Goal: Task Accomplishment & Management: Manage account settings

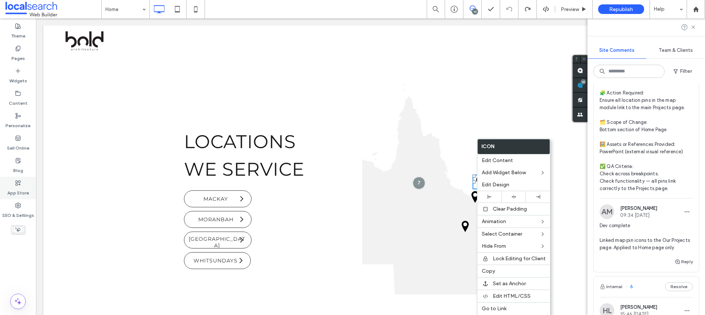
scroll to position [1623, 0]
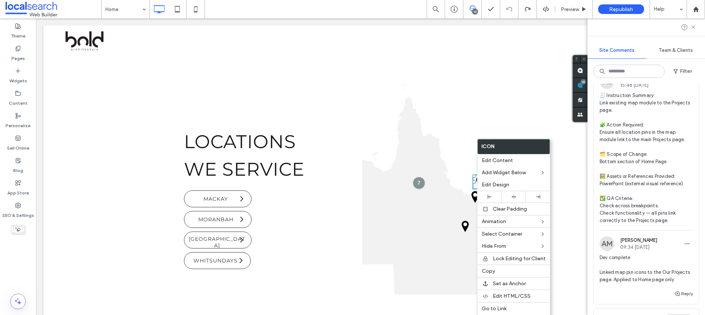
click at [667, 169] on span "🧾 Instruction Summary: Link existing map module to the Projects page. 🧩 Action …" at bounding box center [646, 158] width 93 height 132
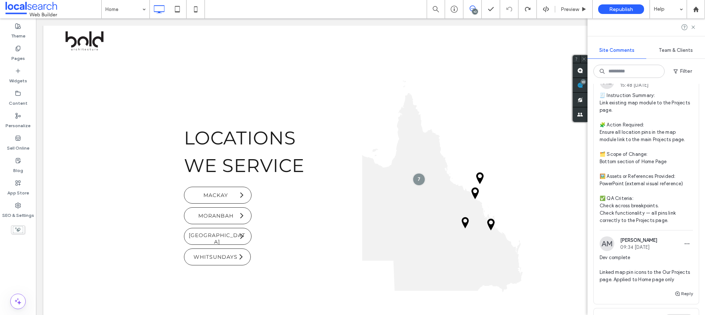
scroll to position [1777, 0]
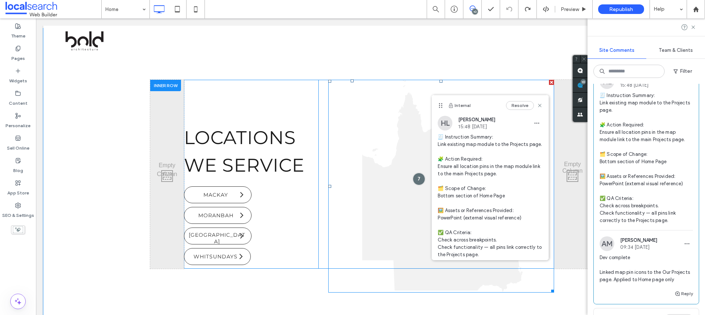
click at [374, 176] on icon at bounding box center [442, 185] width 161 height 211
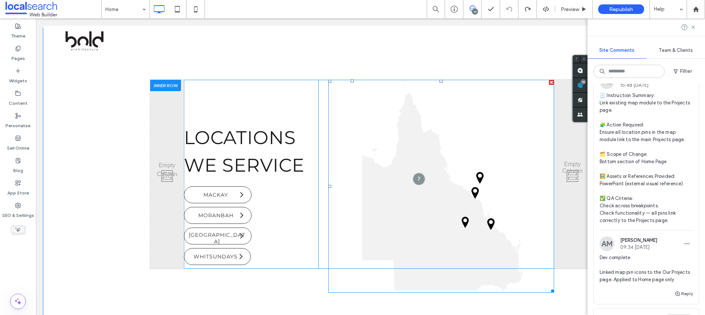
click at [364, 112] on icon at bounding box center [441, 186] width 226 height 213
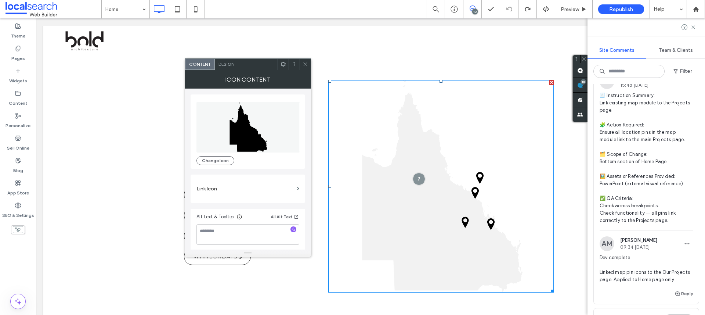
click at [480, 175] on icon at bounding box center [479, 178] width 7 height 12
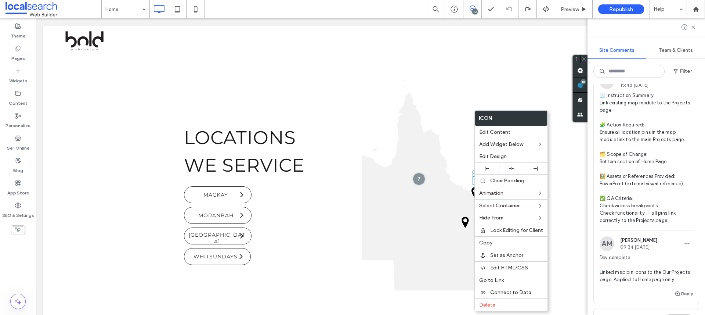
click at [462, 138] on icon at bounding box center [441, 186] width 226 height 213
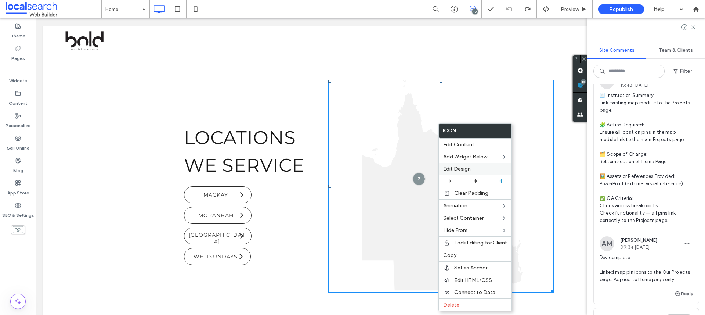
click at [463, 170] on span "Edit Design" at bounding box center [457, 169] width 28 height 6
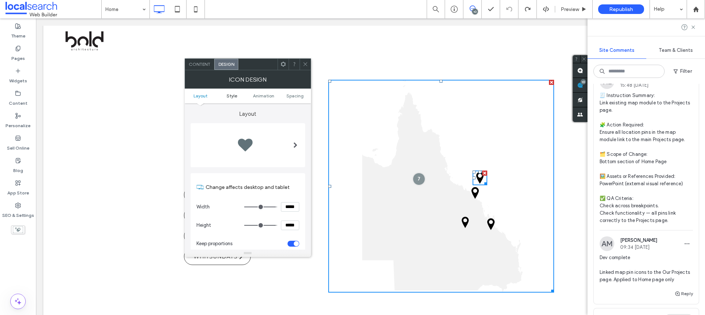
click at [234, 96] on span "Style" at bounding box center [232, 96] width 11 height 6
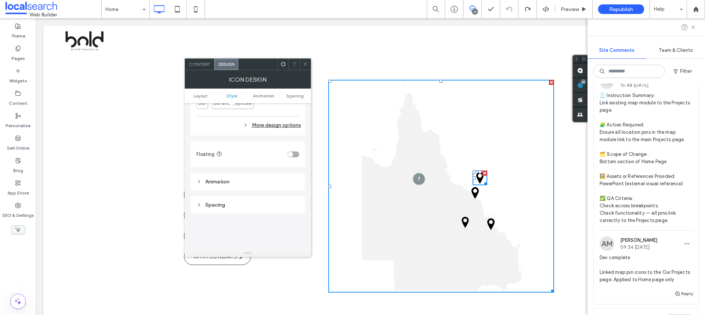
scroll to position [328, 0]
click at [282, 124] on div "More design options" at bounding box center [248, 124] width 105 height 10
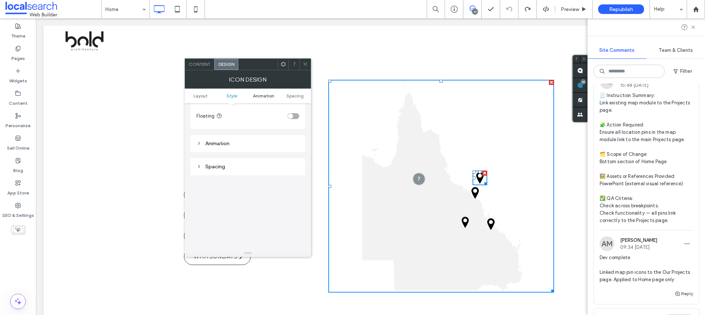
click at [266, 97] on span "Animation" at bounding box center [263, 96] width 21 height 6
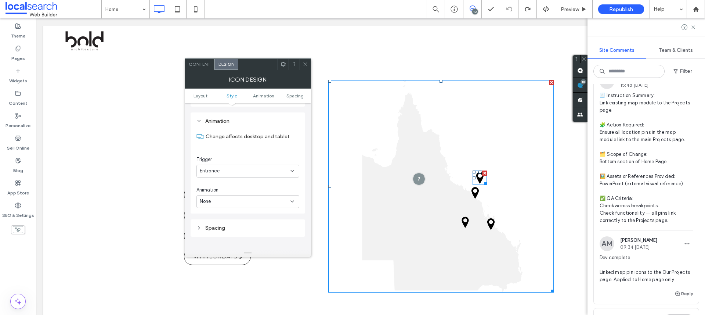
scroll to position [478, 0]
click at [204, 62] on span "Content" at bounding box center [200, 64] width 22 height 6
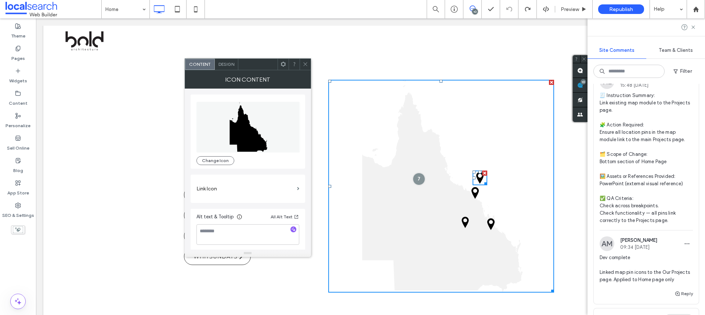
click at [303, 65] on icon at bounding box center [306, 64] width 6 height 6
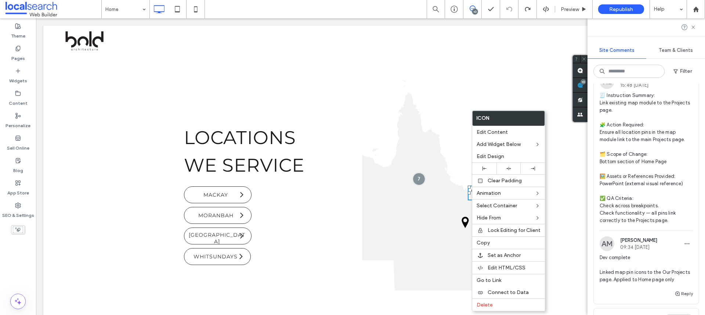
click at [390, 130] on icon at bounding box center [441, 186] width 226 height 213
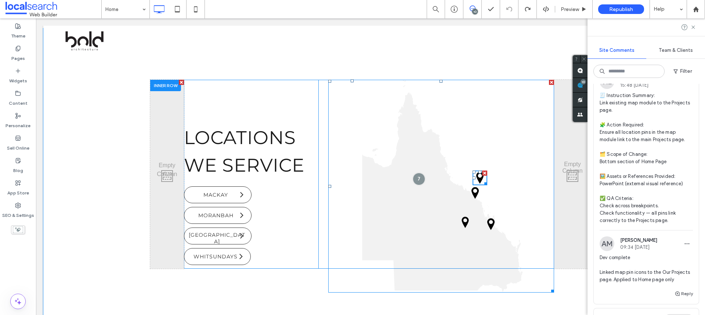
click at [406, 138] on icon at bounding box center [442, 185] width 161 height 211
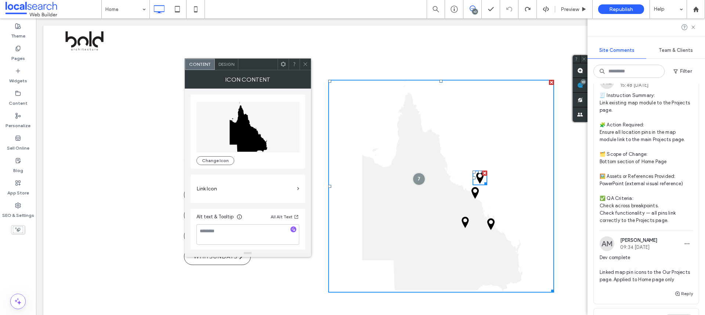
click at [222, 64] on span "Design" at bounding box center [226, 64] width 16 height 6
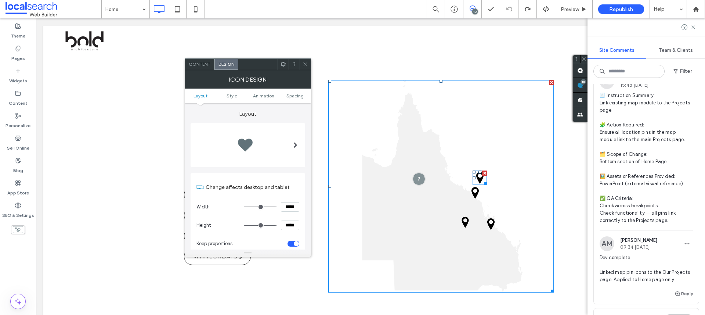
click at [304, 64] on icon at bounding box center [306, 64] width 6 height 6
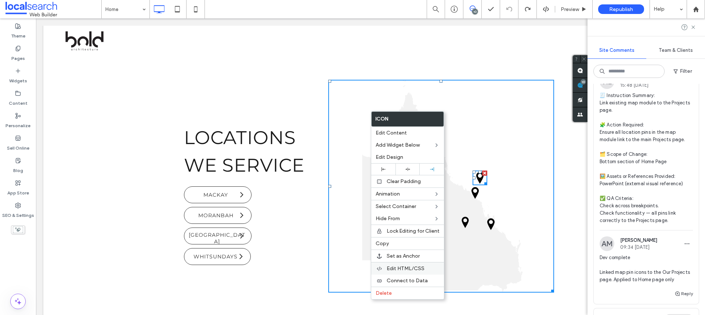
click at [409, 271] on span "Edit HTML/CSS" at bounding box center [406, 268] width 38 height 6
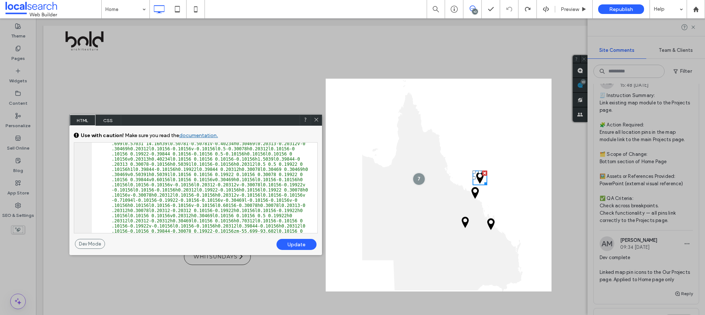
scroll to position [1101, 0]
click at [112, 123] on span "CSS" at bounding box center [108, 120] width 26 height 11
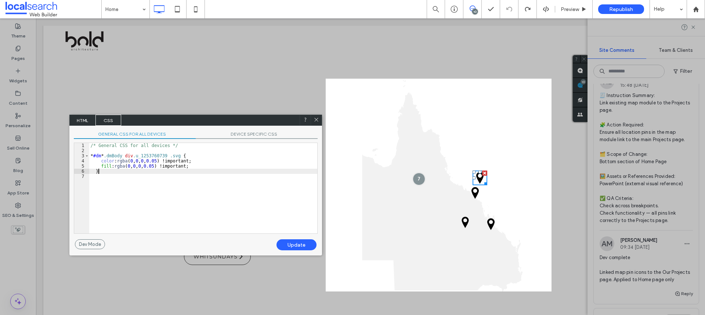
click at [200, 169] on div "/* General CSS for all devices */ * #dm * .dmBody div .u_1253760739 .svg { colo…" at bounding box center [203, 193] width 228 height 101
click at [203, 164] on div "/* General CSS for all devices */ * #dm * .dmBody div .u_1253760739 .svg { colo…" at bounding box center [203, 193] width 228 height 101
paste textarea
type textarea "**"
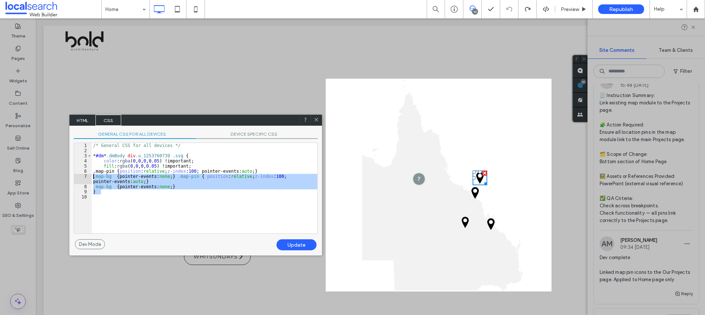
drag, startPoint x: 192, startPoint y: 191, endPoint x: 94, endPoint y: 177, distance: 98.9
click at [94, 177] on div "/* General CSS for all devices */ * #dm * .dmBody div .u_1253760739 .svg { colo…" at bounding box center [204, 193] width 225 height 101
click at [126, 180] on div "/* General CSS for all devices */ * #dm * .dmBody div .u_1253760739 .svg { colo…" at bounding box center [204, 193] width 225 height 101
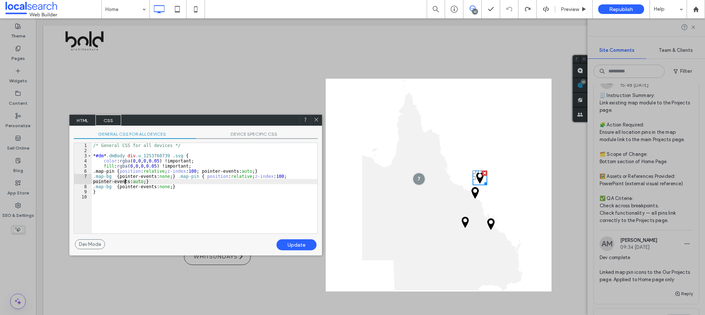
click at [94, 177] on div "/* General CSS for all devices */ * #dm * .dmBody div .u_1253760739 .svg { colo…" at bounding box center [204, 193] width 225 height 101
click at [107, 171] on div "/* General CSS for all devices */ * #dm * .dmBody div .u_1253760739 .svg { colo…" at bounding box center [204, 193] width 225 height 101
click at [95, 176] on div "/* General CSS for all devices */ * #dm * .dmBody div .u_1253760739 .svg { colo…" at bounding box center [204, 193] width 225 height 101
click at [96, 187] on div "/* General CSS for all devices */ * #dm * .dmBody div .u_1253760739 .svg { colo…" at bounding box center [204, 193] width 225 height 101
click at [305, 248] on div "Update" at bounding box center [296, 244] width 40 height 11
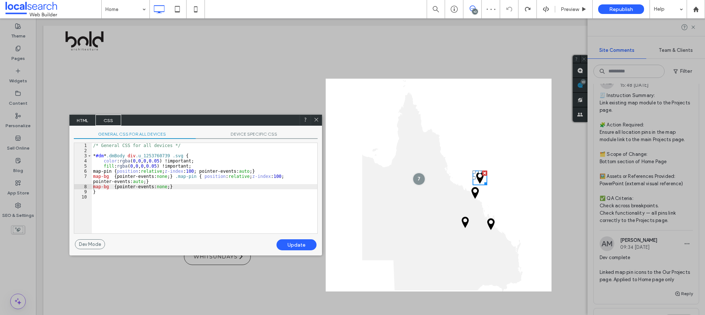
click at [315, 120] on icon at bounding box center [317, 120] width 6 height 6
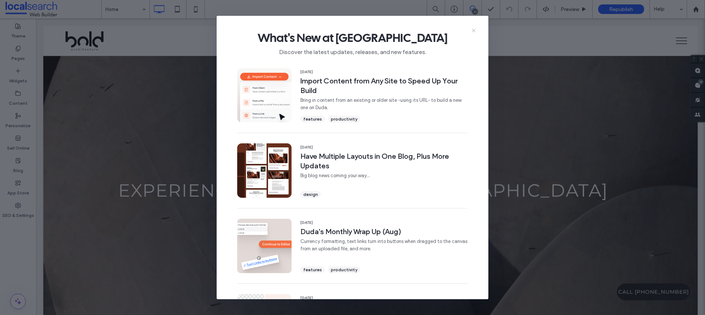
click at [475, 30] on icon at bounding box center [474, 31] width 6 height 6
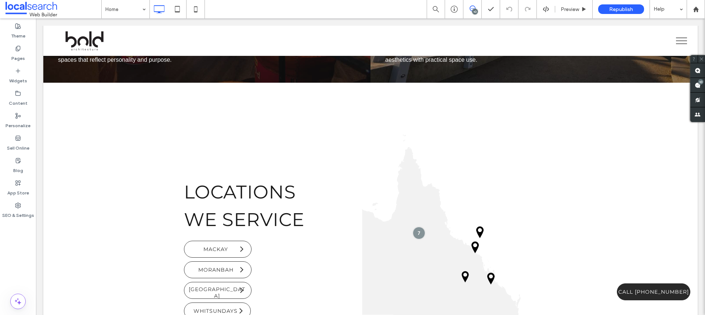
scroll to position [2869, 0]
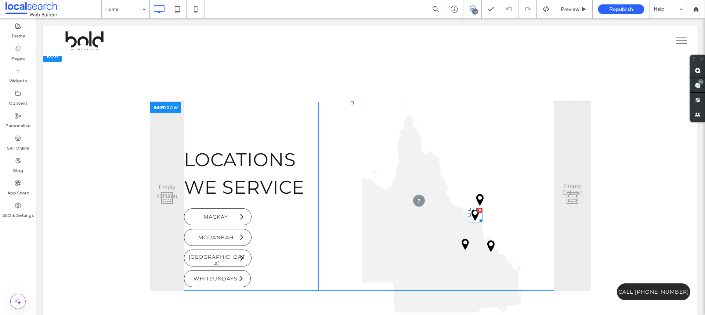
click at [471, 209] on icon at bounding box center [474, 215] width 7 height 12
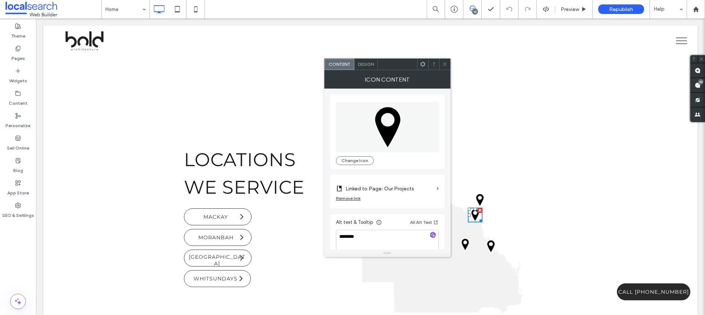
click at [447, 68] on span at bounding box center [445, 64] width 6 height 11
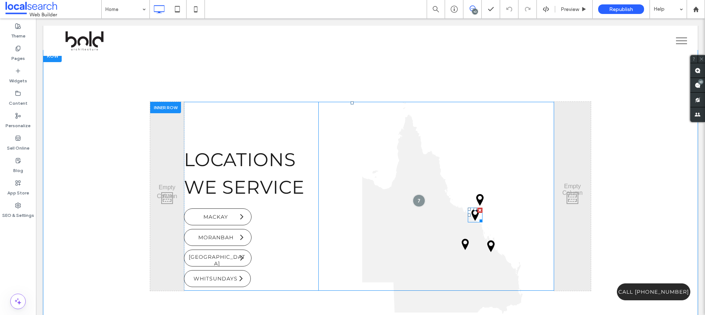
click at [475, 209] on icon at bounding box center [474, 215] width 7 height 12
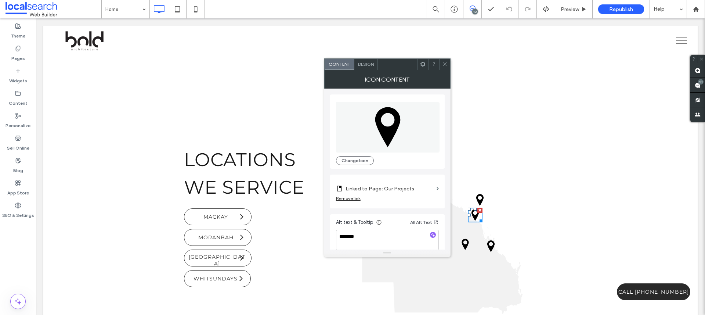
click at [445, 66] on icon at bounding box center [445, 64] width 6 height 6
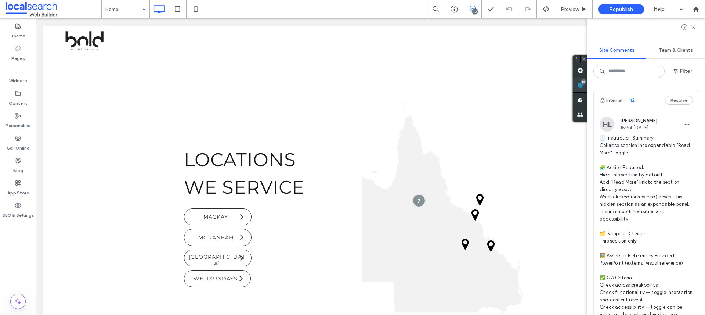
click at [583, 86] on use at bounding box center [580, 85] width 6 height 6
drag, startPoint x: 659, startPoint y: 192, endPoint x: 653, endPoint y: 201, distance: 11.0
click at [656, 201] on span "🧾 Instruction Summary: Collapse section into expandable "Read More" toggle. 🧩 A…" at bounding box center [646, 229] width 93 height 191
click at [653, 201] on div at bounding box center [352, 157] width 705 height 315
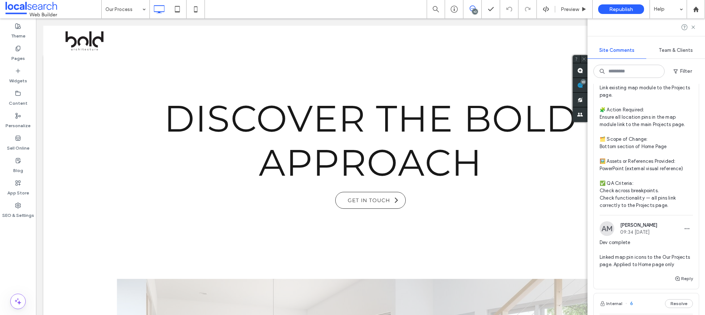
scroll to position [1682, 0]
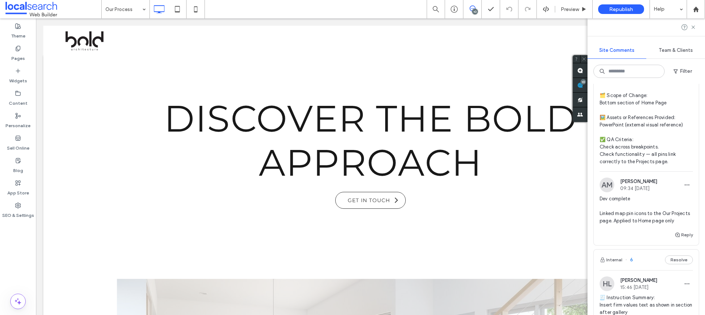
click at [662, 159] on span "🧾 Instruction Summary: Link existing map module to the Projects page. 🧩 Action …" at bounding box center [646, 99] width 93 height 132
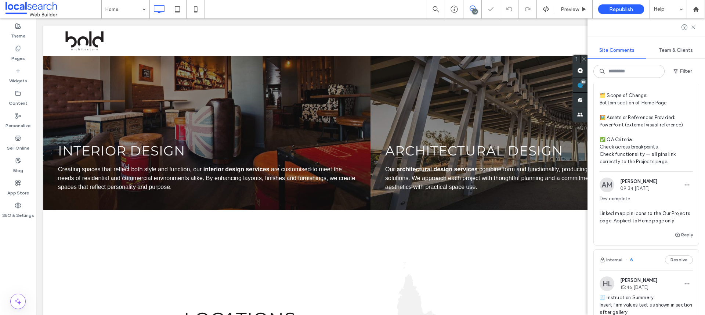
scroll to position [1777, 0]
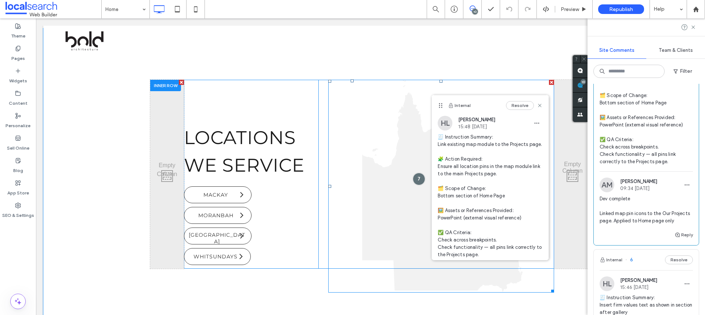
click at [396, 202] on icon at bounding box center [442, 185] width 161 height 211
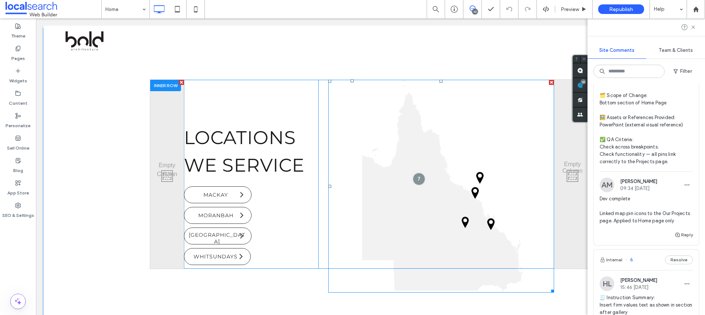
click at [396, 202] on icon at bounding box center [442, 185] width 161 height 211
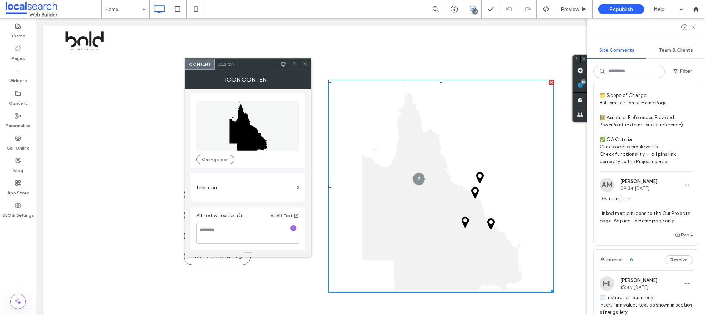
scroll to position [2, 0]
click at [246, 173] on div "Link Icon" at bounding box center [248, 187] width 115 height 28
click at [248, 181] on label "Link Icon" at bounding box center [245, 187] width 98 height 14
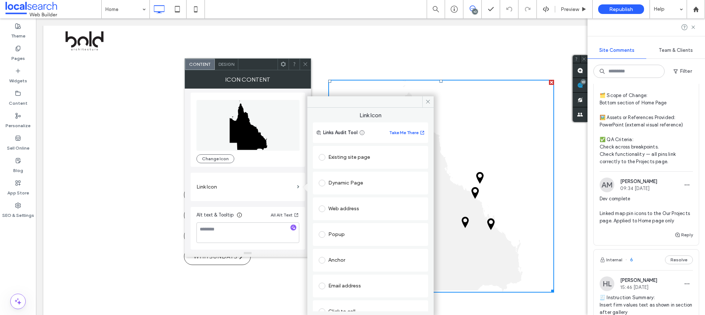
scroll to position [37, 0]
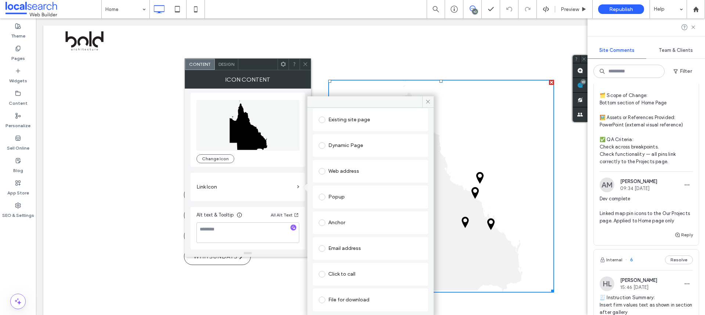
drag, startPoint x: 429, startPoint y: 121, endPoint x: 394, endPoint y: 63, distance: 67.9
click at [360, 117] on div "Existing site page" at bounding box center [371, 120] width 104 height 12
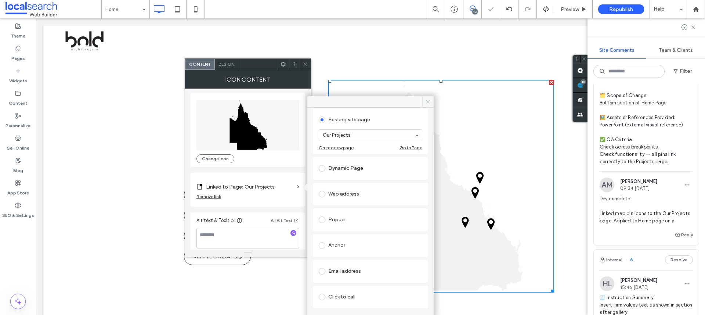
click at [425, 101] on icon at bounding box center [428, 102] width 6 height 6
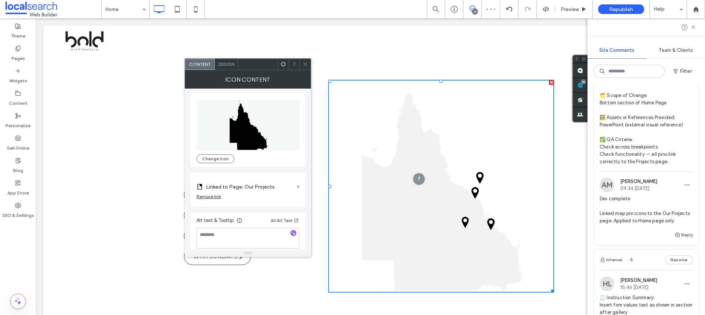
click at [307, 64] on icon at bounding box center [306, 64] width 6 height 6
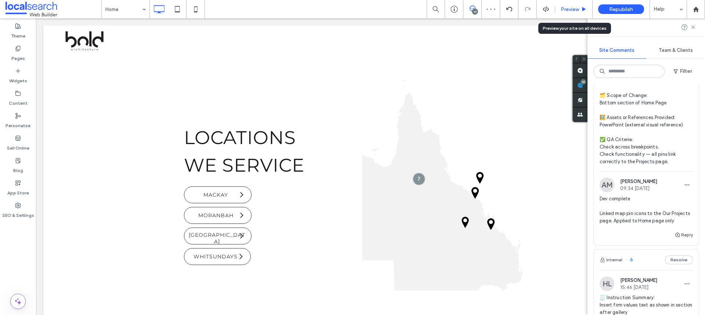
click at [565, 13] on div "Preview" at bounding box center [573, 9] width 37 height 18
click at [567, 6] on div "Preview" at bounding box center [573, 9] width 37 height 18
click at [565, 9] on span "Preview" at bounding box center [570, 9] width 18 height 6
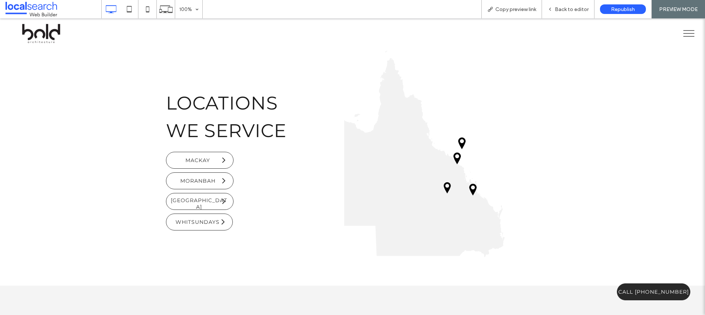
scroll to position [1786, 0]
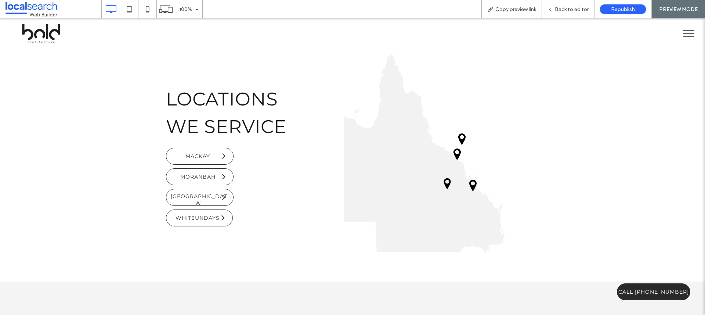
click at [424, 174] on icon at bounding box center [424, 146] width 161 height 211
click at [566, 10] on span "Back to editor" at bounding box center [572, 9] width 34 height 6
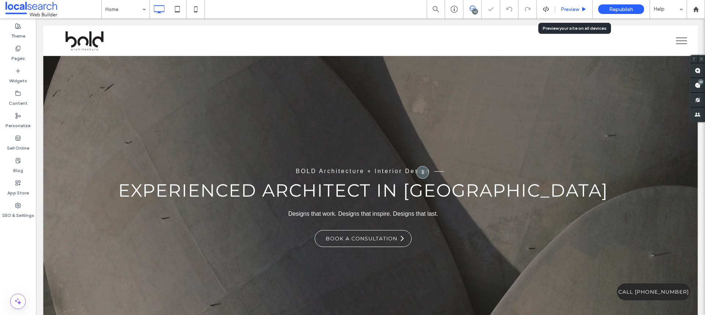
click at [570, 10] on span "Preview" at bounding box center [570, 9] width 18 height 6
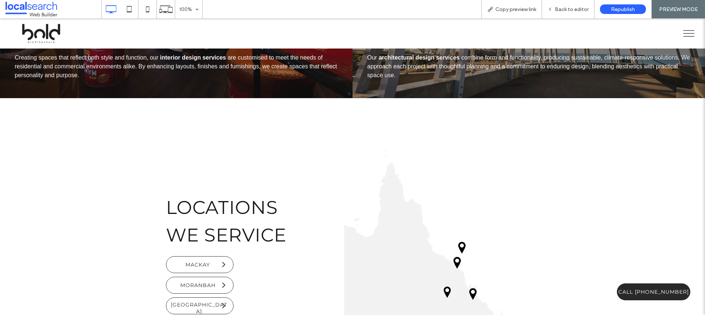
scroll to position [1829, 0]
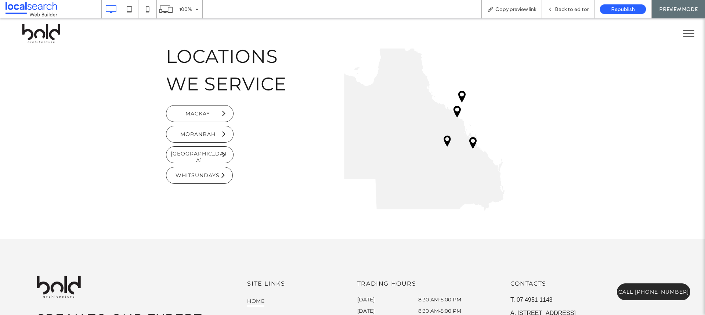
click at [460, 102] on icon at bounding box center [461, 97] width 7 height 12
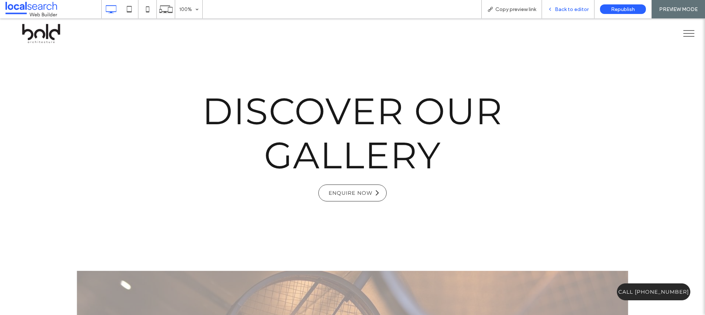
click at [572, 12] on span "Back to editor" at bounding box center [572, 9] width 34 height 6
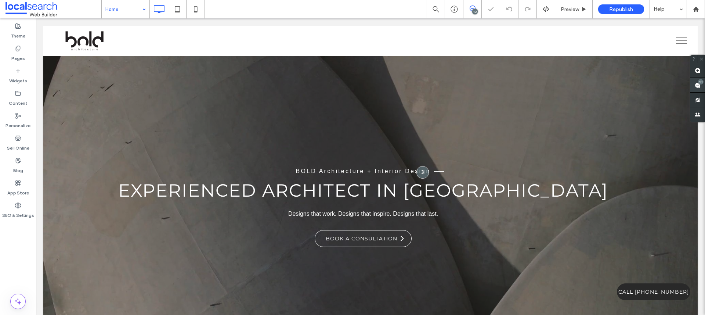
click at [694, 85] on span at bounding box center [697, 85] width 15 height 14
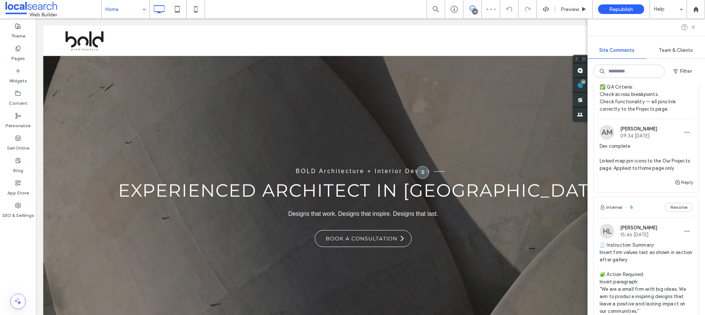
scroll to position [1736, 0]
click at [684, 185] on button "Reply" at bounding box center [683, 180] width 18 height 9
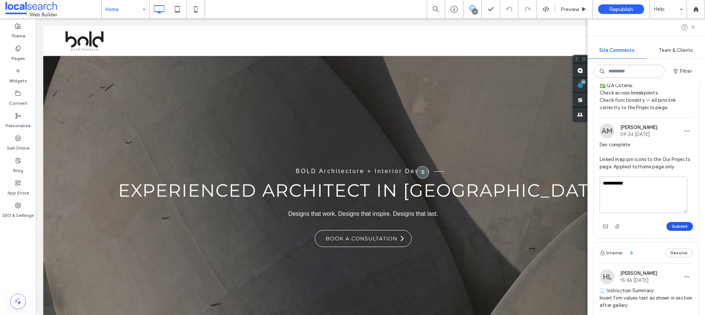
type textarea "**********"
click at [671, 231] on button "Submit" at bounding box center [679, 226] width 26 height 9
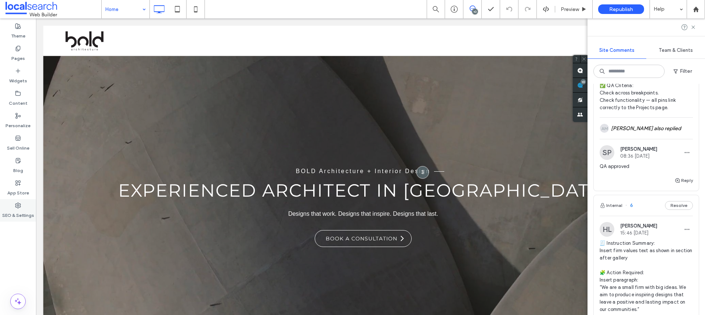
click at [16, 203] on use at bounding box center [17, 205] width 5 height 5
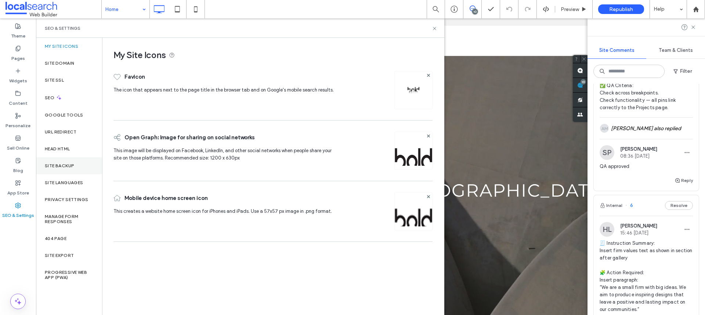
click at [62, 167] on label "Site Backup" at bounding box center [59, 165] width 29 height 5
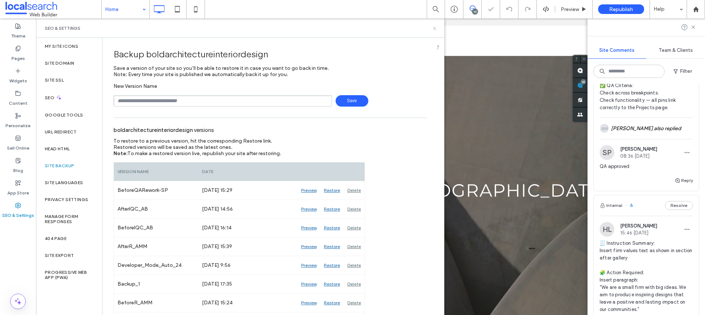
click at [433, 28] on icon at bounding box center [435, 29] width 6 height 6
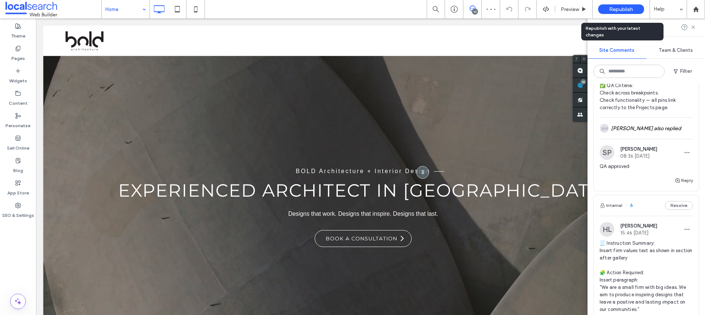
click at [610, 9] on span "Republish" at bounding box center [621, 9] width 24 height 6
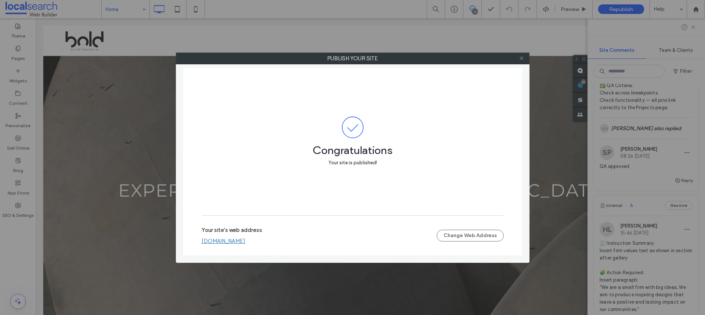
click at [520, 54] on span at bounding box center [522, 58] width 6 height 11
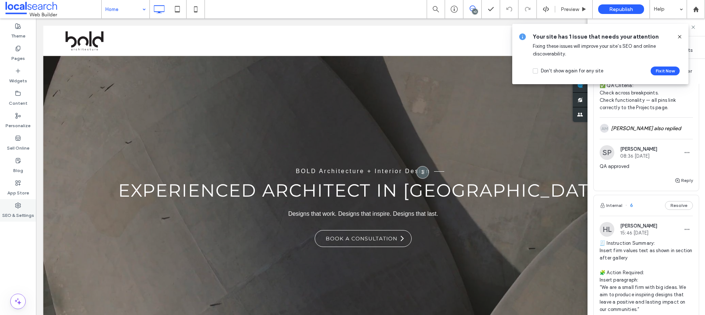
click at [10, 208] on label "SEO & Settings" at bounding box center [18, 213] width 32 height 10
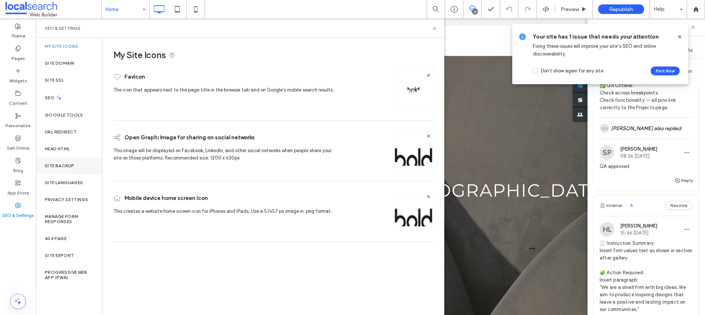
click at [59, 165] on label "Site Backup" at bounding box center [59, 165] width 29 height 5
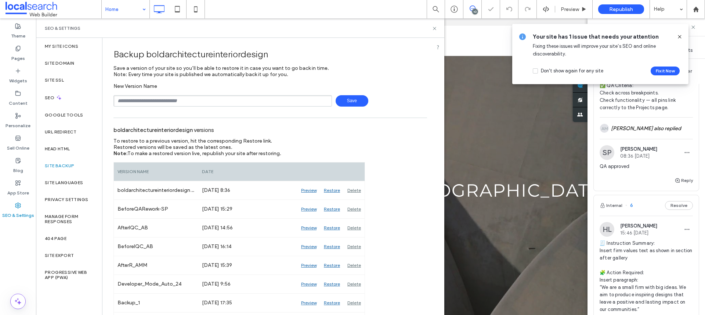
click at [170, 100] on input "text" at bounding box center [222, 100] width 218 height 11
click at [339, 98] on span "Save" at bounding box center [352, 100] width 33 height 11
type input "**********"
click at [675, 74] on button "Fix it Now" at bounding box center [665, 70] width 29 height 9
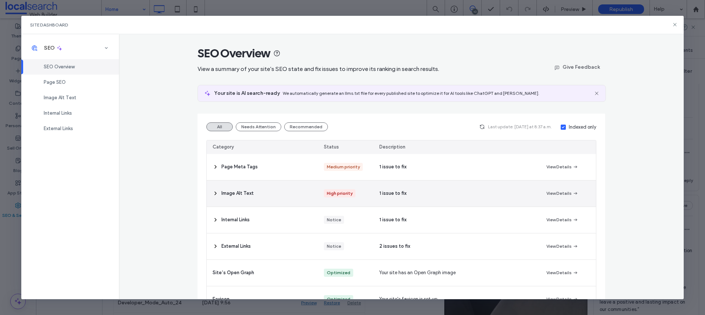
click at [277, 196] on div "Image Alt Text" at bounding box center [262, 193] width 111 height 26
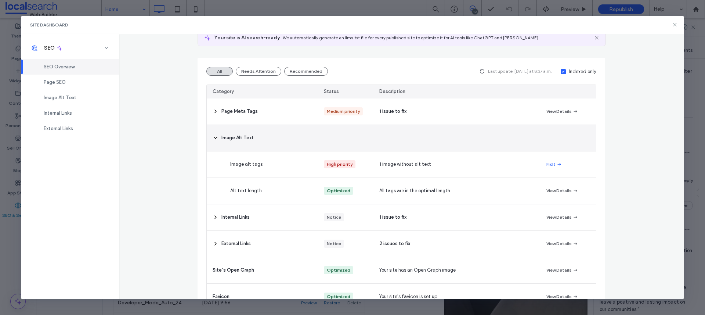
scroll to position [57, 0]
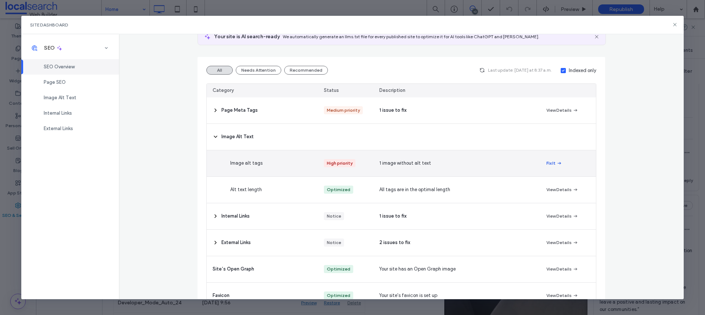
click at [547, 161] on button "Fix It" at bounding box center [554, 163] width 16 height 9
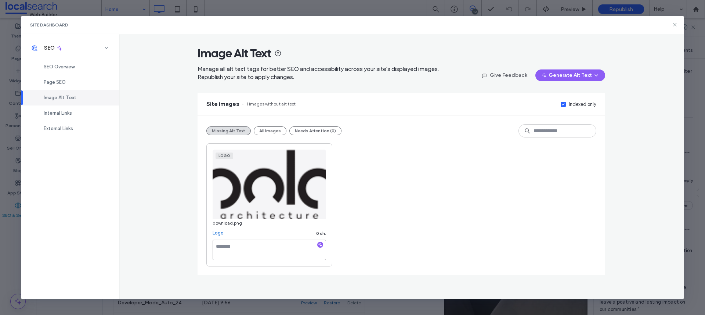
click at [238, 249] on textarea at bounding box center [269, 249] width 113 height 21
click at [238, 247] on textarea "****" at bounding box center [269, 249] width 113 height 21
paste textarea "**********"
drag, startPoint x: 227, startPoint y: 245, endPoint x: 208, endPoint y: 244, distance: 18.7
click at [208, 244] on div "Logo download.png Logo 5 ch. ****" at bounding box center [269, 204] width 126 height 123
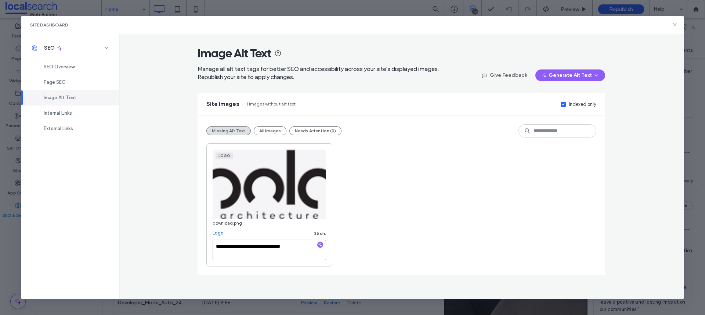
click at [295, 243] on textarea "**********" at bounding box center [269, 249] width 113 height 21
type textarea "**********"
click at [451, 217] on div "**********" at bounding box center [401, 204] width 390 height 123
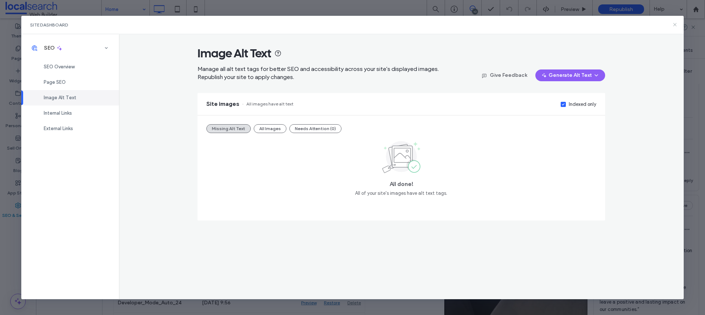
click at [673, 24] on icon at bounding box center [675, 25] width 6 height 6
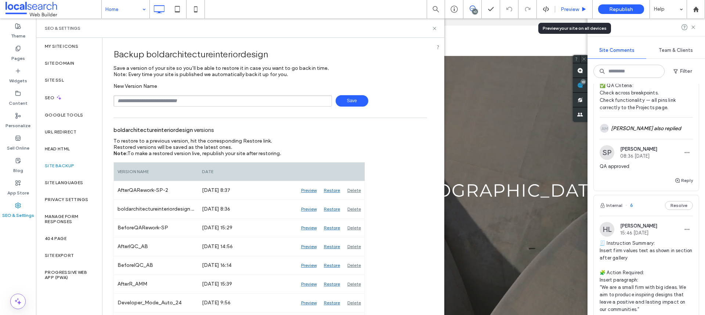
click at [573, 8] on span "Preview" at bounding box center [570, 9] width 18 height 6
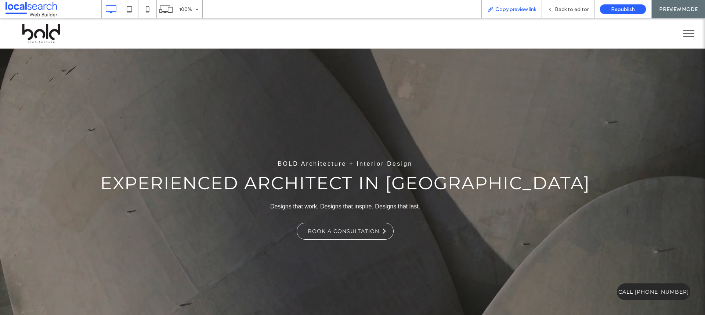
click at [516, 8] on span "Copy preview link" at bounding box center [515, 9] width 41 height 6
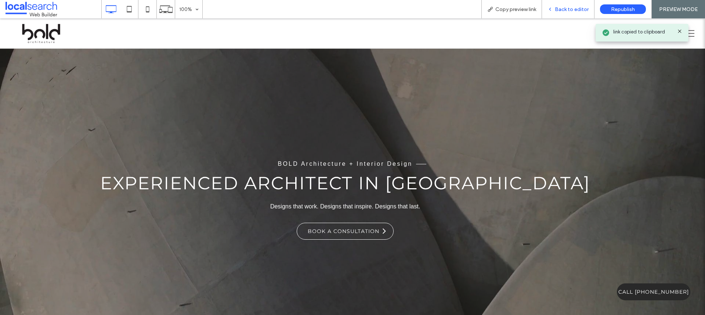
click at [566, 9] on span "Back to editor" at bounding box center [572, 9] width 34 height 6
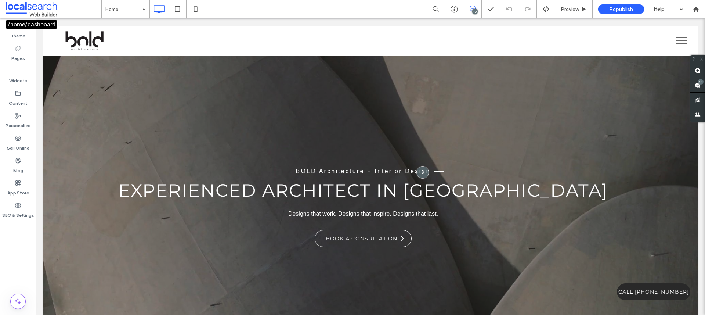
click at [31, 11] on span at bounding box center [54, 9] width 96 height 15
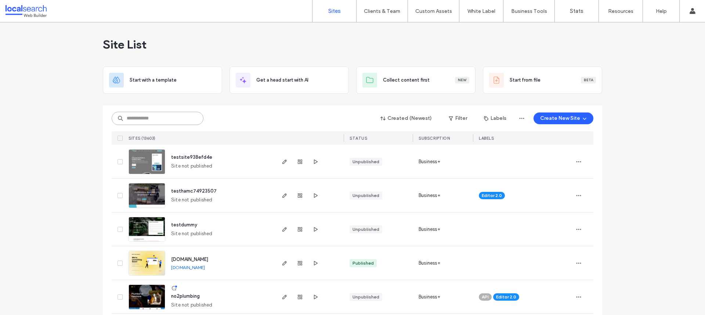
click at [151, 123] on input at bounding box center [158, 118] width 92 height 13
paste input "********"
type input "********"
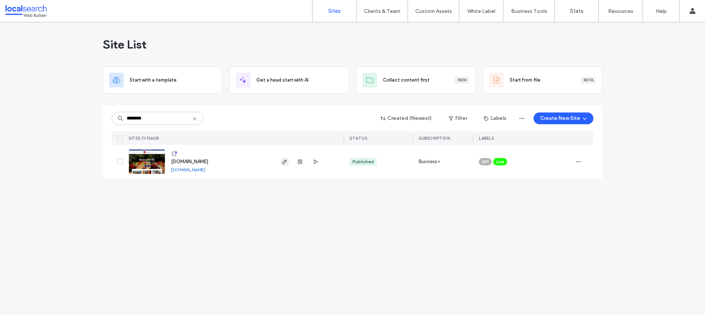
click at [285, 161] on icon "button" at bounding box center [285, 162] width 6 height 6
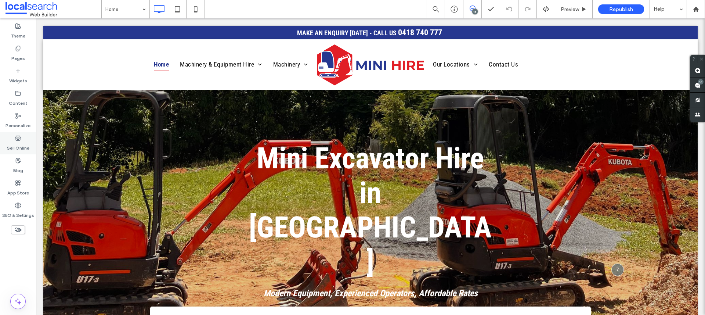
scroll to position [10, 0]
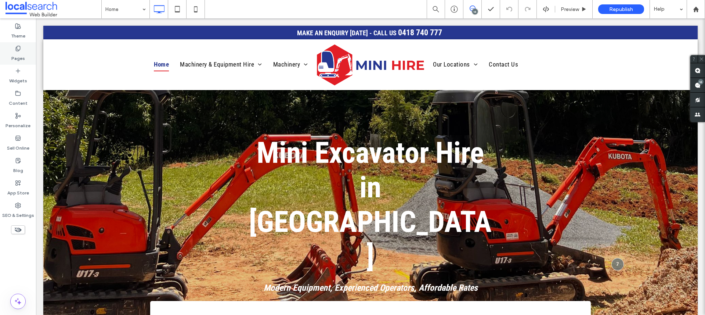
click at [17, 49] on use at bounding box center [18, 48] width 4 height 5
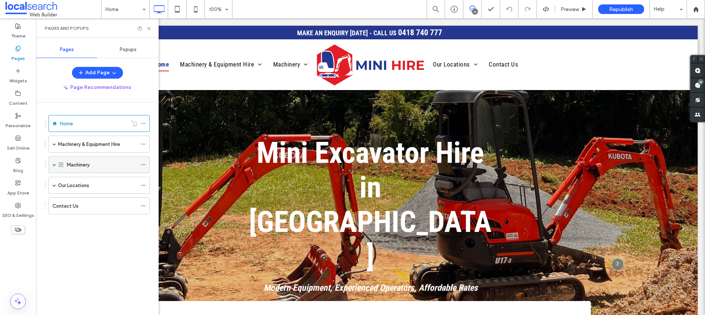
click at [53, 165] on span at bounding box center [55, 165] width 4 height 4
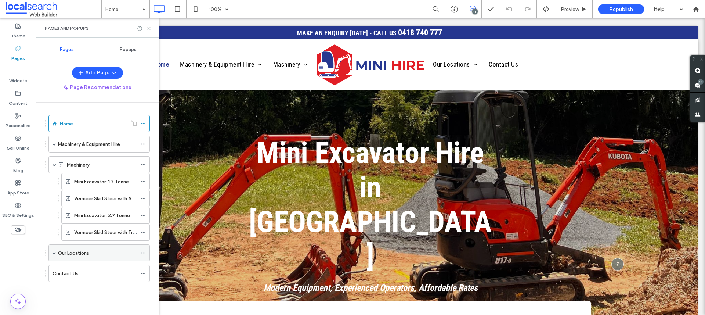
click at [55, 253] on span at bounding box center [55, 253] width 4 height 4
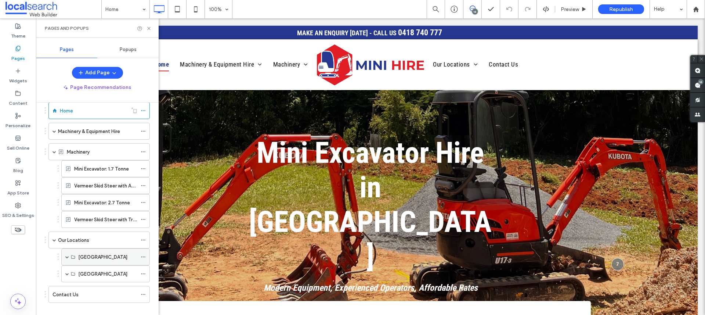
click at [66, 258] on span at bounding box center [67, 257] width 4 height 4
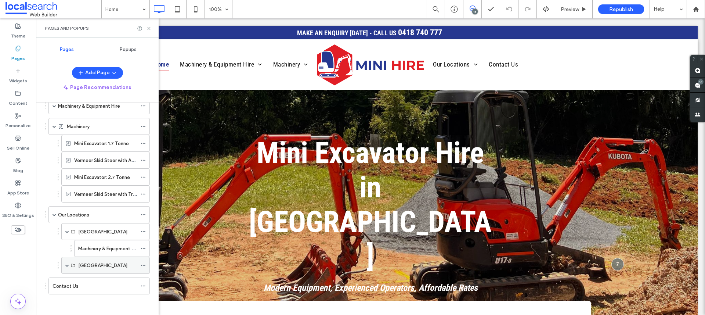
scroll to position [40, 0]
click at [65, 263] on span at bounding box center [67, 264] width 4 height 4
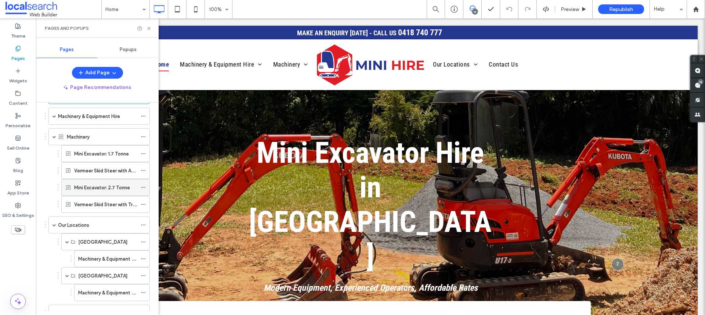
scroll to position [0, 0]
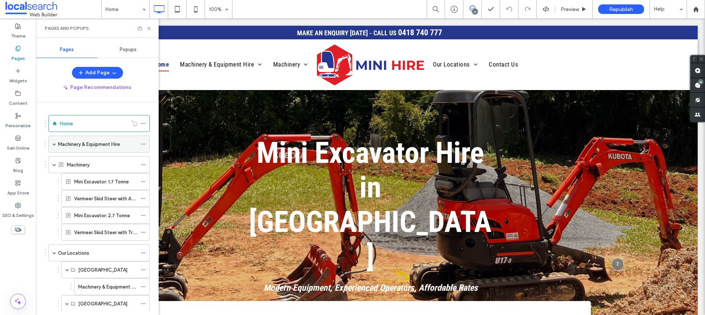
click at [53, 141] on span at bounding box center [55, 144] width 4 height 16
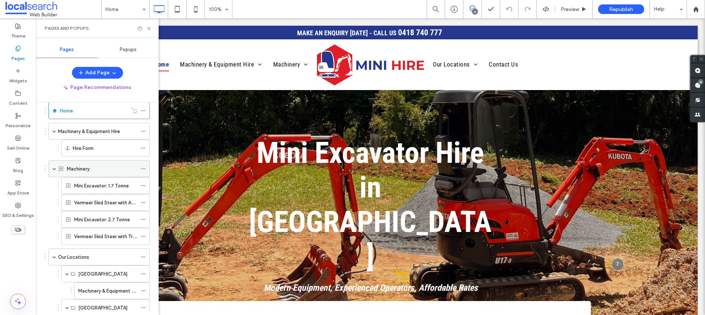
scroll to position [20, 0]
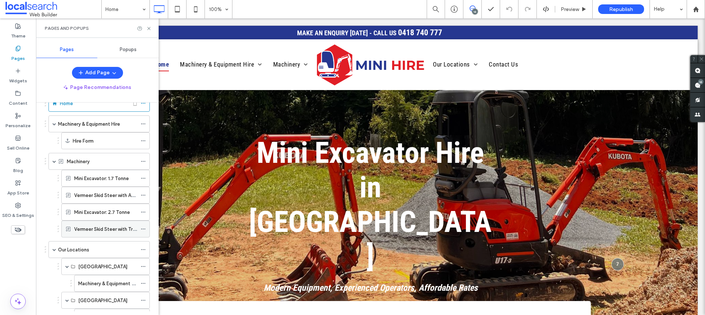
click at [144, 228] on icon at bounding box center [143, 228] width 5 height 5
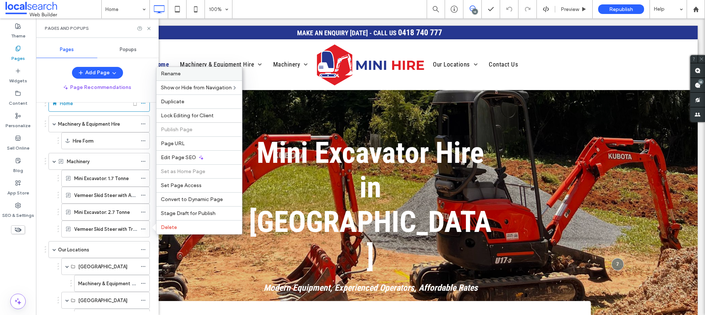
click at [178, 76] on span "Rename" at bounding box center [171, 73] width 20 height 6
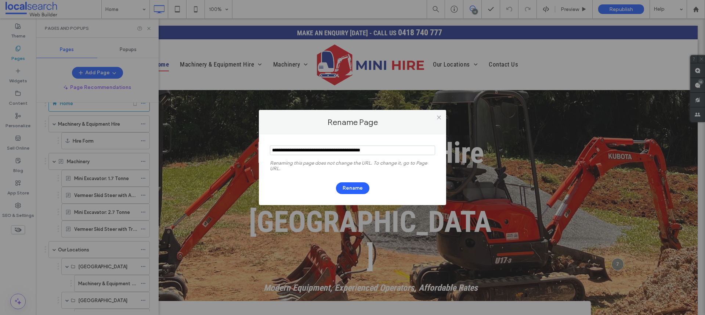
click at [442, 119] on div at bounding box center [438, 117] width 11 height 11
click at [440, 118] on icon at bounding box center [439, 118] width 6 height 6
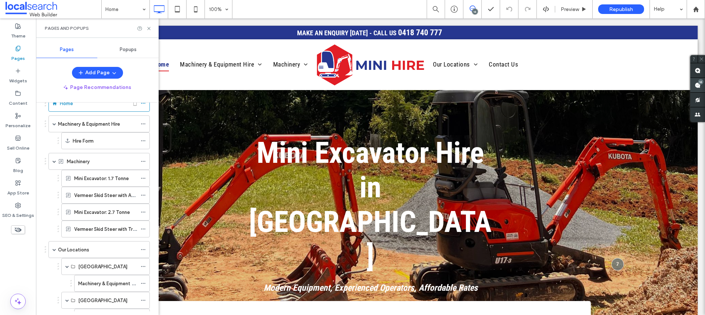
click at [697, 84] on use at bounding box center [698, 85] width 6 height 6
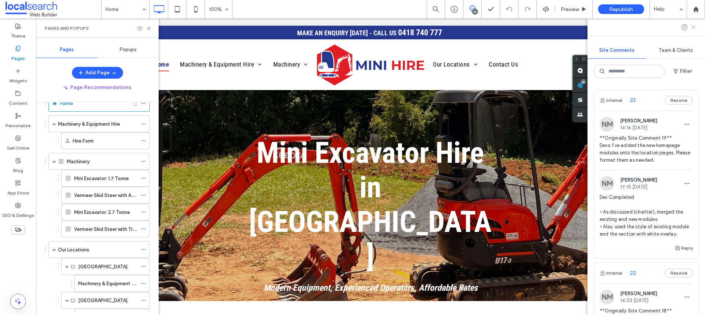
click at [694, 25] on icon at bounding box center [693, 27] width 6 height 6
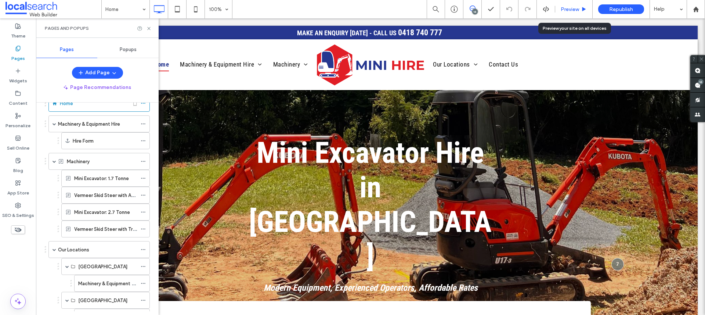
click at [573, 10] on span "Preview" at bounding box center [570, 9] width 18 height 6
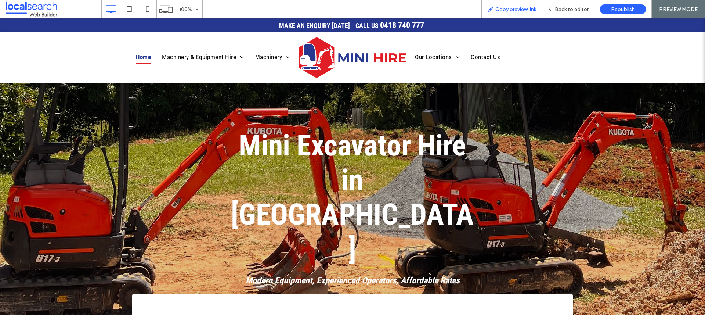
click at [522, 10] on span "Copy preview link" at bounding box center [515, 9] width 41 height 6
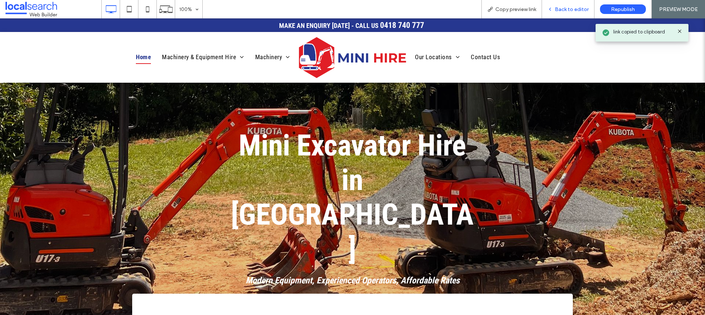
click at [572, 12] on span "Back to editor" at bounding box center [572, 9] width 34 height 6
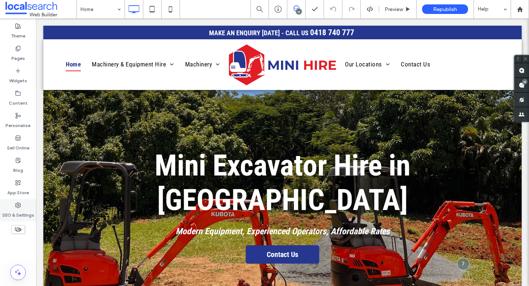
click at [21, 203] on div "SEO & Settings" at bounding box center [18, 210] width 36 height 22
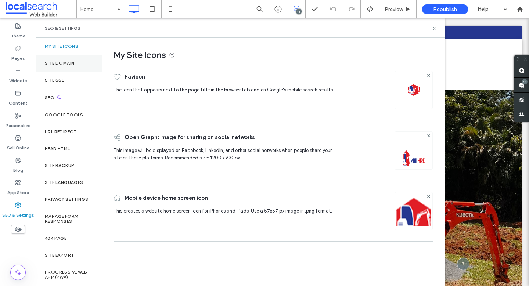
click at [67, 65] on label "Site Domain" at bounding box center [59, 63] width 29 height 5
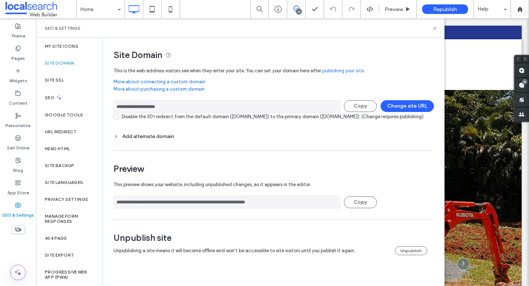
drag, startPoint x: 178, startPoint y: 108, endPoint x: 126, endPoint y: 103, distance: 53.1
click at [123, 103] on input "**********" at bounding box center [226, 106] width 227 height 13
click at [434, 27] on icon at bounding box center [435, 29] width 6 height 6
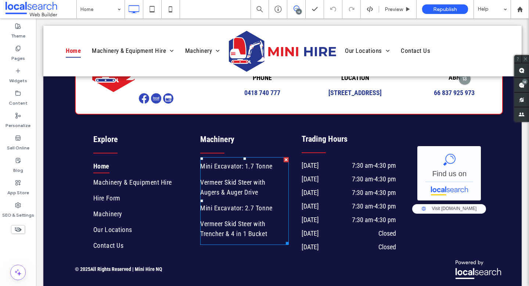
scroll to position [1595, 0]
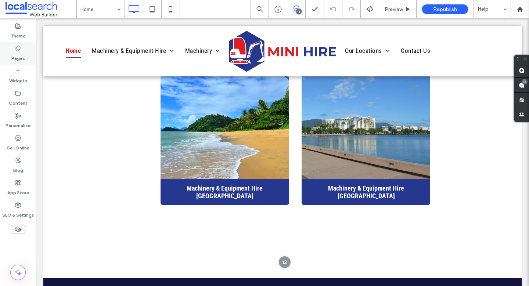
click at [17, 52] on label "Pages" at bounding box center [18, 56] width 14 height 10
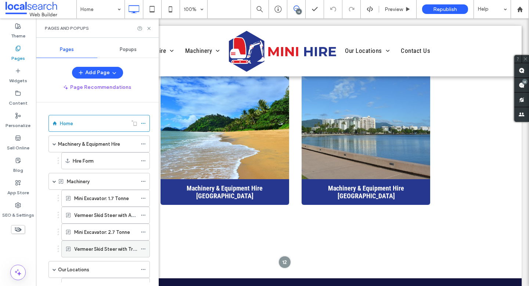
scroll to position [102, 0]
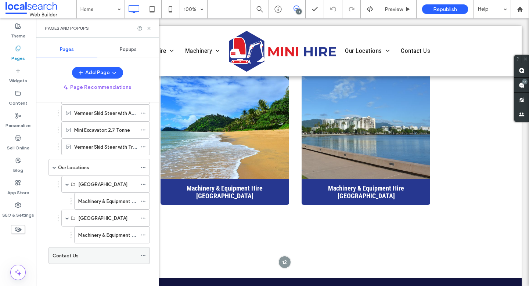
click at [90, 249] on div "Contact Us" at bounding box center [95, 255] width 84 height 16
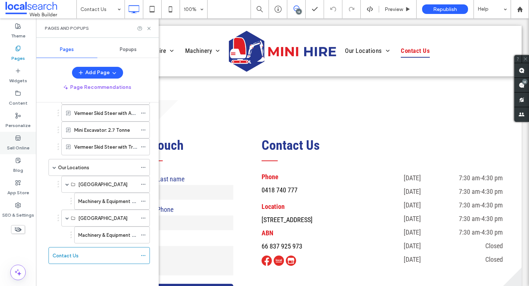
scroll to position [400, 0]
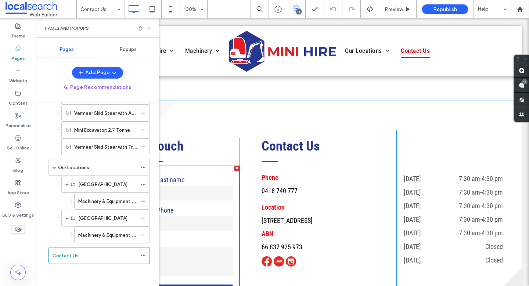
click at [196, 219] on input "tel" at bounding box center [195, 223] width 76 height 15
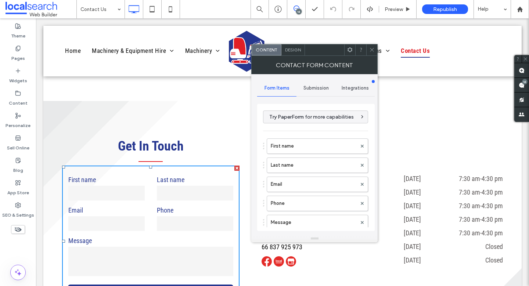
click at [312, 88] on span "Submission" at bounding box center [315, 88] width 25 height 6
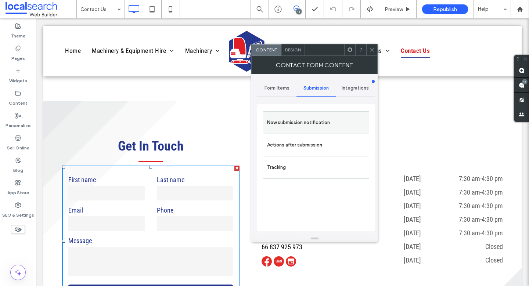
click at [319, 126] on label "New submission notification" at bounding box center [316, 122] width 98 height 15
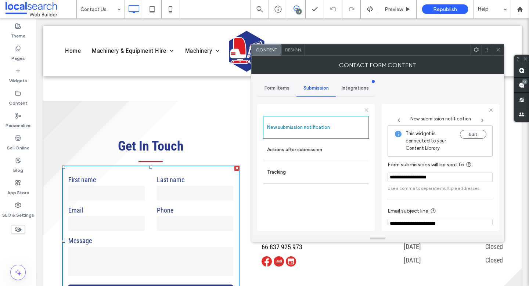
drag, startPoint x: 445, startPoint y: 178, endPoint x: 381, endPoint y: 178, distance: 63.9
click at [381, 178] on div "**********" at bounding box center [377, 154] width 241 height 161
click at [471, 137] on button "Edit" at bounding box center [473, 134] width 26 height 9
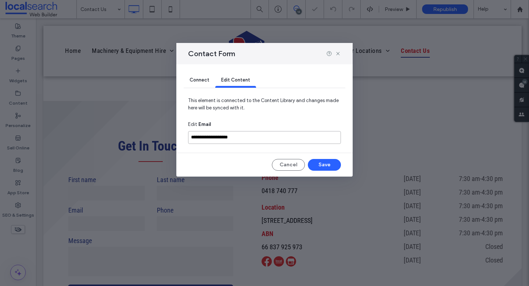
drag, startPoint x: 273, startPoint y: 135, endPoint x: 170, endPoint y: 128, distance: 102.7
click at [170, 128] on div "**********" at bounding box center [264, 143] width 529 height 286
type input "**********"
click at [333, 162] on button "Save" at bounding box center [324, 165] width 33 height 12
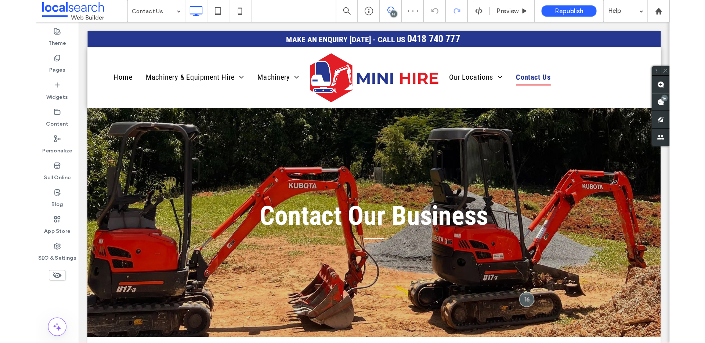
scroll to position [0, 0]
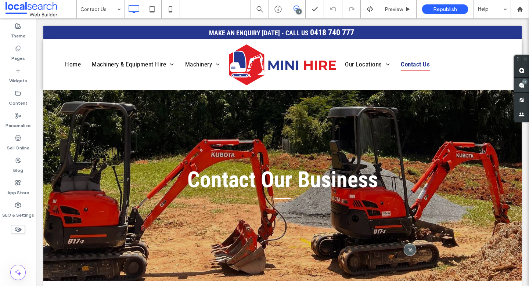
click at [526, 84] on span at bounding box center [521, 85] width 15 height 14
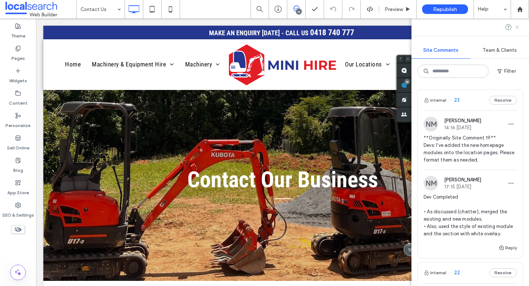
click at [518, 26] on icon at bounding box center [517, 27] width 6 height 6
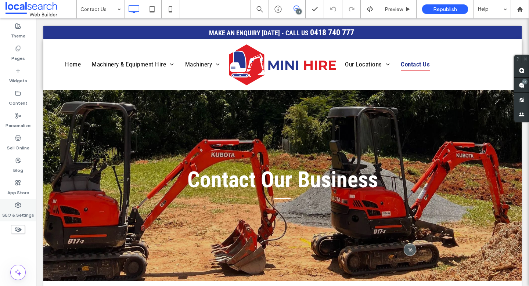
click at [17, 211] on label "SEO & Settings" at bounding box center [18, 213] width 32 height 10
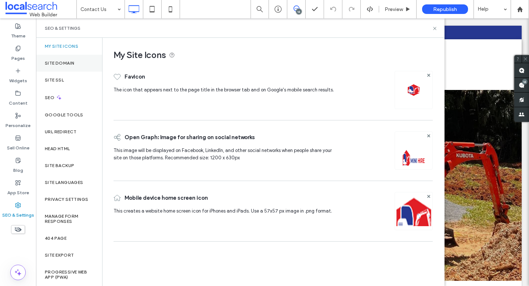
click at [66, 63] on label "Site Domain" at bounding box center [59, 63] width 29 height 5
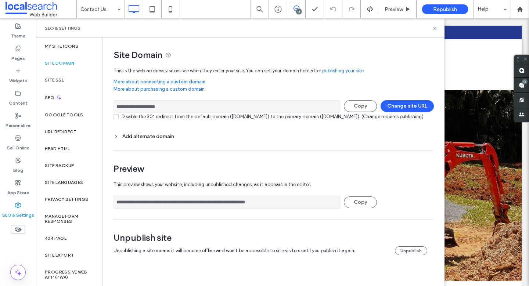
drag, startPoint x: 179, startPoint y: 109, endPoint x: 130, endPoint y: 107, distance: 49.6
click at [130, 107] on input "**********" at bounding box center [226, 106] width 227 height 13
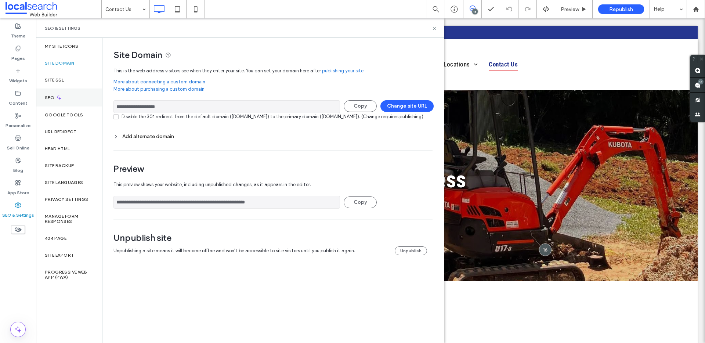
click at [72, 95] on div "SEO" at bounding box center [69, 97] width 66 height 18
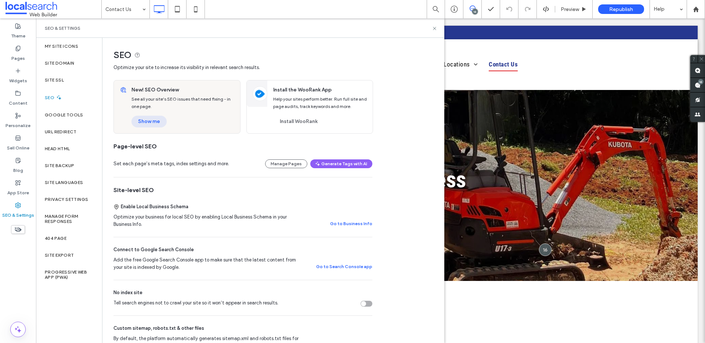
click at [149, 119] on button "Show me" at bounding box center [148, 122] width 35 height 12
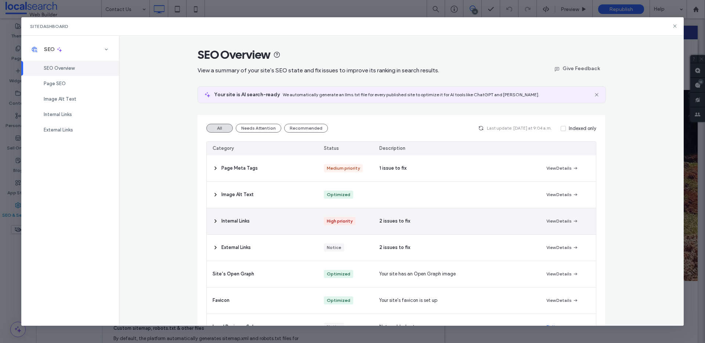
click at [284, 219] on div "Internal Links" at bounding box center [262, 221] width 111 height 26
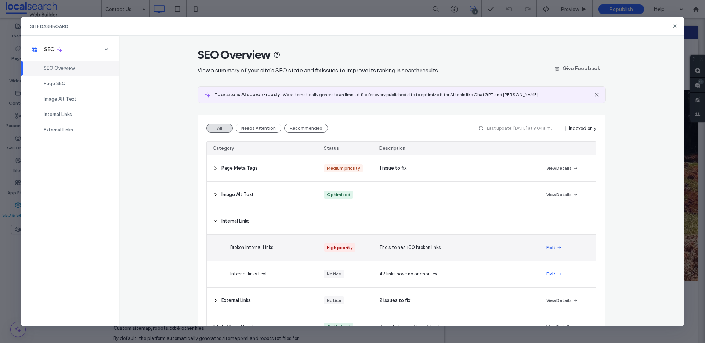
click at [550, 249] on button "Fix It" at bounding box center [554, 247] width 16 height 9
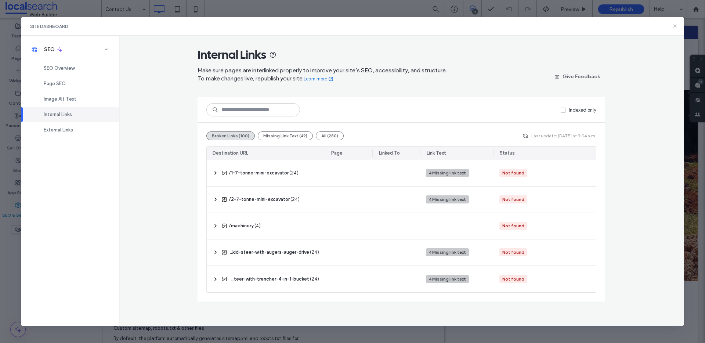
click at [672, 25] on icon at bounding box center [675, 26] width 6 height 6
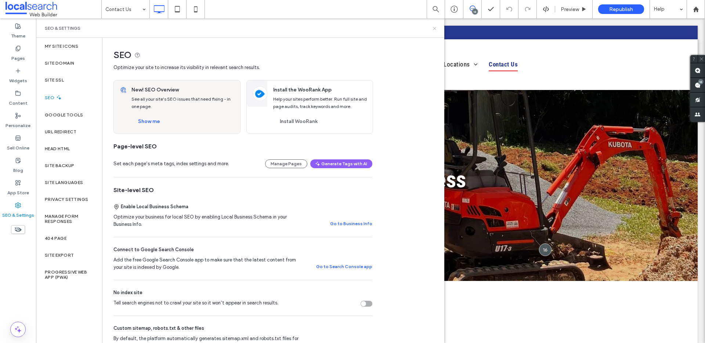
click at [435, 29] on icon at bounding box center [435, 29] width 6 height 6
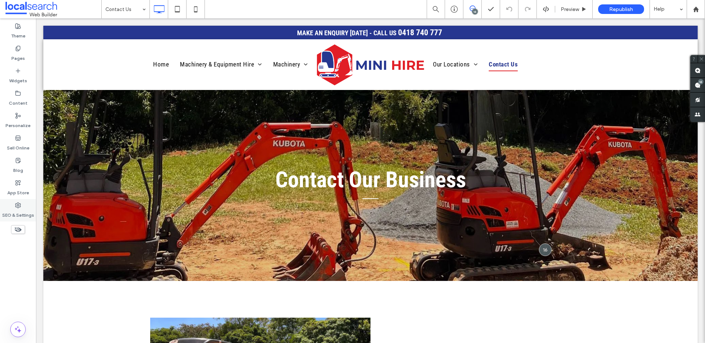
click at [30, 204] on div "SEO & Settings" at bounding box center [18, 210] width 36 height 22
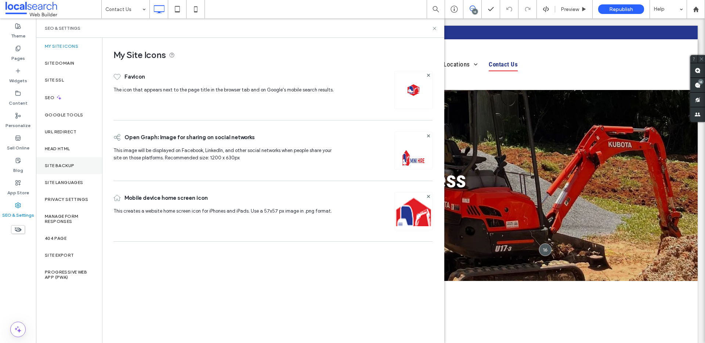
click at [72, 164] on label "Site Backup" at bounding box center [59, 165] width 29 height 5
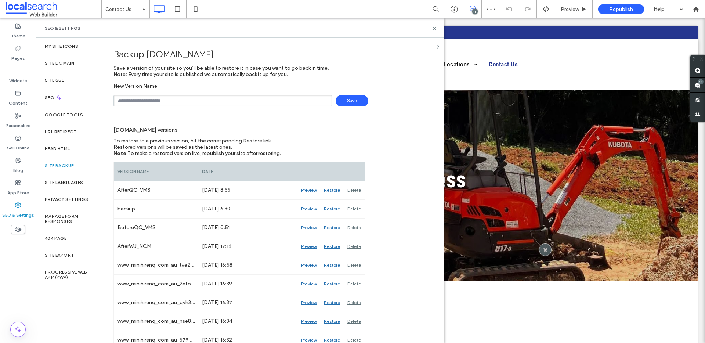
click at [190, 95] on input "text" at bounding box center [222, 100] width 218 height 11
drag, startPoint x: 142, startPoint y: 101, endPoint x: 158, endPoint y: 102, distance: 16.2
click at [158, 102] on input "**********" at bounding box center [222, 100] width 218 height 11
type input "**********"
click at [437, 29] on icon at bounding box center [435, 29] width 6 height 6
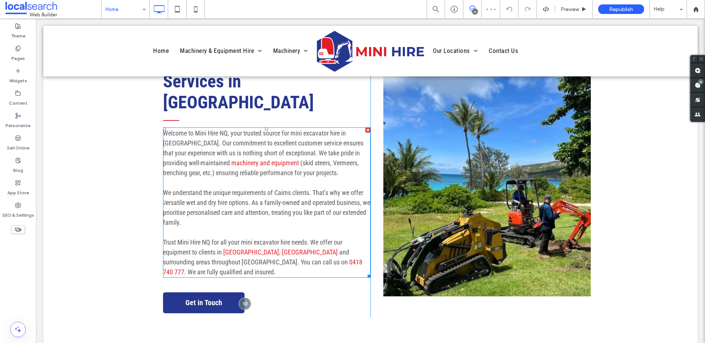
scroll to position [435, 0]
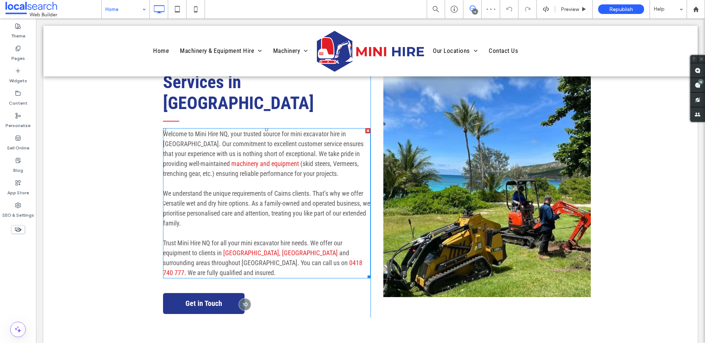
click at [319, 160] on span "(skid steers, Vermeers, trenching gear, etc.) ensuring reliable performance for…" at bounding box center [261, 169] width 196 height 18
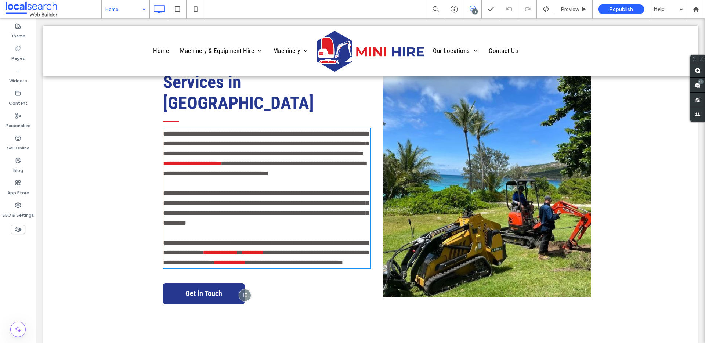
type input "**********"
type input "**"
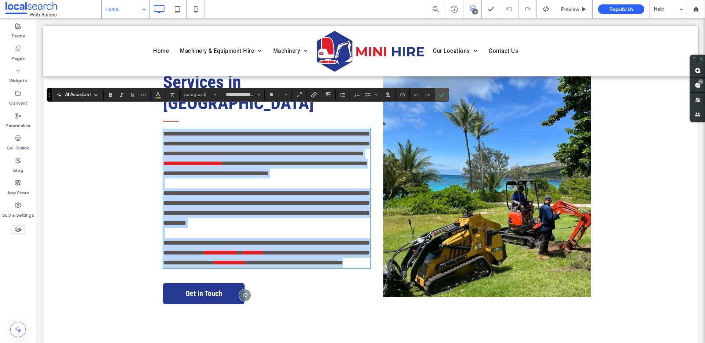
click at [318, 160] on span "**********" at bounding box center [264, 168] width 203 height 17
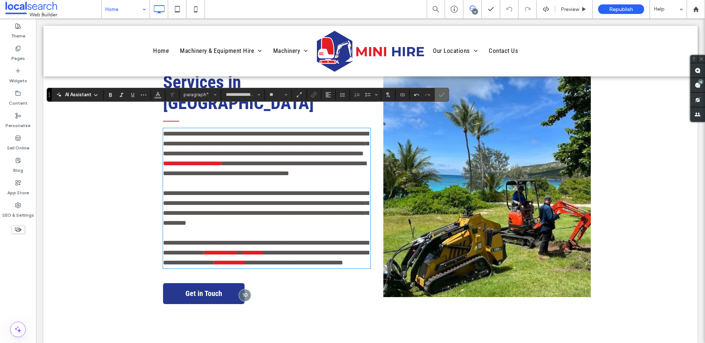
click at [444, 89] on span "Confirm" at bounding box center [442, 94] width 6 height 12
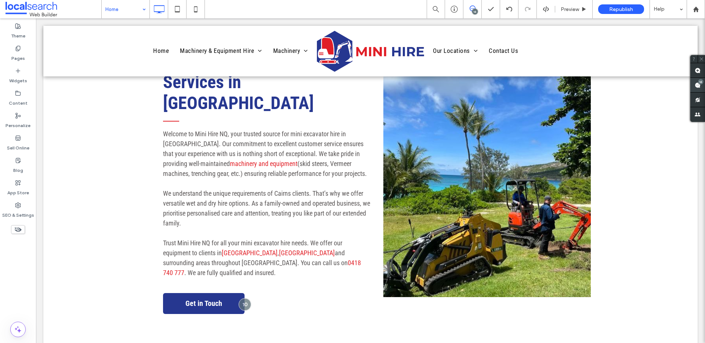
click at [698, 83] on use at bounding box center [698, 85] width 6 height 6
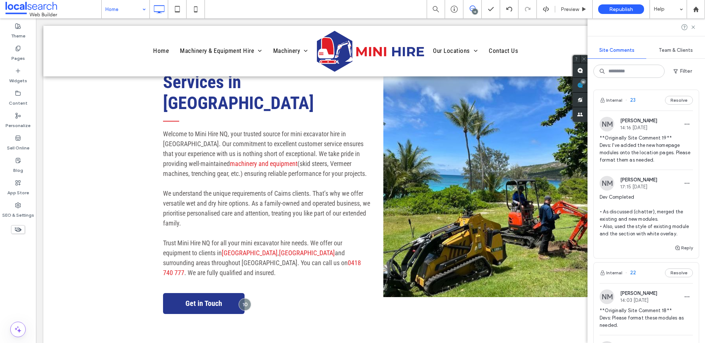
click at [670, 141] on span "**Originally Site Comment 19** Devs: I've added the new homepage modules onto t…" at bounding box center [646, 148] width 93 height 29
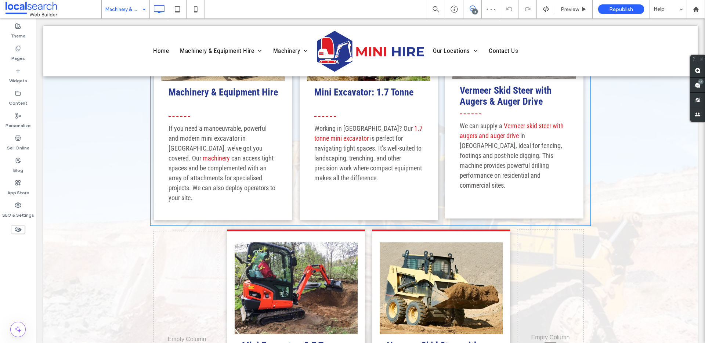
scroll to position [1211, 0]
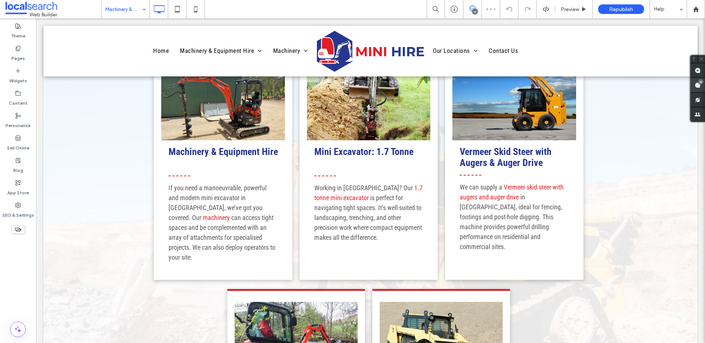
click at [701, 88] on span at bounding box center [697, 85] width 15 height 14
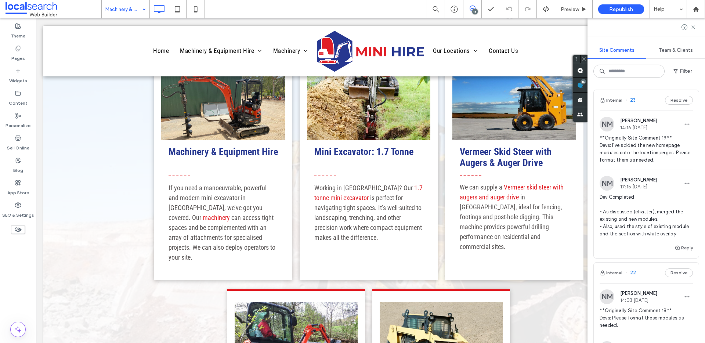
click at [661, 224] on span "Dev Completed • As discussed (chatter), merged the existing and new modules. • …" at bounding box center [646, 215] width 93 height 44
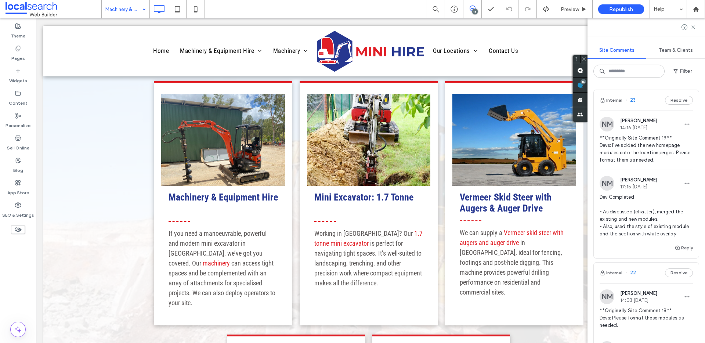
scroll to position [1162, 0]
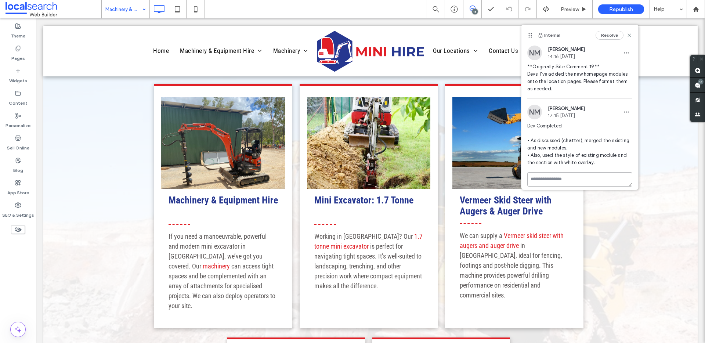
click at [573, 180] on textarea at bounding box center [579, 179] width 105 height 14
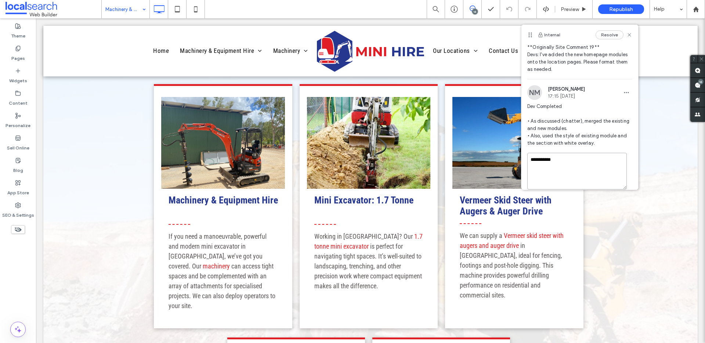
scroll to position [44, 0]
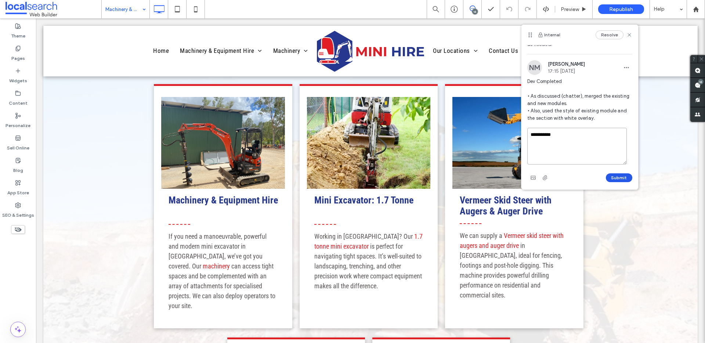
type textarea "**********"
click at [615, 174] on button "Submit" at bounding box center [619, 177] width 26 height 9
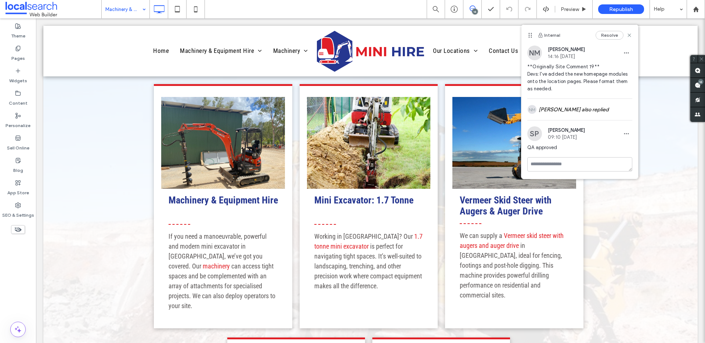
scroll to position [0, 0]
click at [200, 9] on icon at bounding box center [195, 9] width 15 height 15
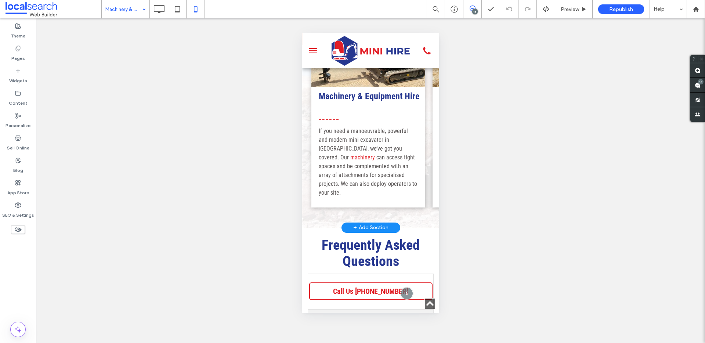
drag, startPoint x: 313, startPoint y: 161, endPoint x: 558, endPoint y: 115, distance: 250.0
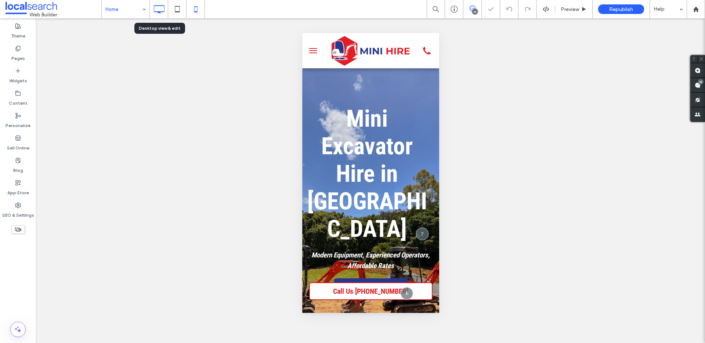
click at [162, 6] on use at bounding box center [159, 9] width 11 height 8
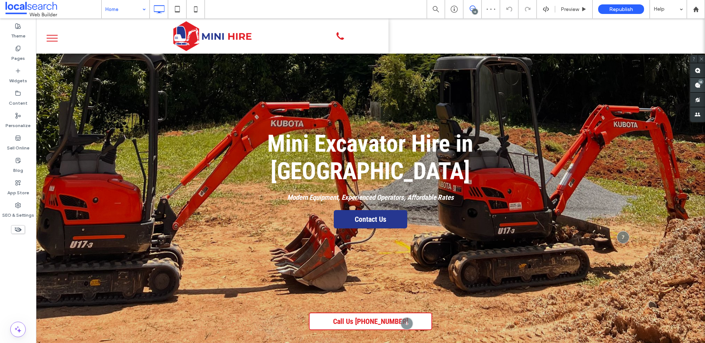
click at [696, 83] on use at bounding box center [698, 85] width 6 height 6
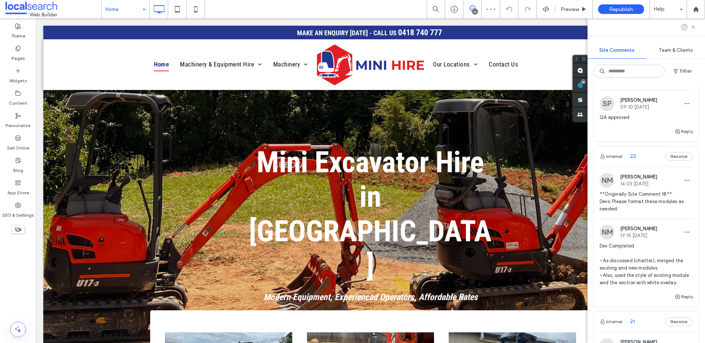
scroll to position [113, 0]
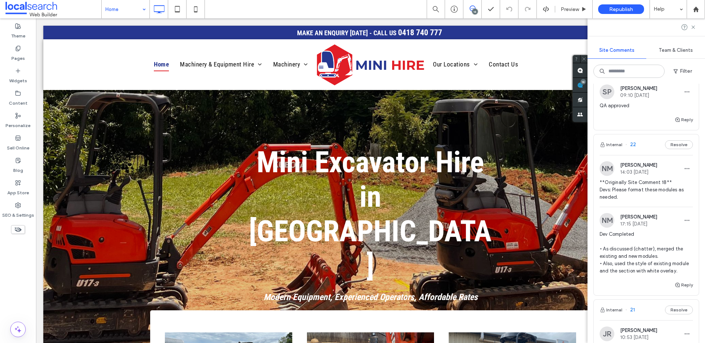
click at [654, 190] on span "**Originally Site Comment 18** Devs: Please format these modules as needed." at bounding box center [646, 190] width 93 height 22
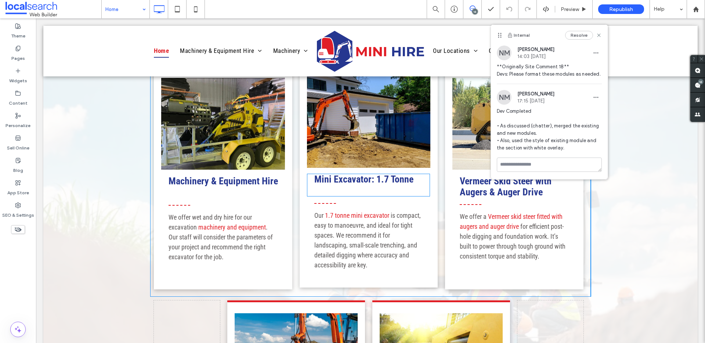
scroll to position [1128, 0]
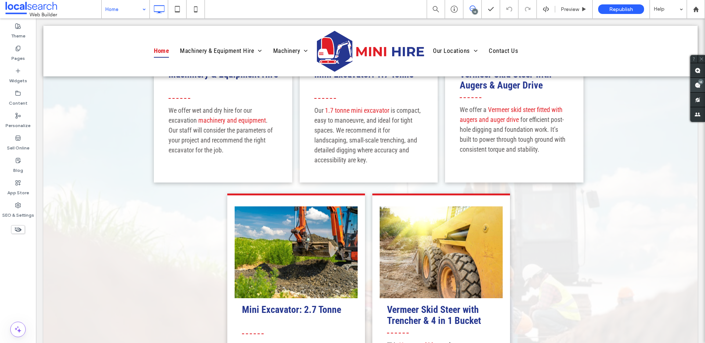
click at [703, 84] on span at bounding box center [697, 85] width 15 height 14
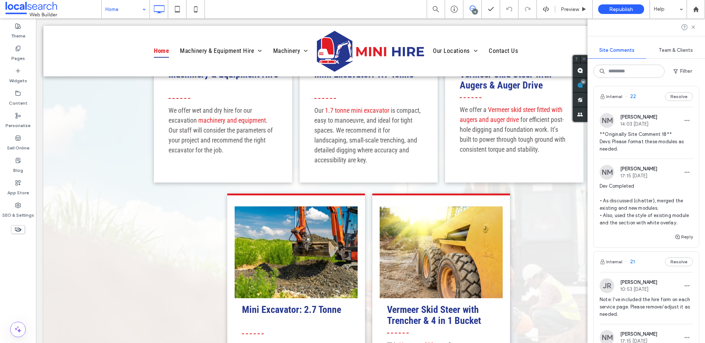
scroll to position [178, 0]
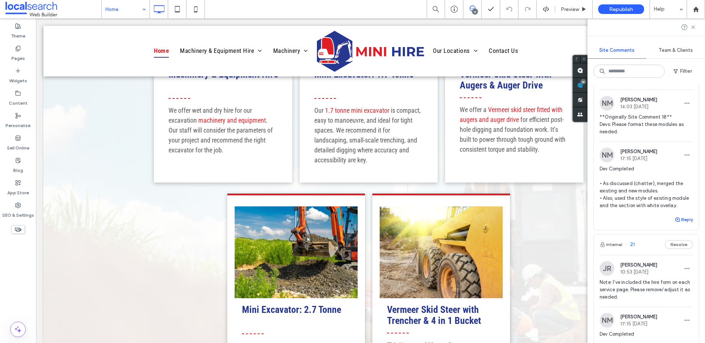
click at [678, 224] on button "Reply" at bounding box center [683, 219] width 18 height 9
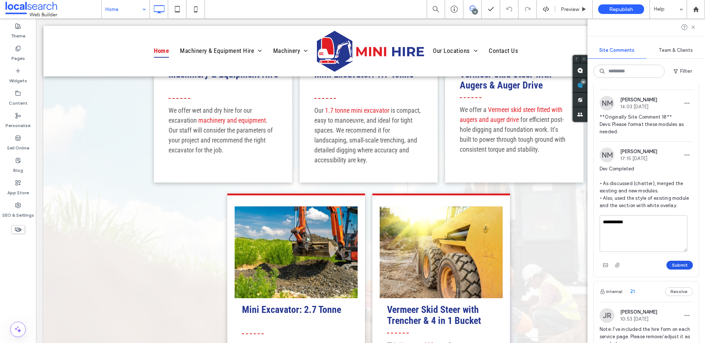
type textarea "**********"
click at [683, 268] on button "Submit" at bounding box center [679, 265] width 26 height 9
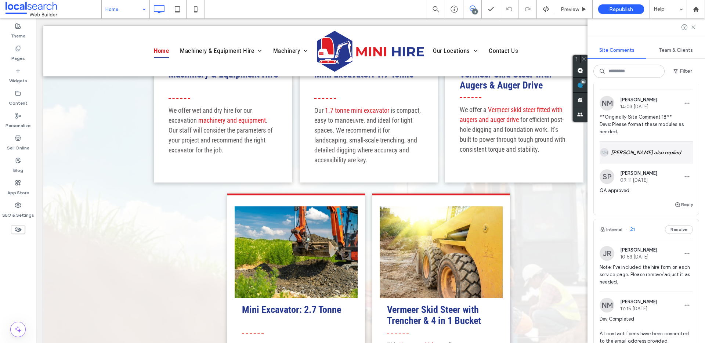
click at [642, 159] on div "NM Natassja Magno also replied" at bounding box center [646, 152] width 93 height 21
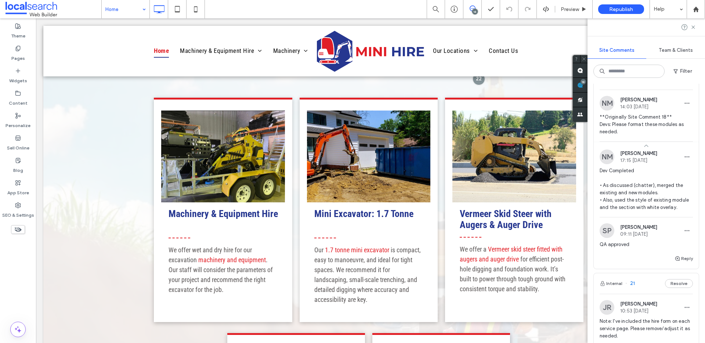
scroll to position [0, 0]
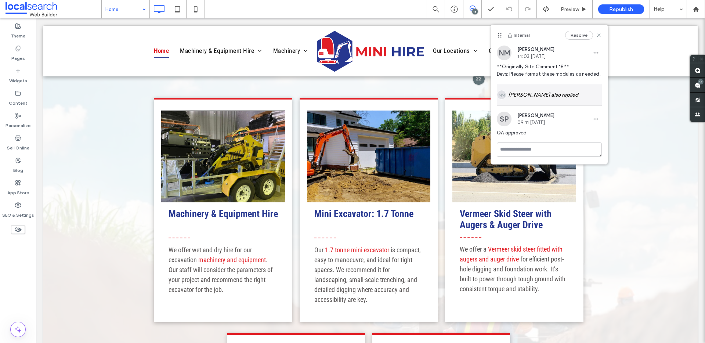
click at [563, 99] on div "NM Natassja Magno also replied" at bounding box center [549, 94] width 105 height 21
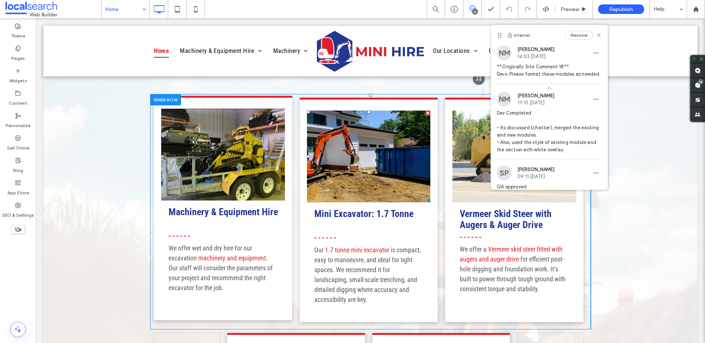
scroll to position [1129, 0]
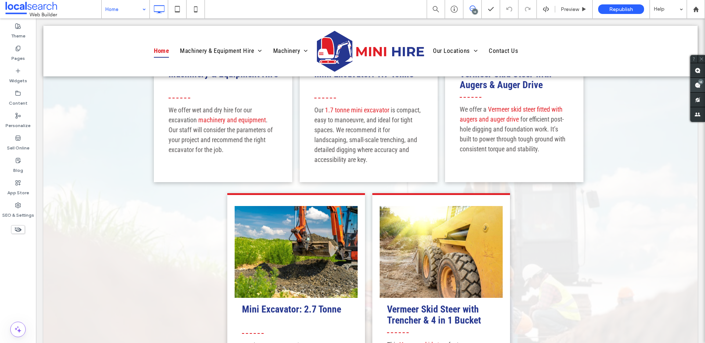
click at [701, 86] on span at bounding box center [697, 85] width 15 height 14
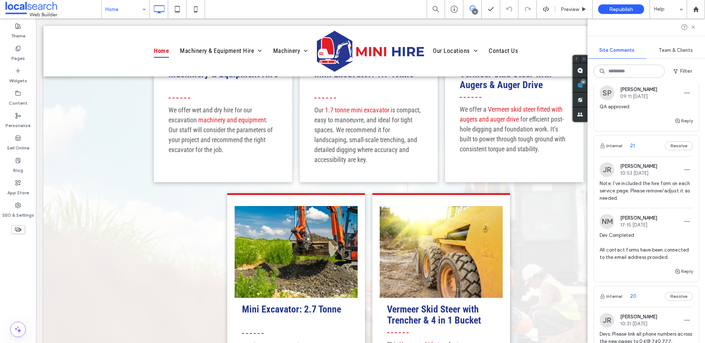
scroll to position [293, 0]
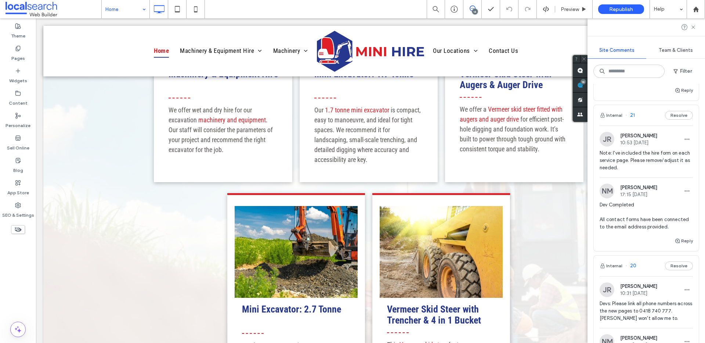
click at [654, 169] on span "Note: I've included the hire form on each service page. Please remove/adjust it…" at bounding box center [646, 160] width 93 height 22
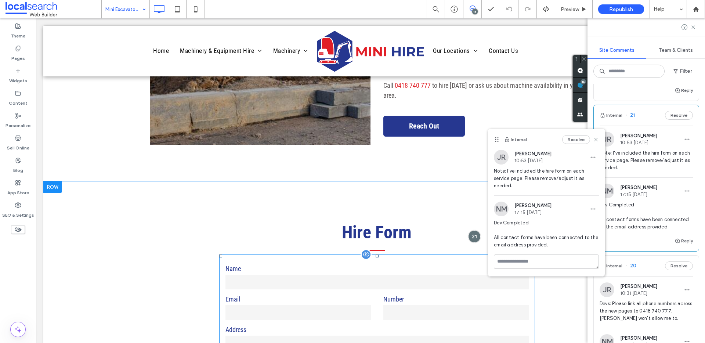
click at [403, 275] on input "text" at bounding box center [376, 282] width 303 height 15
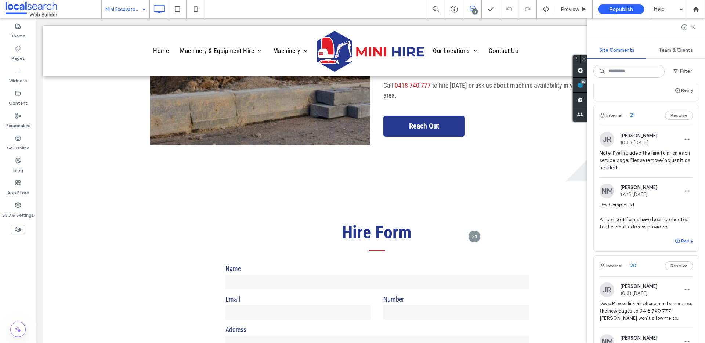
click at [675, 243] on use "button" at bounding box center [677, 241] width 4 height 4
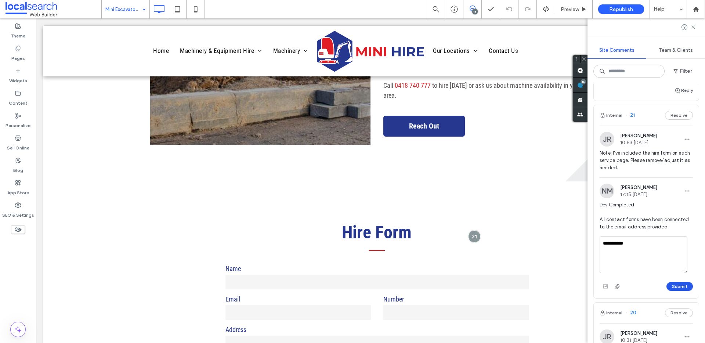
type textarea "**********"
click at [671, 291] on button "Submit" at bounding box center [679, 286] width 26 height 9
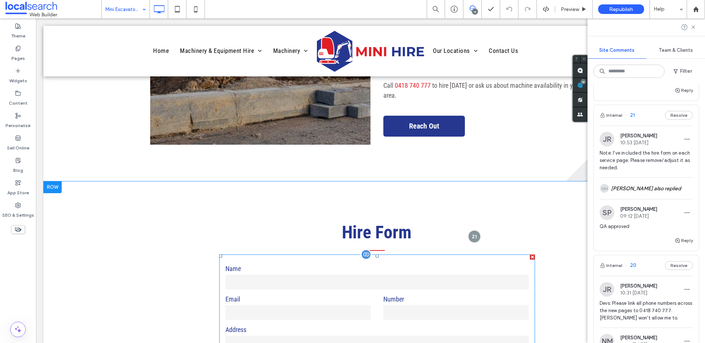
click at [434, 275] on input "text" at bounding box center [376, 282] width 303 height 15
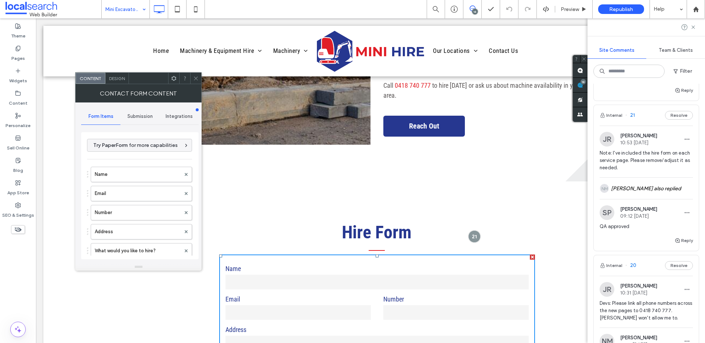
click at [133, 116] on span "Submission" at bounding box center [139, 116] width 25 height 6
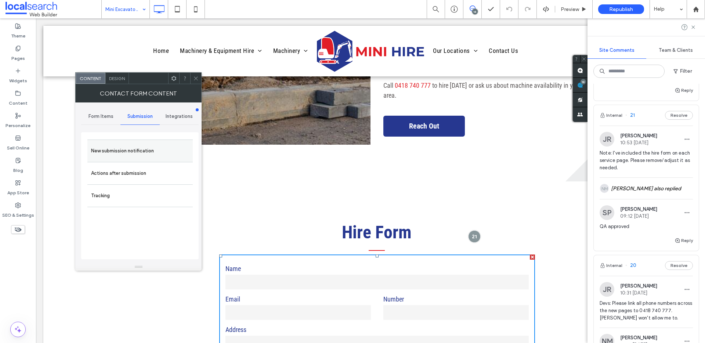
click at [129, 147] on label "New submission notification" at bounding box center [140, 151] width 98 height 15
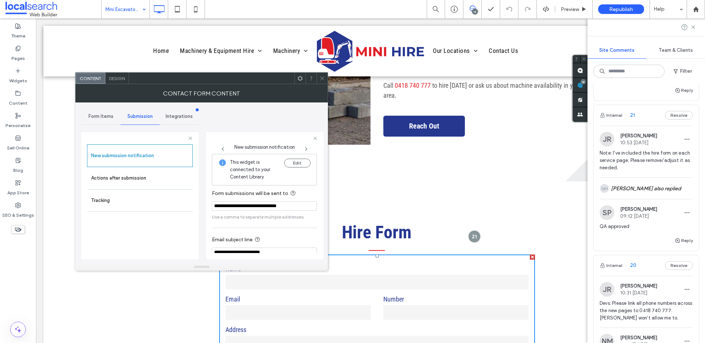
click at [322, 76] on icon at bounding box center [322, 79] width 6 height 6
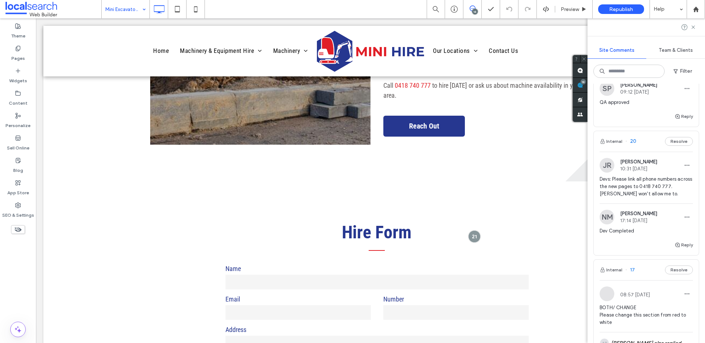
scroll to position [421, 0]
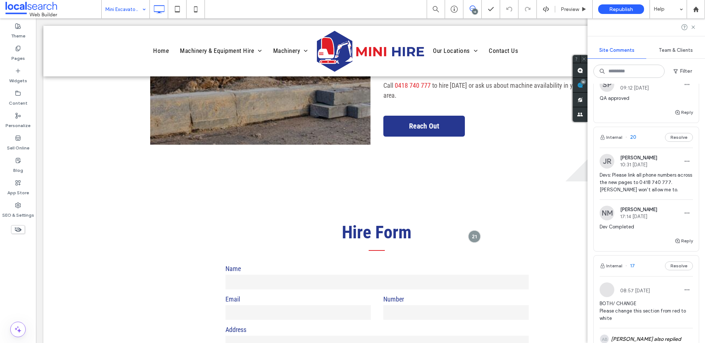
click at [670, 190] on span "Devs: Please link all phone numbers across the new pages to 0418 740 777. Duda …" at bounding box center [646, 182] width 93 height 22
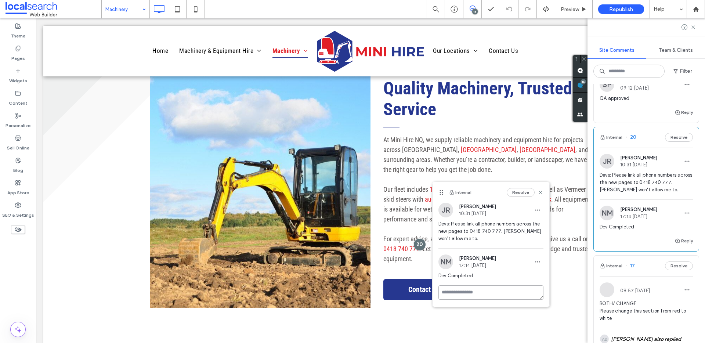
click at [471, 298] on textarea at bounding box center [490, 292] width 105 height 14
type textarea "**********"
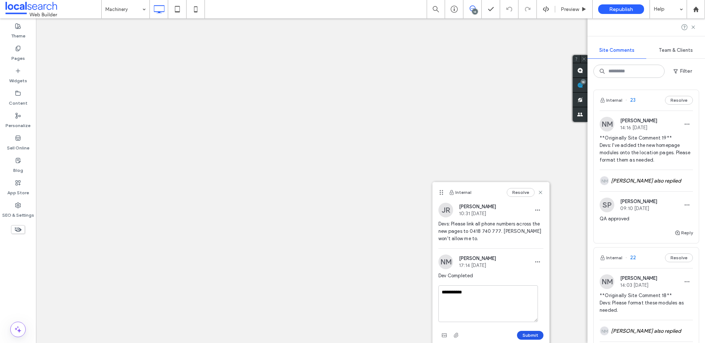
type textarea "**********"
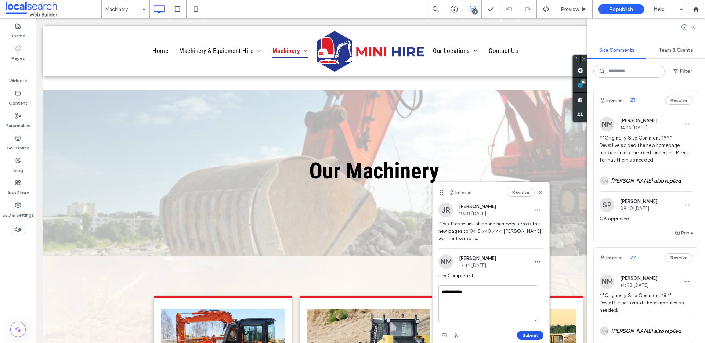
scroll to position [771, 0]
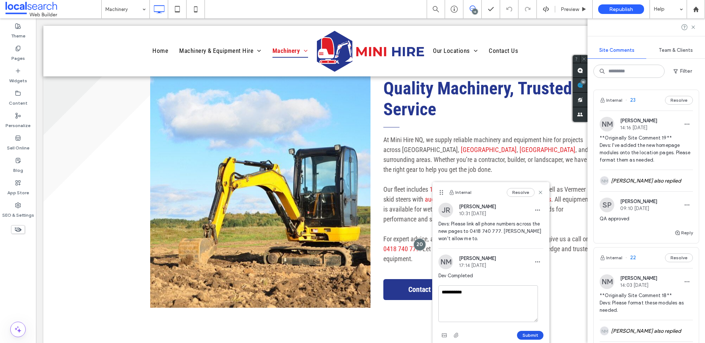
click at [527, 337] on button "Submit" at bounding box center [530, 335] width 26 height 9
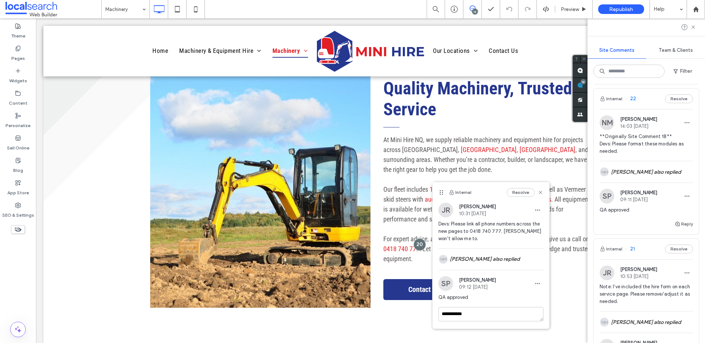
scroll to position [0, 0]
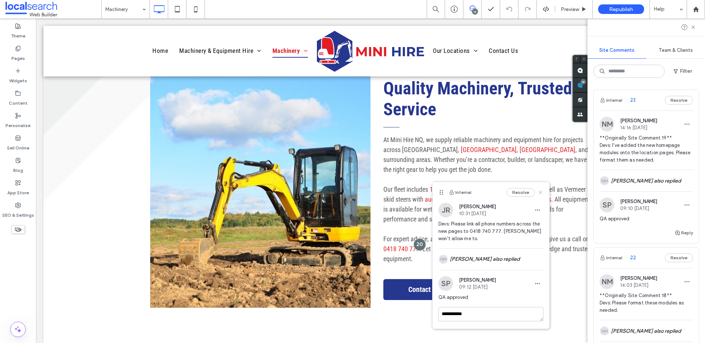
click at [540, 190] on icon at bounding box center [541, 192] width 6 height 6
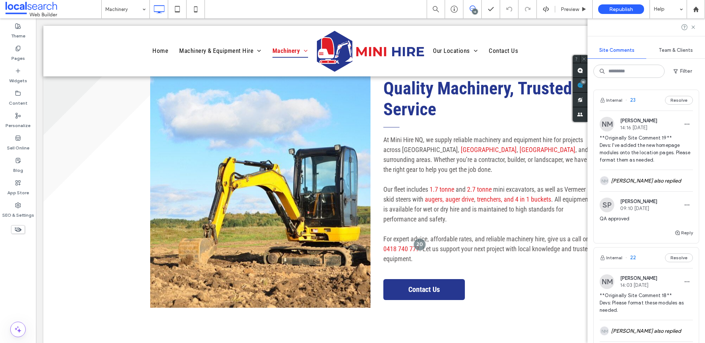
click at [694, 23] on div at bounding box center [645, 27] width 117 height 18
click at [693, 26] on icon at bounding box center [693, 27] width 6 height 6
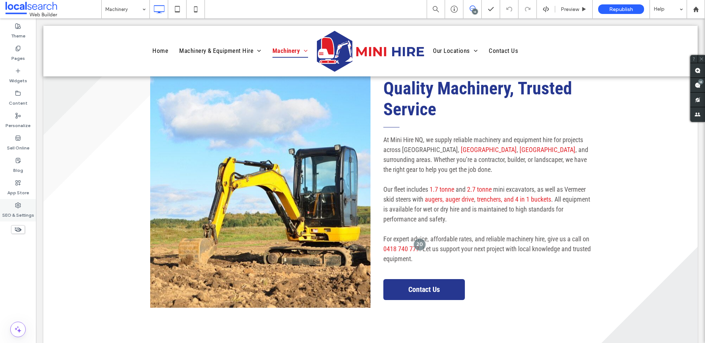
click at [11, 201] on div "SEO & Settings" at bounding box center [18, 210] width 36 height 22
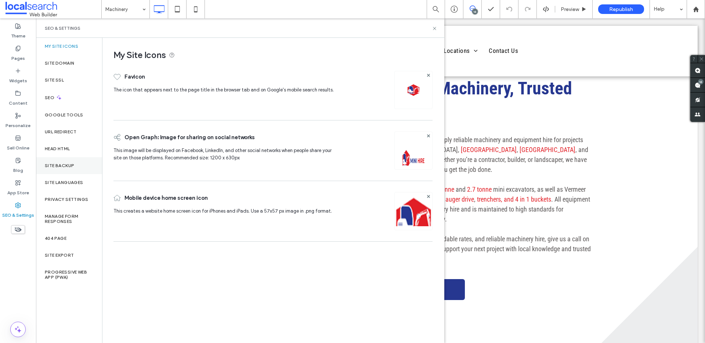
click at [52, 163] on label "Site Backup" at bounding box center [59, 165] width 29 height 5
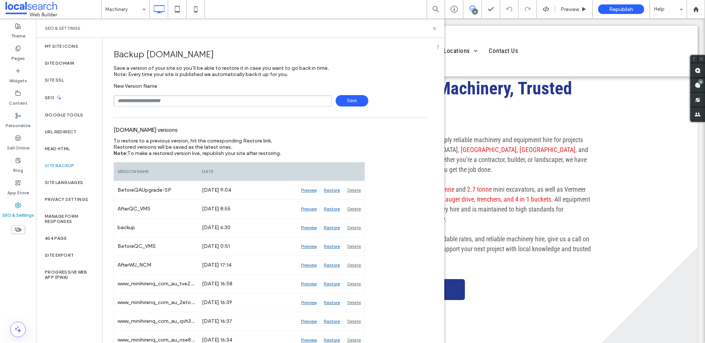
click at [181, 100] on input "text" at bounding box center [222, 100] width 218 height 11
drag, startPoint x: 138, startPoint y: 100, endPoint x: 155, endPoint y: 103, distance: 17.1
click at [155, 103] on input "**********" at bounding box center [222, 100] width 218 height 11
click at [214, 102] on input "**********" at bounding box center [222, 100] width 218 height 11
drag, startPoint x: 137, startPoint y: 99, endPoint x: 155, endPoint y: 102, distance: 17.9
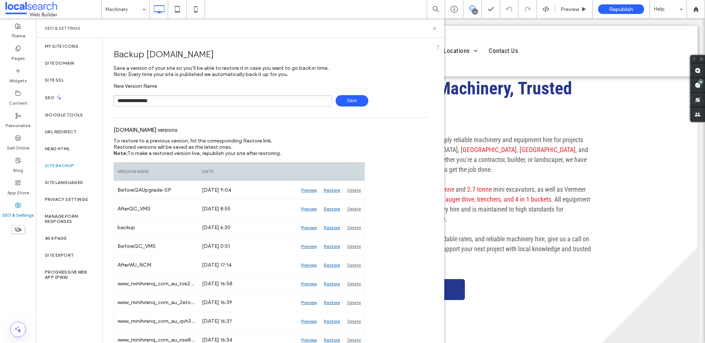
click at [155, 102] on input "**********" at bounding box center [222, 100] width 218 height 11
type input "**********"
click at [337, 99] on span "Save" at bounding box center [352, 100] width 33 height 11
click at [433, 26] on icon at bounding box center [435, 29] width 6 height 6
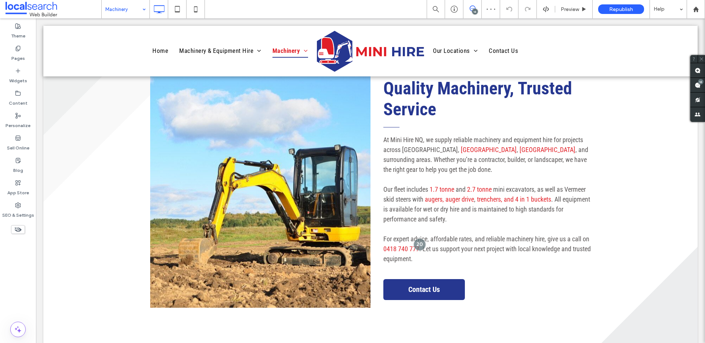
drag, startPoint x: 118, startPoint y: 6, endPoint x: 116, endPoint y: 12, distance: 6.5
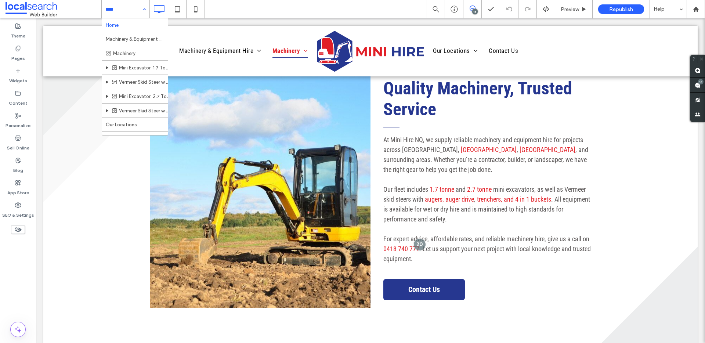
click at [130, 7] on input at bounding box center [123, 9] width 37 height 18
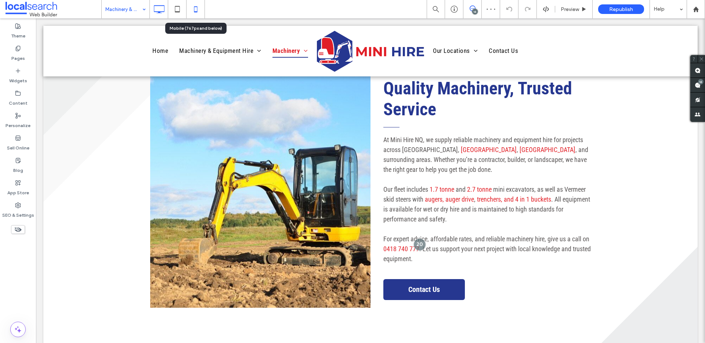
click at [199, 12] on icon at bounding box center [195, 9] width 15 height 15
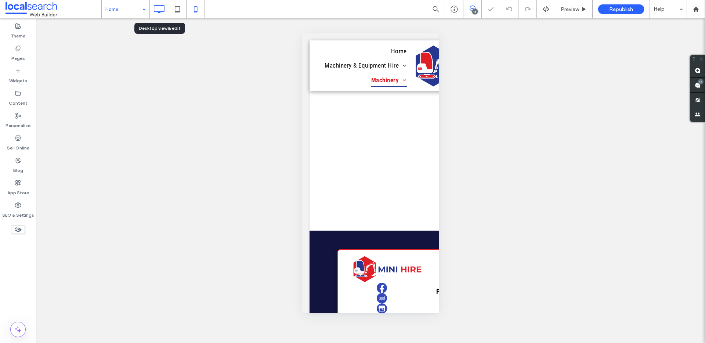
click at [162, 7] on icon at bounding box center [159, 9] width 15 height 15
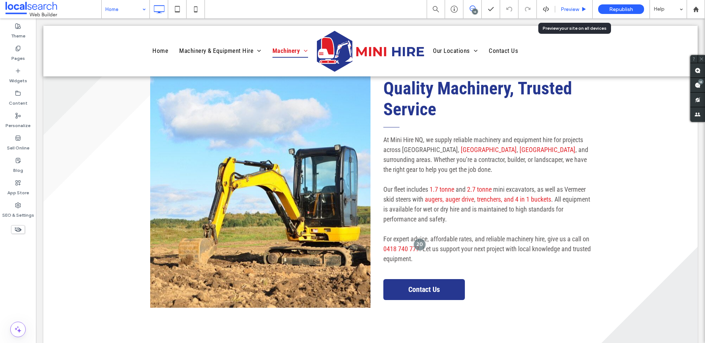
click at [570, 14] on div "Preview" at bounding box center [573, 9] width 37 height 18
click at [572, 11] on span "Preview" at bounding box center [570, 9] width 18 height 6
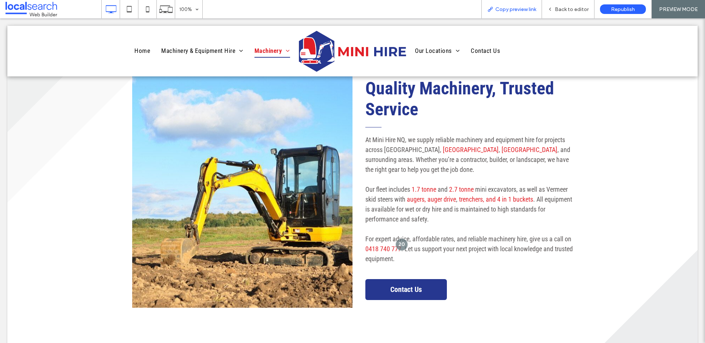
click at [533, 6] on span "Copy preview link" at bounding box center [515, 9] width 41 height 6
click at [560, 7] on span "Back to editor" at bounding box center [572, 9] width 34 height 6
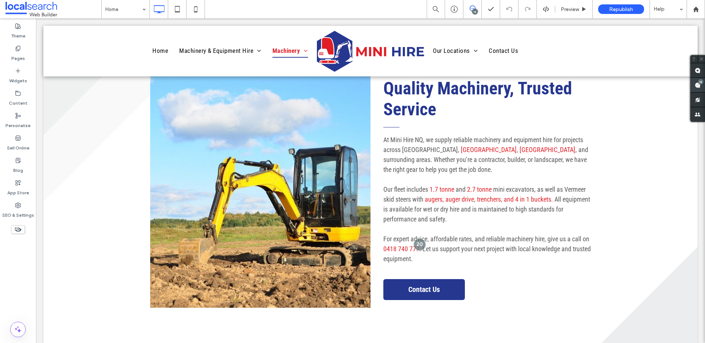
click at [698, 85] on use at bounding box center [698, 85] width 6 height 6
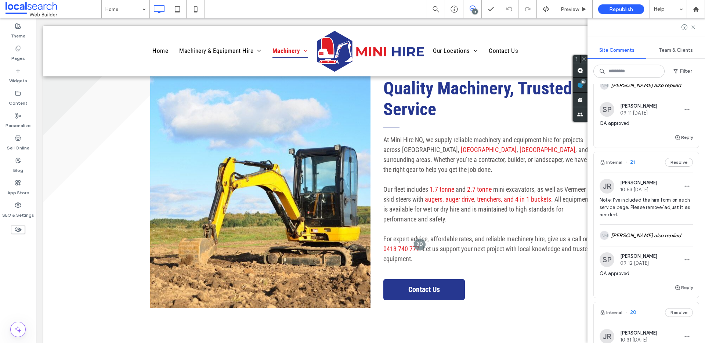
scroll to position [497, 0]
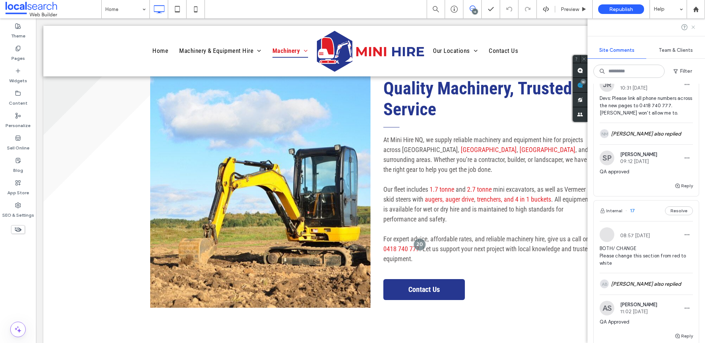
click at [695, 29] on icon at bounding box center [693, 27] width 6 height 6
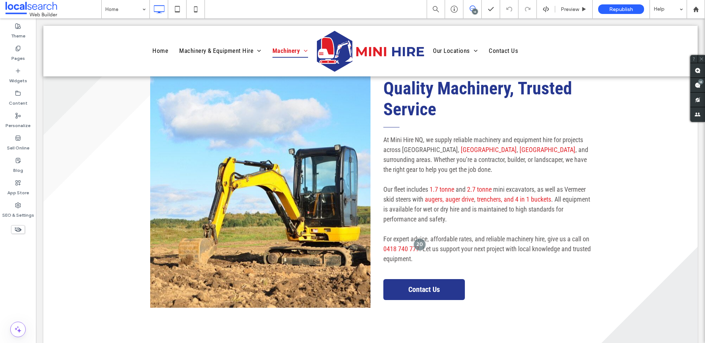
scroll to position [0, 0]
click at [23, 209] on label "SEO & Settings" at bounding box center [18, 213] width 32 height 10
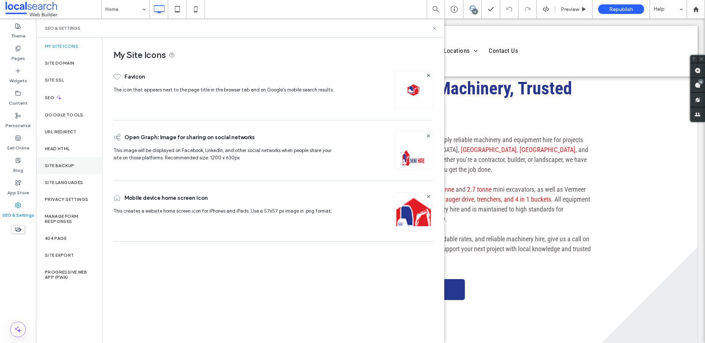
click at [59, 163] on label "Site Backup" at bounding box center [59, 165] width 29 height 5
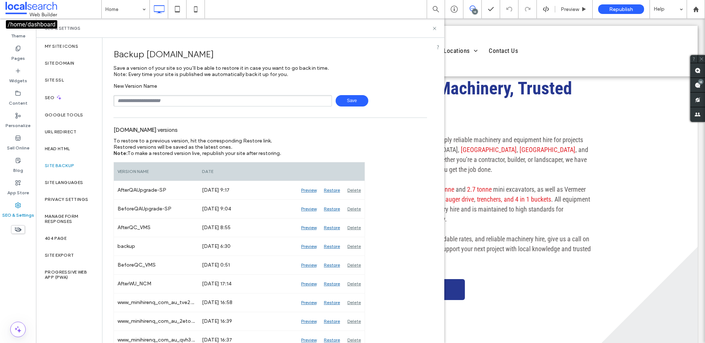
click at [37, 11] on span at bounding box center [54, 9] width 96 height 15
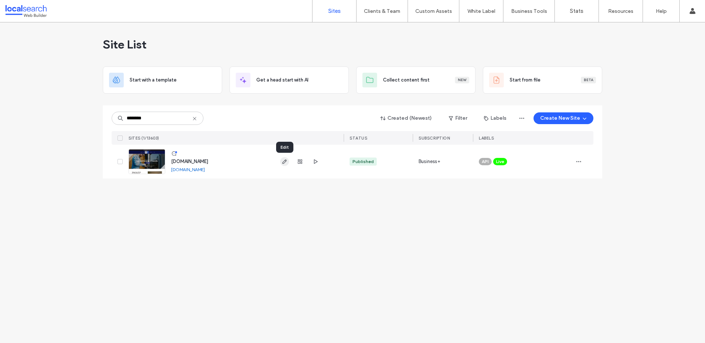
click at [285, 162] on use "button" at bounding box center [284, 161] width 4 height 4
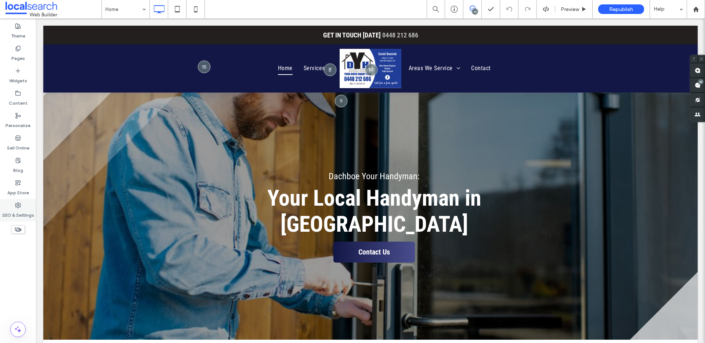
click at [23, 206] on div "SEO & Settings" at bounding box center [18, 210] width 36 height 22
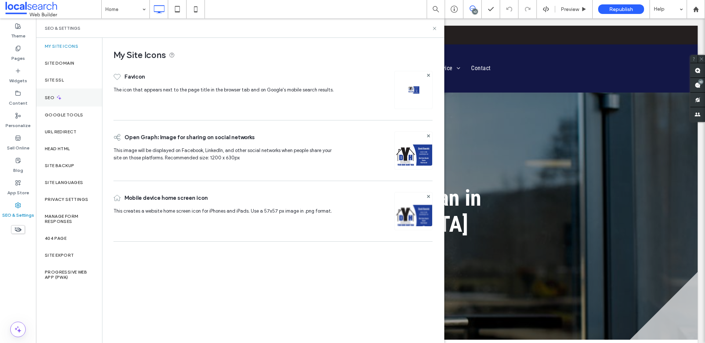
click at [53, 101] on div "SEO" at bounding box center [69, 97] width 66 height 18
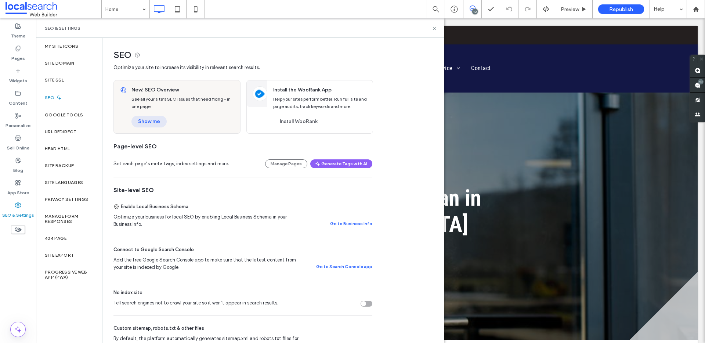
click at [146, 120] on button "Show me" at bounding box center [148, 122] width 35 height 12
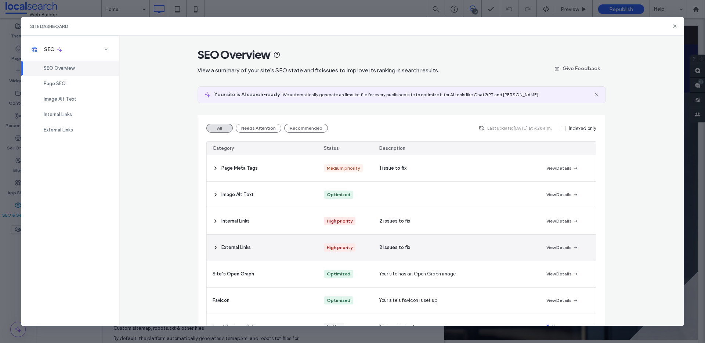
click at [266, 242] on div "External Links" at bounding box center [262, 248] width 111 height 26
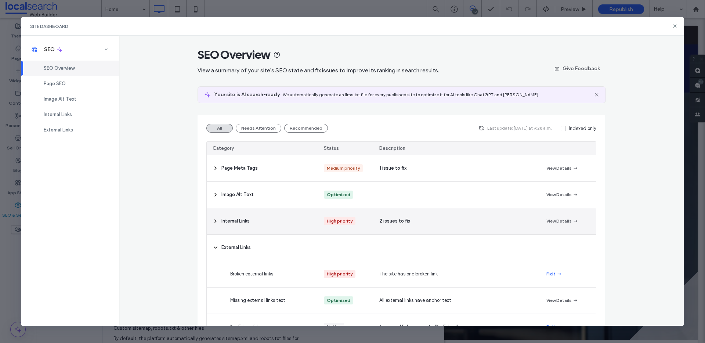
click at [276, 215] on div "Internal Links" at bounding box center [262, 221] width 111 height 26
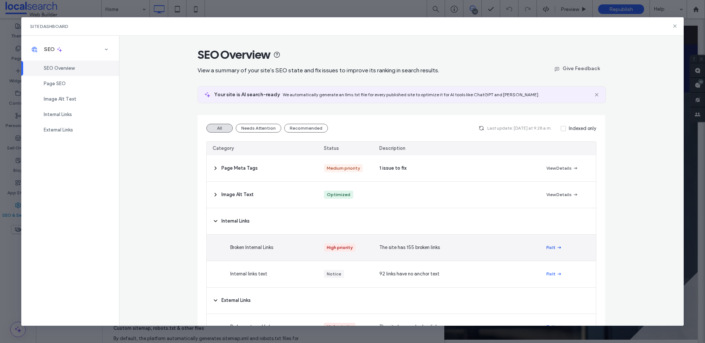
click at [556, 246] on span "button" at bounding box center [559, 247] width 7 height 8
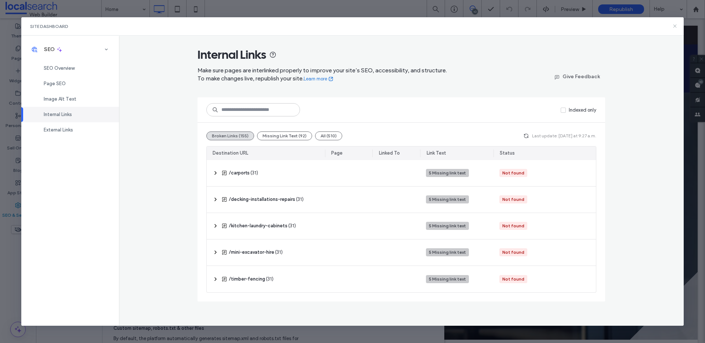
click at [676, 26] on icon at bounding box center [675, 26] width 6 height 6
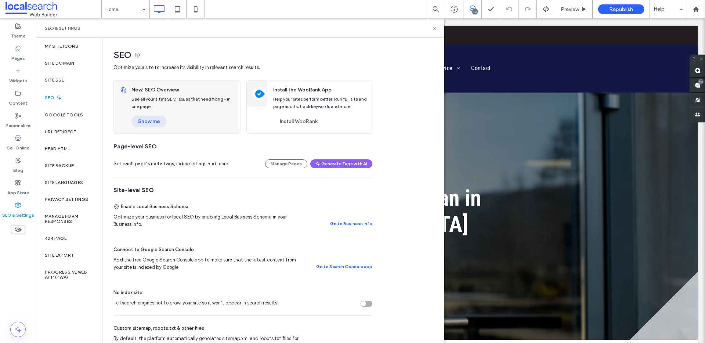
click at [139, 119] on button "Show me" at bounding box center [148, 122] width 35 height 12
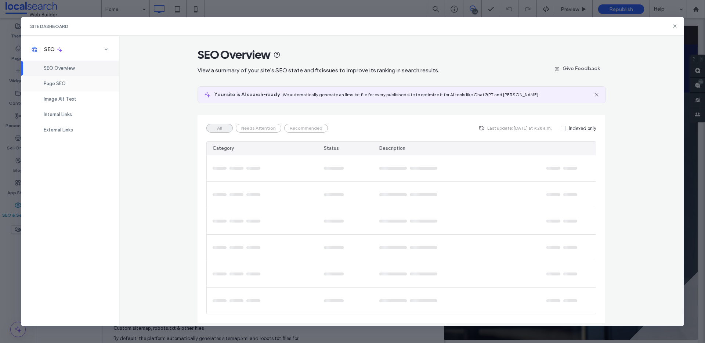
click at [54, 79] on div "Page SEO" at bounding box center [70, 83] width 98 height 15
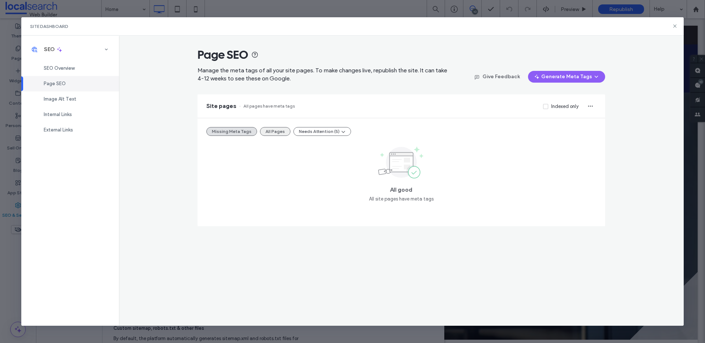
click at [263, 135] on button "All Pages" at bounding box center [275, 131] width 30 height 9
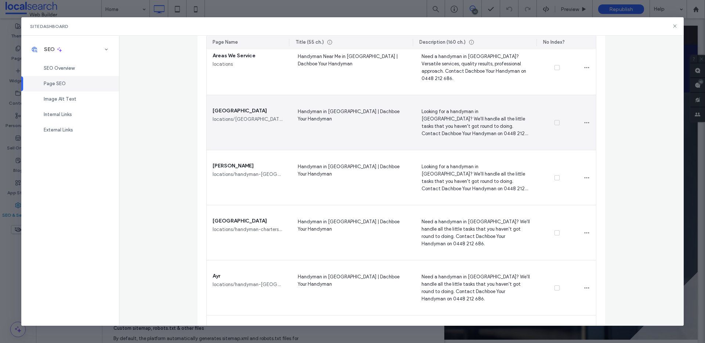
scroll to position [255, 0]
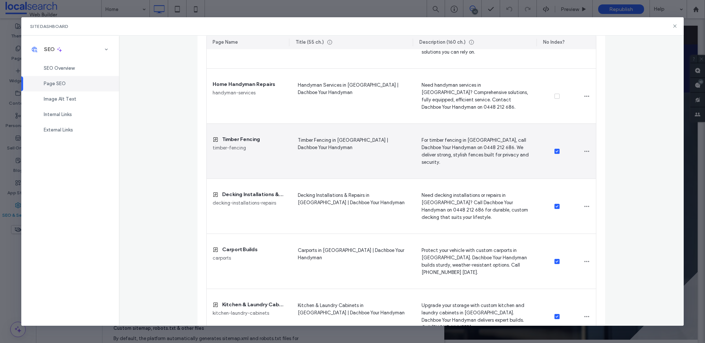
click at [556, 152] on icon at bounding box center [557, 151] width 3 height 2
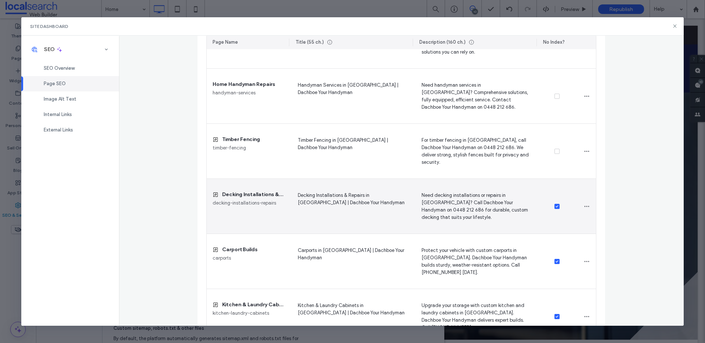
click at [556, 205] on icon at bounding box center [557, 206] width 3 height 2
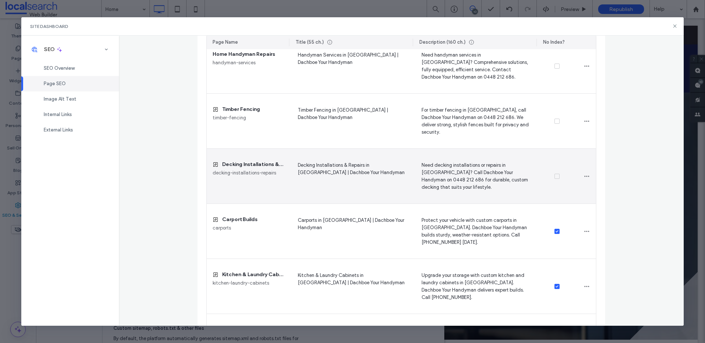
scroll to position [316, 0]
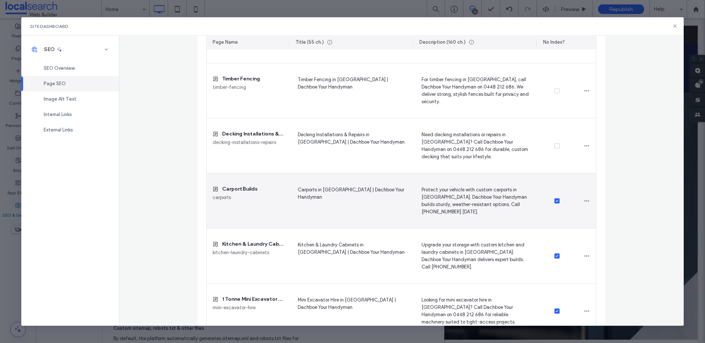
click at [552, 196] on div at bounding box center [556, 200] width 41 height 55
click at [556, 200] on icon at bounding box center [557, 201] width 3 height 2
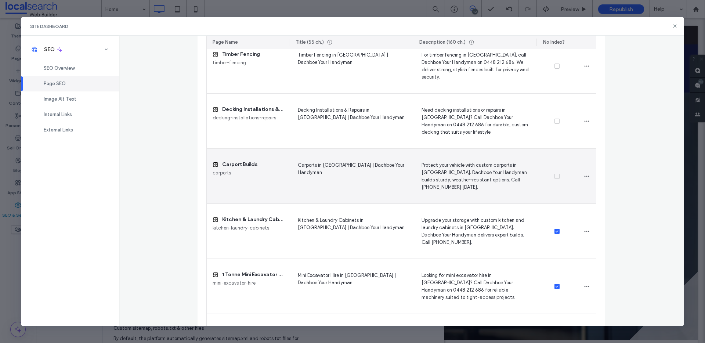
scroll to position [449, 0]
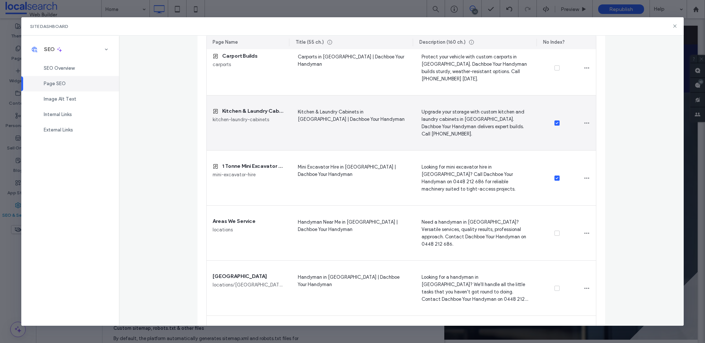
click at [554, 125] on span at bounding box center [556, 122] width 5 height 5
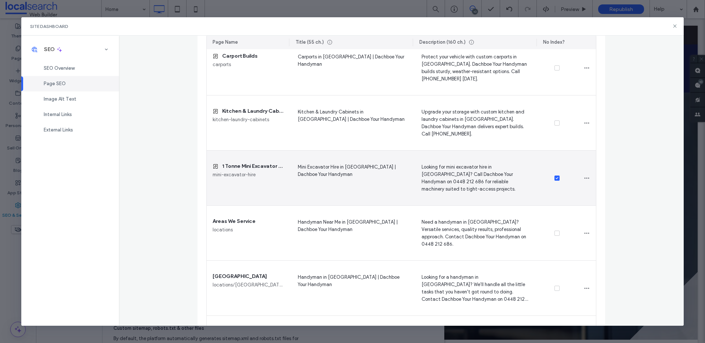
click at [556, 177] on icon at bounding box center [557, 178] width 3 height 2
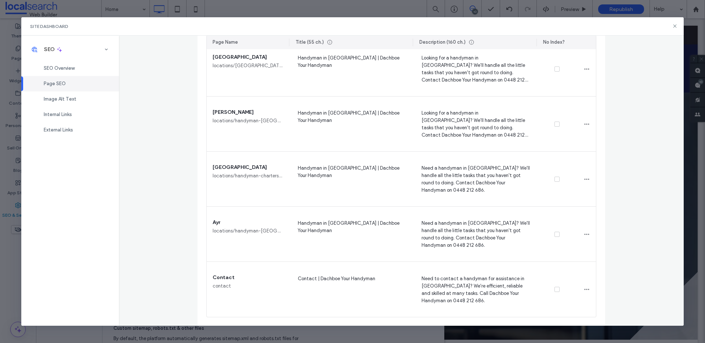
scroll to position [0, 0]
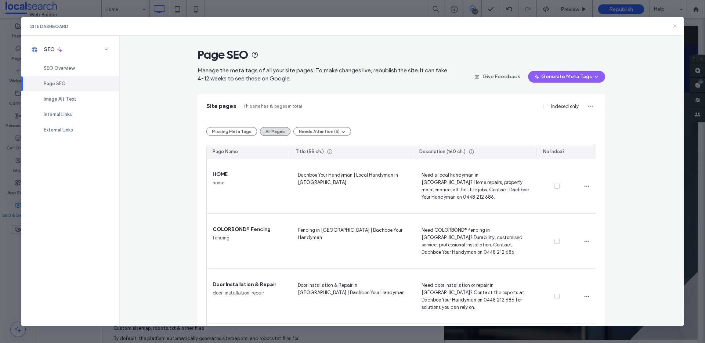
click at [674, 26] on icon at bounding box center [675, 26] width 6 height 6
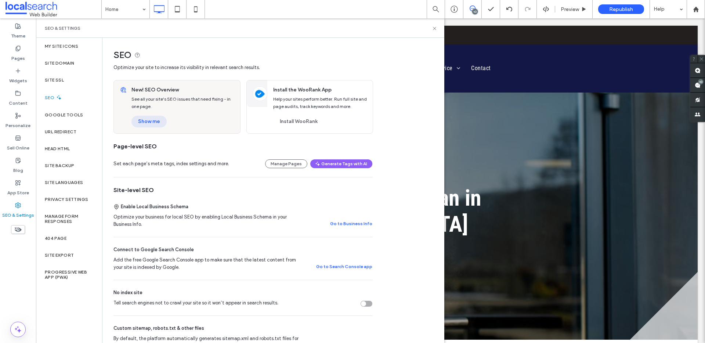
click at [156, 123] on button "Show me" at bounding box center [148, 122] width 35 height 12
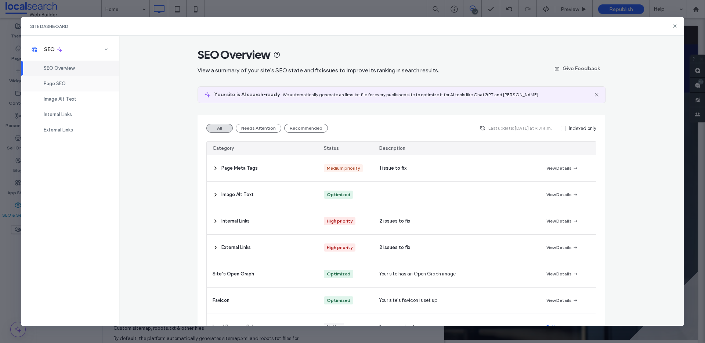
click at [74, 84] on div "Page SEO" at bounding box center [70, 83] width 98 height 15
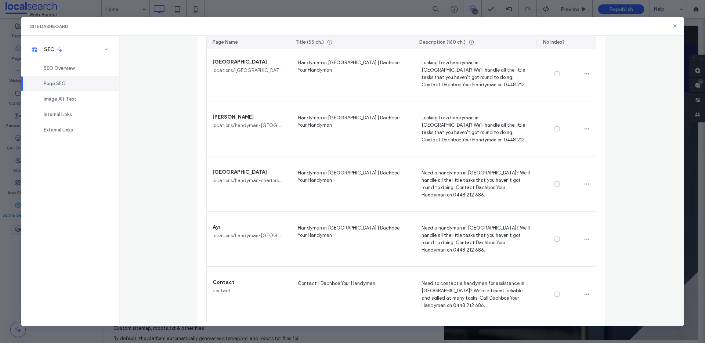
scroll to position [668, 0]
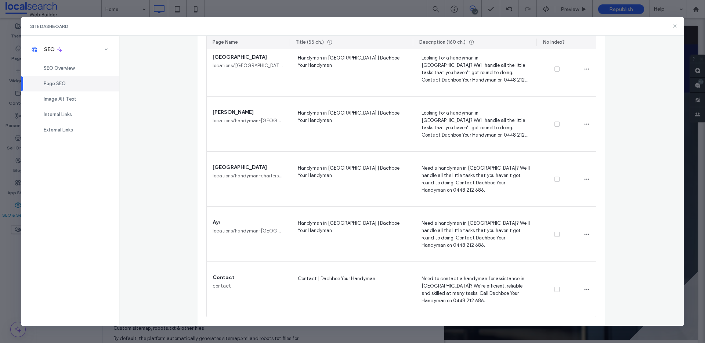
click at [676, 26] on icon at bounding box center [675, 26] width 6 height 6
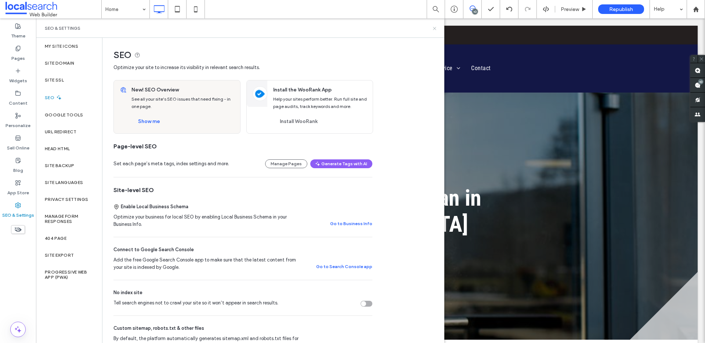
click at [433, 29] on icon at bounding box center [435, 29] width 6 height 6
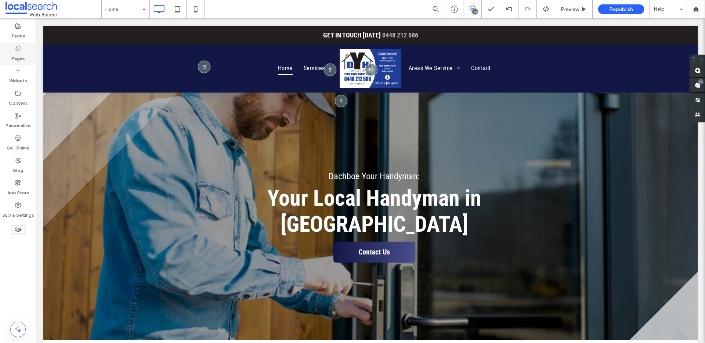
click at [20, 53] on label "Pages" at bounding box center [18, 56] width 14 height 10
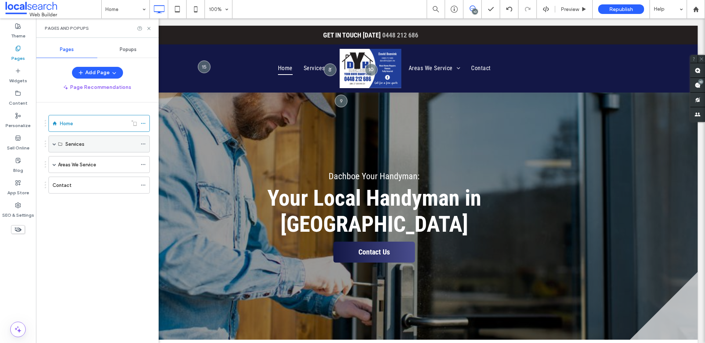
click at [55, 144] on span at bounding box center [55, 144] width 4 height 4
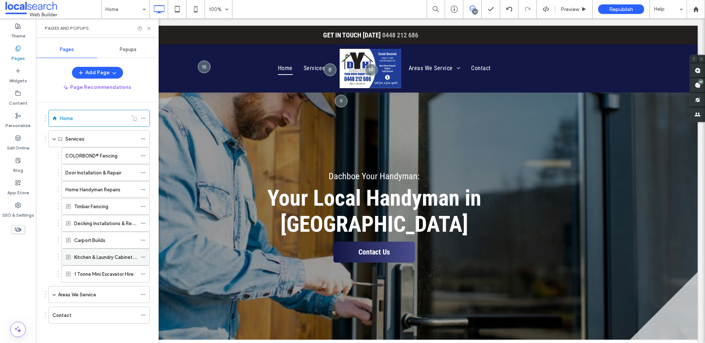
scroll to position [8, 0]
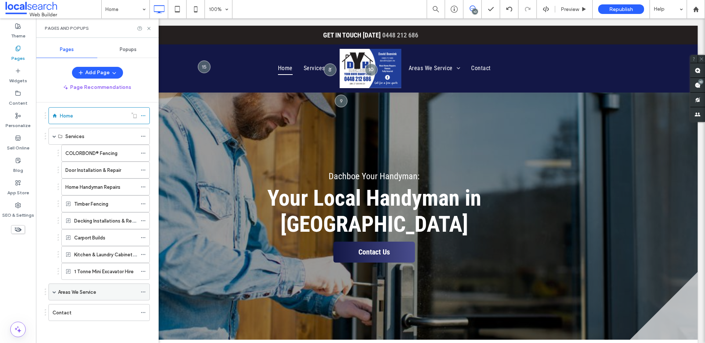
click at [54, 294] on span at bounding box center [55, 292] width 4 height 16
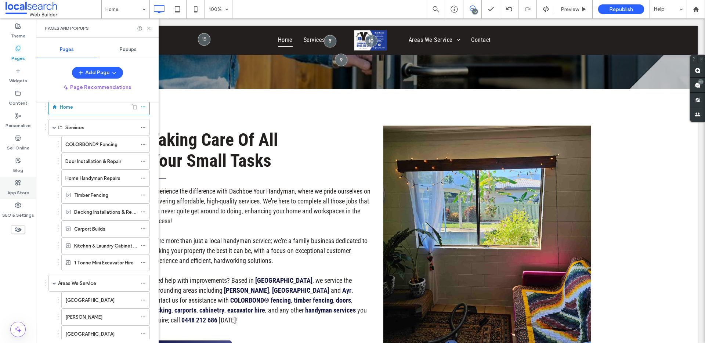
scroll to position [0, 0]
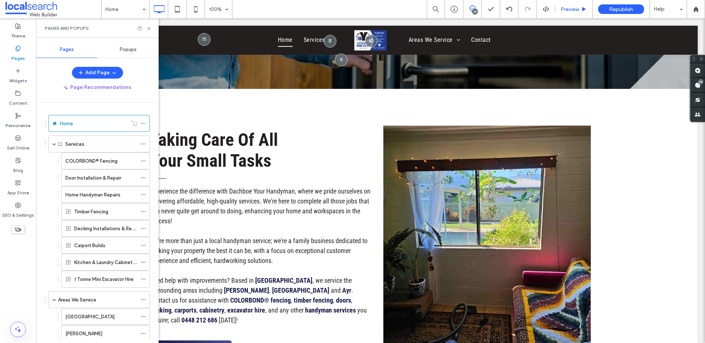
click at [569, 9] on span "Preview" at bounding box center [570, 9] width 18 height 6
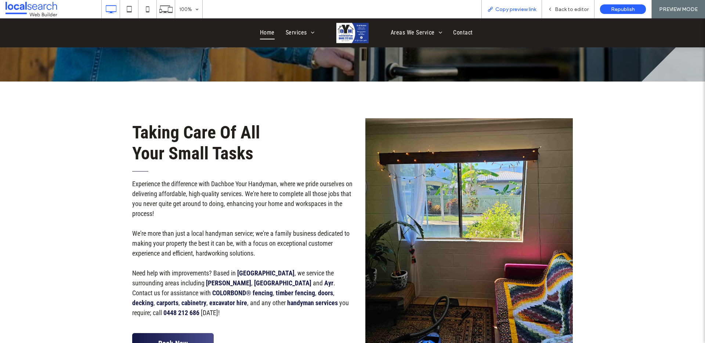
click at [522, 9] on span "Copy preview link" at bounding box center [515, 9] width 41 height 6
click at [572, 10] on span "Back to editor" at bounding box center [572, 9] width 34 height 6
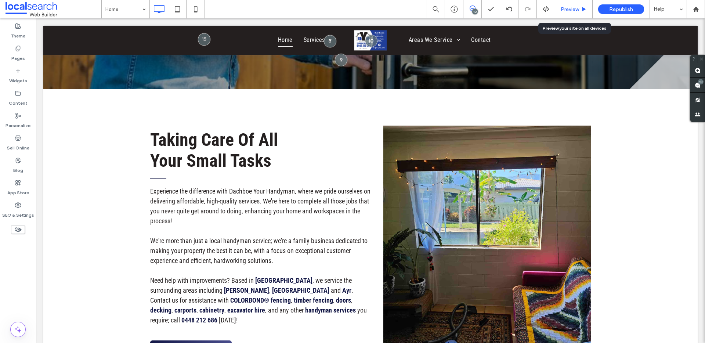
click at [574, 10] on span "Preview" at bounding box center [570, 9] width 18 height 6
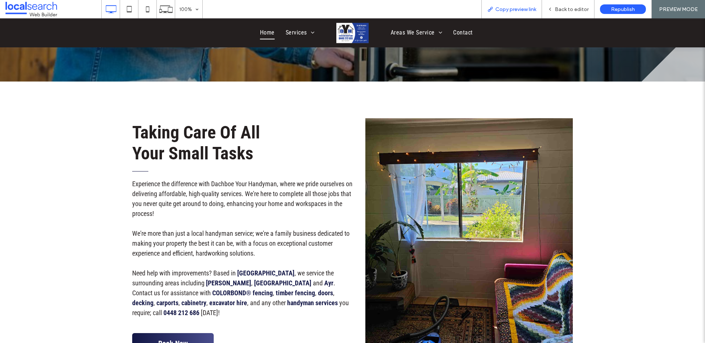
click at [507, 9] on span "Copy preview link" at bounding box center [515, 9] width 41 height 6
click at [564, 7] on span "Back to editor" at bounding box center [572, 9] width 34 height 6
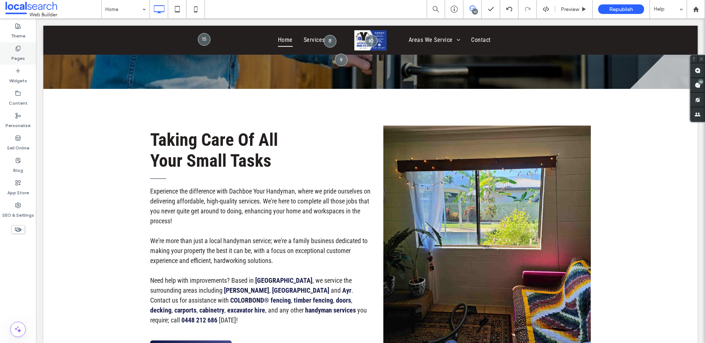
click at [22, 52] on label "Pages" at bounding box center [18, 56] width 14 height 10
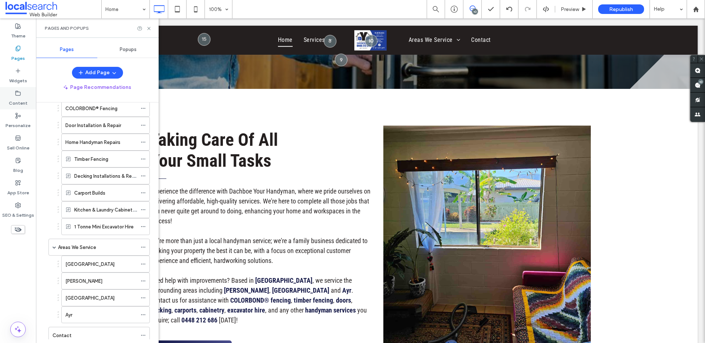
scroll to position [53, 0]
click at [697, 87] on use at bounding box center [698, 85] width 6 height 6
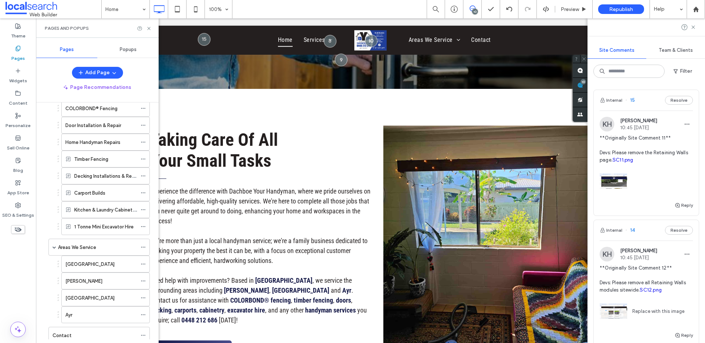
click at [651, 174] on div at bounding box center [646, 179] width 93 height 31
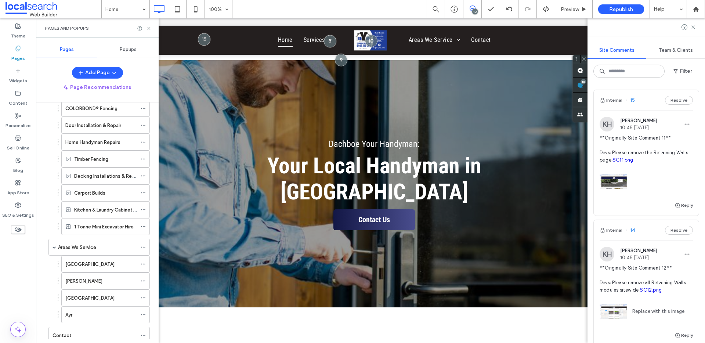
scroll to position [0, 0]
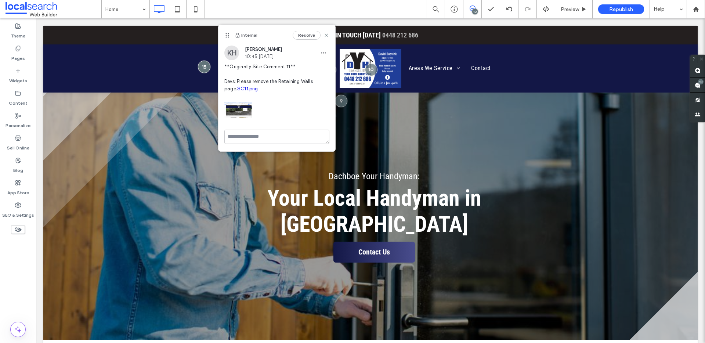
click at [237, 90] on link "SC11.png" at bounding box center [247, 89] width 21 height 6
drag, startPoint x: 328, startPoint y: 34, endPoint x: 289, endPoint y: 21, distance: 41.4
click at [328, 34] on use at bounding box center [326, 34] width 3 height 3
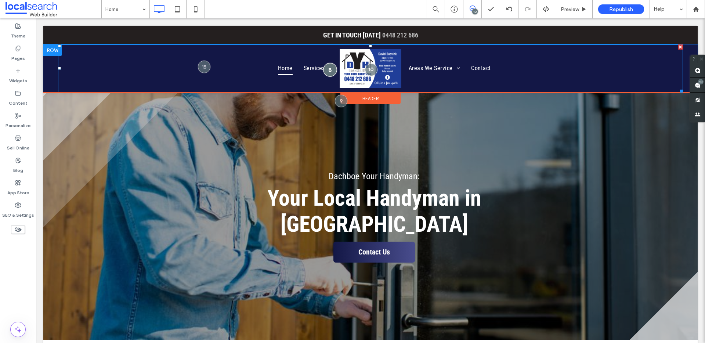
click at [328, 69] on div at bounding box center [330, 70] width 14 height 14
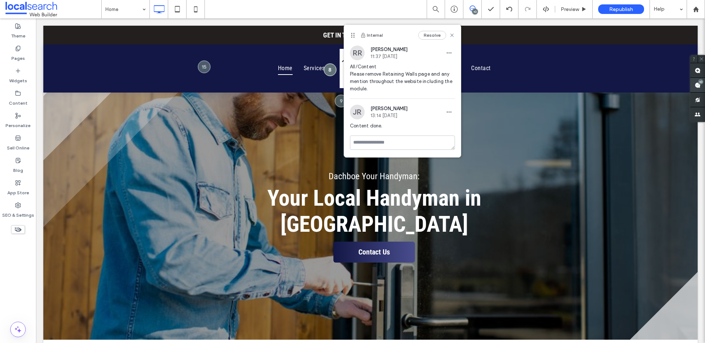
click at [702, 91] on span at bounding box center [697, 85] width 15 height 14
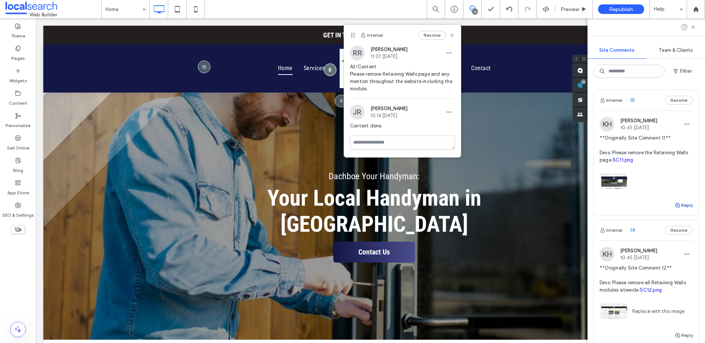
click at [680, 209] on button "Reply" at bounding box center [683, 205] width 18 height 9
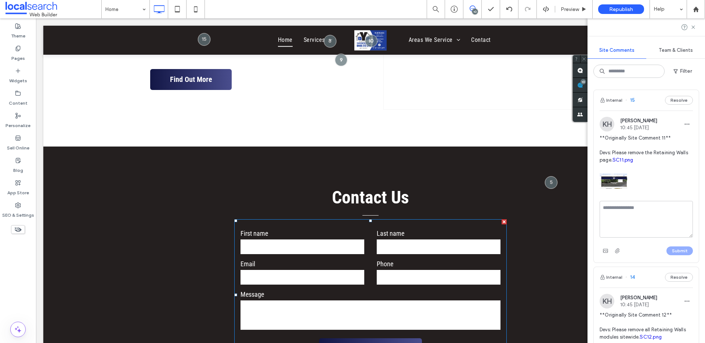
scroll to position [2394, 0]
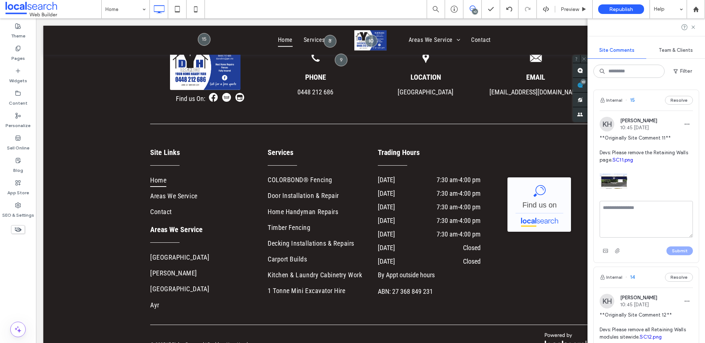
click at [627, 228] on textarea at bounding box center [646, 219] width 93 height 37
type textarea "**********"
click at [669, 255] on button "Submit" at bounding box center [679, 250] width 26 height 9
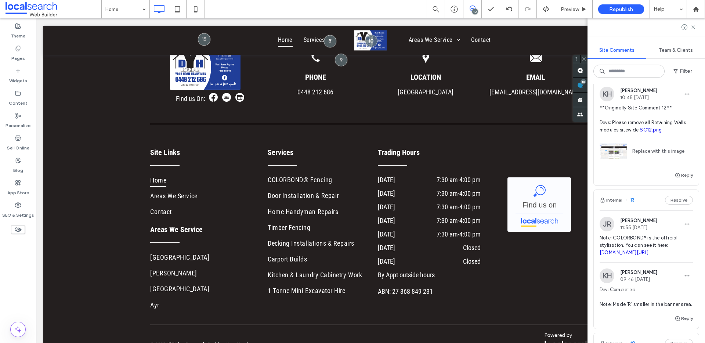
scroll to position [189, 0]
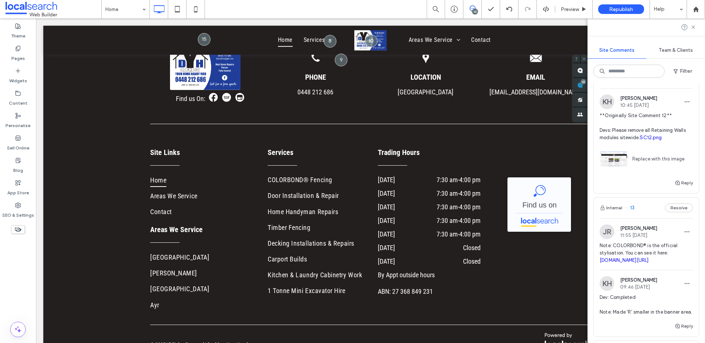
click at [650, 141] on span "**Originally Site Comment 12** Devs: Please remove all Retaining Walls modules …" at bounding box center [646, 126] width 93 height 29
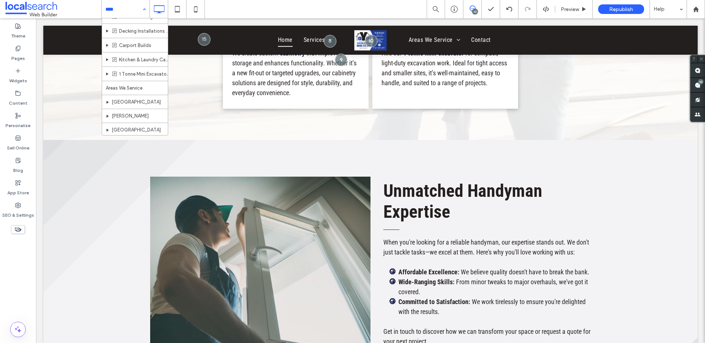
scroll to position [66, 0]
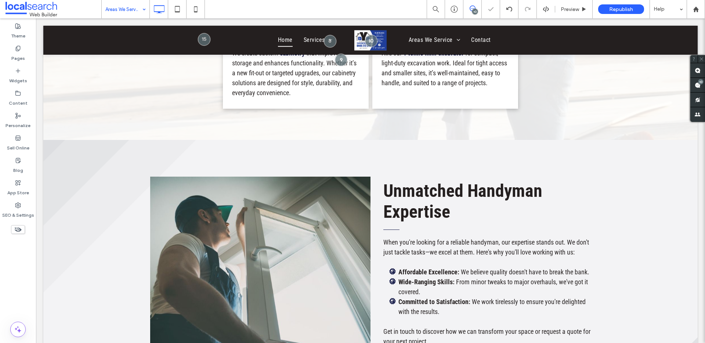
click at [126, 12] on input at bounding box center [123, 9] width 37 height 18
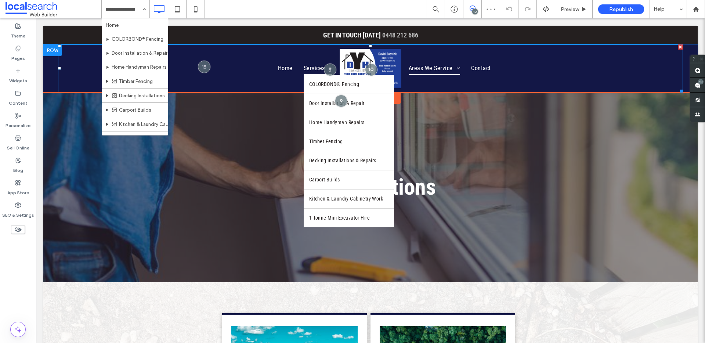
click at [311, 68] on span "Services" at bounding box center [318, 68] width 29 height 12
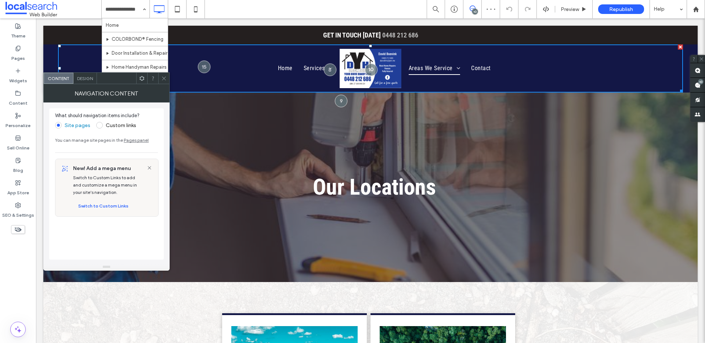
click at [163, 76] on icon at bounding box center [164, 79] width 6 height 6
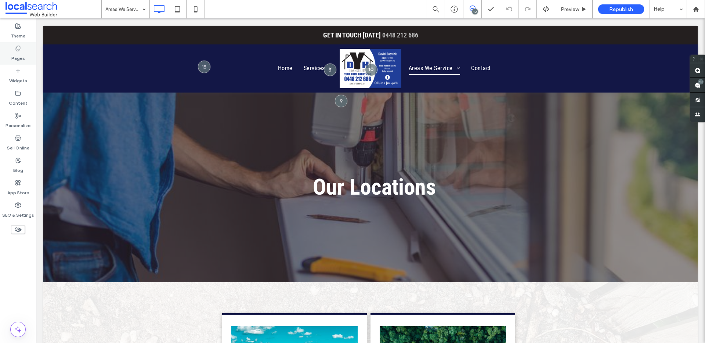
click at [18, 54] on label "Pages" at bounding box center [18, 56] width 14 height 10
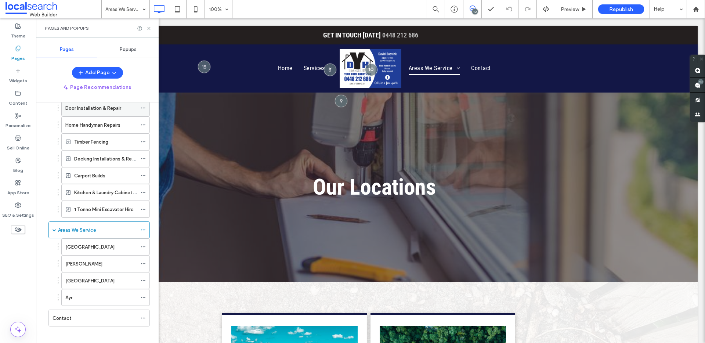
scroll to position [75, 0]
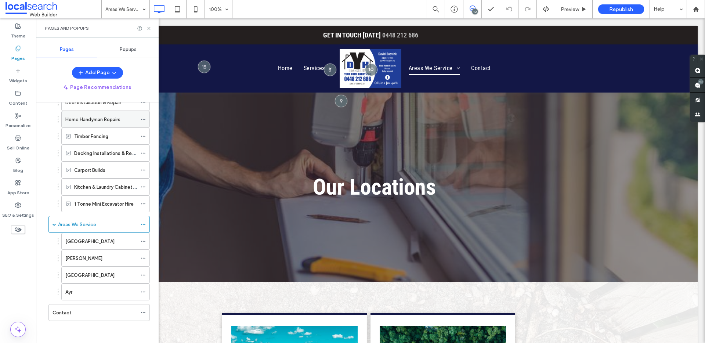
click at [90, 125] on div "Home Handyman Repairs" at bounding box center [101, 119] width 72 height 16
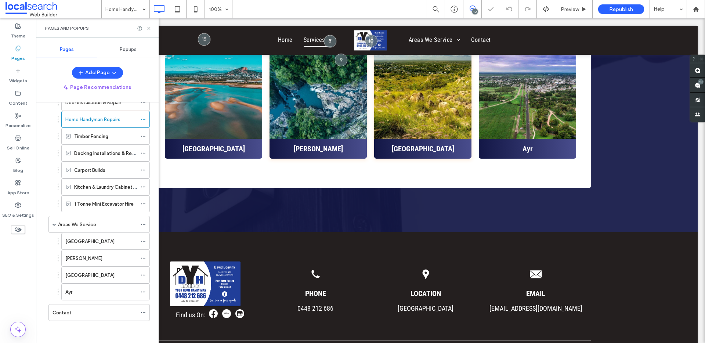
scroll to position [1120, 0]
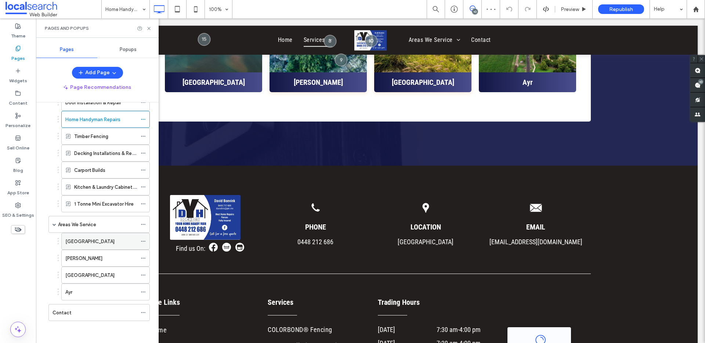
click at [103, 235] on div "[GEOGRAPHIC_DATA]" at bounding box center [101, 241] width 72 height 16
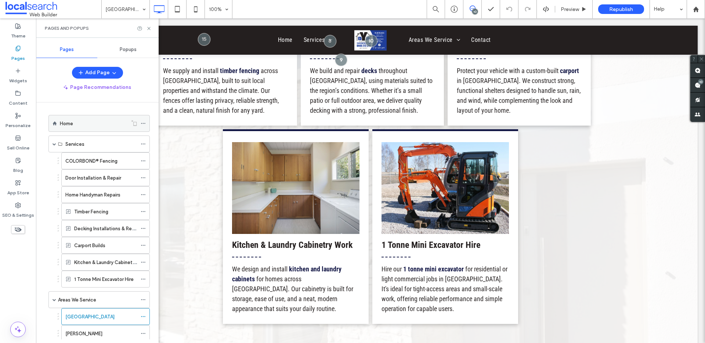
click at [83, 129] on div "Home" at bounding box center [94, 123] width 68 height 16
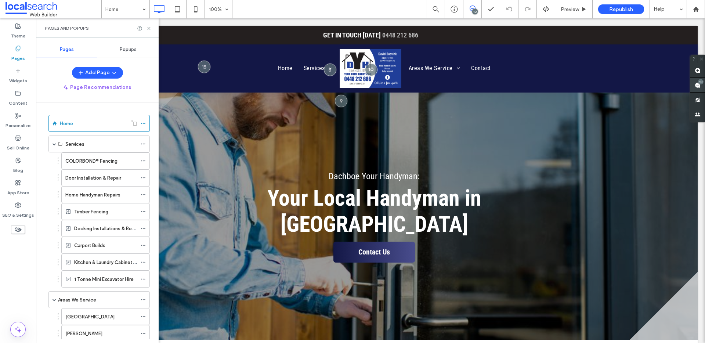
click at [699, 84] on div "10" at bounding box center [701, 82] width 6 height 6
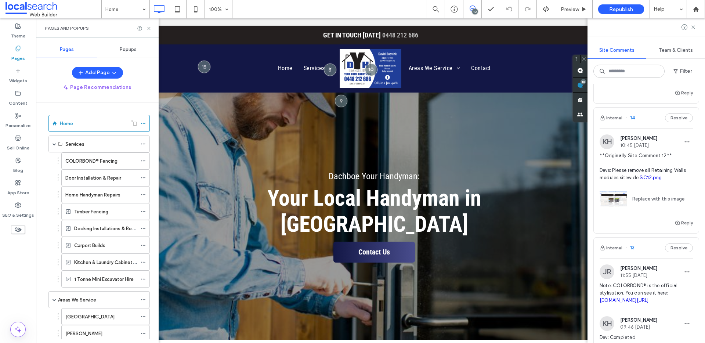
scroll to position [156, 0]
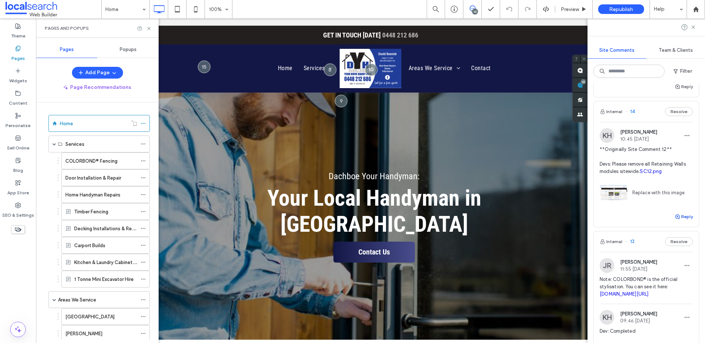
click at [679, 221] on button "Reply" at bounding box center [683, 216] width 18 height 9
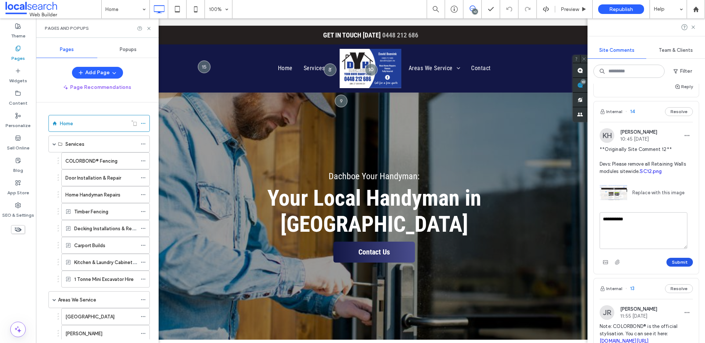
type textarea "**********"
click at [674, 267] on button "Submit" at bounding box center [679, 262] width 26 height 9
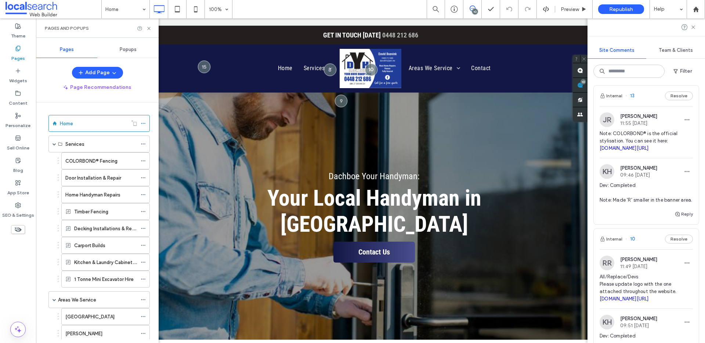
scroll to position [339, 0]
click at [672, 151] on span "Note: COLORBOND® is the official stylisation. You can see it here: colorbond.co…" at bounding box center [646, 140] width 93 height 22
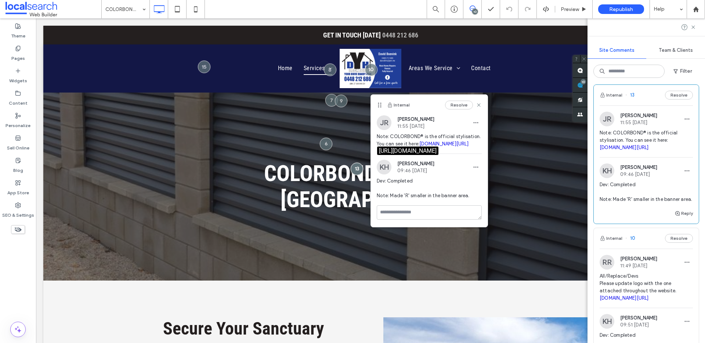
click at [422, 146] on link "colorbond.com/products/fencing" at bounding box center [443, 144] width 49 height 6
click at [408, 220] on textarea at bounding box center [429, 212] width 105 height 14
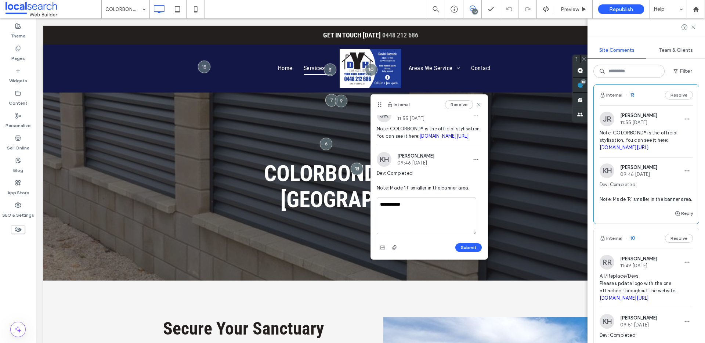
scroll to position [22, 0]
type textarea "**********"
click at [459, 243] on button "Submit" at bounding box center [468, 247] width 26 height 9
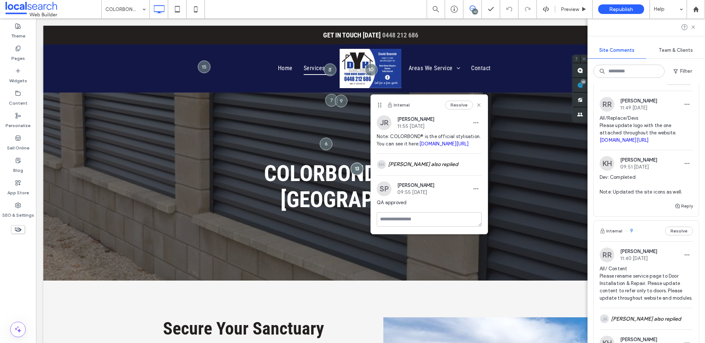
scroll to position [505, 0]
click at [672, 143] on span "All/Replace/Devs Please update logo with the one attached throughout the websit…" at bounding box center [646, 127] width 93 height 29
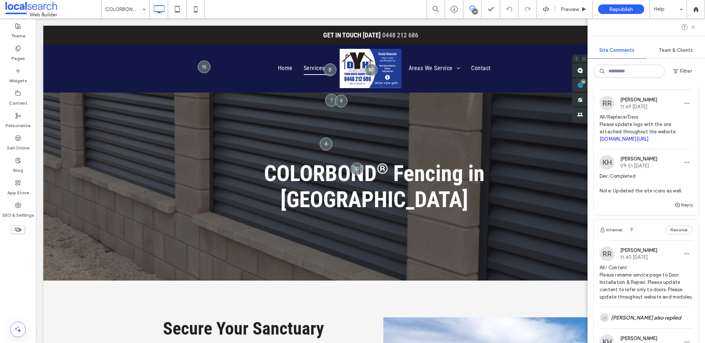
scroll to position [0, 0]
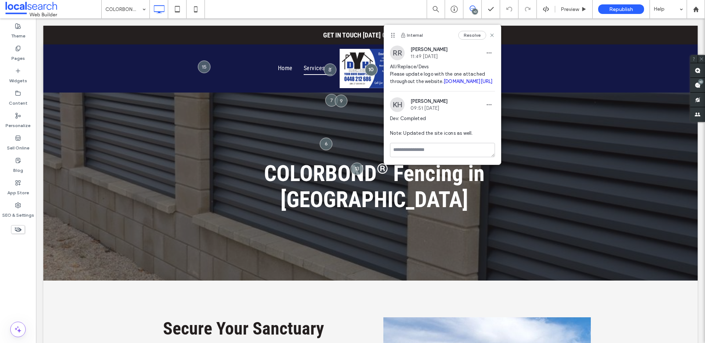
click at [448, 84] on link "irp.cdn-website.com/bfd296ba/files/uploaded/Dachboe+Your+Handy+Man+1520+Busines…" at bounding box center [468, 82] width 49 height 6
click at [444, 84] on link "irp.cdn-website.com/bfd296ba/files/uploaded/Dachboe+Your+Handy+Man+1520+Busines…" at bounding box center [468, 82] width 49 height 6
click at [446, 157] on textarea at bounding box center [442, 150] width 105 height 14
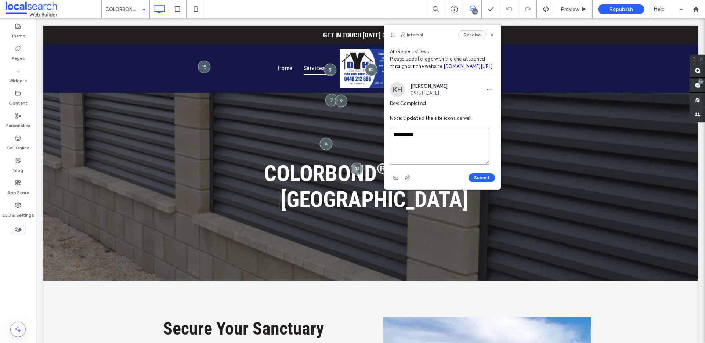
type textarea "**********"
click at [483, 175] on button "Submit" at bounding box center [481, 177] width 26 height 9
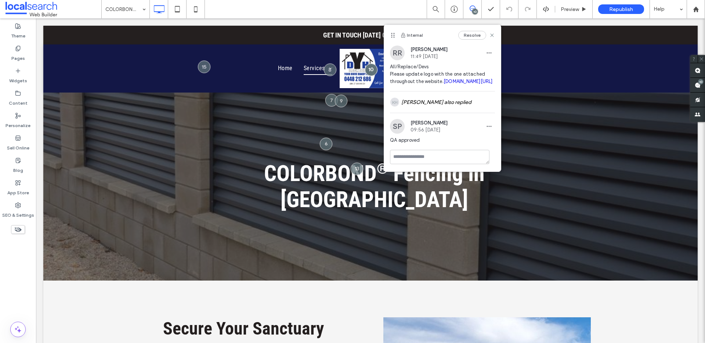
scroll to position [4, 0]
click at [700, 85] on use at bounding box center [698, 85] width 6 height 6
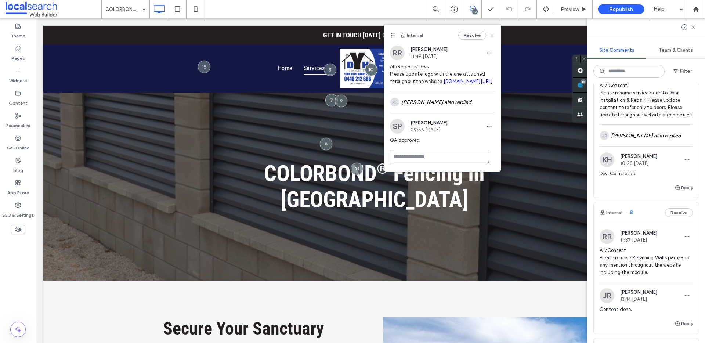
scroll to position [704, 0]
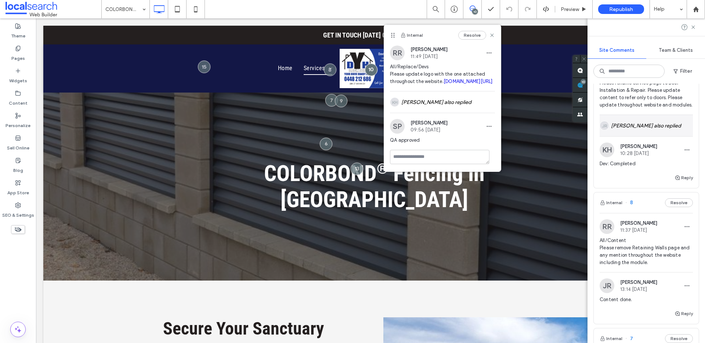
click at [655, 136] on div "JR Jarrod Reynolds also replied" at bounding box center [646, 125] width 93 height 21
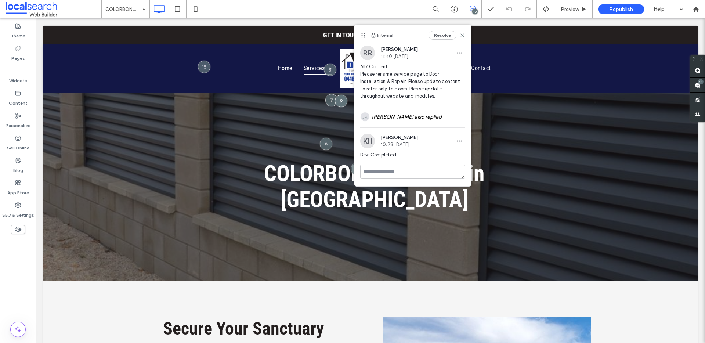
scroll to position [0, 0]
click at [425, 76] on span "All/ Content Please rename service page to Door Installation & Repair. Please u…" at bounding box center [412, 81] width 105 height 37
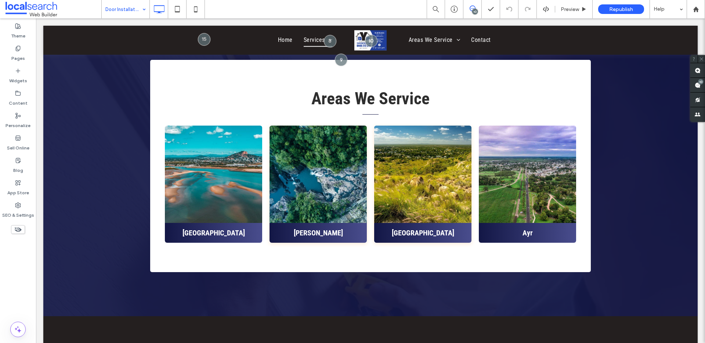
scroll to position [1074, 0]
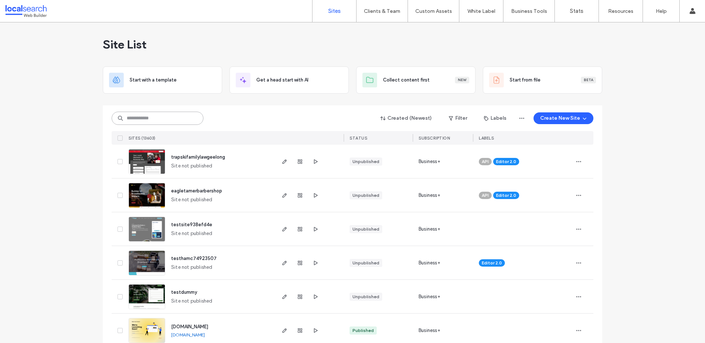
click at [142, 115] on input at bounding box center [158, 118] width 92 height 13
paste input "********"
type input "********"
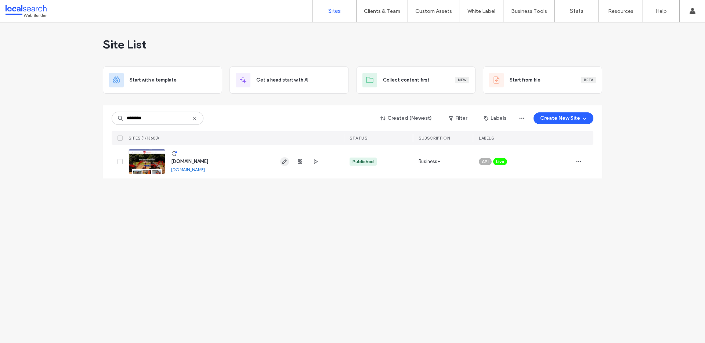
click at [284, 161] on icon "button" at bounding box center [285, 162] width 6 height 6
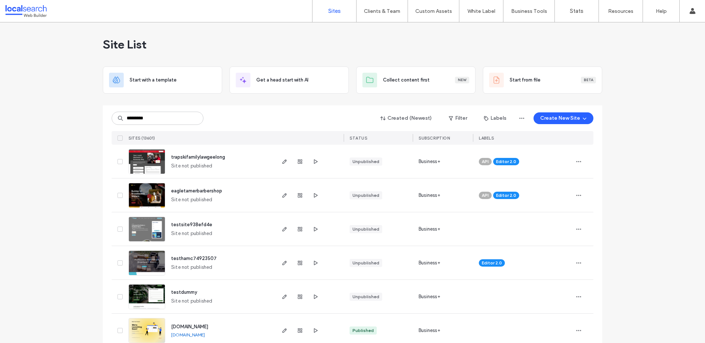
type input "********"
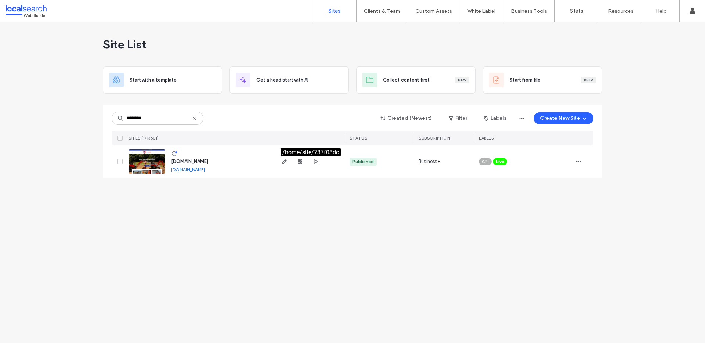
click at [279, 161] on div at bounding box center [308, 162] width 69 height 34
click at [283, 160] on icon "button" at bounding box center [285, 162] width 6 height 6
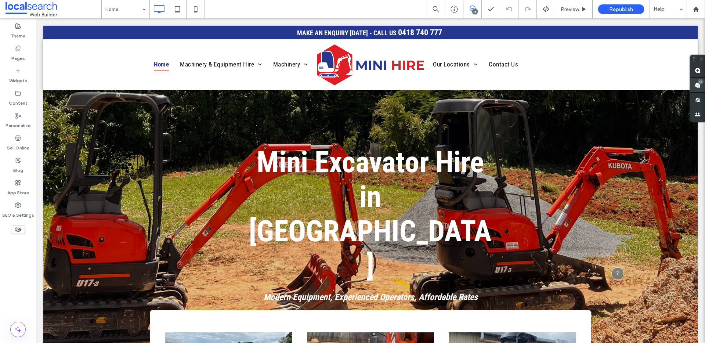
click at [699, 88] on span at bounding box center [697, 85] width 15 height 14
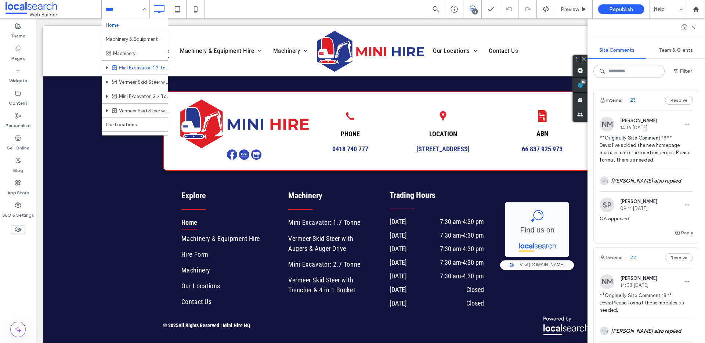
scroll to position [37, 0]
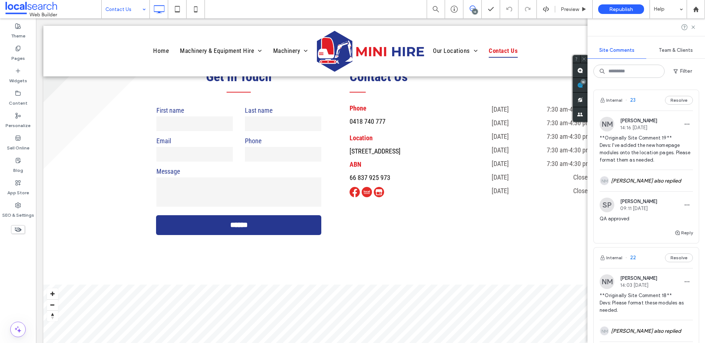
scroll to position [312, 0]
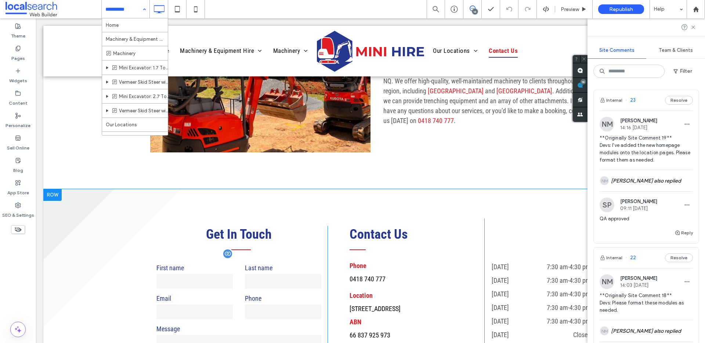
click at [248, 280] on input "text" at bounding box center [283, 281] width 76 height 15
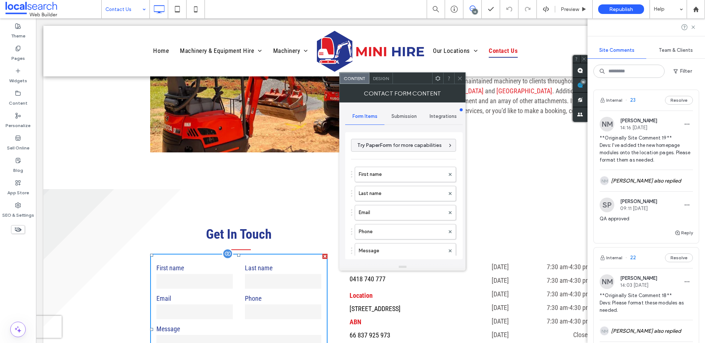
type input "******"
click at [405, 116] on span "Submission" at bounding box center [403, 116] width 25 height 6
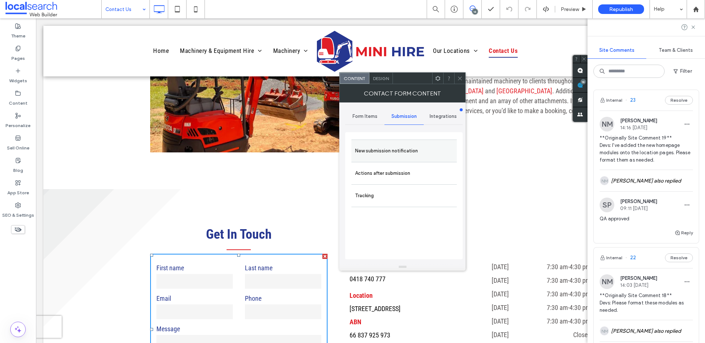
click at [391, 157] on label "New submission notification" at bounding box center [404, 151] width 98 height 15
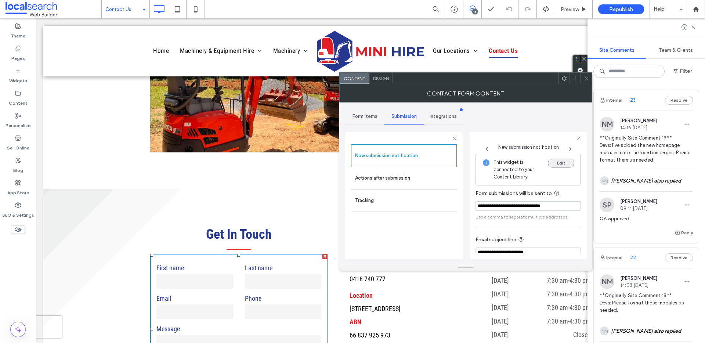
click at [560, 161] on button "Edit" at bounding box center [561, 163] width 26 height 9
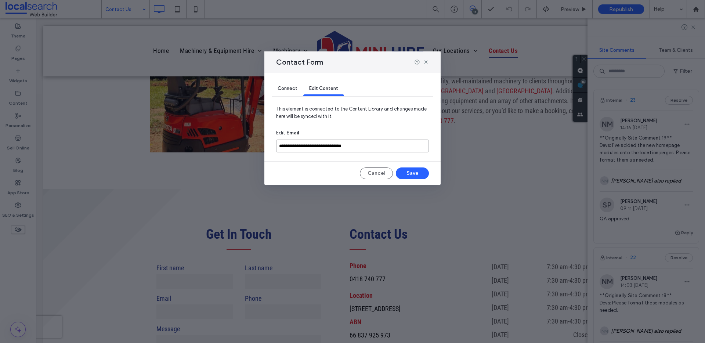
drag, startPoint x: 366, startPoint y: 148, endPoint x: 283, endPoint y: 132, distance: 83.9
click at [282, 140] on input "**********" at bounding box center [352, 146] width 153 height 13
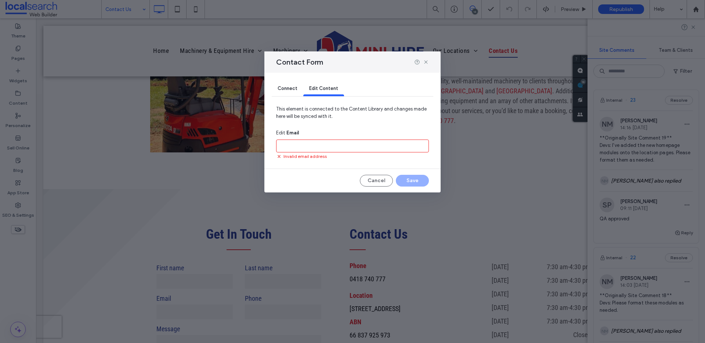
paste input "**********"
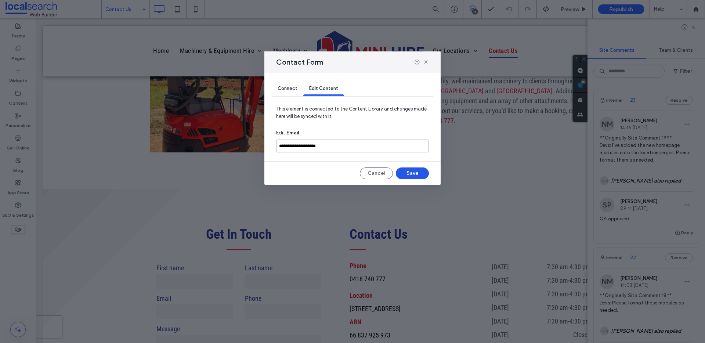
type input "**********"
click at [406, 171] on button "Save" at bounding box center [412, 173] width 33 height 12
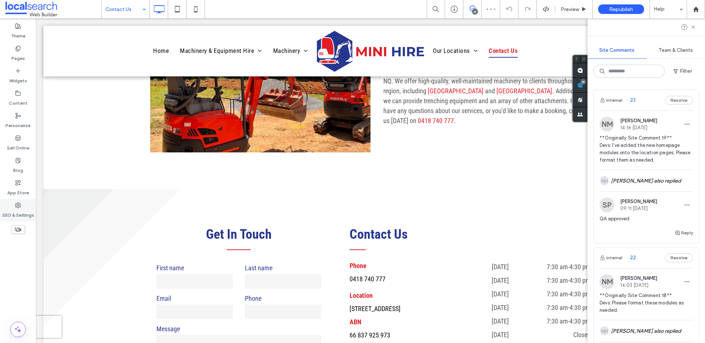
click at [18, 207] on use at bounding box center [17, 205] width 5 height 5
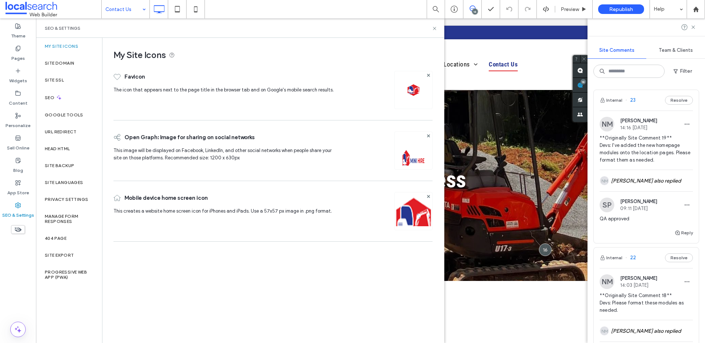
scroll to position [0, 0]
click at [64, 160] on div "Site Backup" at bounding box center [69, 165] width 66 height 17
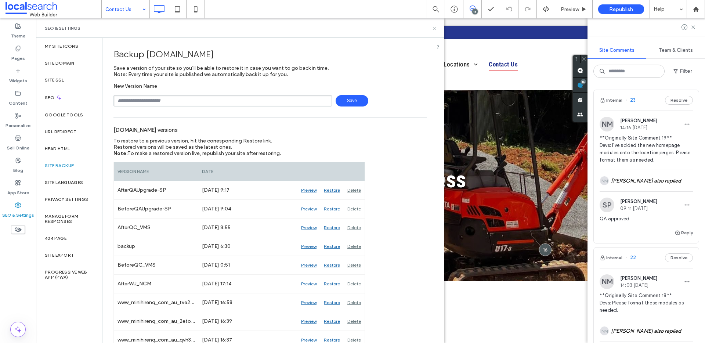
click at [434, 27] on icon at bounding box center [435, 29] width 6 height 6
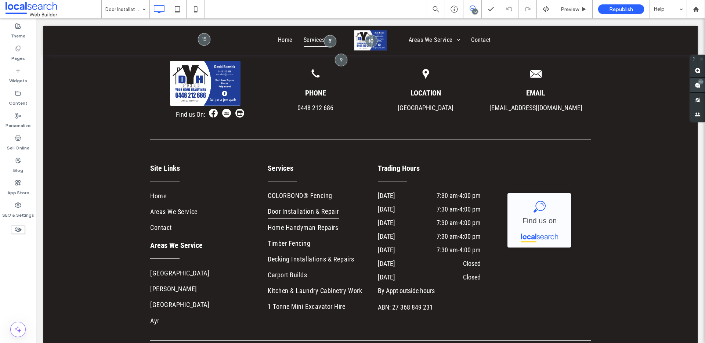
click at [698, 86] on use at bounding box center [698, 85] width 6 height 6
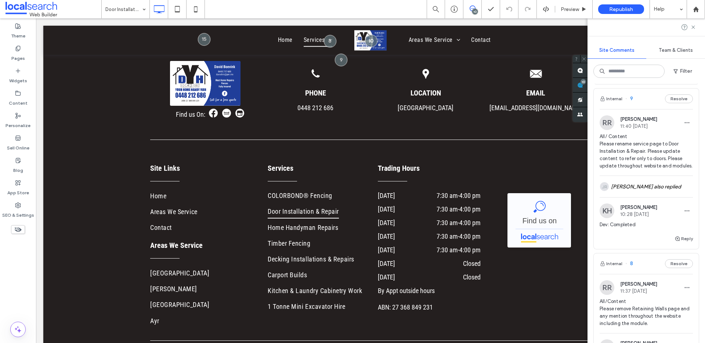
scroll to position [759, 0]
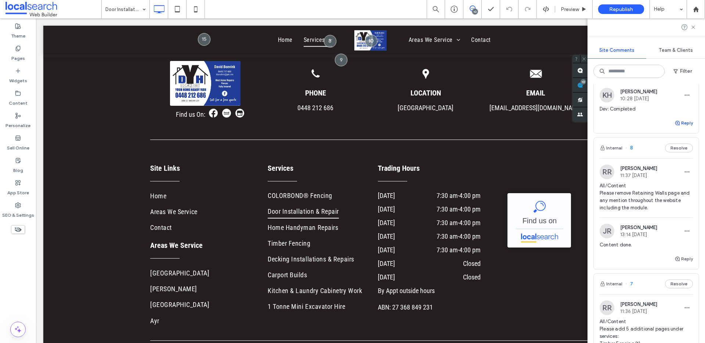
click at [682, 127] on button "Reply" at bounding box center [683, 123] width 18 height 9
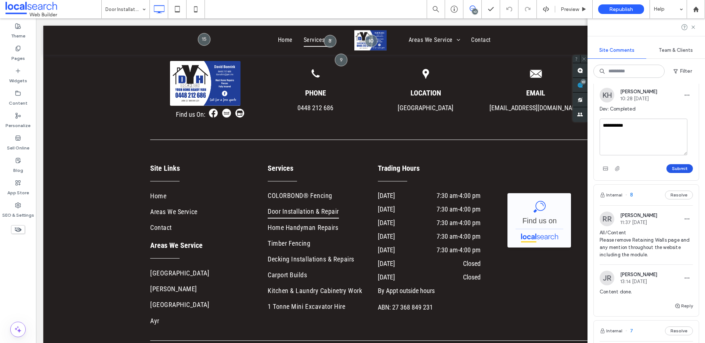
type textarea "**********"
click at [680, 173] on button "Submit" at bounding box center [679, 168] width 26 height 9
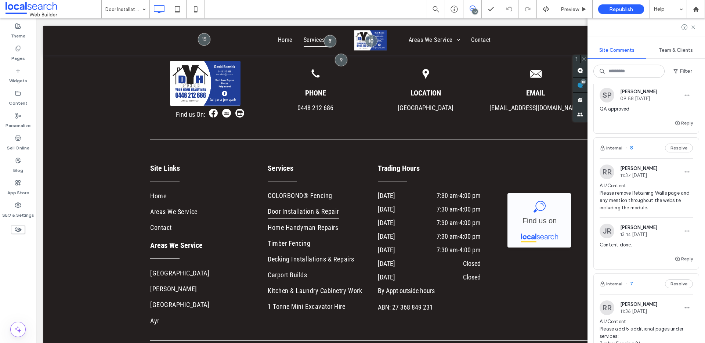
click at [645, 82] on div "JR KH 2 more comments" at bounding box center [646, 70] width 93 height 21
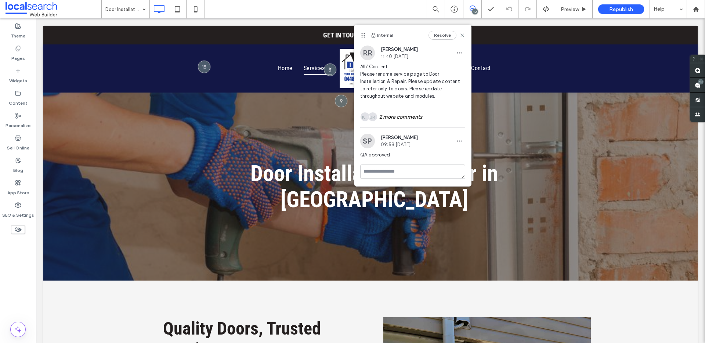
scroll to position [0, 0]
click at [407, 119] on div "JR KH 2 more comments" at bounding box center [412, 116] width 105 height 21
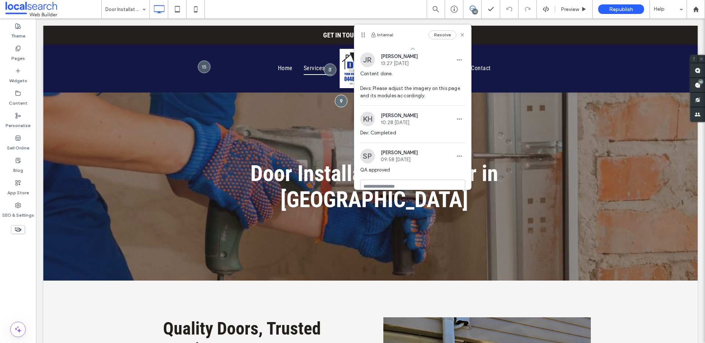
scroll to position [73, 0]
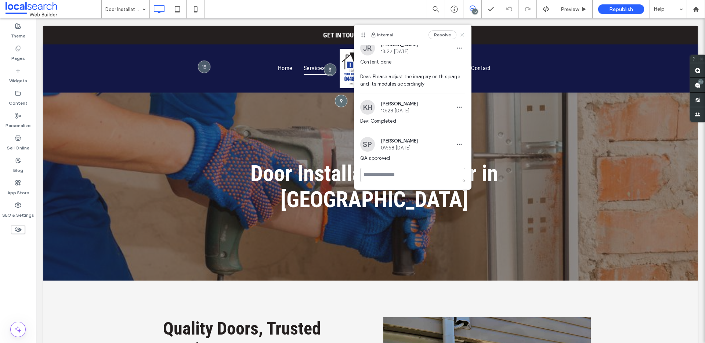
click at [459, 34] on icon at bounding box center [462, 35] width 6 height 6
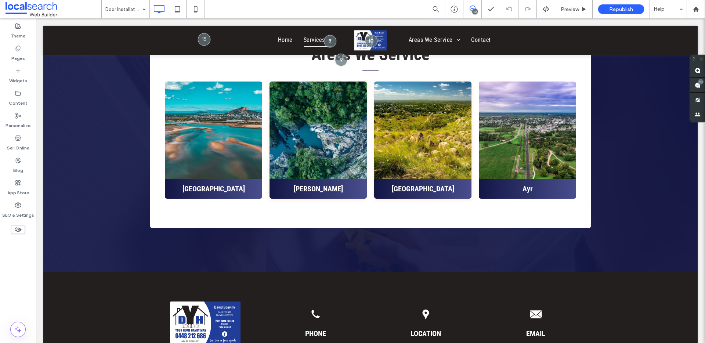
scroll to position [1098, 0]
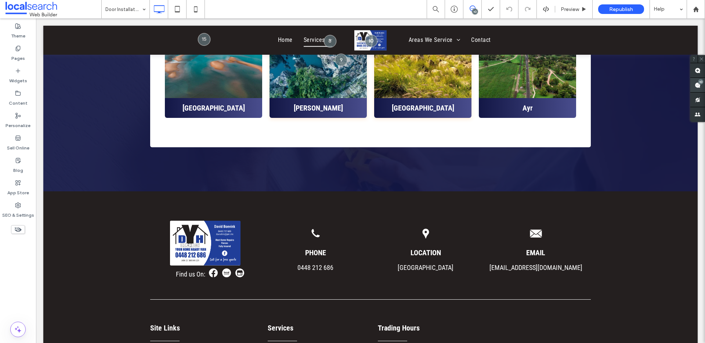
click at [696, 86] on use at bounding box center [698, 85] width 6 height 6
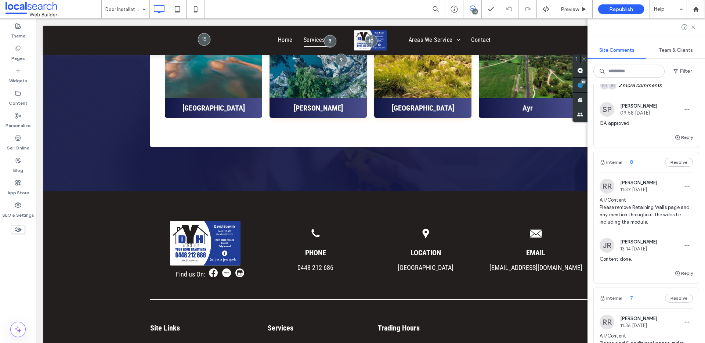
scroll to position [884, 0]
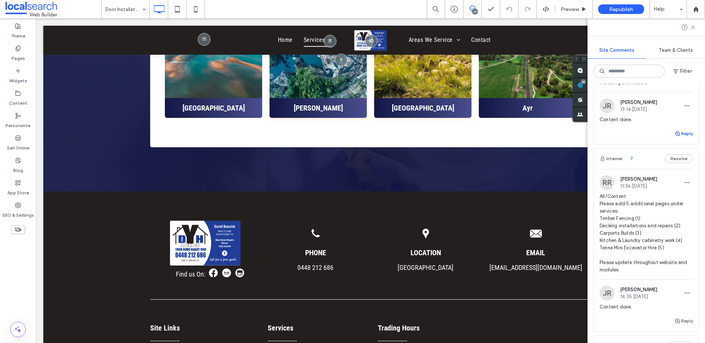
click at [674, 137] on icon "button" at bounding box center [677, 134] width 6 height 6
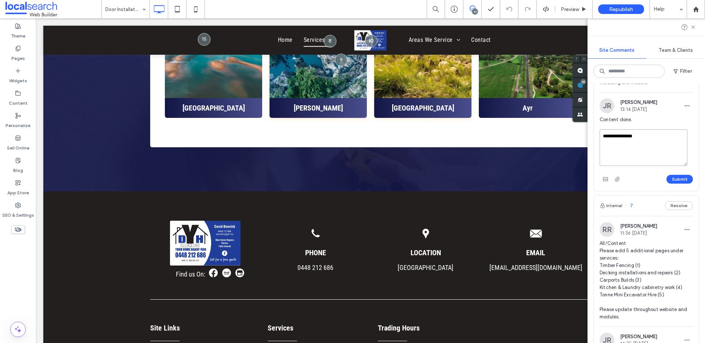
drag, startPoint x: 648, startPoint y: 202, endPoint x: 601, endPoint y: 202, distance: 47.0
click at [601, 166] on textarea "**********" at bounding box center [644, 147] width 88 height 37
type textarea "**********"
click at [677, 184] on button "Submit" at bounding box center [679, 179] width 26 height 9
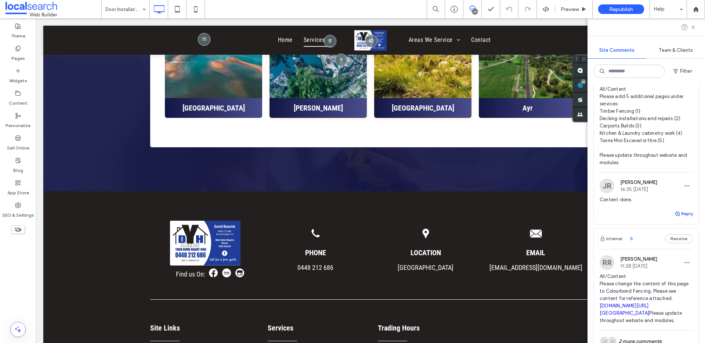
scroll to position [1018, 0]
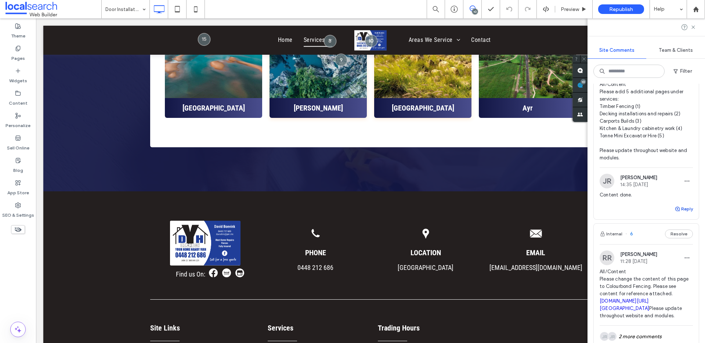
click at [676, 213] on button "Reply" at bounding box center [683, 209] width 18 height 9
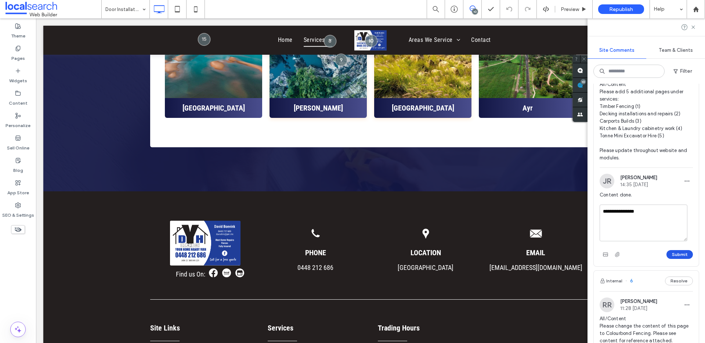
type textarea "**********"
click at [673, 259] on button "Submit" at bounding box center [679, 254] width 26 height 9
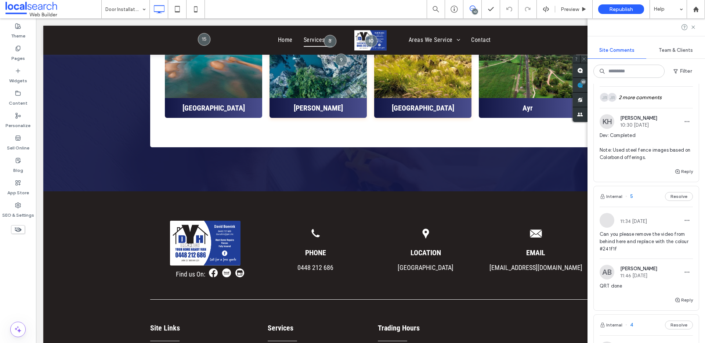
scroll to position [1271, 0]
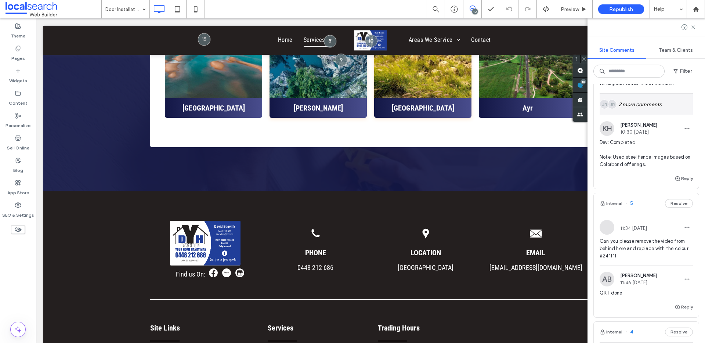
click at [651, 115] on div "JR JR 2 more comments" at bounding box center [646, 104] width 93 height 21
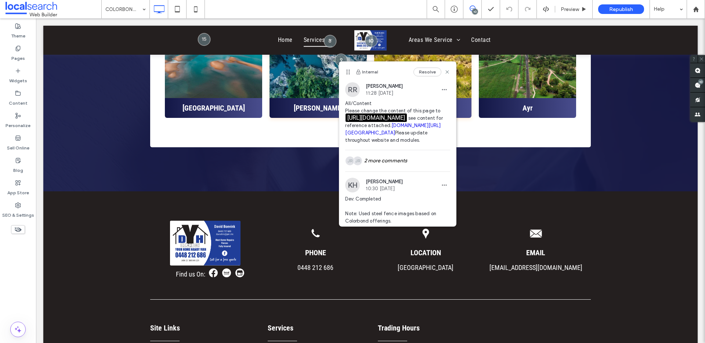
click at [404, 135] on link "irp.cdn-website.com/bfd296ba/files/uploaded/Colourbond+Fencing+in+Townsville.do…" at bounding box center [392, 129] width 95 height 13
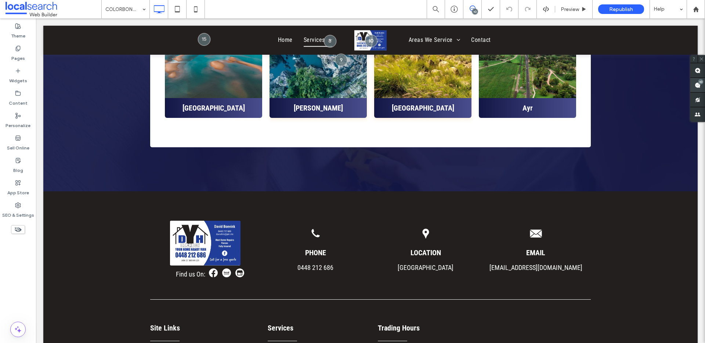
click at [699, 85] on use at bounding box center [698, 85] width 6 height 6
click at [703, 85] on span at bounding box center [697, 85] width 15 height 14
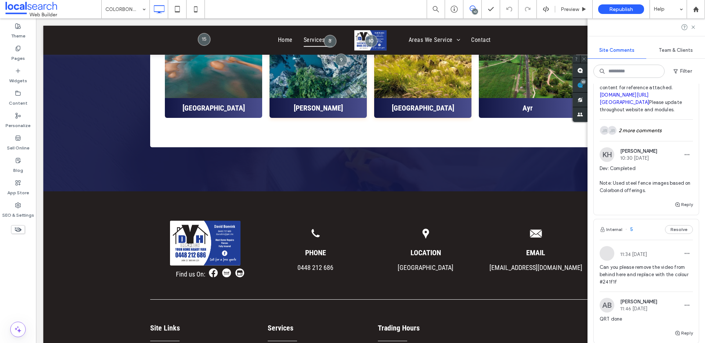
scroll to position [1276, 0]
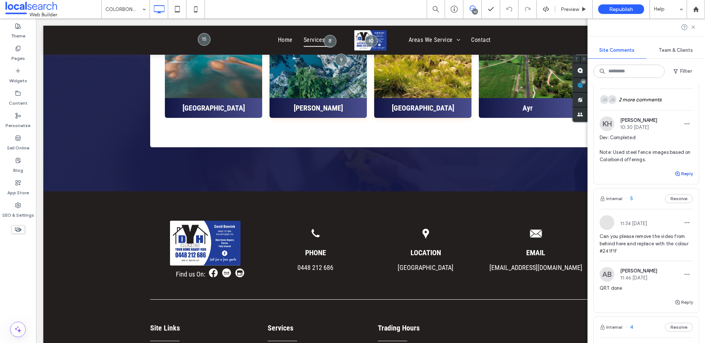
click at [680, 178] on button "Reply" at bounding box center [683, 173] width 18 height 9
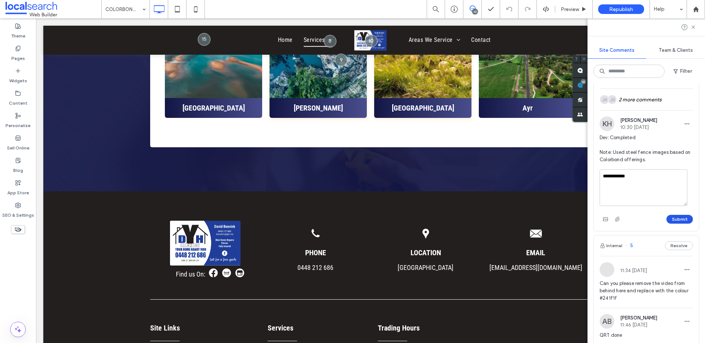
type textarea "**********"
click at [668, 224] on button "Submit" at bounding box center [679, 219] width 26 height 9
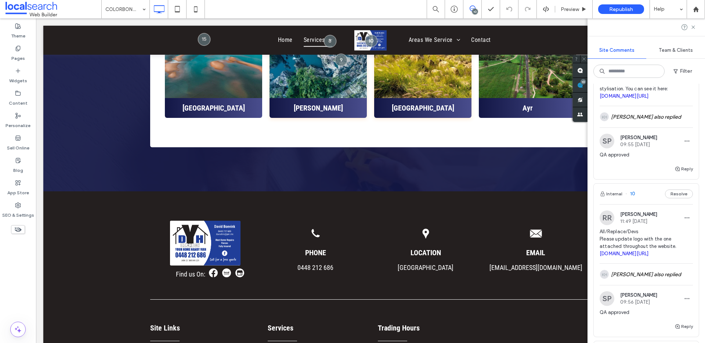
scroll to position [65, 0]
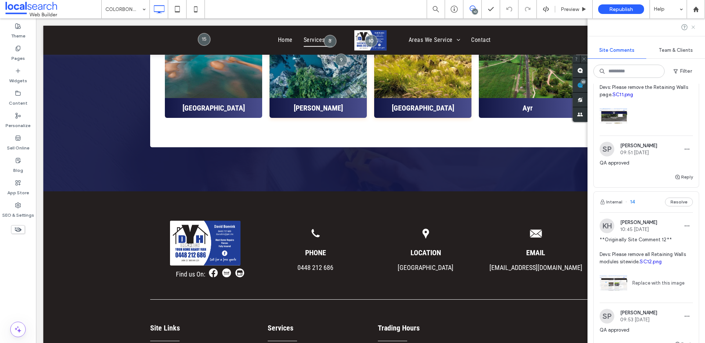
click at [691, 25] on icon at bounding box center [693, 27] width 6 height 6
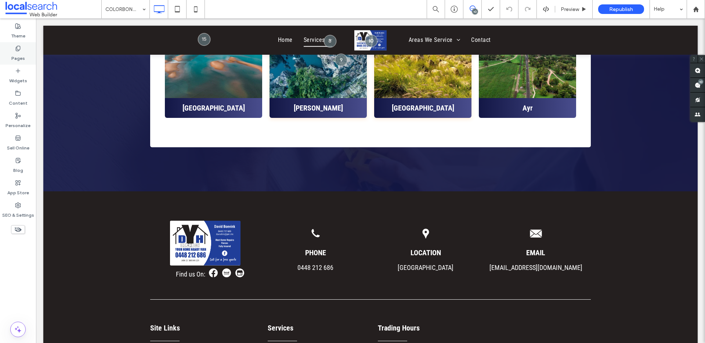
click at [24, 56] on div "Pages" at bounding box center [18, 53] width 36 height 22
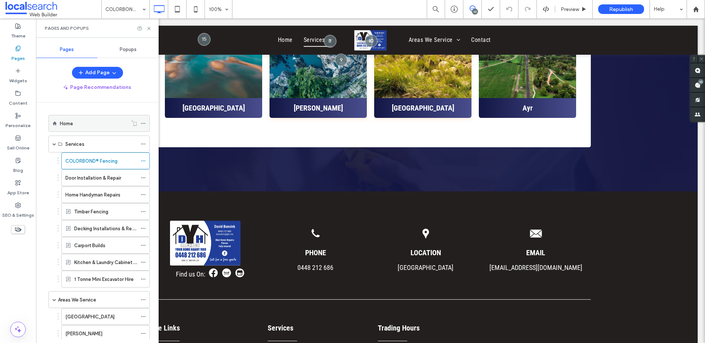
click at [74, 127] on div "Home" at bounding box center [94, 123] width 68 height 16
click at [16, 207] on icon at bounding box center [18, 205] width 6 height 6
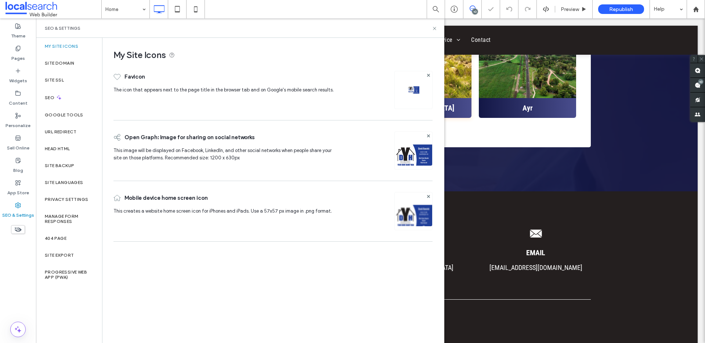
click at [19, 205] on use at bounding box center [17, 205] width 5 height 5
click at [71, 95] on div "SEO" at bounding box center [69, 97] width 66 height 18
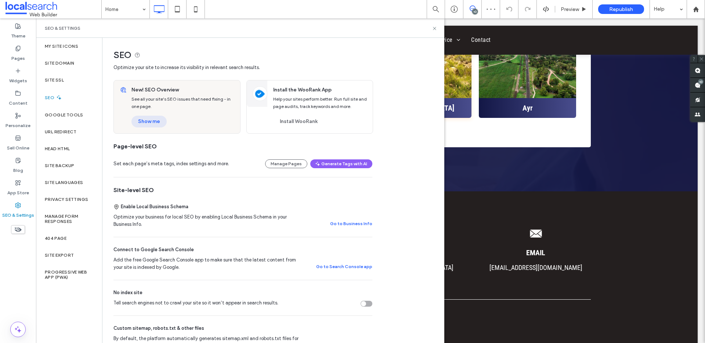
click at [157, 119] on button "Show me" at bounding box center [148, 122] width 35 height 12
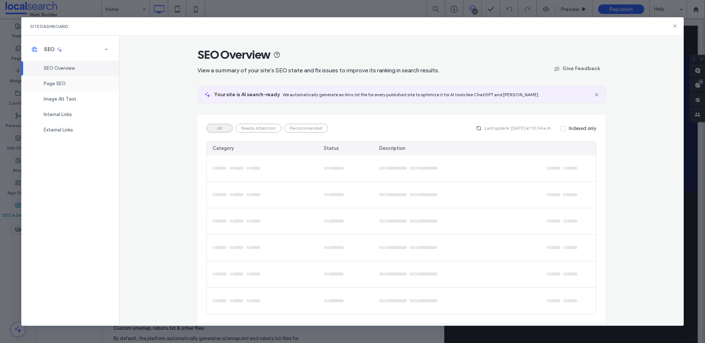
click at [77, 80] on div "Page SEO" at bounding box center [70, 83] width 98 height 15
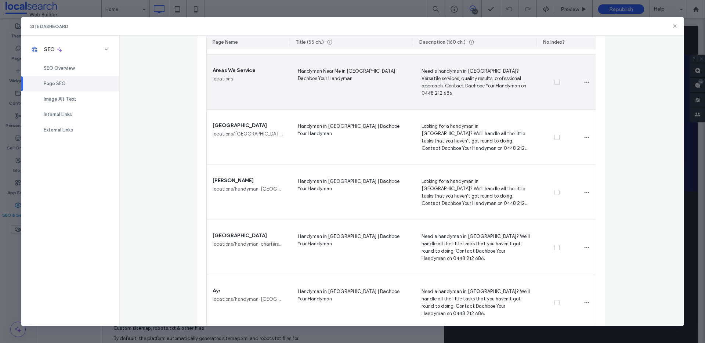
scroll to position [668, 0]
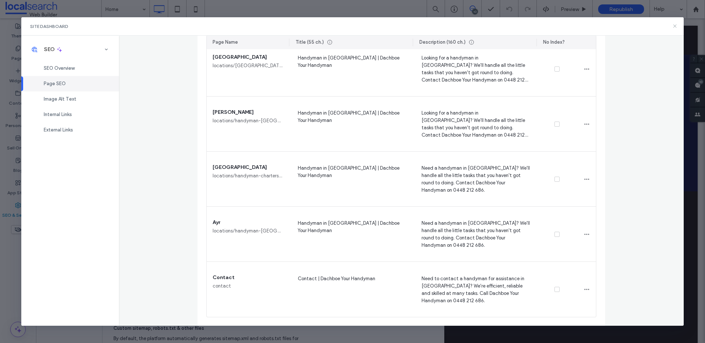
click at [675, 26] on use at bounding box center [674, 26] width 3 height 3
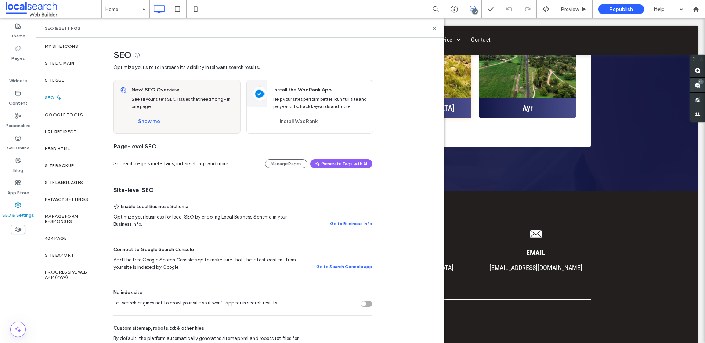
click at [695, 82] on use at bounding box center [698, 85] width 6 height 6
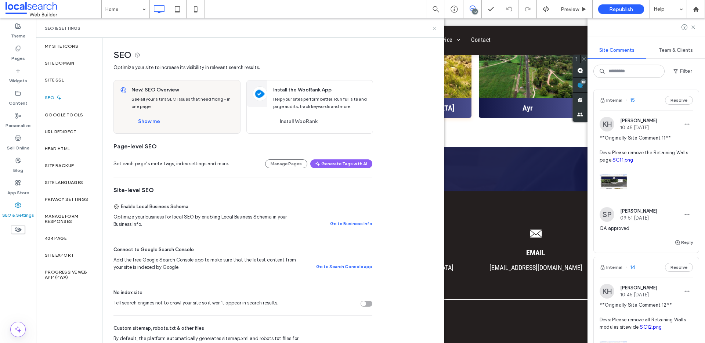
click at [435, 28] on use at bounding box center [434, 28] width 3 height 3
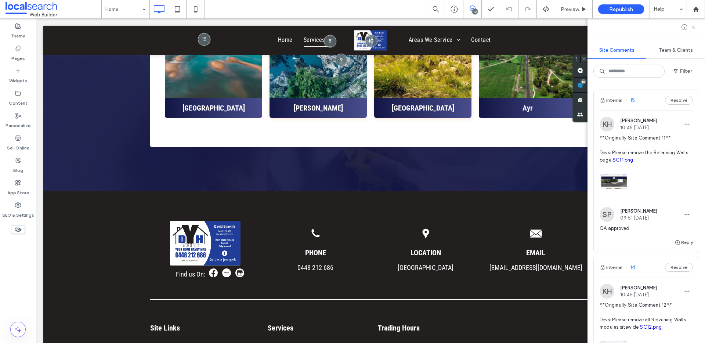
click at [693, 25] on icon at bounding box center [693, 27] width 6 height 6
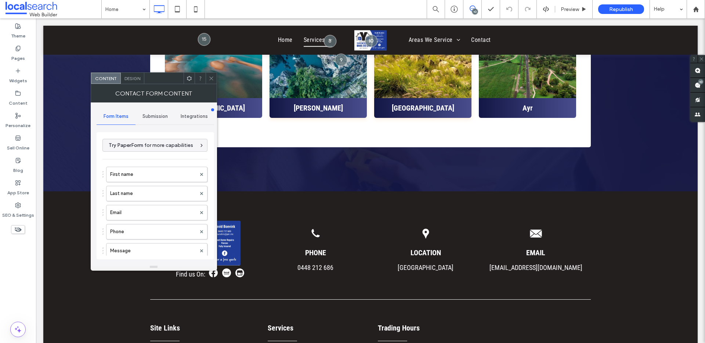
type input "******"
click at [147, 116] on span "Submission" at bounding box center [154, 116] width 25 height 6
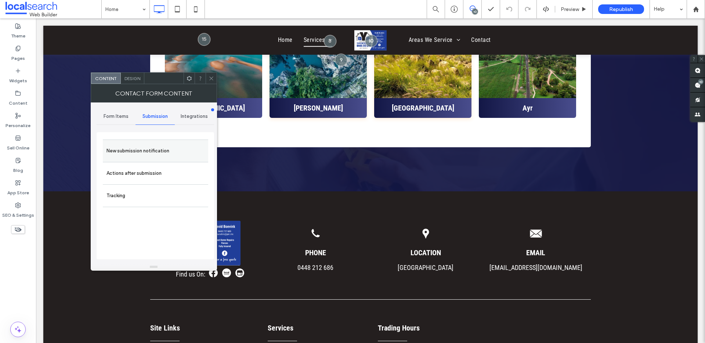
click at [145, 154] on label "New submission notification" at bounding box center [155, 151] width 98 height 15
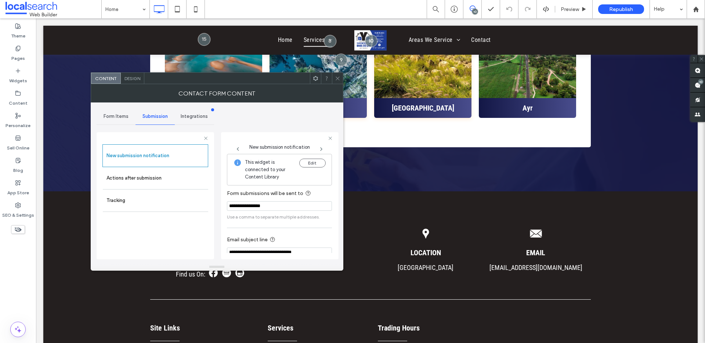
drag, startPoint x: 282, startPoint y: 205, endPoint x: 228, endPoint y: 202, distance: 54.8
click at [228, 202] on input "**********" at bounding box center [279, 206] width 105 height 10
click at [336, 77] on use at bounding box center [338, 78] width 4 height 4
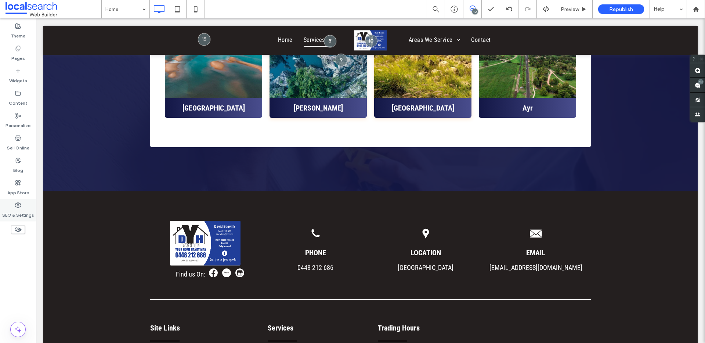
click at [18, 214] on label "SEO & Settings" at bounding box center [18, 213] width 32 height 10
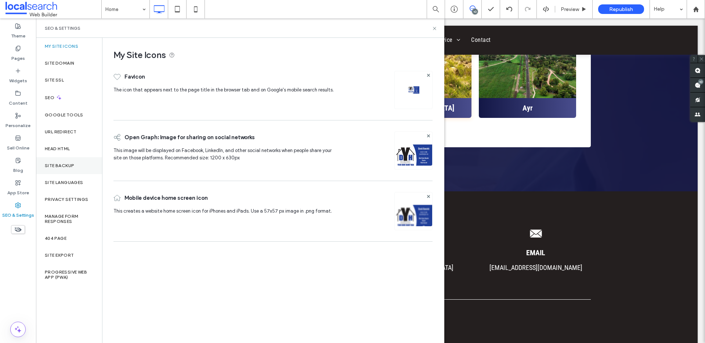
click at [66, 164] on label "Site Backup" at bounding box center [59, 165] width 29 height 5
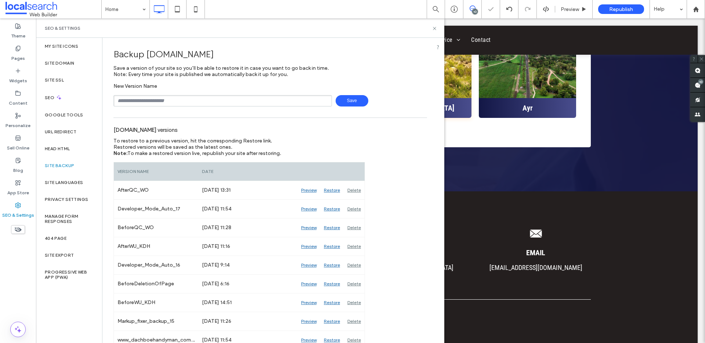
click at [217, 92] on div "New Version Name Save" at bounding box center [270, 94] width 314 height 23
click at [216, 96] on input "text" at bounding box center [222, 100] width 218 height 11
type input "**********"
click at [344, 102] on span "Save" at bounding box center [352, 100] width 33 height 11
click at [434, 30] on icon at bounding box center [435, 29] width 6 height 6
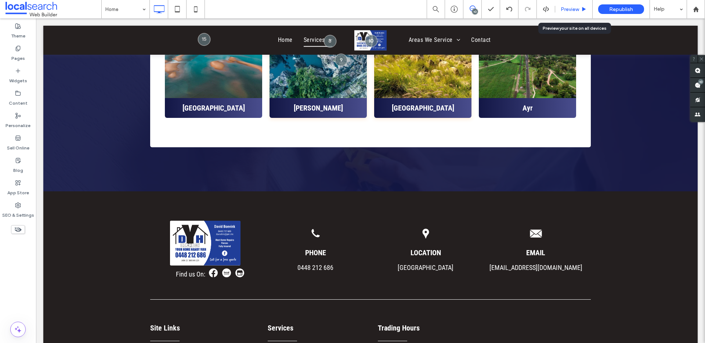
click at [575, 8] on span "Preview" at bounding box center [570, 9] width 18 height 6
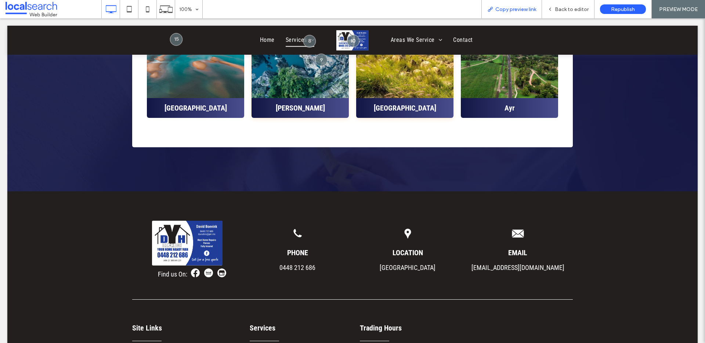
click at [512, 7] on span "Copy preview link" at bounding box center [515, 9] width 41 height 6
click at [569, 7] on span "Back to editor" at bounding box center [572, 9] width 34 height 6
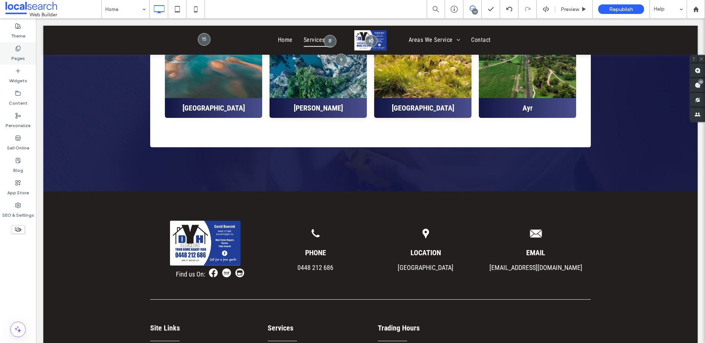
click at [15, 48] on icon at bounding box center [18, 49] width 6 height 6
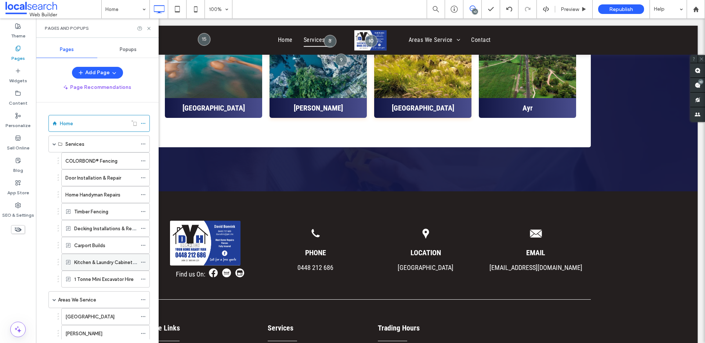
scroll to position [75, 0]
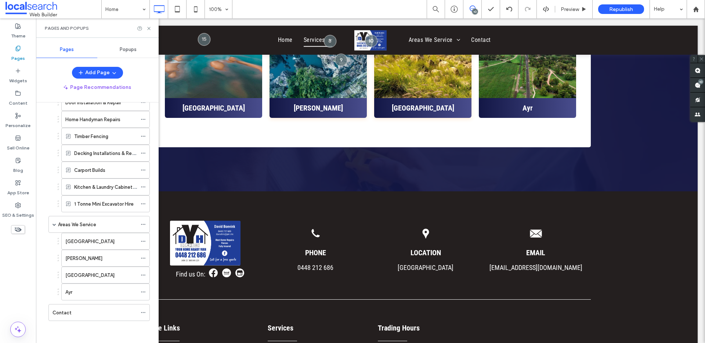
click at [473, 10] on div "10" at bounding box center [475, 12] width 6 height 6
click at [694, 85] on span at bounding box center [697, 85] width 15 height 14
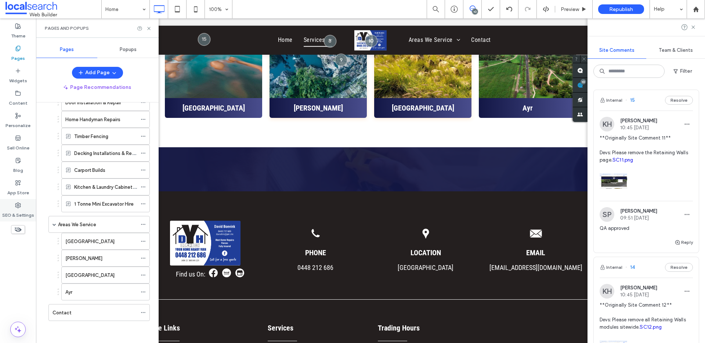
click at [15, 214] on label "SEO & Settings" at bounding box center [18, 213] width 32 height 10
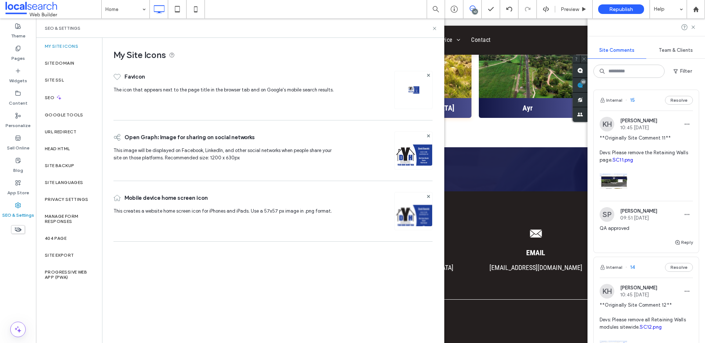
click at [72, 165] on div "Carport Builds" at bounding box center [105, 170] width 88 height 17
click at [69, 165] on label "Site Backup" at bounding box center [59, 165] width 29 height 5
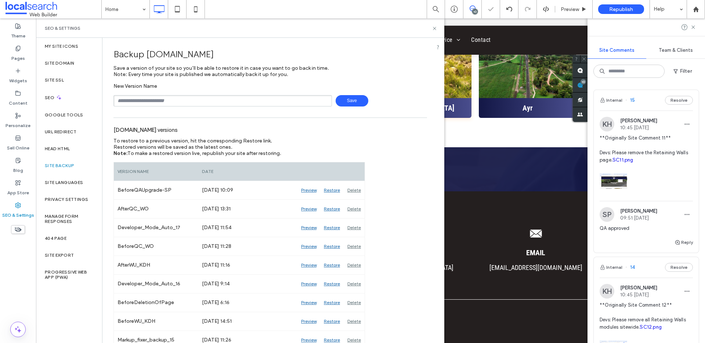
click at [200, 104] on input "text" at bounding box center [222, 100] width 218 height 11
click at [137, 100] on input "**********" at bounding box center [222, 100] width 218 height 11
type input "**********"
click at [346, 98] on span "Save" at bounding box center [352, 100] width 33 height 11
click at [35, 12] on span at bounding box center [54, 9] width 96 height 15
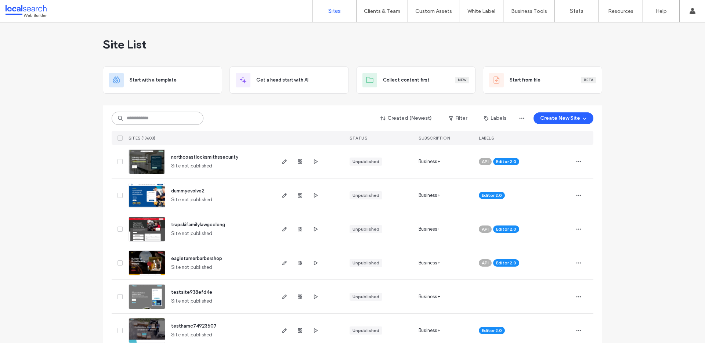
click at [161, 120] on input at bounding box center [158, 118] width 92 height 13
paste input "********"
type input "********"
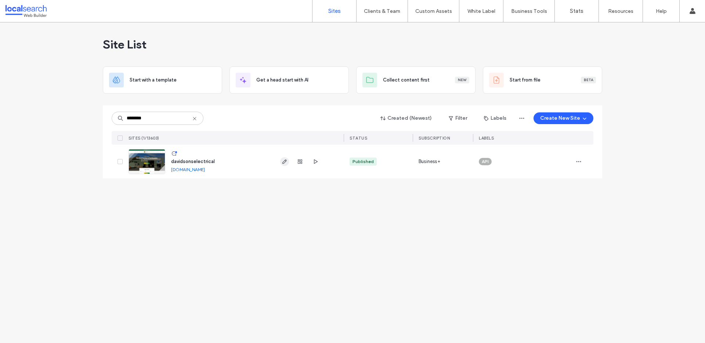
click at [282, 160] on icon "button" at bounding box center [285, 162] width 6 height 6
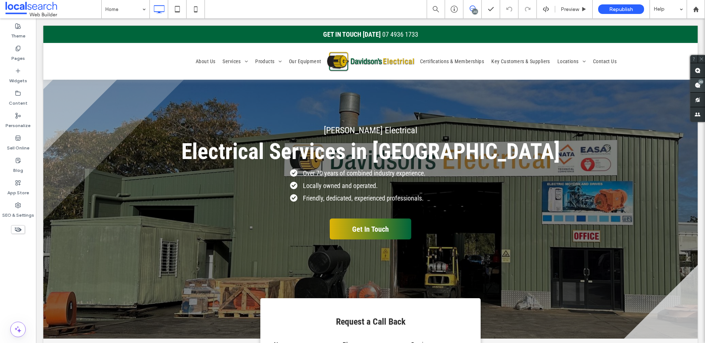
click at [695, 87] on icon at bounding box center [698, 85] width 6 height 6
click at [695, 86] on use at bounding box center [698, 85] width 6 height 6
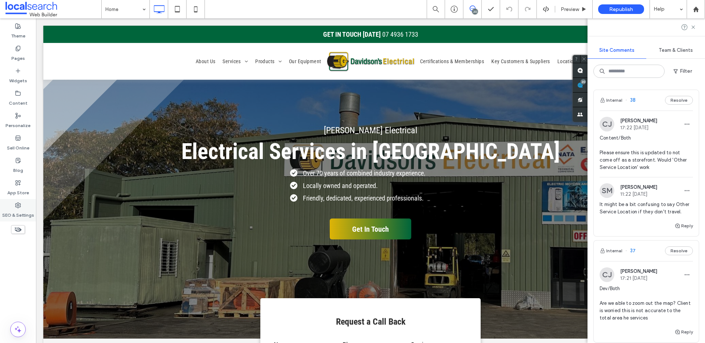
click at [24, 207] on div "SEO & Settings" at bounding box center [18, 210] width 36 height 22
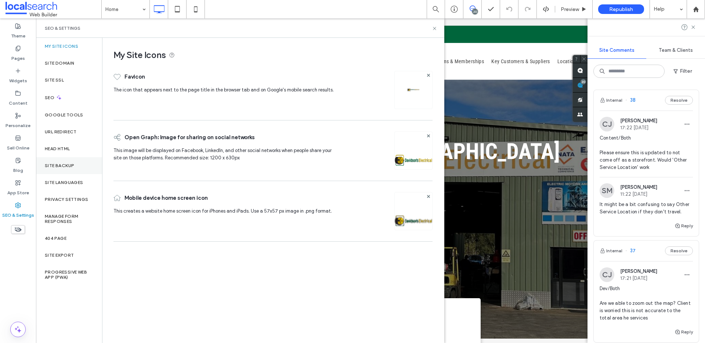
click at [71, 166] on label "Site Backup" at bounding box center [59, 165] width 29 height 5
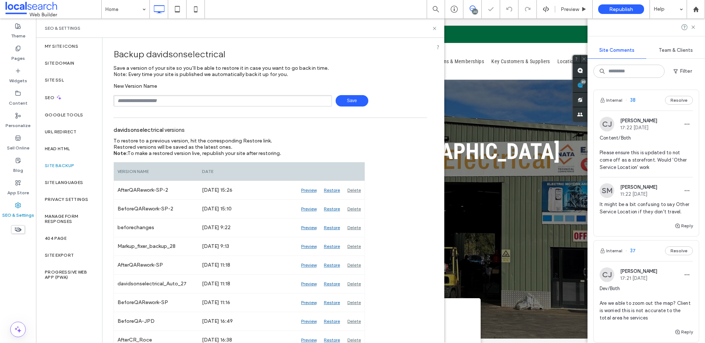
click at [191, 100] on input "text" at bounding box center [222, 100] width 218 height 11
drag, startPoint x: 135, startPoint y: 99, endPoint x: 159, endPoint y: 100, distance: 23.9
click at [159, 100] on input "**********" at bounding box center [222, 100] width 218 height 11
type input "**********"
click at [354, 102] on span "Save" at bounding box center [352, 100] width 33 height 11
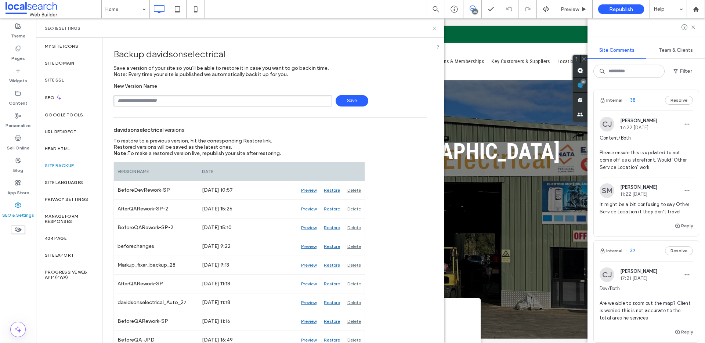
click at [434, 30] on icon at bounding box center [435, 29] width 6 height 6
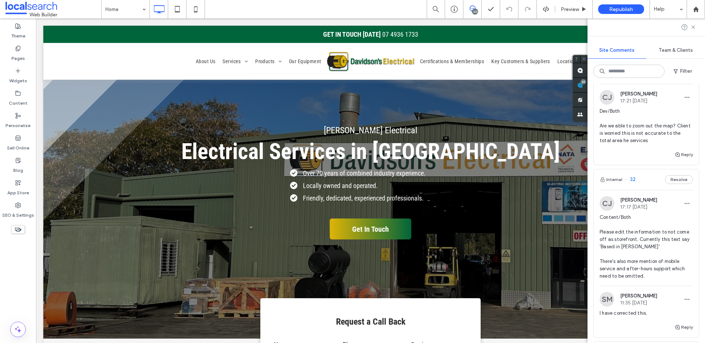
scroll to position [171, 0]
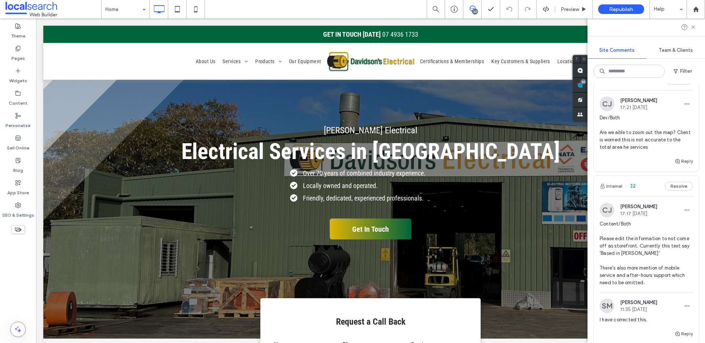
click at [660, 134] on span "Dev/Both Are we able to zoom out the map? Client is worried this is not accurat…" at bounding box center [646, 132] width 93 height 37
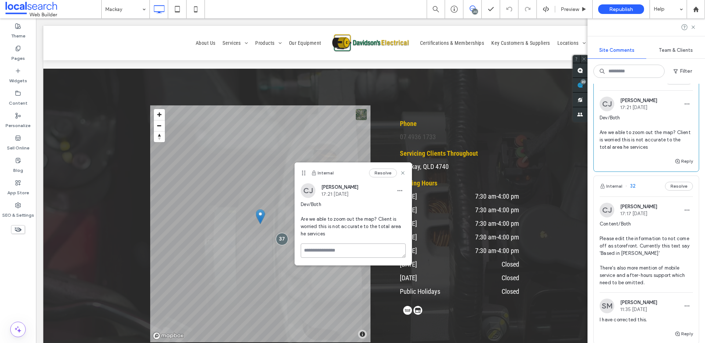
click at [362, 253] on textarea at bounding box center [353, 250] width 105 height 14
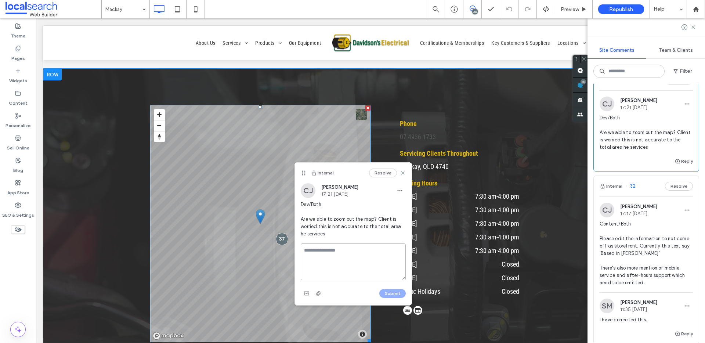
click at [308, 145] on span at bounding box center [260, 223] width 220 height 237
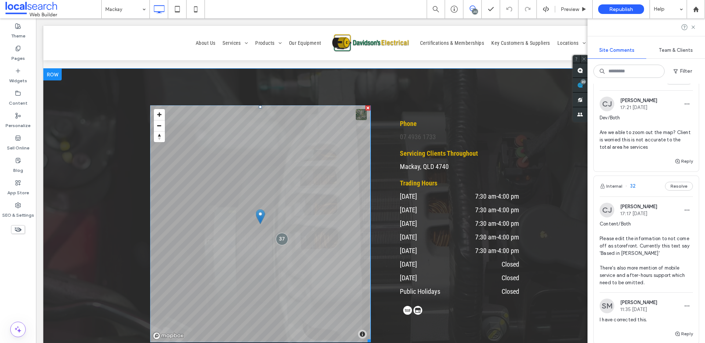
click at [308, 145] on span at bounding box center [260, 223] width 220 height 237
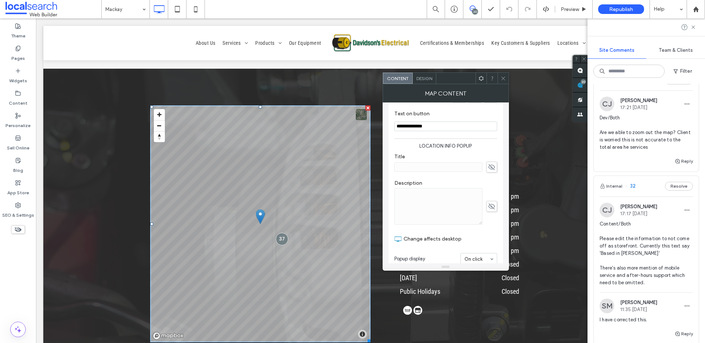
scroll to position [236, 0]
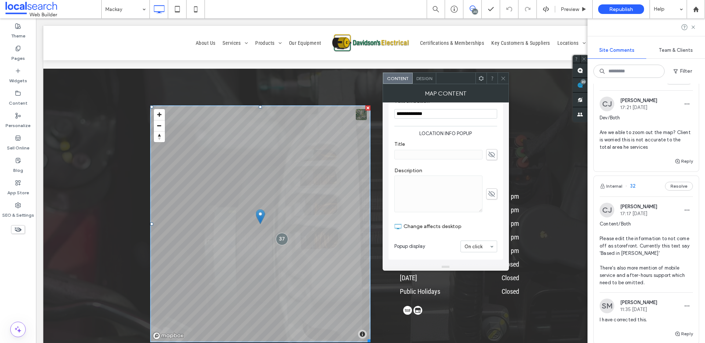
click at [426, 82] on div "Design" at bounding box center [424, 78] width 23 height 11
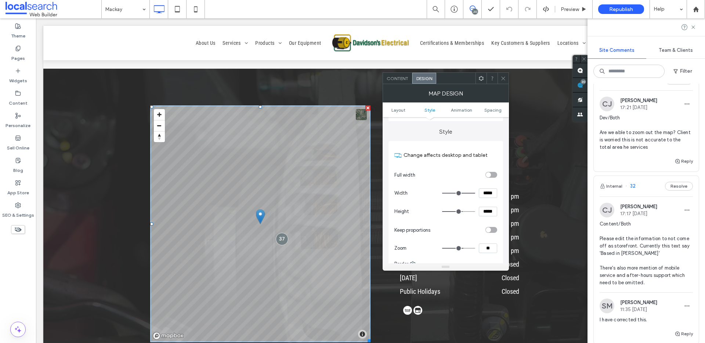
scroll to position [86, 0]
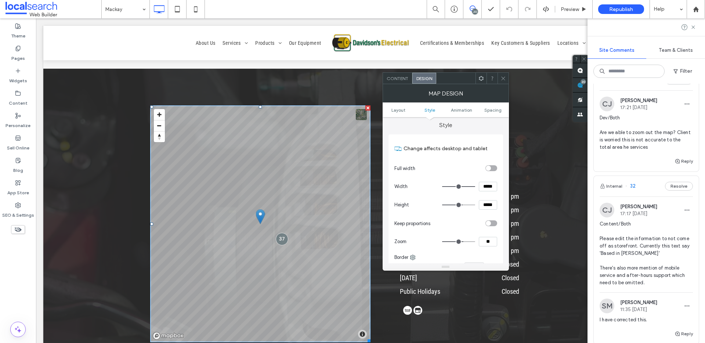
type input "***"
type input "*****"
type input "***"
type input "*****"
type input "***"
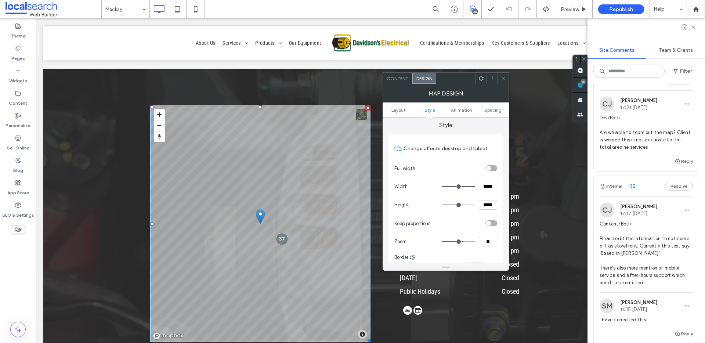
type input "*****"
type input "***"
type input "*****"
type input "***"
type input "*****"
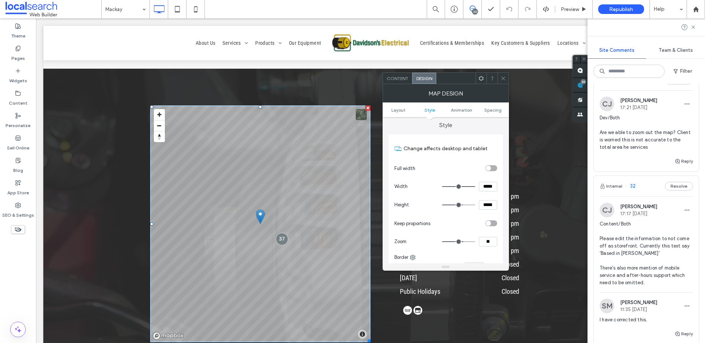
type input "***"
type input "*****"
type input "***"
type input "*****"
type input "***"
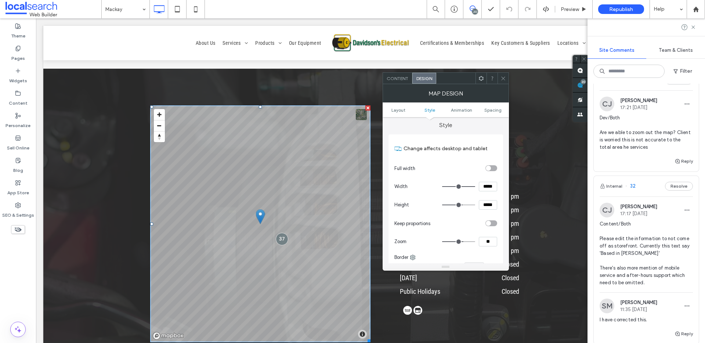
type input "*****"
type input "***"
type input "*****"
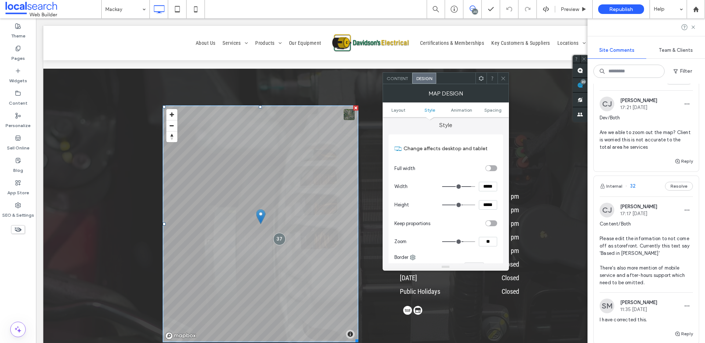
type input "***"
type input "*****"
type input "***"
type input "*****"
type input "***"
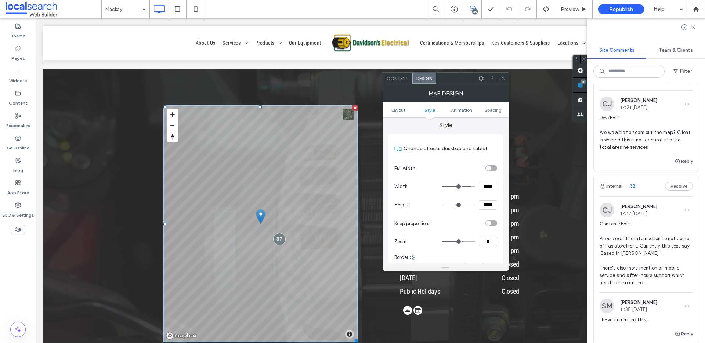
type input "*****"
type input "***"
type input "*****"
type input "***"
type input "*****"
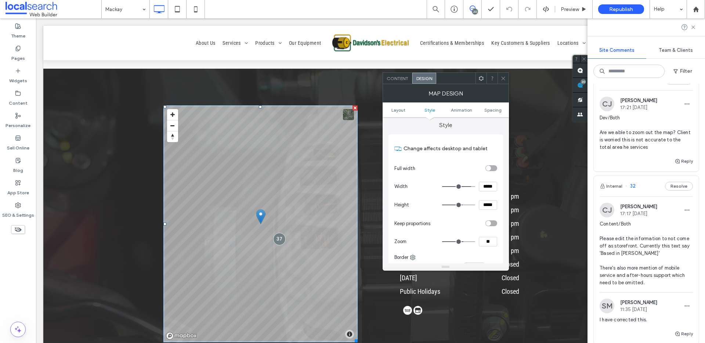
type input "***"
type input "*****"
type input "***"
type input "*****"
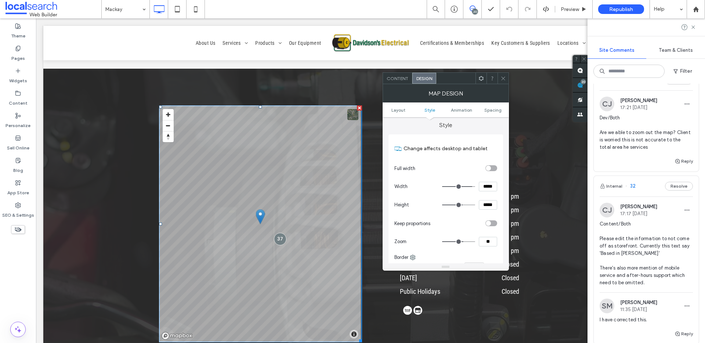
type input "***"
type input "*****"
type input "***"
type input "*****"
type input "***"
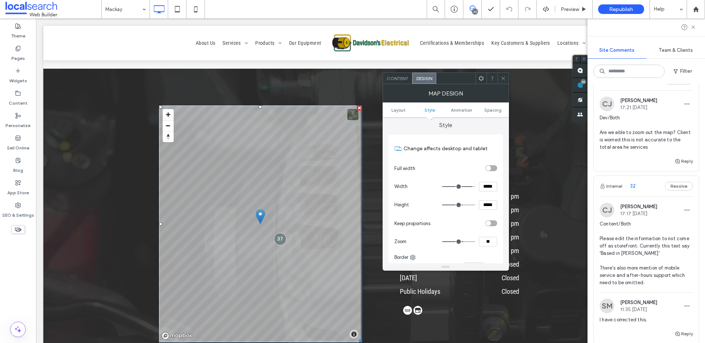
type input "*****"
type input "***"
type input "*****"
type input "***"
type input "*****"
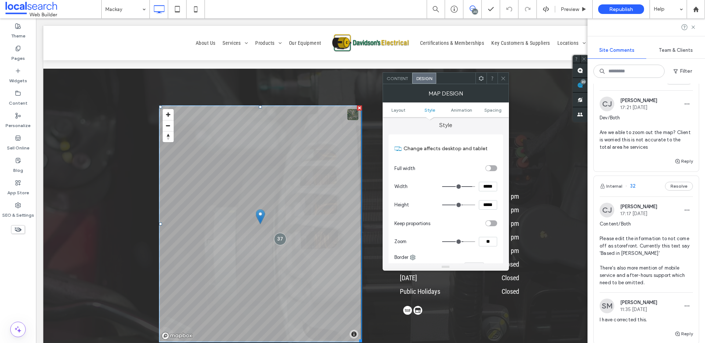
type input "***"
type input "*****"
type input "***"
type input "*****"
type input "***"
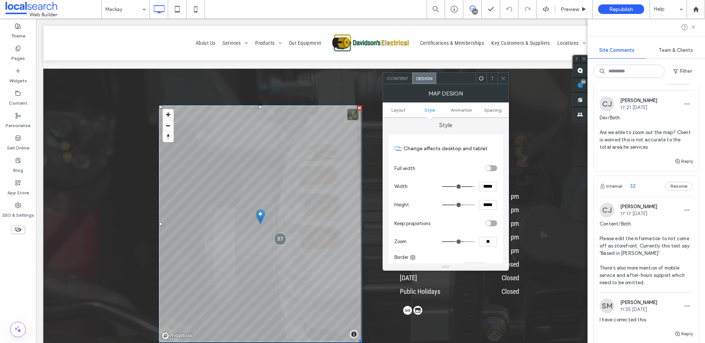
type input "*****"
type input "***"
type input "*****"
type input "***"
type input "*****"
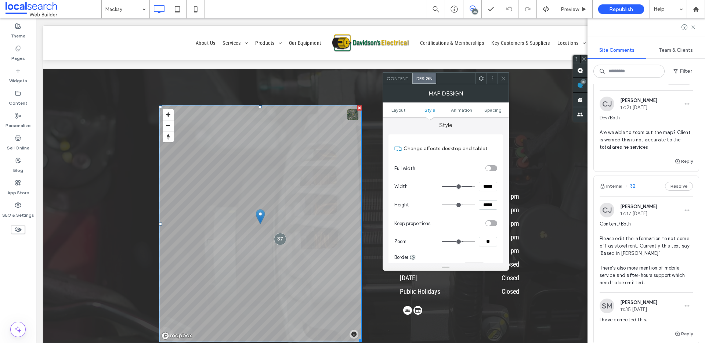
type input "***"
type input "*****"
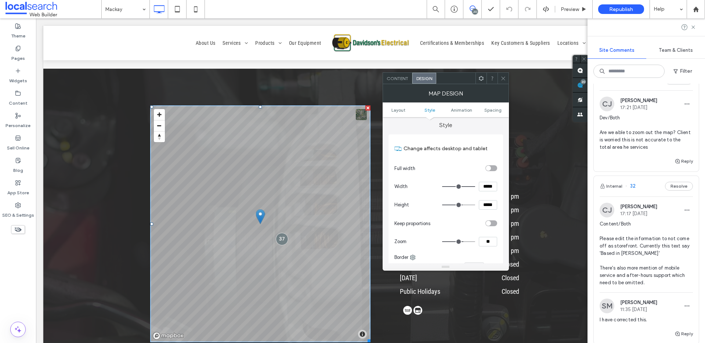
drag, startPoint x: 471, startPoint y: 186, endPoint x: 475, endPoint y: 187, distance: 4.1
click at [475, 187] on input "range" at bounding box center [458, 186] width 33 height 1
type input "**"
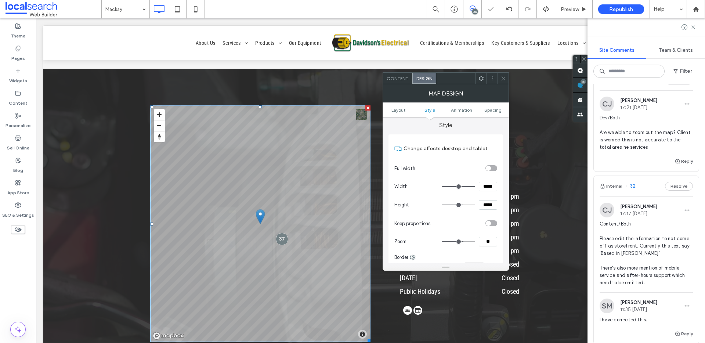
type input "**"
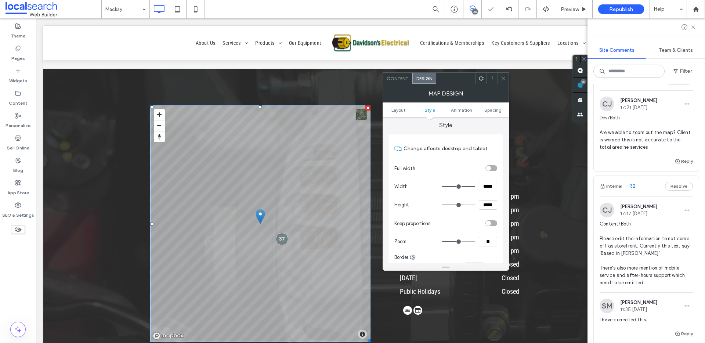
click at [460, 242] on input "range" at bounding box center [458, 241] width 33 height 1
type input "**"
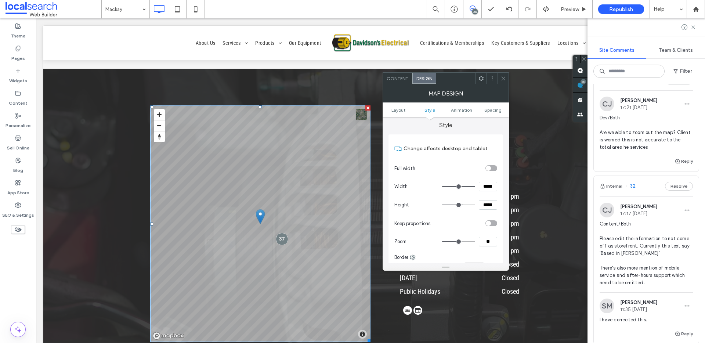
click at [460, 242] on input "range" at bounding box center [458, 241] width 33 height 1
type input "**"
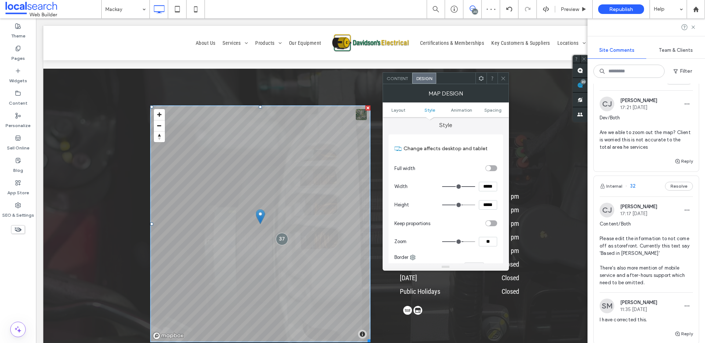
type input "**"
click at [460, 242] on input "range" at bounding box center [458, 241] width 33 height 1
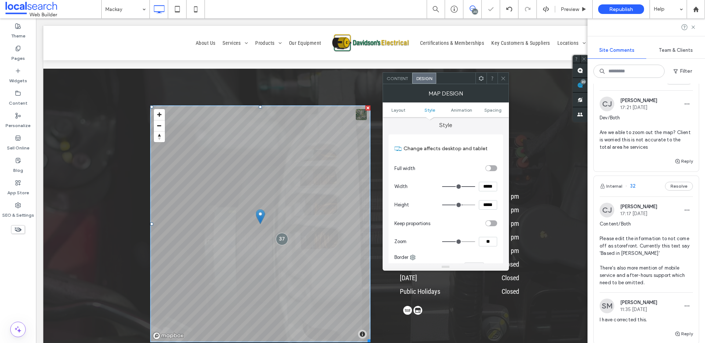
click at [506, 80] on div at bounding box center [502, 78] width 11 height 11
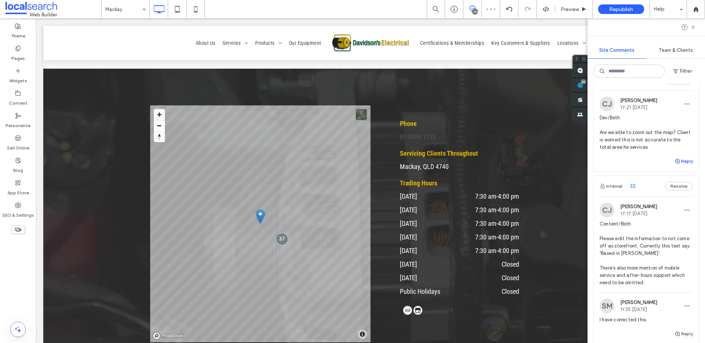
click at [683, 160] on button "Reply" at bounding box center [683, 161] width 18 height 9
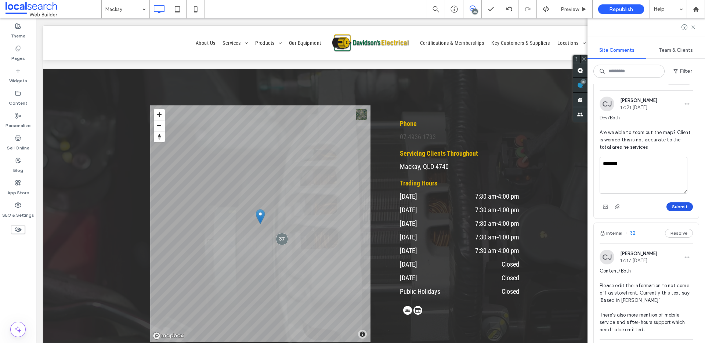
type textarea "********"
click at [674, 209] on button "Submit" at bounding box center [679, 206] width 26 height 9
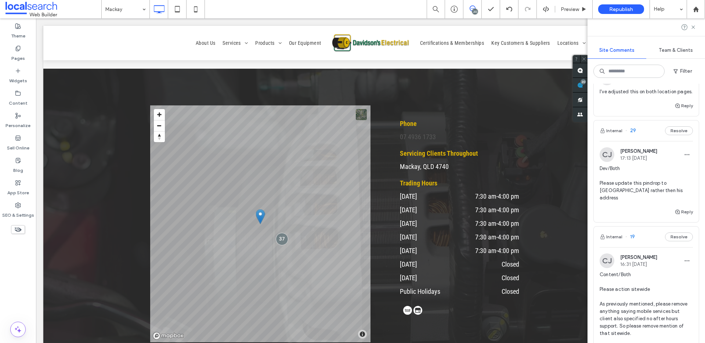
scroll to position [724, 0]
click at [658, 192] on span "Dev/Both Please update this pindrop to Central Highland rather then his address" at bounding box center [646, 181] width 93 height 37
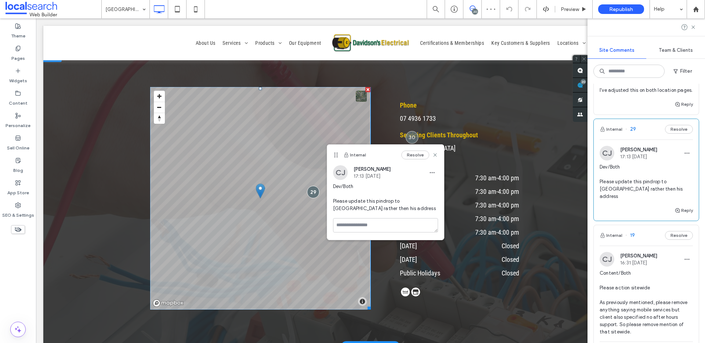
click at [273, 141] on span at bounding box center [260, 198] width 220 height 222
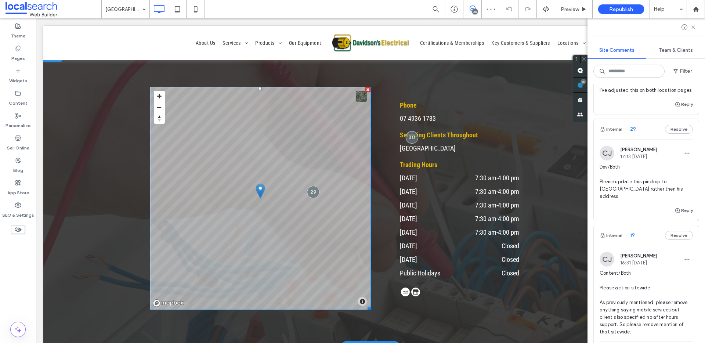
click at [273, 141] on span at bounding box center [260, 198] width 220 height 222
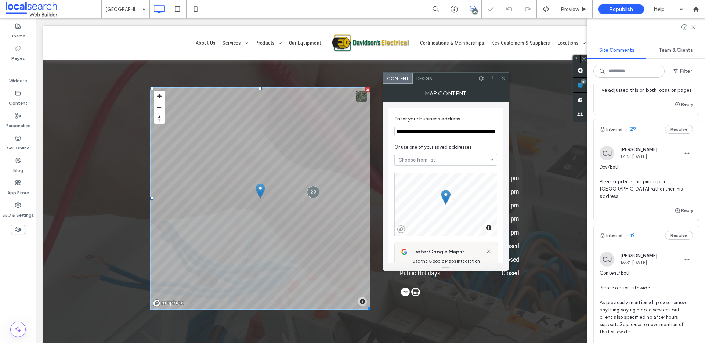
scroll to position [0, 28]
drag, startPoint x: 437, startPoint y: 149, endPoint x: 519, endPoint y: 137, distance: 83.2
type input "*"
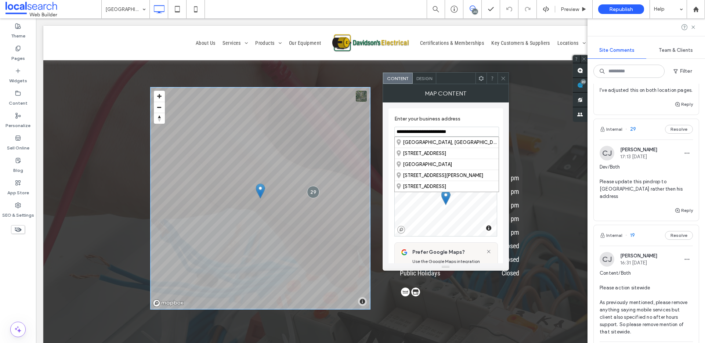
drag, startPoint x: 453, startPoint y: 133, endPoint x: 482, endPoint y: 135, distance: 29.4
click at [482, 135] on input "**********" at bounding box center [446, 132] width 105 height 10
drag, startPoint x: 434, startPoint y: 132, endPoint x: 483, endPoint y: 133, distance: 48.8
click at [483, 133] on input "**********" at bounding box center [446, 132] width 105 height 10
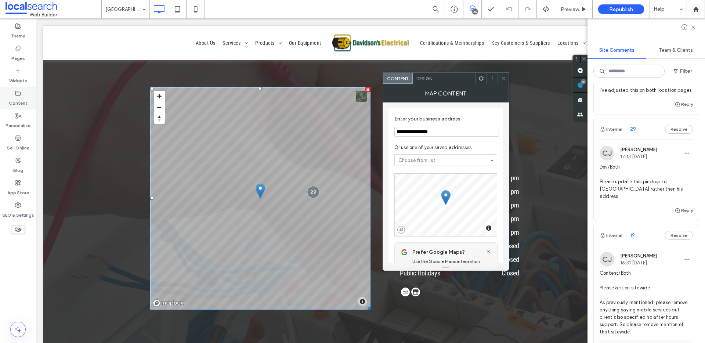
type input "**********"
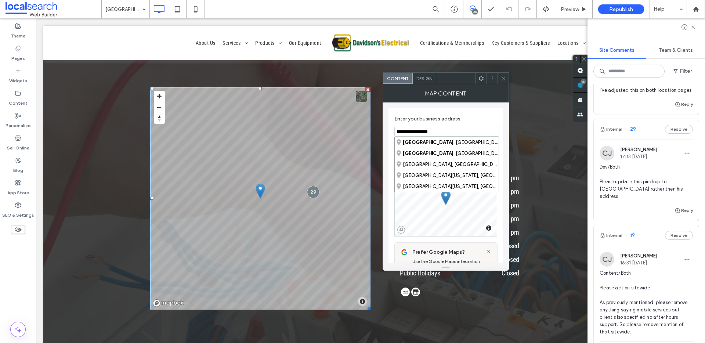
drag, startPoint x: 438, startPoint y: 130, endPoint x: 395, endPoint y: 127, distance: 43.1
click at [395, 127] on input "**********" at bounding box center [446, 132] width 105 height 10
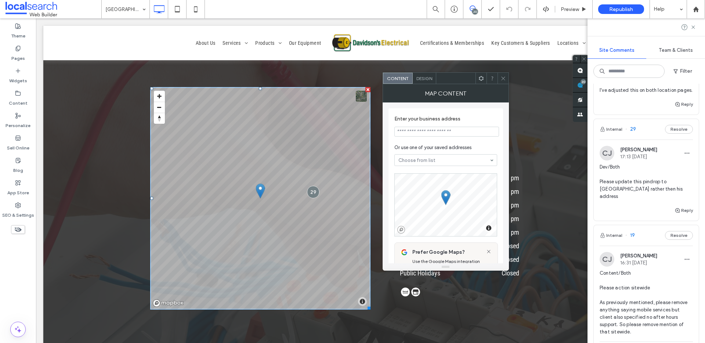
paste input "**********"
type input "**********"
drag, startPoint x: 433, startPoint y: 151, endPoint x: 528, endPoint y: 140, distance: 95.6
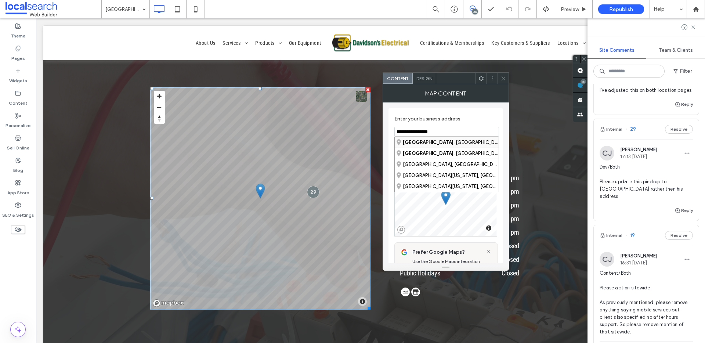
click at [443, 144] on div "Central Highlands , Elizabeth, Pennsylvania, United States" at bounding box center [447, 142] width 104 height 11
type input "**********"
drag, startPoint x: 399, startPoint y: 133, endPoint x: 403, endPoint y: 133, distance: 4.0
click at [403, 133] on input "**********" at bounding box center [446, 132] width 105 height 10
click at [466, 110] on div "**********" at bounding box center [445, 301] width 115 height 387
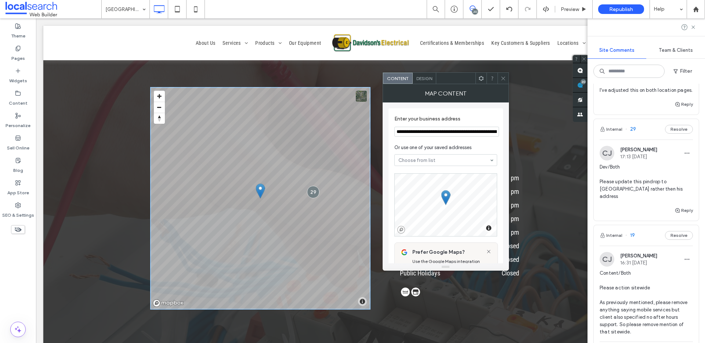
click at [419, 79] on span "Design" at bounding box center [424, 79] width 16 height 6
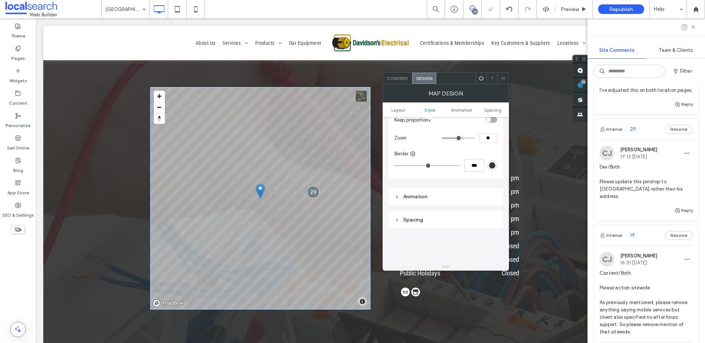
scroll to position [154, 0]
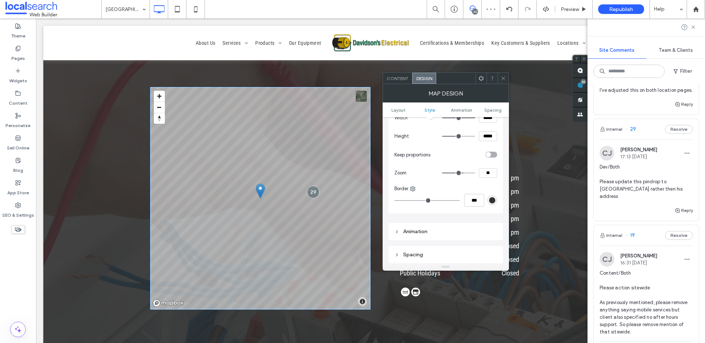
type input "**"
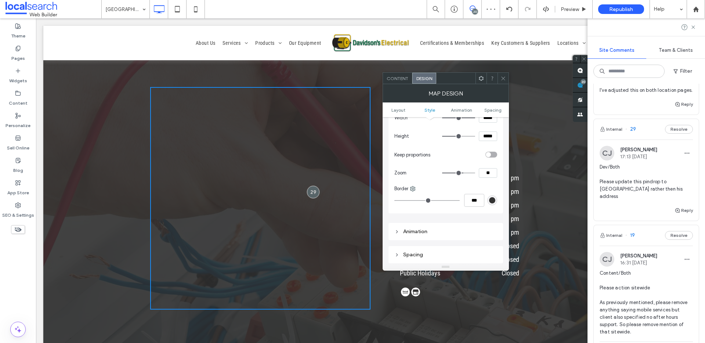
type input "*"
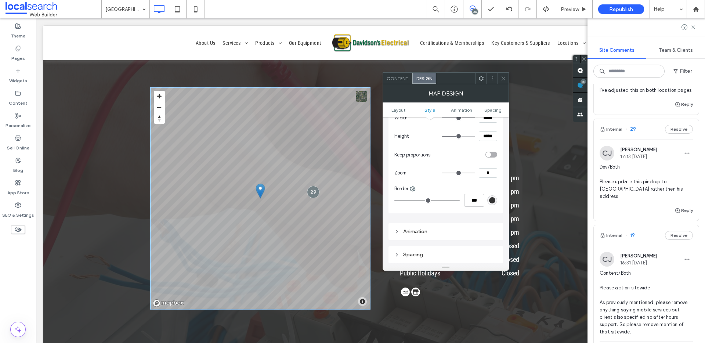
type input "*"
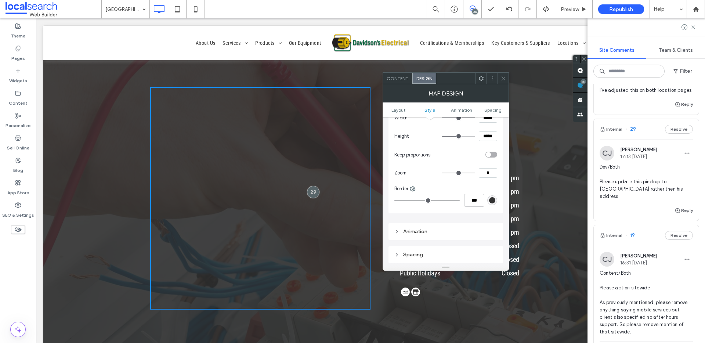
type input "**"
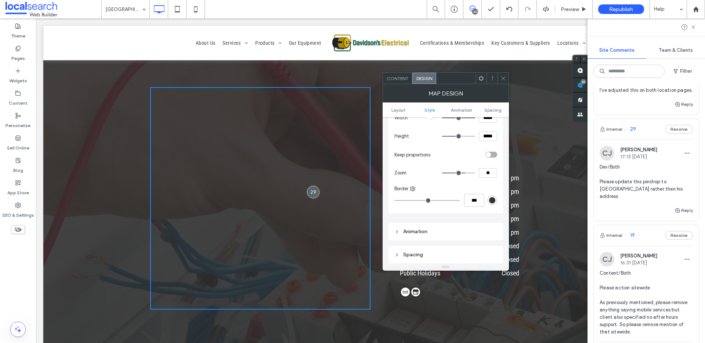
type input "**"
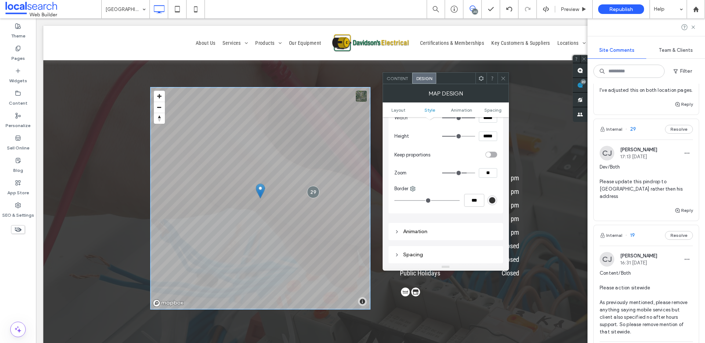
type input "**"
click at [463, 173] on input "range" at bounding box center [458, 173] width 33 height 1
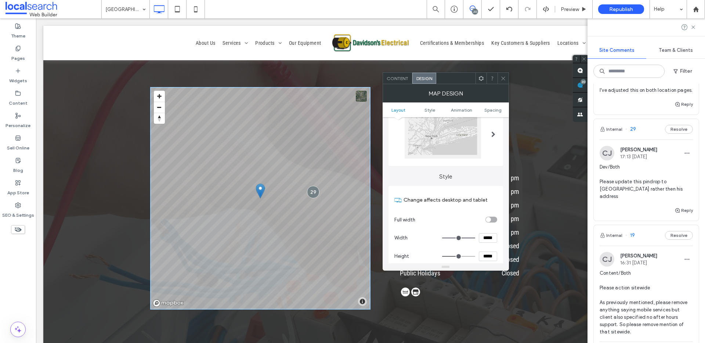
scroll to position [0, 0]
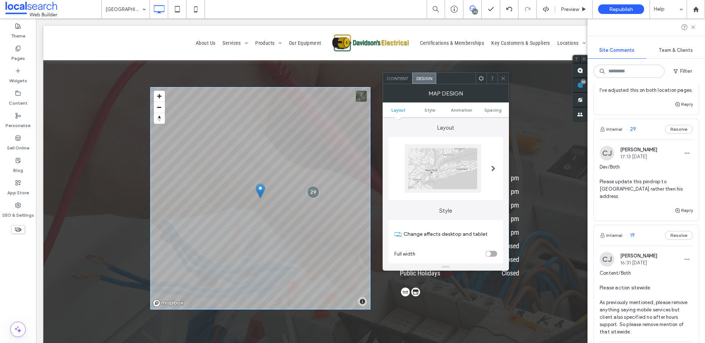
click at [404, 77] on span "Content" at bounding box center [398, 79] width 22 height 6
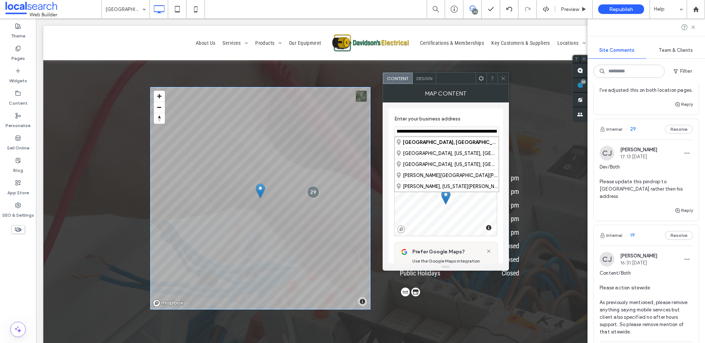
scroll to position [0, 26]
drag, startPoint x: 445, startPoint y: 151, endPoint x: 512, endPoint y: 133, distance: 69.7
type input "*"
click at [475, 142] on div "Rockham pton City, Queensland, Australia" at bounding box center [447, 142] width 104 height 11
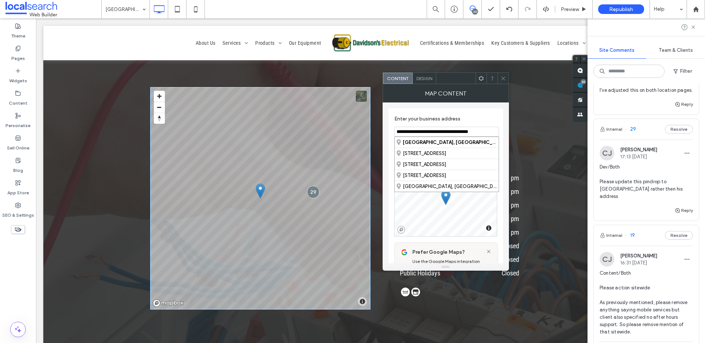
drag, startPoint x: 403, startPoint y: 131, endPoint x: 505, endPoint y: 137, distance: 101.9
click at [505, 137] on div "**********" at bounding box center [446, 182] width 126 height 161
type input "*"
drag, startPoint x: 416, startPoint y: 131, endPoint x: 442, endPoint y: 132, distance: 26.5
click at [442, 132] on input "**********" at bounding box center [446, 132] width 105 height 10
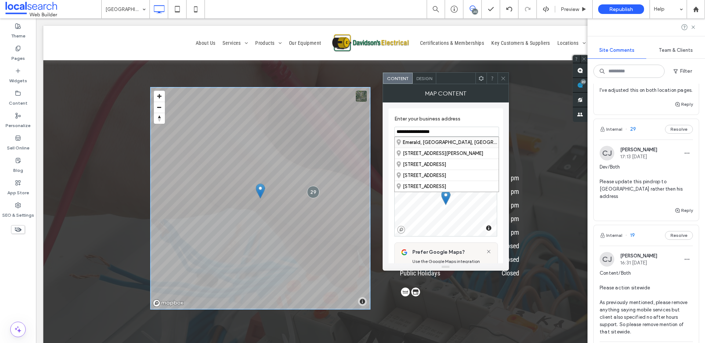
click at [440, 141] on div "Emerald, Queensland, Australia" at bounding box center [447, 142] width 104 height 11
drag, startPoint x: 399, startPoint y: 131, endPoint x: 478, endPoint y: 130, distance: 78.9
click at [478, 130] on input "**********" at bounding box center [446, 132] width 105 height 10
type input "*"
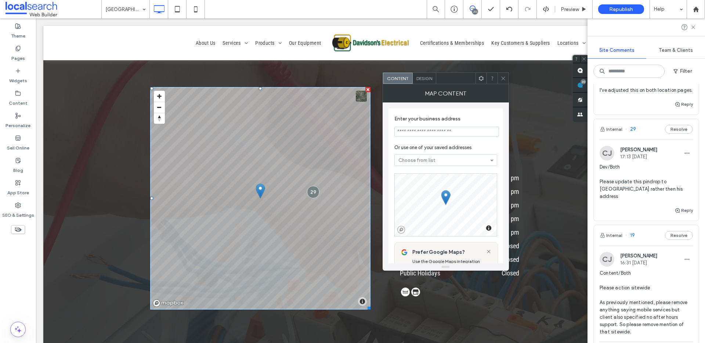
click at [441, 129] on input at bounding box center [446, 132] width 105 height 10
paste input "**********"
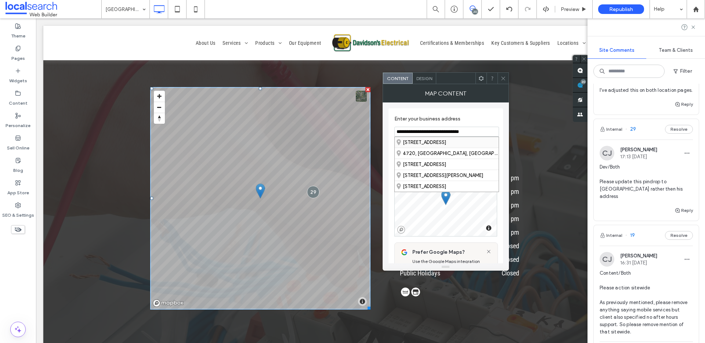
click at [459, 143] on div "3 Clermont Street, Emerald Queensland 4720, Australia" at bounding box center [447, 142] width 104 height 11
type input "**********"
drag, startPoint x: 432, startPoint y: 150, endPoint x: 513, endPoint y: 134, distance: 82.8
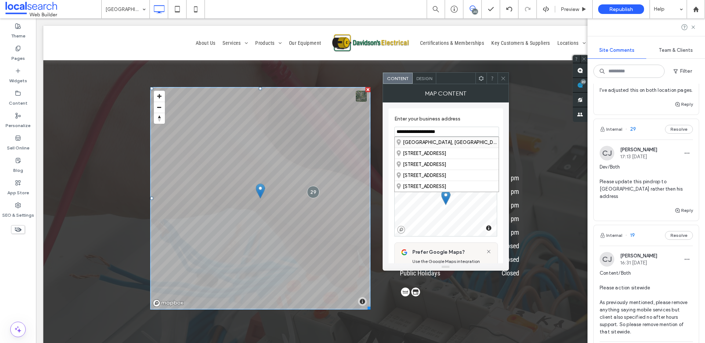
click at [463, 141] on div "Blackwater, Queensland, Australia" at bounding box center [447, 142] width 104 height 11
type input "**********"
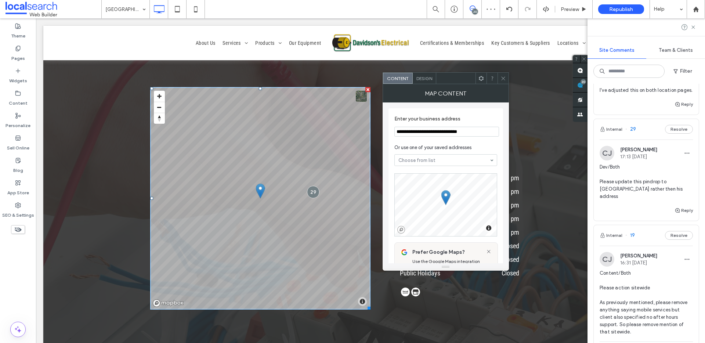
click at [506, 77] on icon at bounding box center [503, 79] width 6 height 6
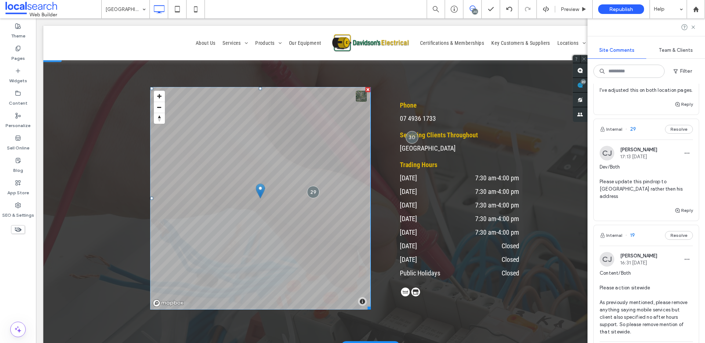
click at [329, 142] on span at bounding box center [260, 198] width 220 height 222
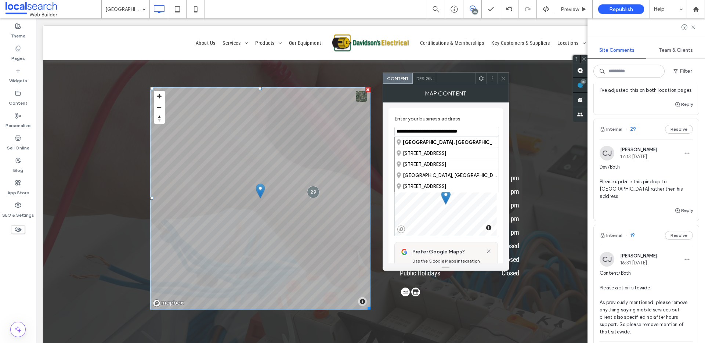
drag, startPoint x: 396, startPoint y: 131, endPoint x: 493, endPoint y: 132, distance: 96.6
click at [493, 132] on input "**********" at bounding box center [446, 132] width 105 height 10
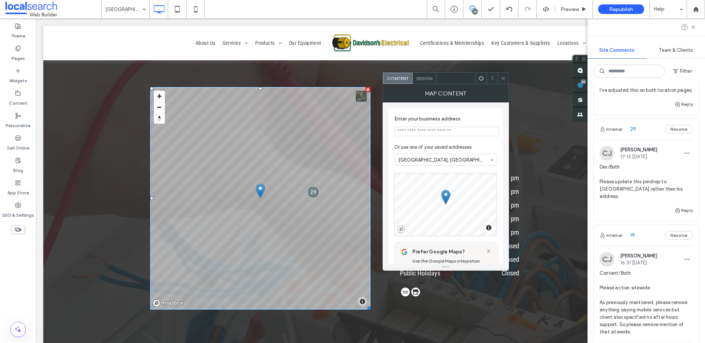
click at [431, 129] on input at bounding box center [446, 132] width 105 height 10
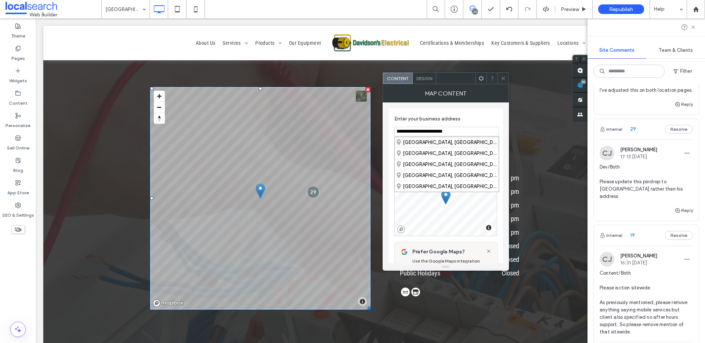
click at [441, 141] on div "Highlands, Victoria, Australia" at bounding box center [447, 142] width 104 height 11
type input "**********"
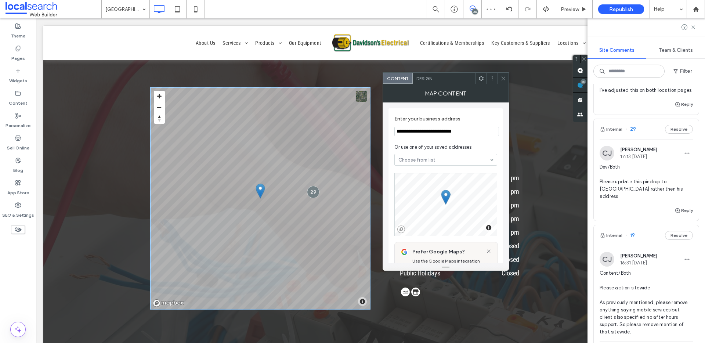
click at [501, 79] on icon at bounding box center [503, 79] width 6 height 6
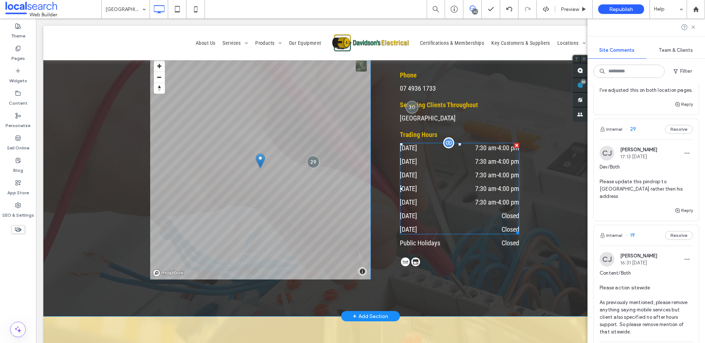
scroll to position [1918, 0]
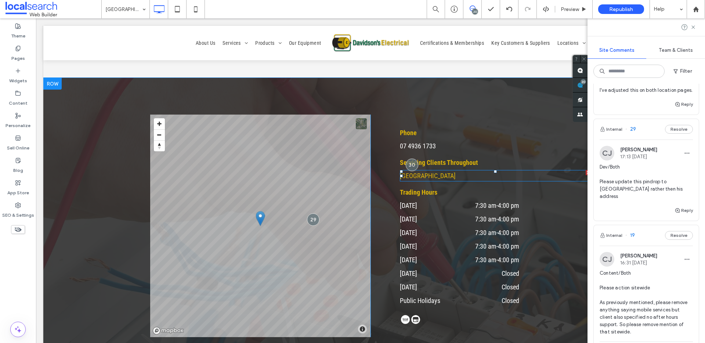
click at [456, 176] on link "Central Highlands, QLD 4702" at bounding box center [428, 176] width 56 height 8
click at [246, 161] on span at bounding box center [260, 226] width 220 height 222
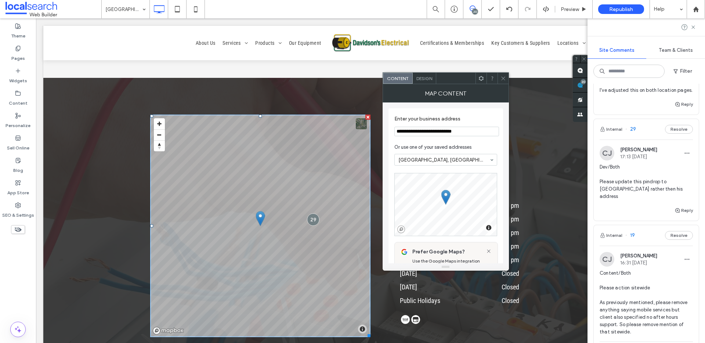
click at [505, 76] on icon at bounding box center [503, 79] width 6 height 6
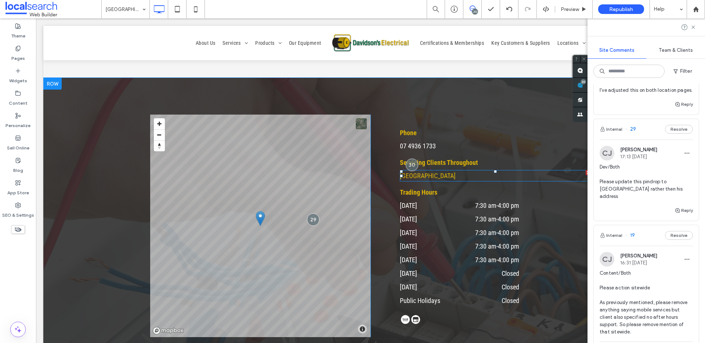
click at [429, 176] on link "Central Highlands, QLD 4702" at bounding box center [428, 176] width 56 height 8
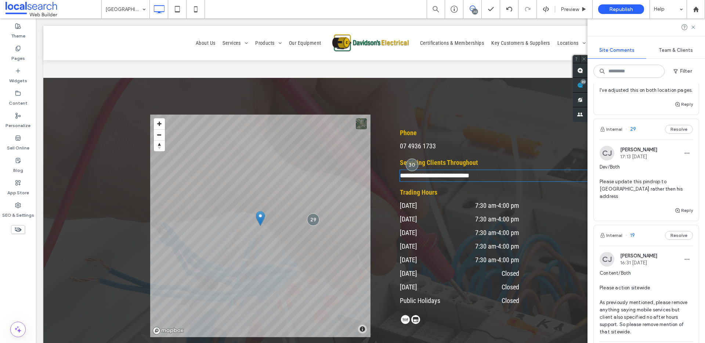
type input "**********"
type input "**"
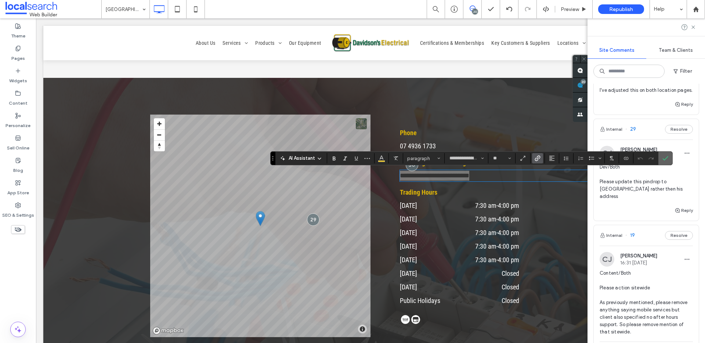
click at [667, 158] on use "Confirm" at bounding box center [665, 158] width 6 height 4
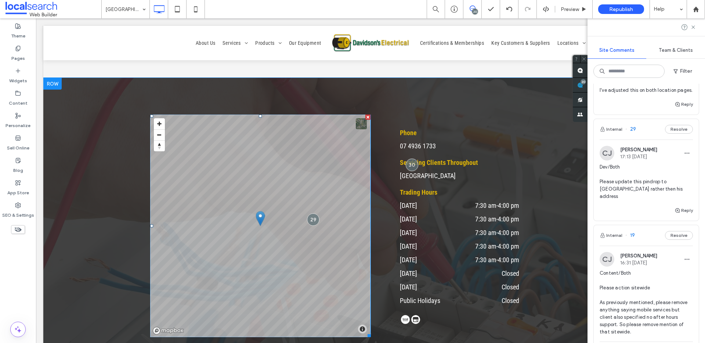
click at [209, 191] on span at bounding box center [260, 226] width 220 height 222
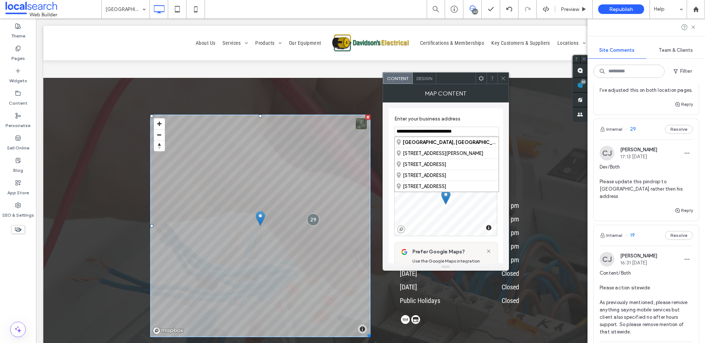
drag, startPoint x: 467, startPoint y: 131, endPoint x: 383, endPoint y: 132, distance: 83.4
click at [384, 132] on div "**********" at bounding box center [446, 182] width 126 height 161
click at [424, 140] on strong "Sapphire Central" at bounding box center [423, 143] width 40 height 6
type input "**********"
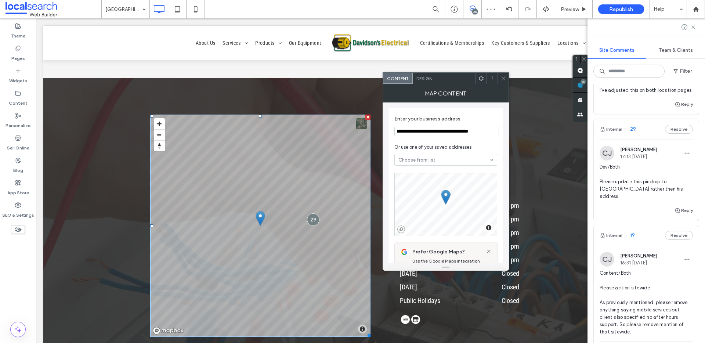
click at [426, 82] on div "Design" at bounding box center [424, 78] width 23 height 11
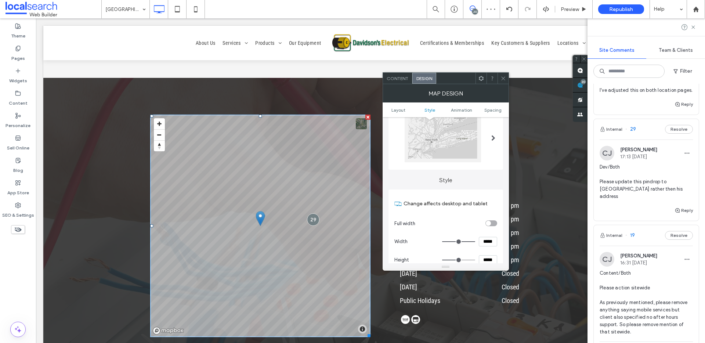
scroll to position [133, 0]
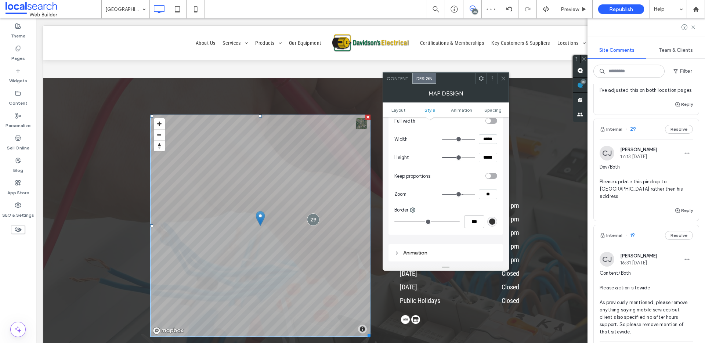
type input "**"
click at [466, 194] on input "range" at bounding box center [458, 194] width 33 height 1
type input "**"
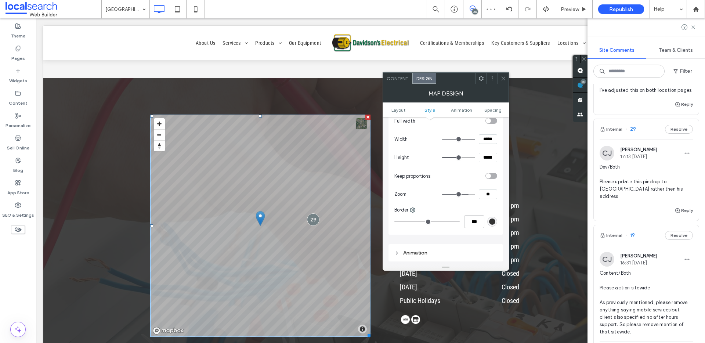
type input "**"
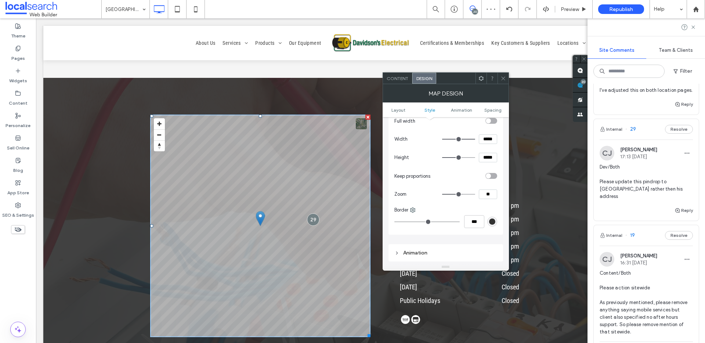
type input "**"
type input "*"
drag, startPoint x: 463, startPoint y: 194, endPoint x: 457, endPoint y: 195, distance: 6.3
click at [457, 195] on input "range" at bounding box center [458, 194] width 33 height 1
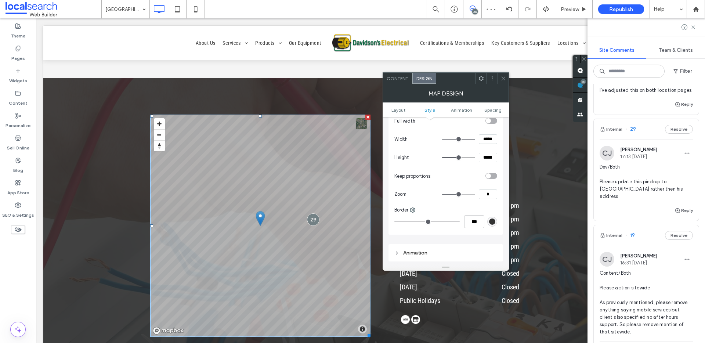
type input "**"
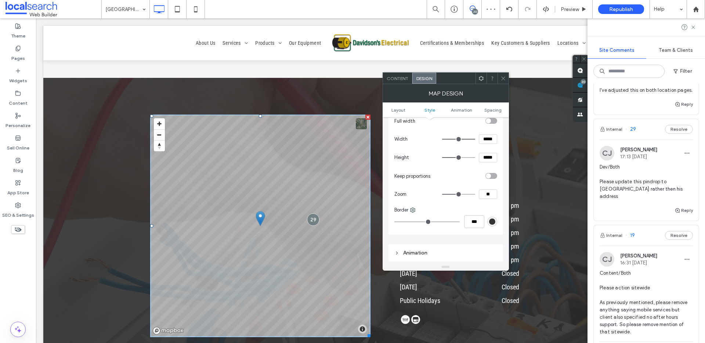
type input "**"
type input "*"
type input "**"
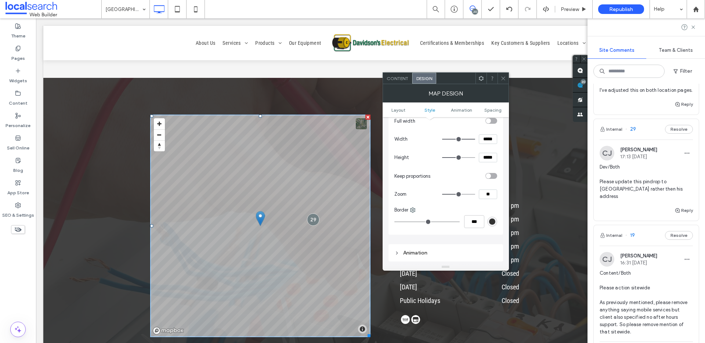
type input "**"
click at [458, 195] on input "range" at bounding box center [458, 194] width 33 height 1
click at [506, 76] on icon at bounding box center [503, 79] width 6 height 6
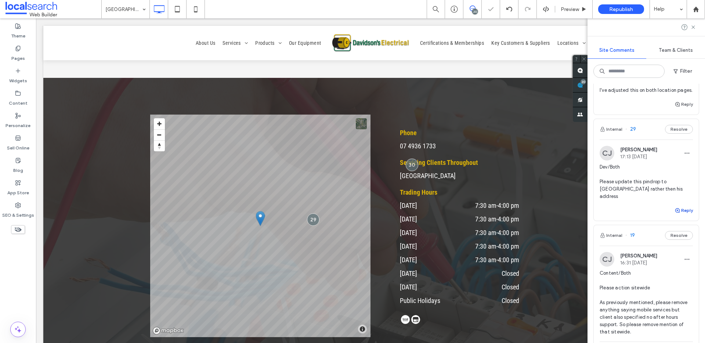
click at [680, 211] on button "Reply" at bounding box center [683, 210] width 18 height 9
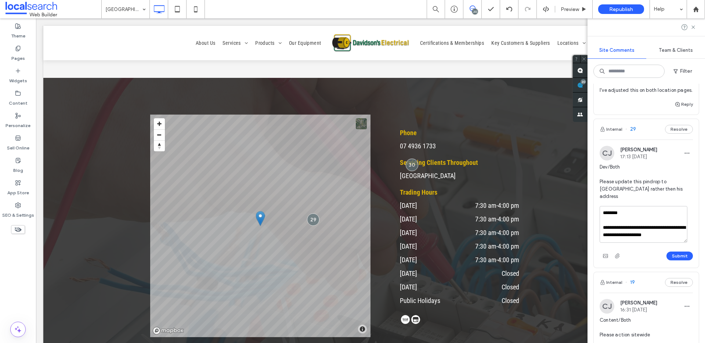
drag, startPoint x: 643, startPoint y: 235, endPoint x: 666, endPoint y: 235, distance: 23.1
click at [666, 235] on textarea "**********" at bounding box center [644, 224] width 88 height 37
click at [651, 237] on textarea "**********" at bounding box center [644, 224] width 88 height 37
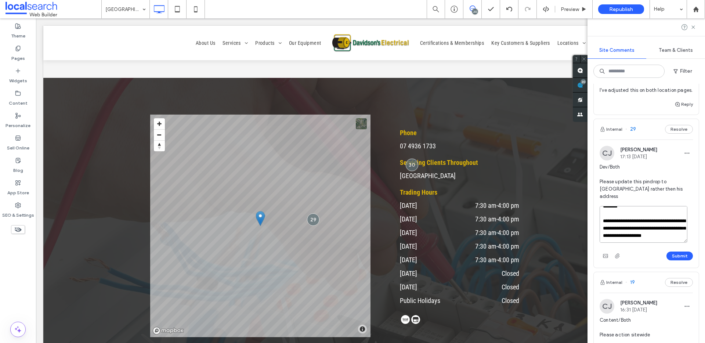
type textarea "**********"
click at [676, 256] on button "Submit" at bounding box center [679, 256] width 26 height 9
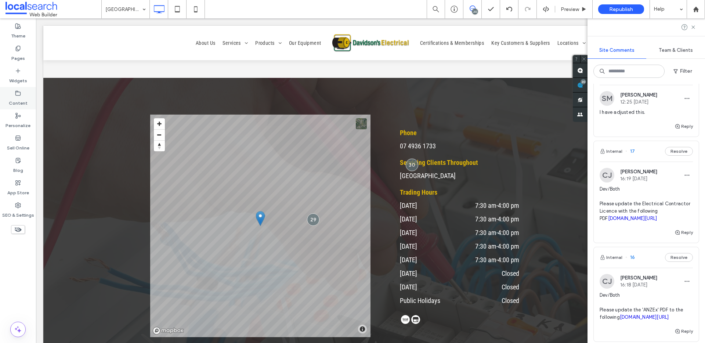
scroll to position [1228, 0]
click at [644, 192] on span "Dev/Both Please update the Electrical Contractor Licence with the following PDF…" at bounding box center [646, 202] width 93 height 37
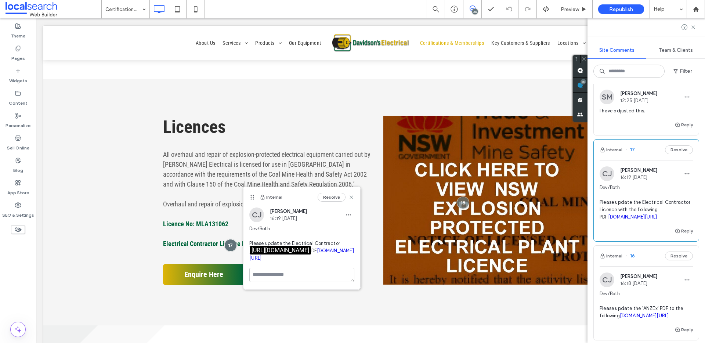
click at [271, 261] on link "irp.cdn-website.com/c88bdd52/files/uploaded/Electrical+Contracting+Licence+Exp+…" at bounding box center [301, 254] width 105 height 13
click at [10, 95] on div "Content" at bounding box center [18, 98] width 36 height 22
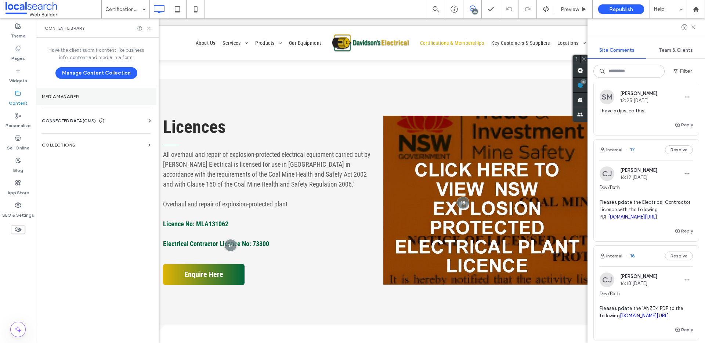
click at [71, 100] on section "Media Manager" at bounding box center [96, 96] width 120 height 17
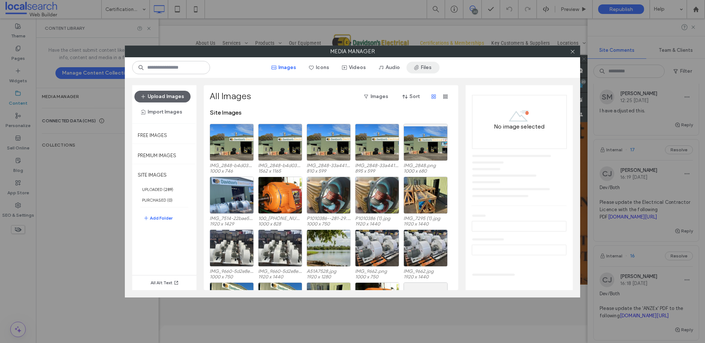
click at [426, 69] on button "Files" at bounding box center [422, 68] width 33 height 12
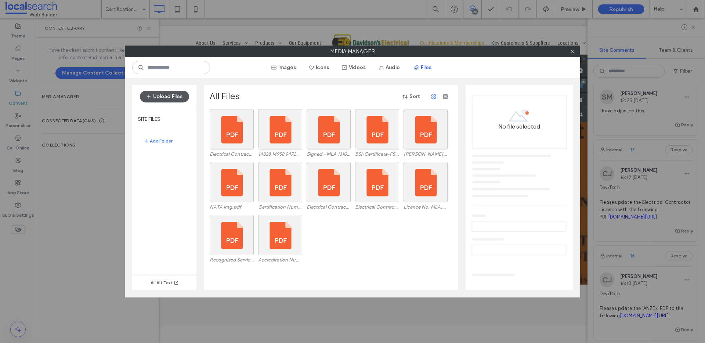
click at [175, 98] on button "Upload Files" at bounding box center [164, 97] width 49 height 12
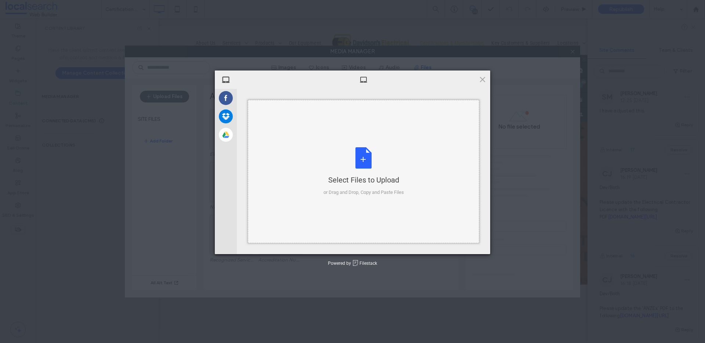
click at [310, 125] on div "Select Files to Upload or Drag and Drop, Copy and Paste Files" at bounding box center [363, 171] width 231 height 143
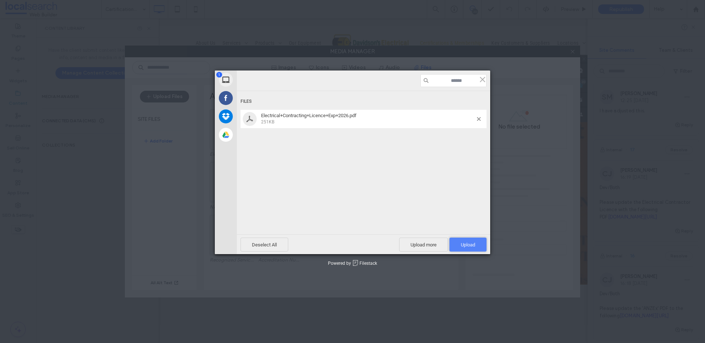
click at [468, 249] on span "Upload 1" at bounding box center [467, 245] width 37 height 14
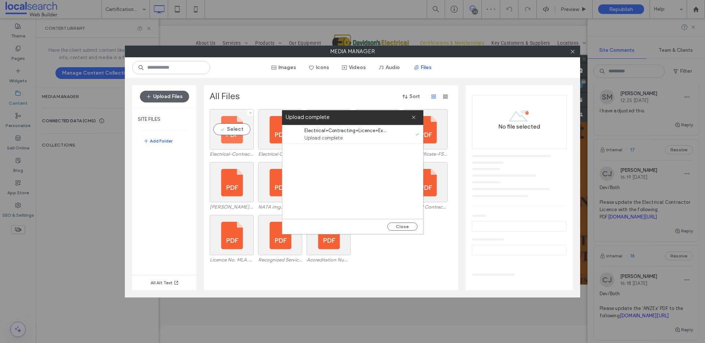
click at [232, 130] on div "Select" at bounding box center [232, 129] width 44 height 40
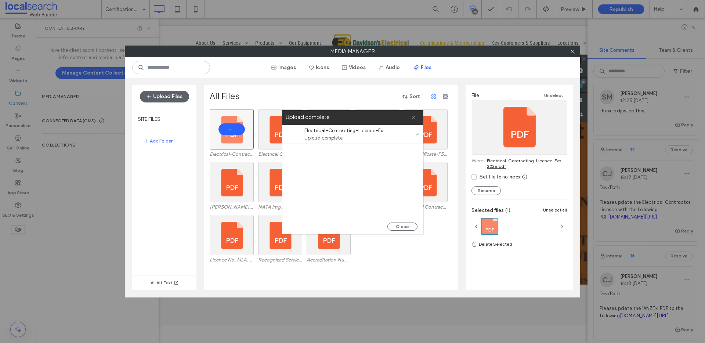
click at [413, 118] on use at bounding box center [413, 117] width 3 height 3
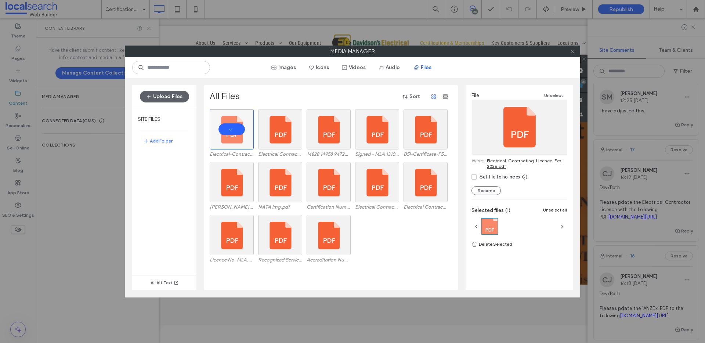
click at [575, 54] on icon at bounding box center [573, 52] width 6 height 6
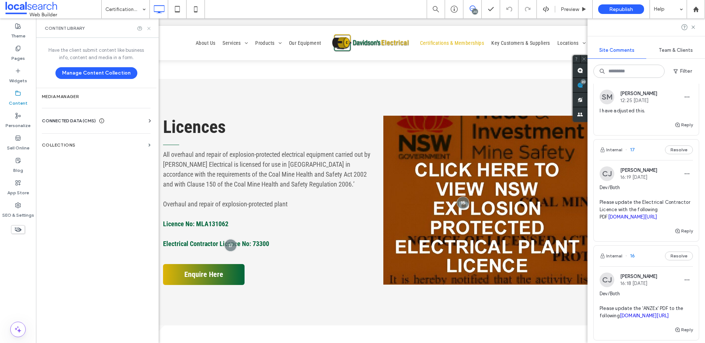
drag, startPoint x: 150, startPoint y: 27, endPoint x: 165, endPoint y: 97, distance: 70.9
click at [150, 27] on icon at bounding box center [149, 29] width 6 height 6
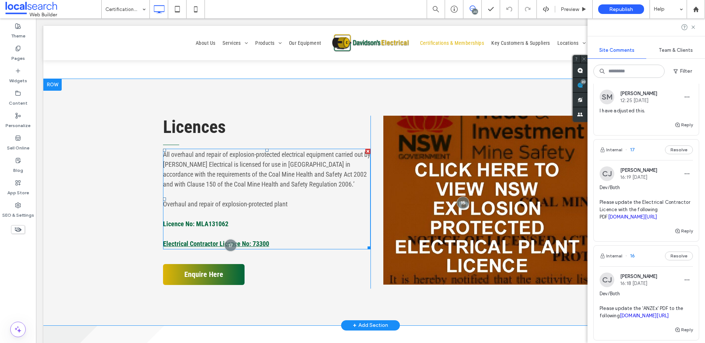
click at [187, 243] on link "Electrical Contractor Licence No: 73300" at bounding box center [216, 244] width 106 height 8
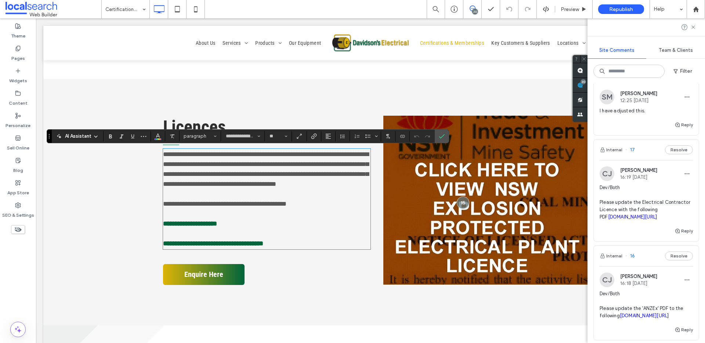
click at [187, 243] on link "**********" at bounding box center [213, 243] width 100 height 7
drag, startPoint x: 162, startPoint y: 243, endPoint x: 265, endPoint y: 246, distance: 103.2
click at [263, 246] on link "**********" at bounding box center [213, 243] width 100 height 7
click at [316, 137] on icon "Link" at bounding box center [314, 136] width 6 height 6
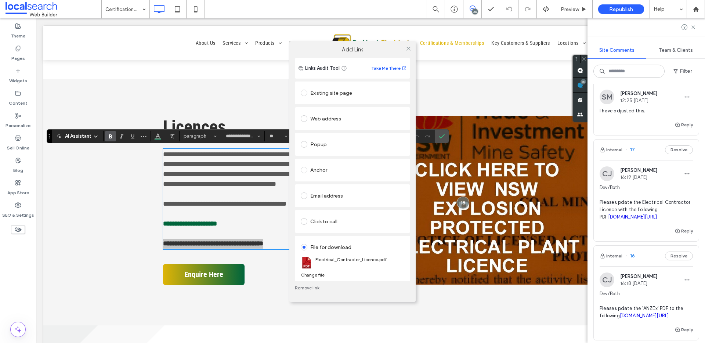
click at [312, 275] on div "Change file" at bounding box center [313, 275] width 24 height 6
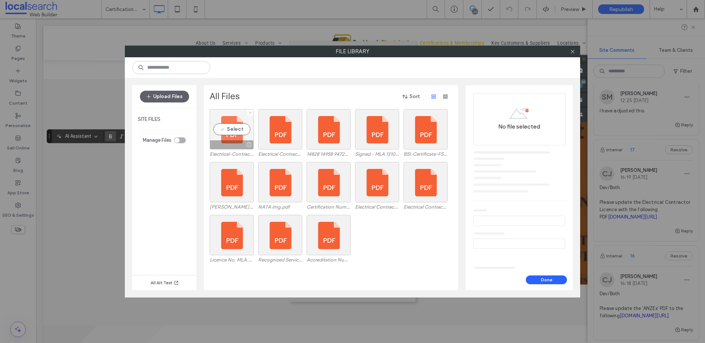
click at [236, 129] on div "Select" at bounding box center [232, 129] width 44 height 40
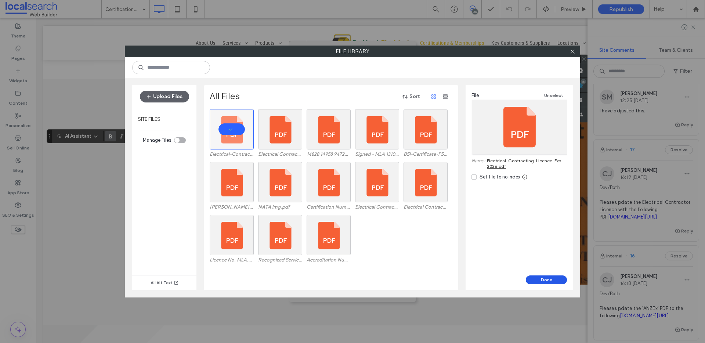
click at [551, 278] on button "Done" at bounding box center [546, 279] width 41 height 9
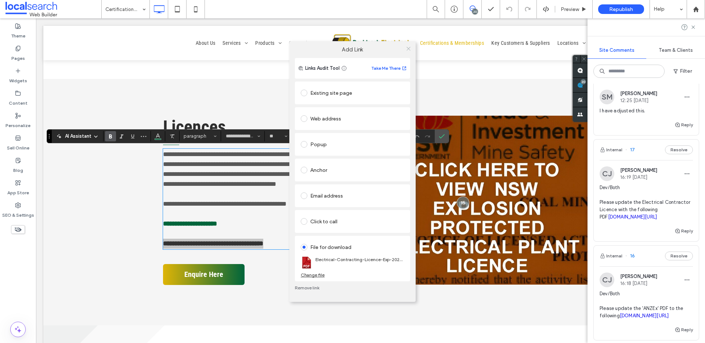
click at [408, 46] on icon at bounding box center [409, 49] width 6 height 6
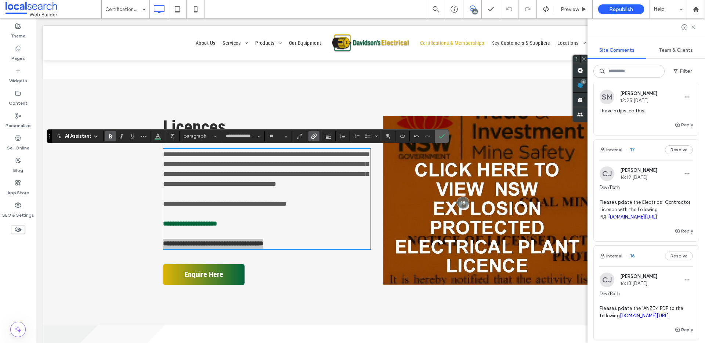
click at [446, 135] on label "Confirm" at bounding box center [441, 136] width 11 height 13
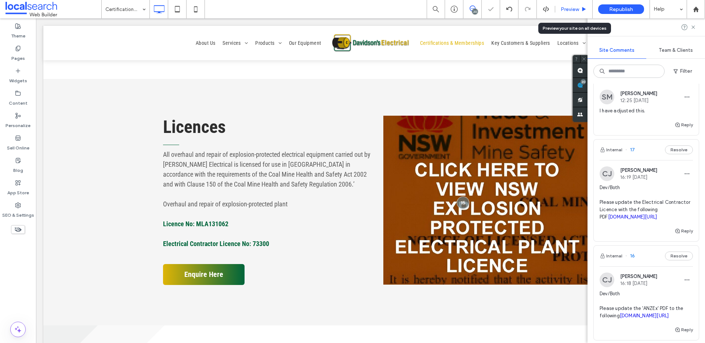
click at [568, 5] on div "Preview" at bounding box center [573, 9] width 37 height 18
click at [569, 8] on span "Preview" at bounding box center [570, 9] width 18 height 6
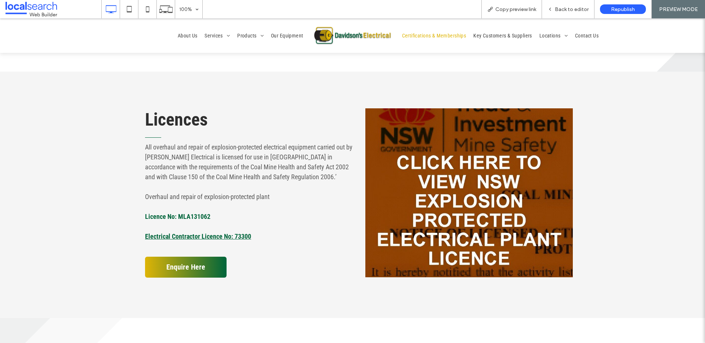
click at [230, 233] on link "Electrical Contractor Licence No: 73300" at bounding box center [198, 236] width 106 height 8
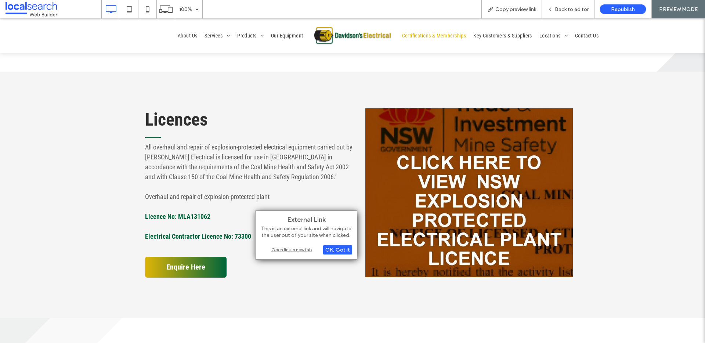
click at [292, 248] on div "Open link in new tab" at bounding box center [306, 250] width 92 height 8
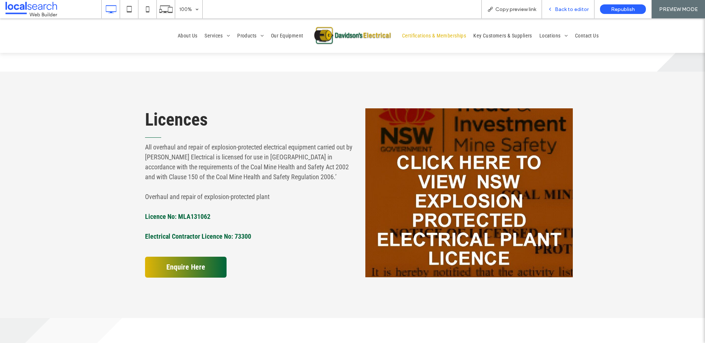
click at [565, 9] on span "Back to editor" at bounding box center [572, 9] width 34 height 6
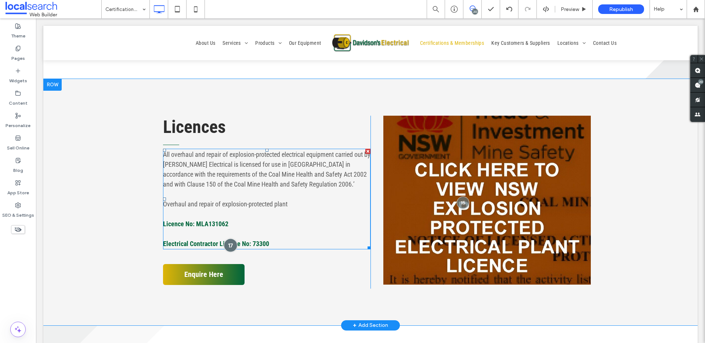
click at [228, 246] on div at bounding box center [231, 246] width 14 height 14
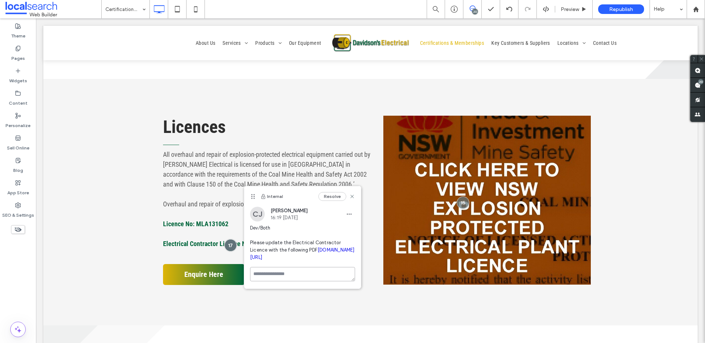
click at [287, 281] on textarea at bounding box center [302, 274] width 105 height 14
type textarea "********"
click at [341, 321] on button "Submit" at bounding box center [342, 316] width 26 height 9
click at [693, 88] on span at bounding box center [697, 85] width 15 height 14
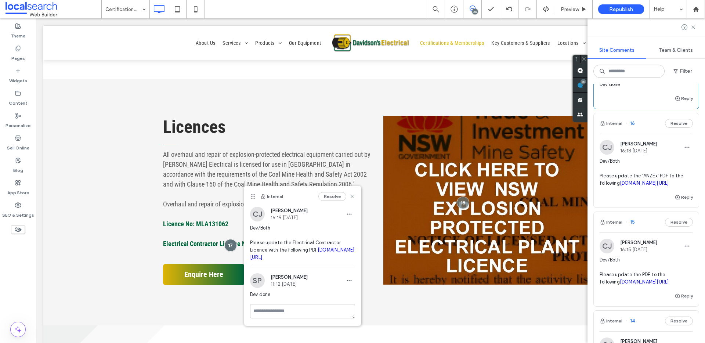
scroll to position [1398, 0]
click at [668, 182] on span "Dev/Both Please update the 'ANZEx' PDF to the following irp.cdn-website.com/c88…" at bounding box center [646, 171] width 93 height 29
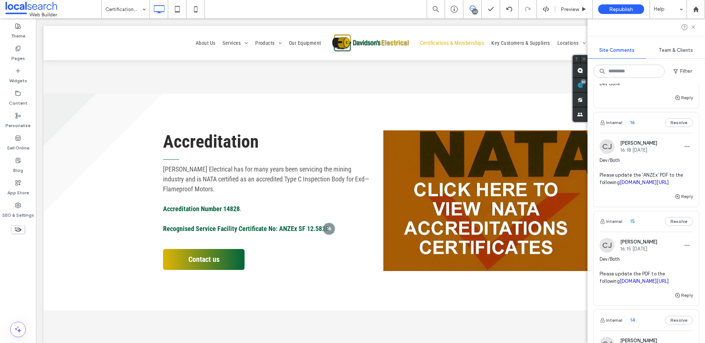
scroll to position [326, 0]
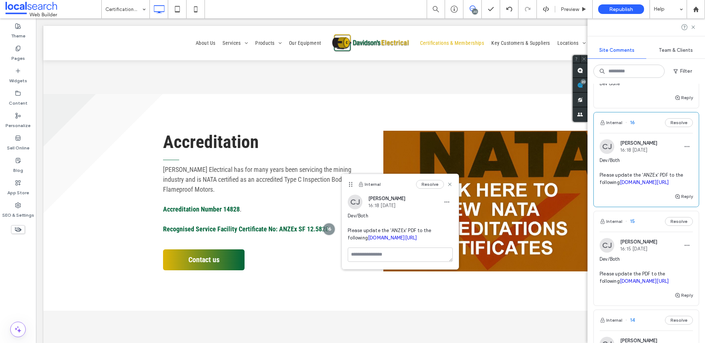
click at [632, 185] on link "irp.cdn-website.com/c88bdd52/files/uploaded/14828+14958+94724+anzex+cert+issue+…" at bounding box center [644, 183] width 49 height 6
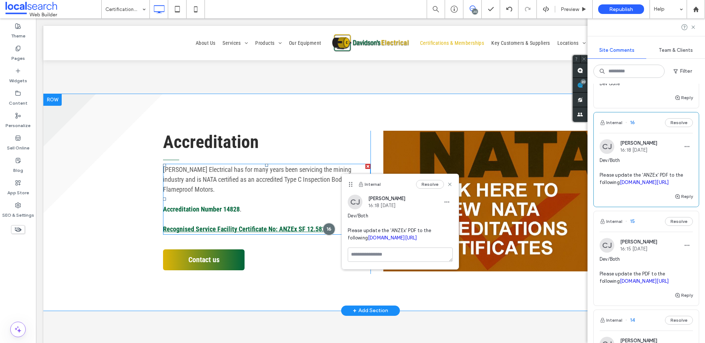
click at [237, 228] on link "Recognised Service Facility Certificate No: ANZEx SF 12.5828" at bounding box center [246, 229] width 166 height 8
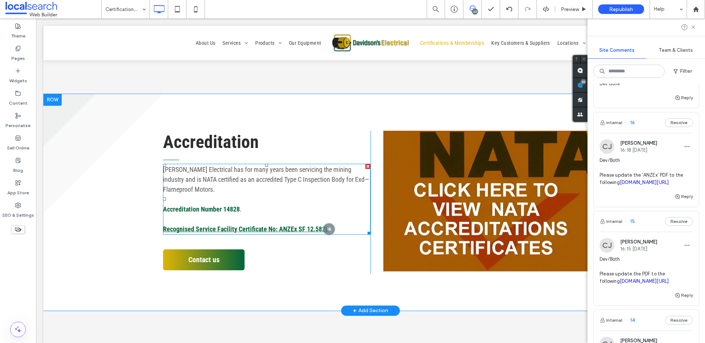
click at [274, 231] on link "Recognised Service Facility Certificate No: ANZEx SF 12.5828" at bounding box center [246, 229] width 166 height 8
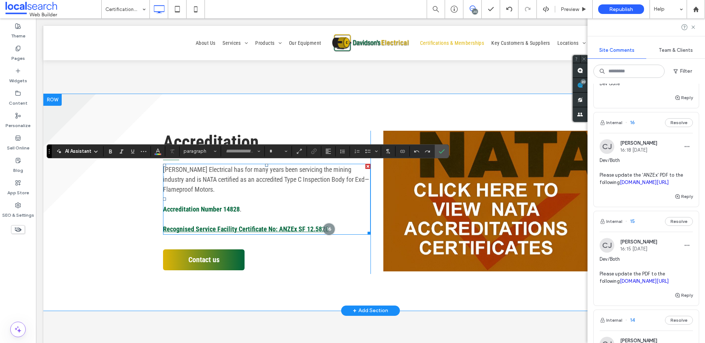
type input "**********"
type input "**"
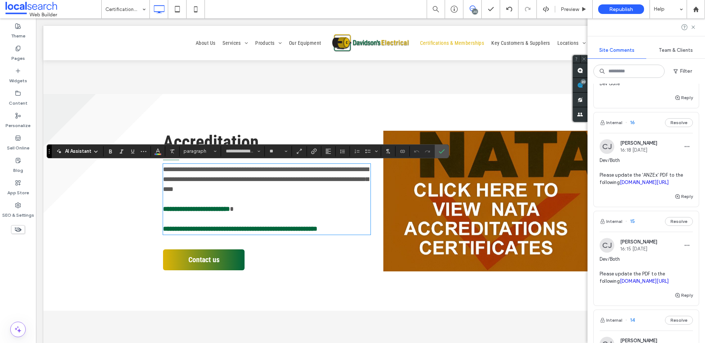
click at [274, 231] on link "**********" at bounding box center [240, 228] width 154 height 7
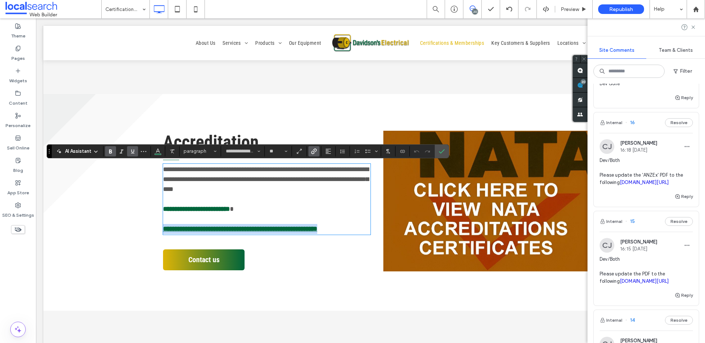
drag, startPoint x: 331, startPoint y: 229, endPoint x: 162, endPoint y: 228, distance: 169.3
click at [163, 228] on p "**********" at bounding box center [266, 229] width 207 height 10
click at [16, 93] on use at bounding box center [18, 93] width 5 height 4
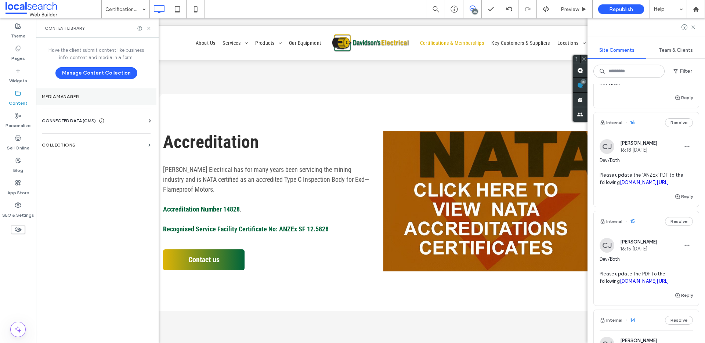
click at [86, 94] on label "Media Manager" at bounding box center [96, 96] width 109 height 5
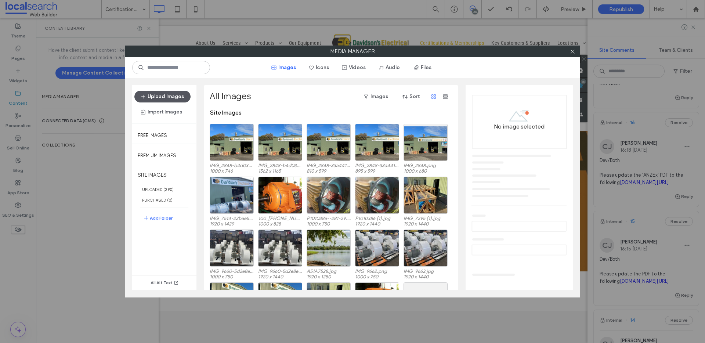
click at [165, 95] on button "Upload Images" at bounding box center [162, 97] width 56 height 12
click at [419, 66] on button "Files" at bounding box center [422, 68] width 33 height 12
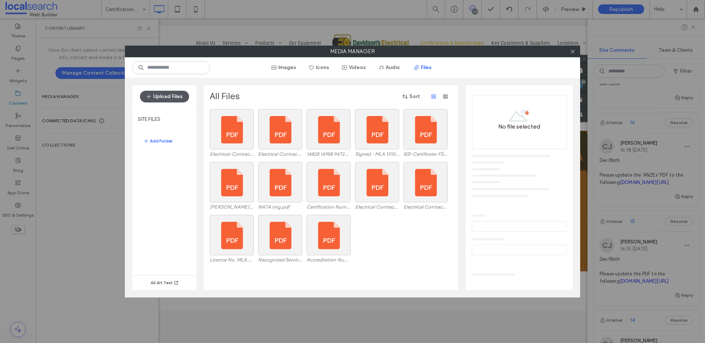
click at [165, 98] on button "Upload Files" at bounding box center [164, 97] width 49 height 12
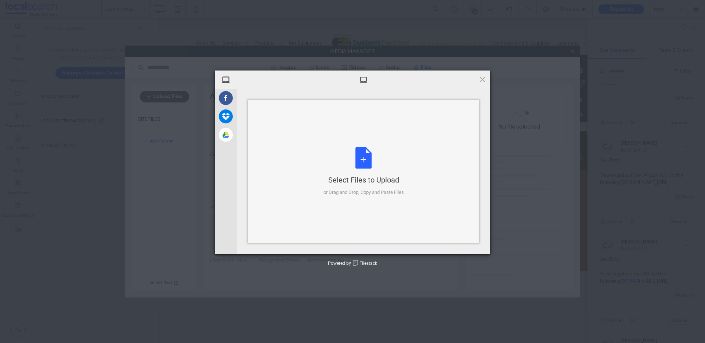
click at [356, 161] on div "Select Files to Upload or Drag and Drop, Copy and Paste Files" at bounding box center [363, 171] width 80 height 49
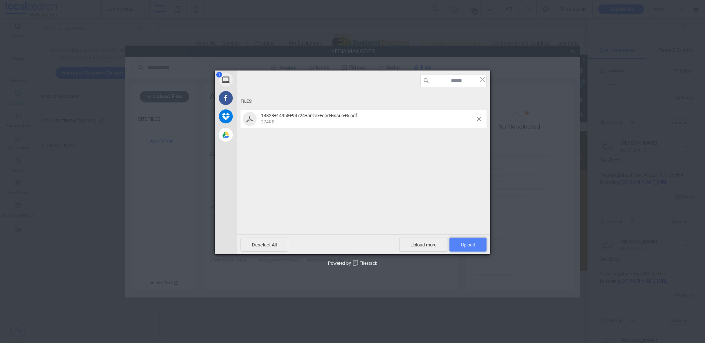
click at [474, 243] on span "Upload 1" at bounding box center [468, 245] width 14 height 6
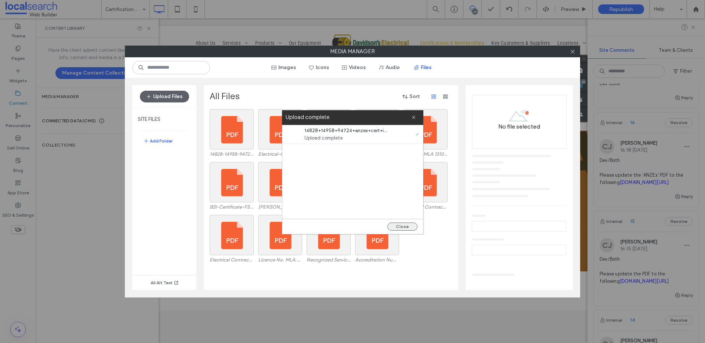
click at [400, 226] on button "Close" at bounding box center [402, 226] width 30 height 8
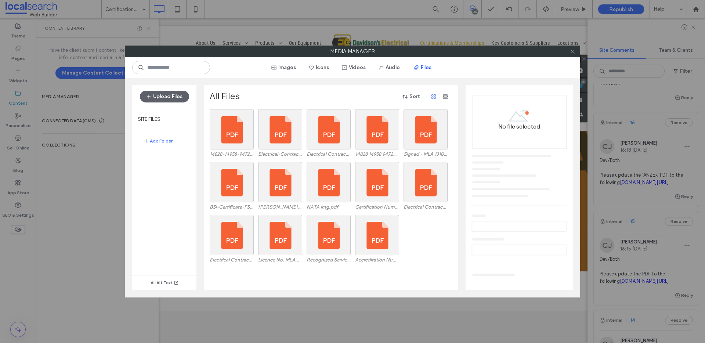
click at [572, 51] on use at bounding box center [573, 52] width 4 height 4
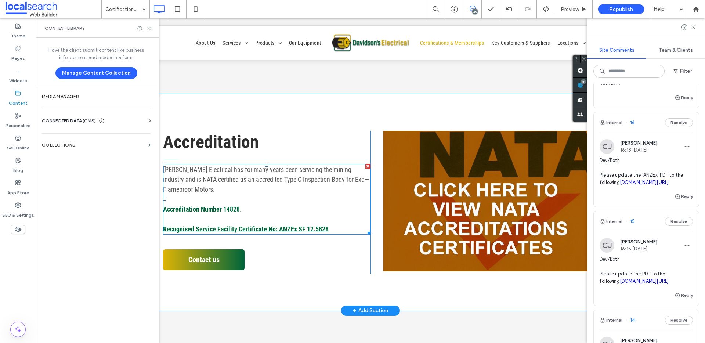
click at [227, 227] on link "Recognised Service Facility Certificate No: ANZEx SF 12.5828" at bounding box center [246, 229] width 166 height 8
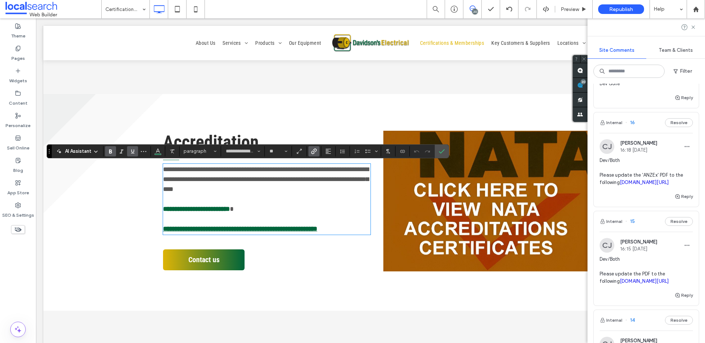
click at [296, 225] on link "**********" at bounding box center [240, 228] width 154 height 7
drag, startPoint x: 332, startPoint y: 230, endPoint x: 162, endPoint y: 229, distance: 169.6
click at [163, 229] on p "**********" at bounding box center [266, 229] width 207 height 10
click at [314, 150] on icon "Link" at bounding box center [314, 151] width 6 height 6
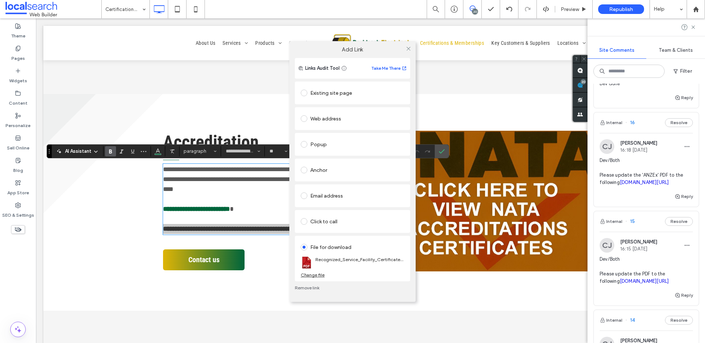
click at [315, 276] on div "Change file" at bounding box center [313, 275] width 24 height 6
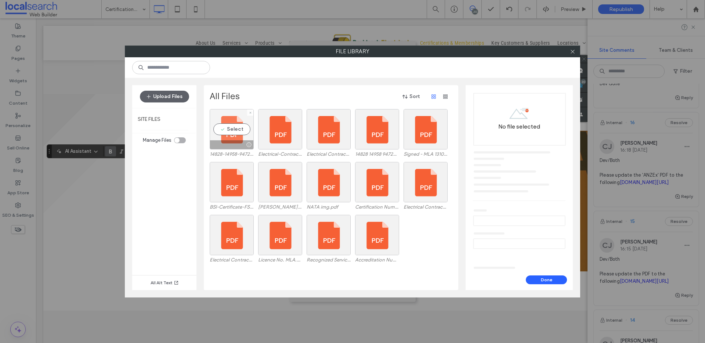
click at [226, 126] on div "Select" at bounding box center [232, 129] width 44 height 40
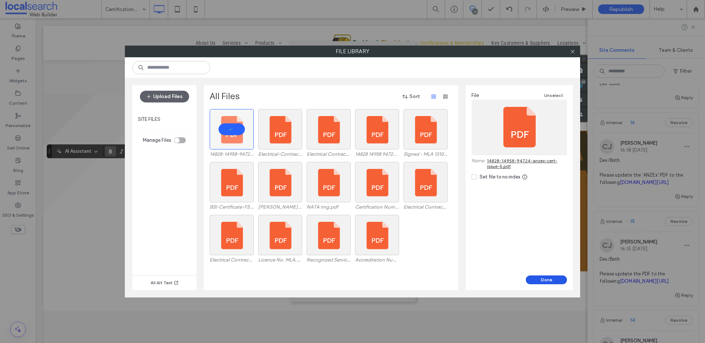
click at [551, 278] on button "Done" at bounding box center [546, 279] width 41 height 9
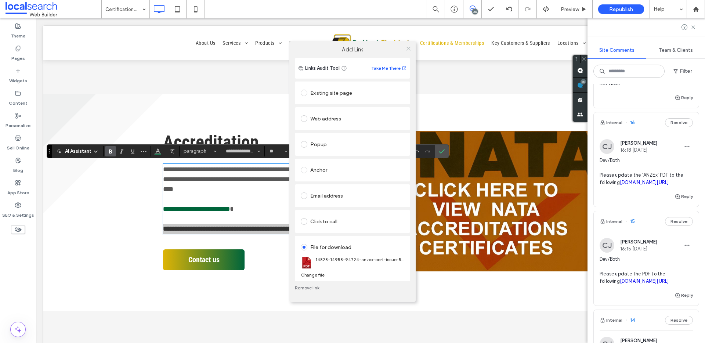
click at [408, 50] on icon at bounding box center [409, 49] width 6 height 6
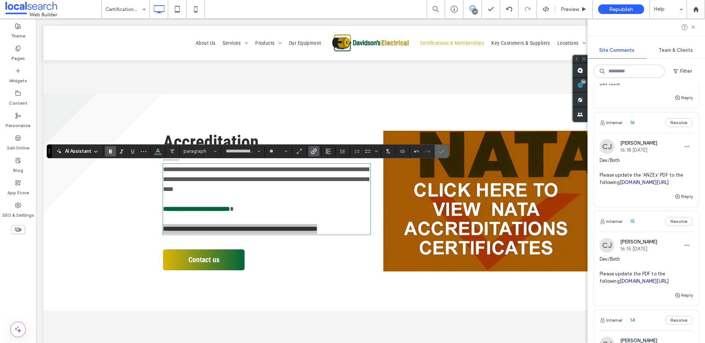
click at [439, 153] on icon "Confirm" at bounding box center [442, 151] width 6 height 6
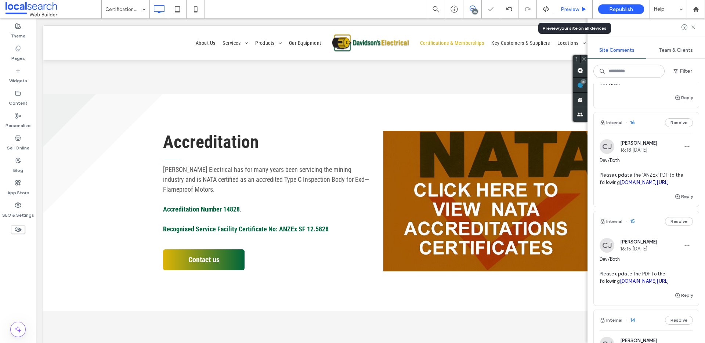
click at [564, 11] on span "Preview" at bounding box center [570, 9] width 18 height 6
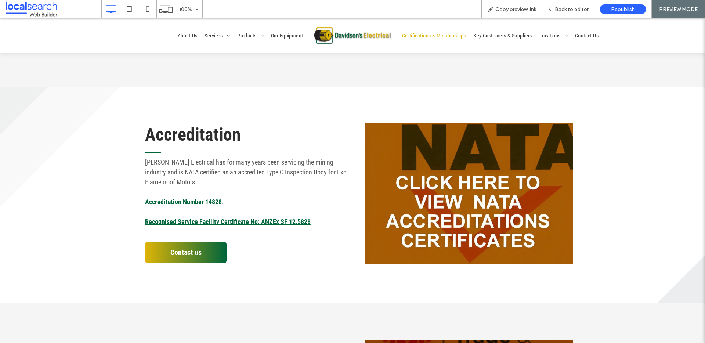
click at [270, 221] on link "Recognised Service Facility Certificate No: ANZEx SF 12.5828" at bounding box center [228, 222] width 166 height 8
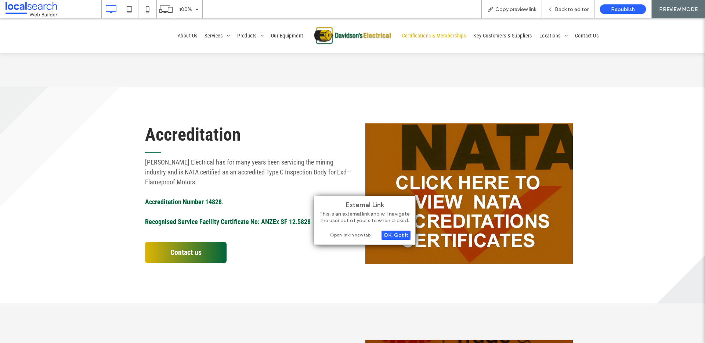
click at [337, 231] on div "Open link in new tab" at bounding box center [365, 235] width 92 height 8
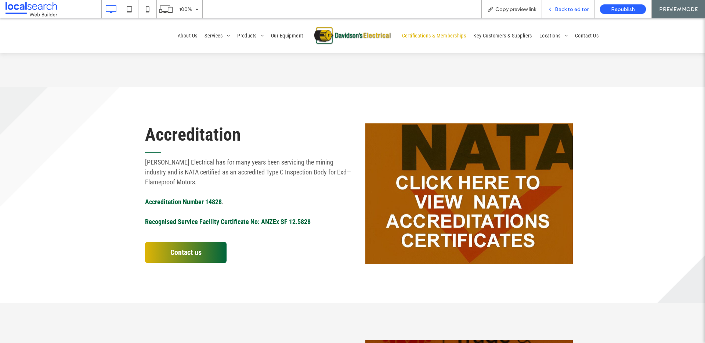
click at [574, 11] on span "Back to editor" at bounding box center [572, 9] width 34 height 6
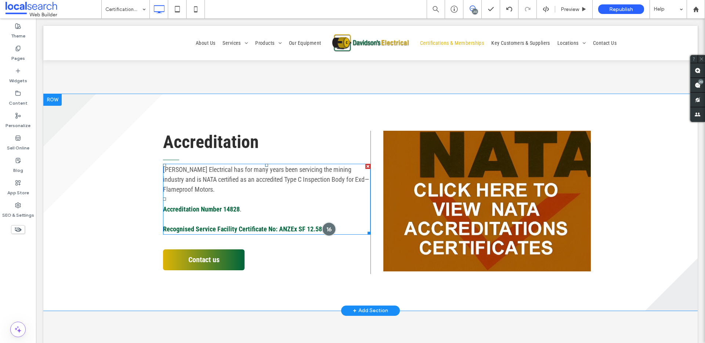
click at [327, 229] on div at bounding box center [329, 229] width 14 height 14
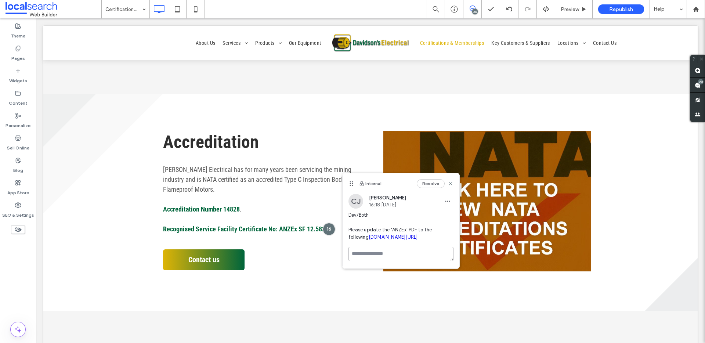
click at [389, 261] on textarea at bounding box center [400, 254] width 105 height 14
drag, startPoint x: 388, startPoint y: 268, endPoint x: 352, endPoint y: 266, distance: 36.4
click at [352, 266] on textarea "**********" at bounding box center [400, 265] width 105 height 37
type textarea "********"
click at [441, 301] on button "Submit" at bounding box center [440, 296] width 26 height 9
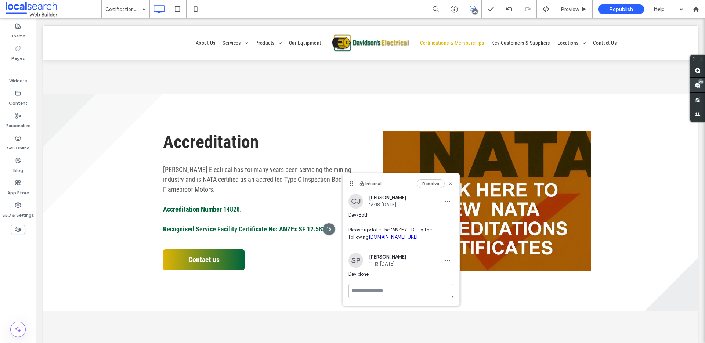
click at [697, 85] on use at bounding box center [698, 85] width 6 height 6
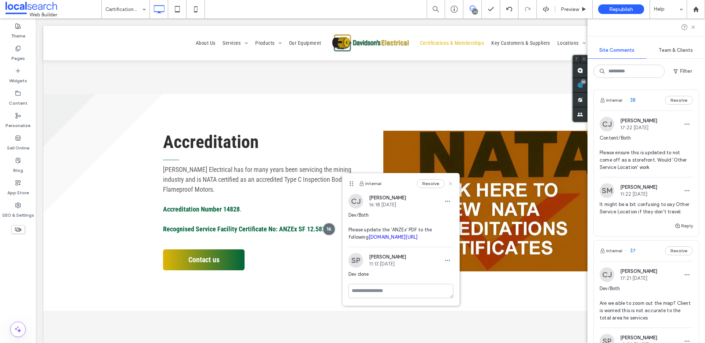
click at [449, 182] on use at bounding box center [450, 183] width 3 height 3
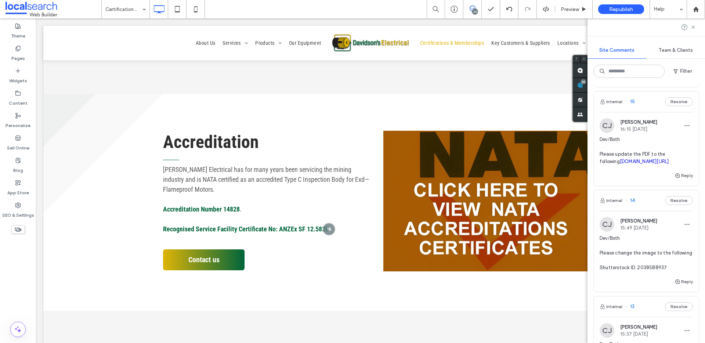
scroll to position [1557, 0]
click at [657, 131] on div "CJ Cayde Juvakka 16:15 Sep 12 2025" at bounding box center [629, 124] width 58 height 15
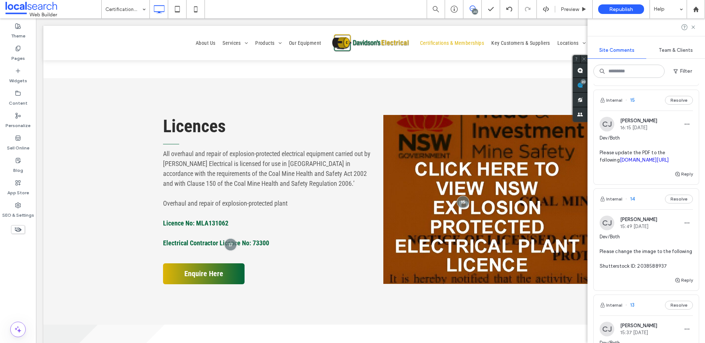
scroll to position [559, 0]
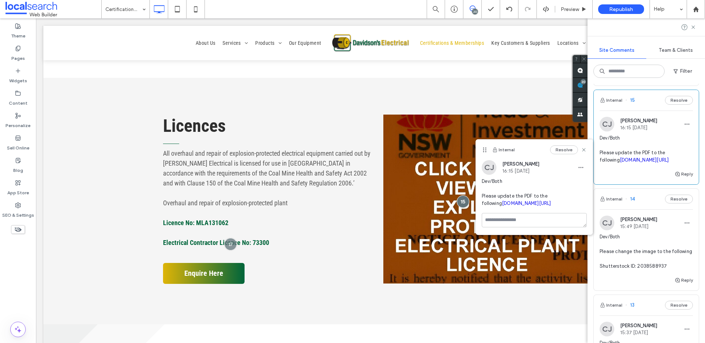
click at [527, 206] on link "irp.cdn-website.com/c88bdd52/files/uploaded/Signed+-+MLA+131062+-+SPP+Electrica…" at bounding box center [526, 203] width 49 height 6
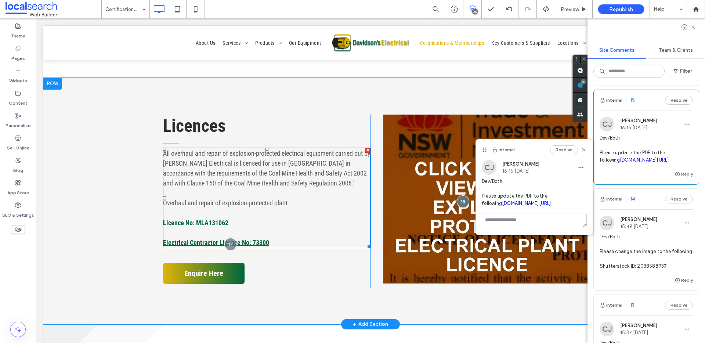
click at [189, 239] on link "Electrical Contractor Licence No: 73300" at bounding box center [216, 243] width 106 height 8
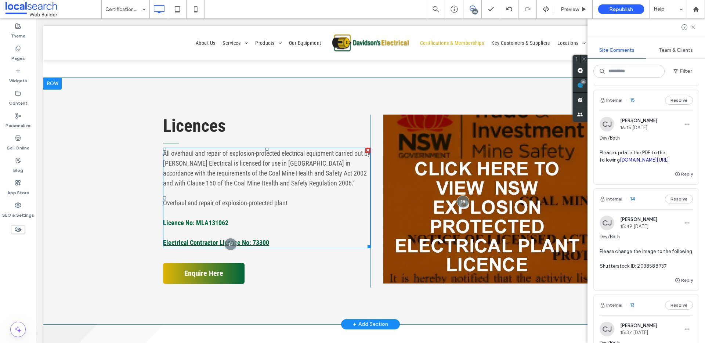
click at [199, 240] on link "Electrical Contractor Licence No: 73300" at bounding box center [216, 243] width 106 height 8
type input "**********"
type input "**"
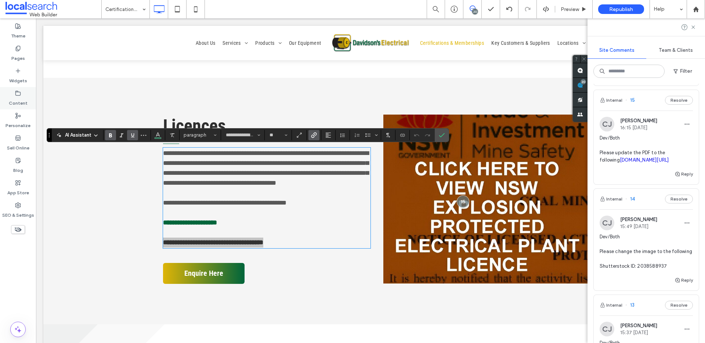
click at [18, 92] on use at bounding box center [18, 93] width 5 height 4
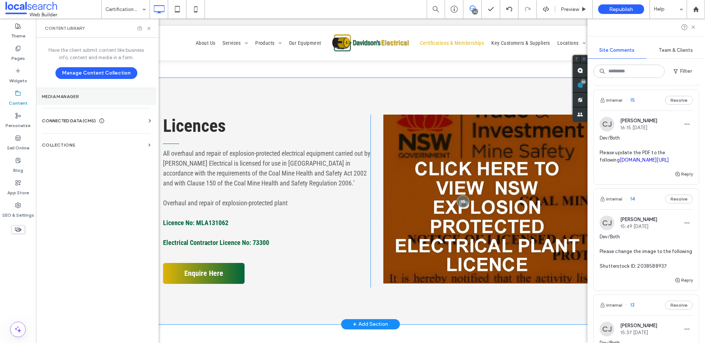
click at [112, 100] on section "Media Manager" at bounding box center [96, 96] width 120 height 17
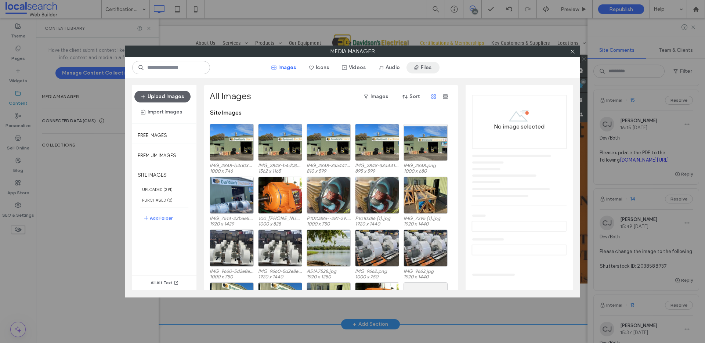
click at [416, 65] on icon "button" at bounding box center [416, 68] width 6 height 6
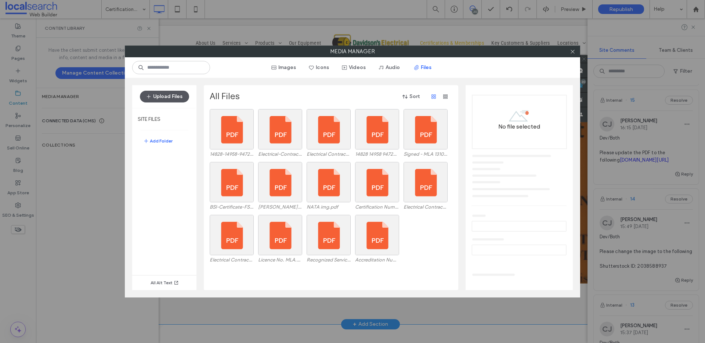
click at [160, 98] on button "Upload Files" at bounding box center [164, 97] width 49 height 12
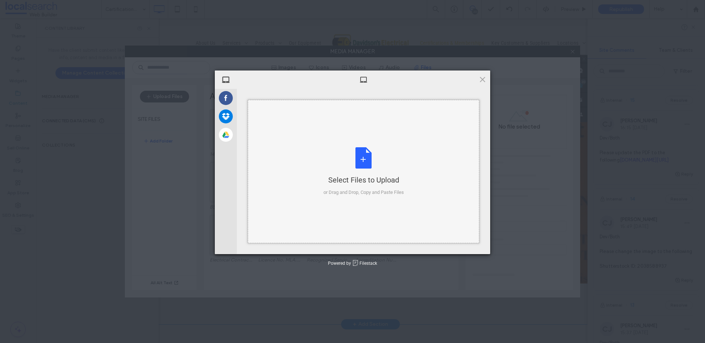
click at [345, 165] on div "Select Files to Upload or Drag and Drop, Copy and Paste Files" at bounding box center [363, 171] width 80 height 49
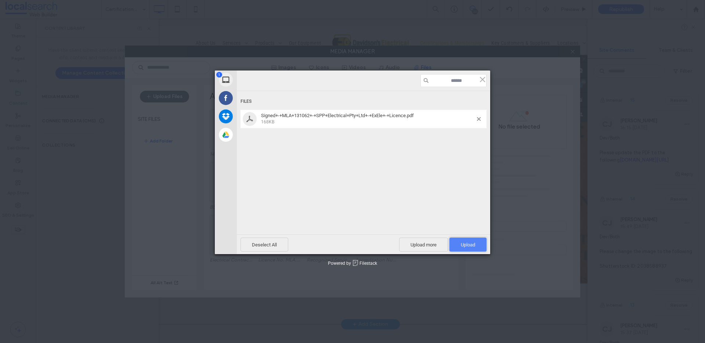
click at [476, 244] on span "Upload 1" at bounding box center [467, 245] width 37 height 14
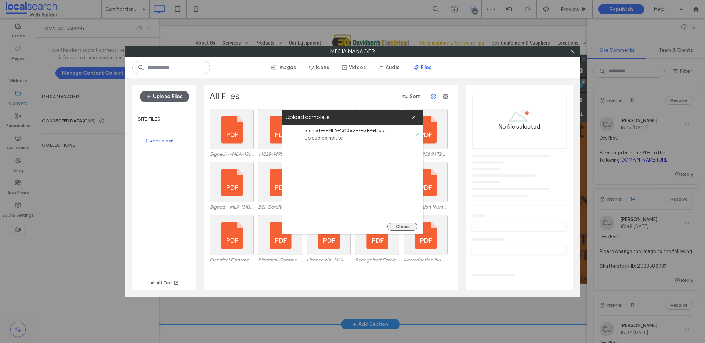
click at [408, 225] on button "Close" at bounding box center [402, 226] width 30 height 8
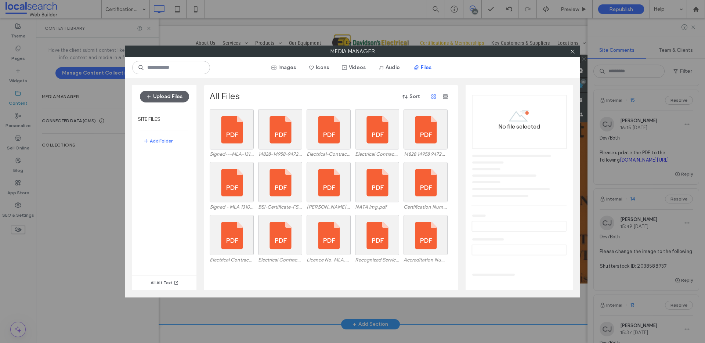
click at [571, 51] on icon at bounding box center [573, 52] width 6 height 6
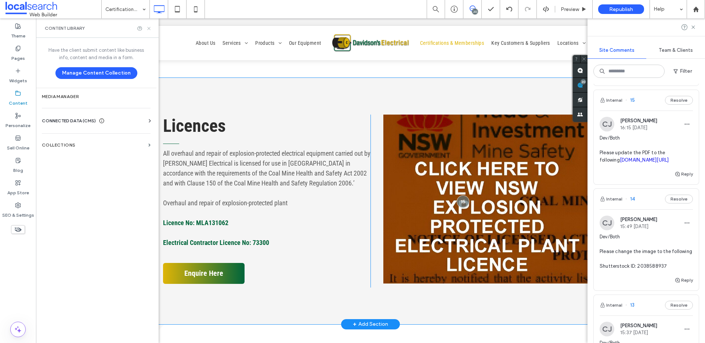
click at [149, 28] on use at bounding box center [148, 28] width 3 height 3
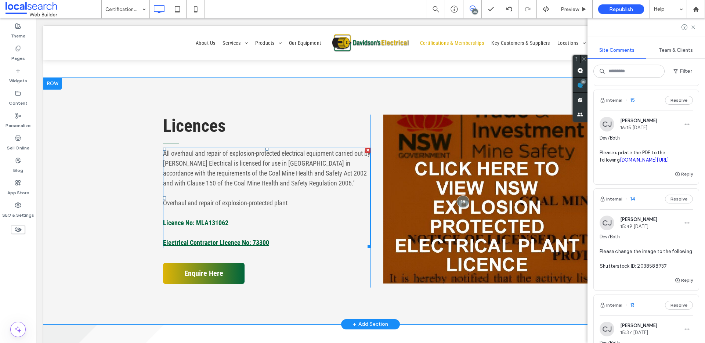
click at [243, 240] on link "Electrical Contractor Licence No: 73300" at bounding box center [216, 243] width 106 height 8
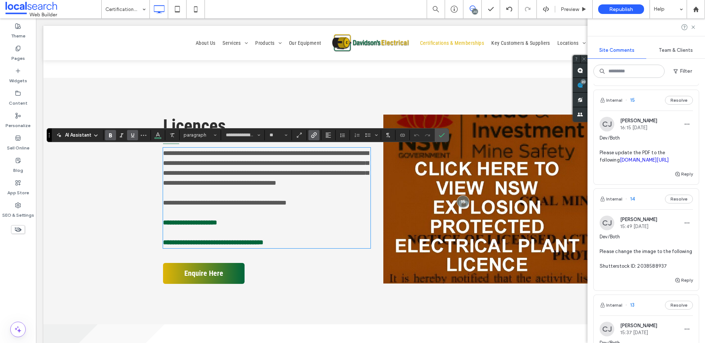
click at [313, 134] on use "Link" at bounding box center [314, 135] width 6 height 6
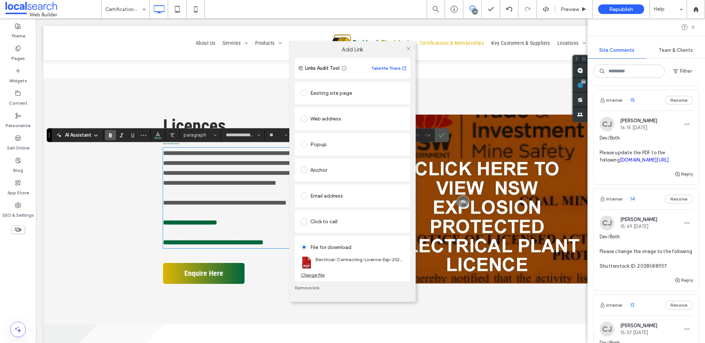
click at [318, 274] on div "Change file" at bounding box center [313, 275] width 24 height 6
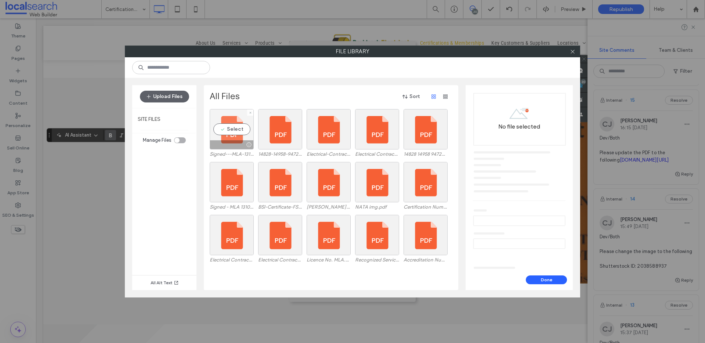
click at [236, 124] on div "Select" at bounding box center [232, 129] width 44 height 40
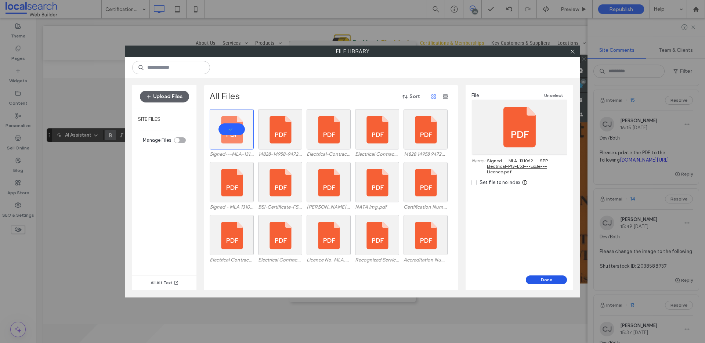
click at [550, 277] on button "Done" at bounding box center [546, 279] width 41 height 9
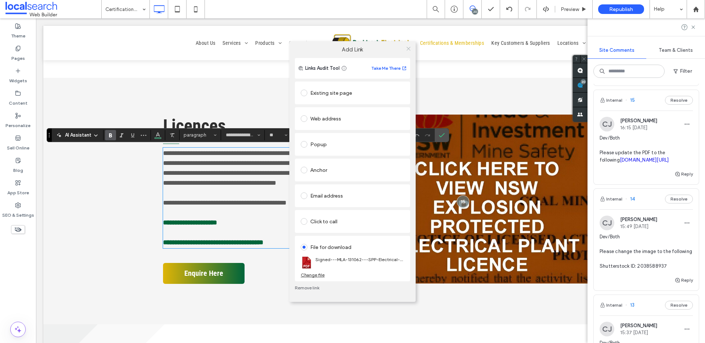
click at [407, 49] on icon at bounding box center [409, 49] width 6 height 6
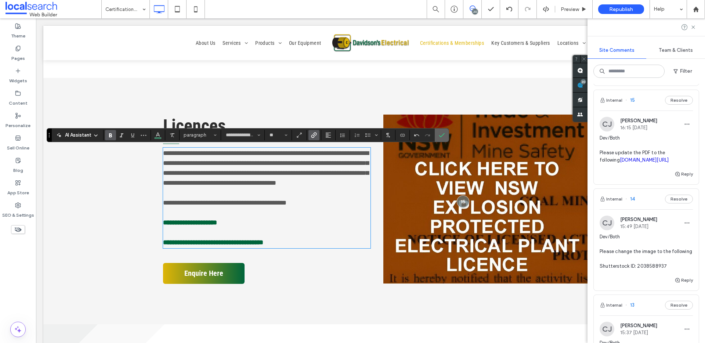
click at [439, 133] on icon "Confirm" at bounding box center [442, 135] width 6 height 6
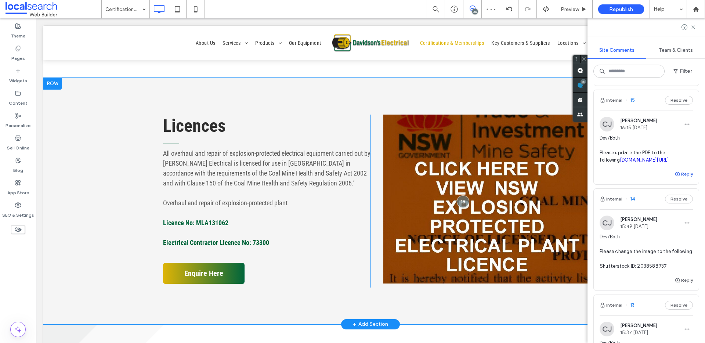
click at [675, 176] on use "button" at bounding box center [677, 174] width 4 height 4
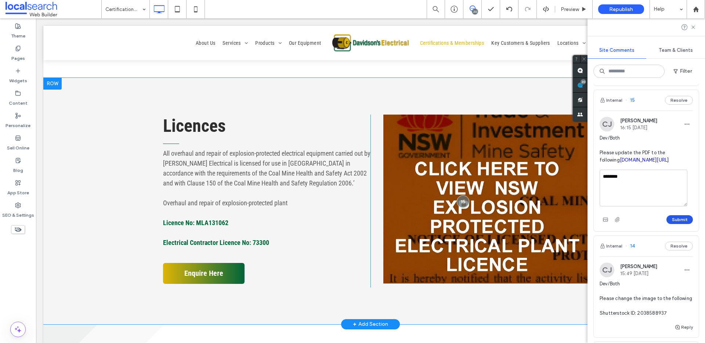
type textarea "********"
click at [676, 224] on button "Submit" at bounding box center [679, 219] width 26 height 9
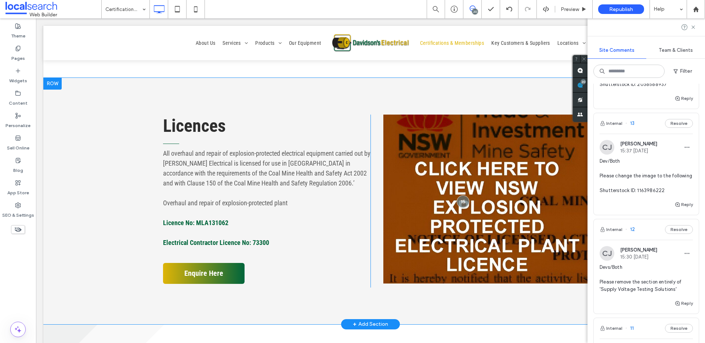
scroll to position [1772, 0]
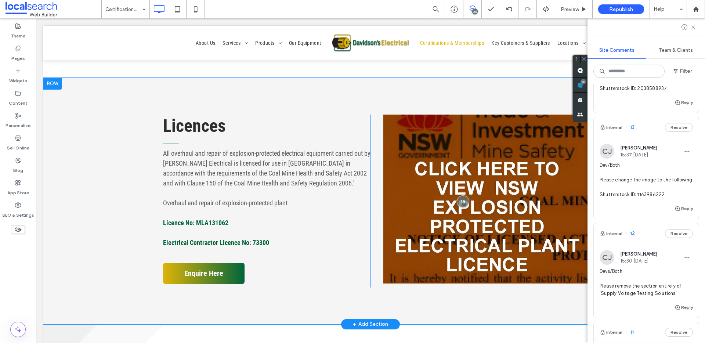
click at [652, 92] on span "Dev/Both Please change the image to the following Shutterstock ID: 2038588937" at bounding box center [646, 73] width 93 height 37
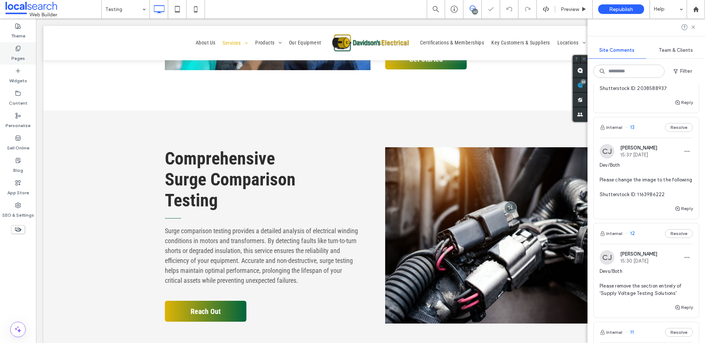
scroll to position [1193, 0]
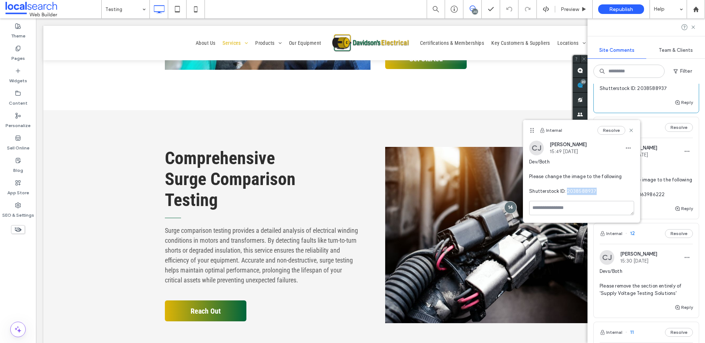
drag, startPoint x: 566, startPoint y: 191, endPoint x: 593, endPoint y: 191, distance: 26.4
click at [593, 191] on span "Dev/Both Please change the image to the following Shutterstock ID: 2038588937" at bounding box center [581, 176] width 105 height 37
copy span "2038588937"
click at [470, 193] on link at bounding box center [488, 235] width 206 height 176
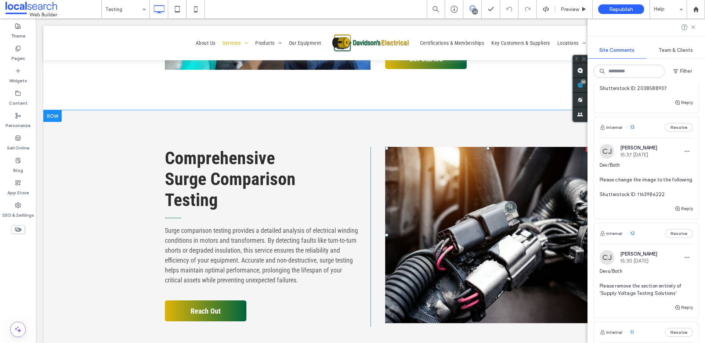
click at [458, 180] on link at bounding box center [488, 235] width 206 height 176
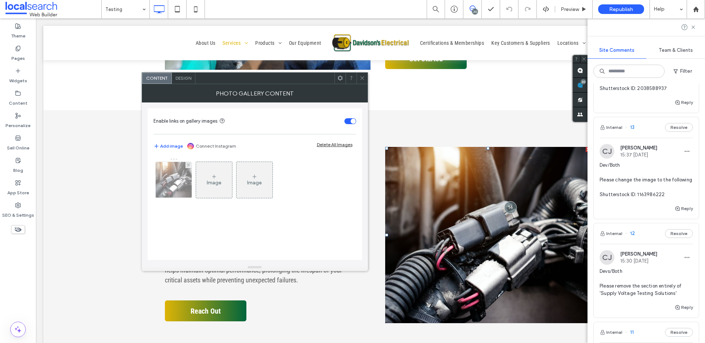
click at [176, 184] on img at bounding box center [173, 180] width 54 height 36
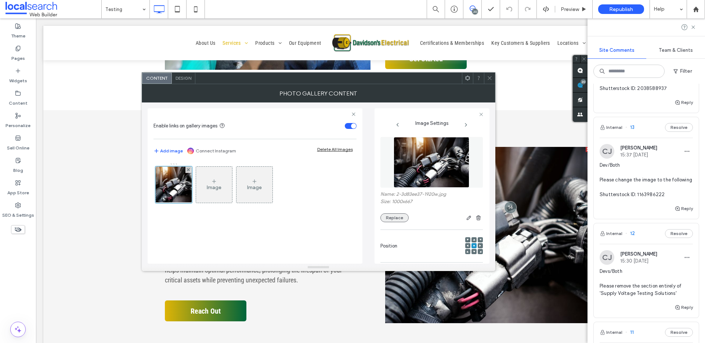
click at [386, 214] on button "Replace" at bounding box center [394, 217] width 28 height 9
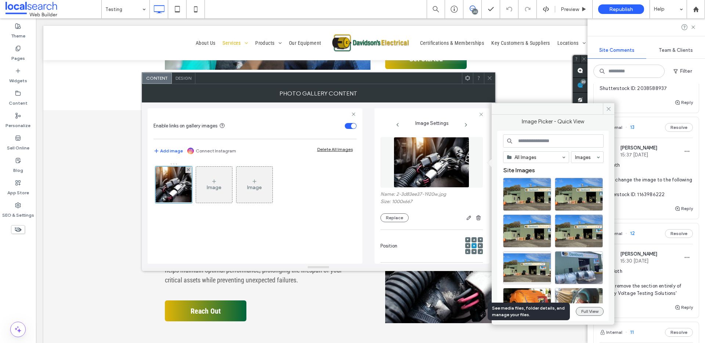
click at [585, 310] on button "Full View" at bounding box center [590, 311] width 28 height 9
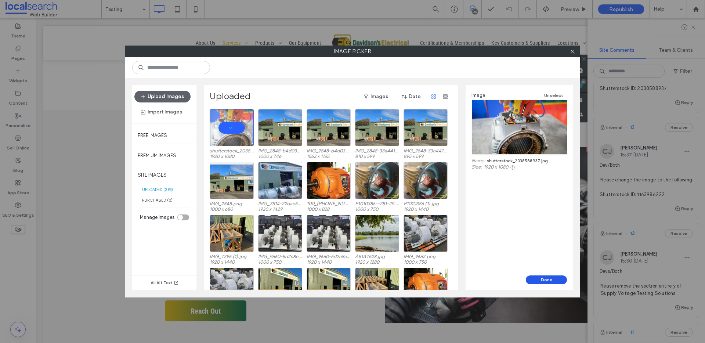
click at [538, 281] on button "Done" at bounding box center [546, 279] width 41 height 9
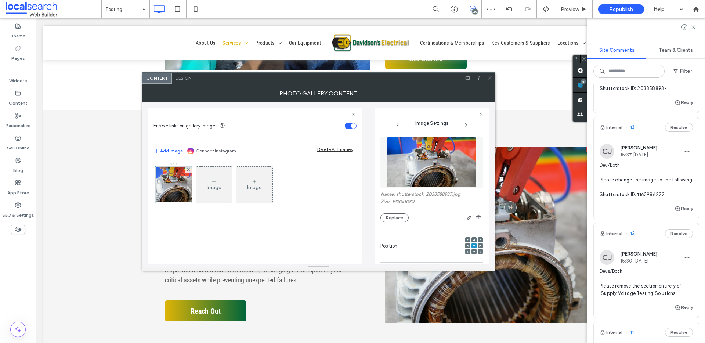
click at [487, 75] on icon at bounding box center [490, 78] width 6 height 6
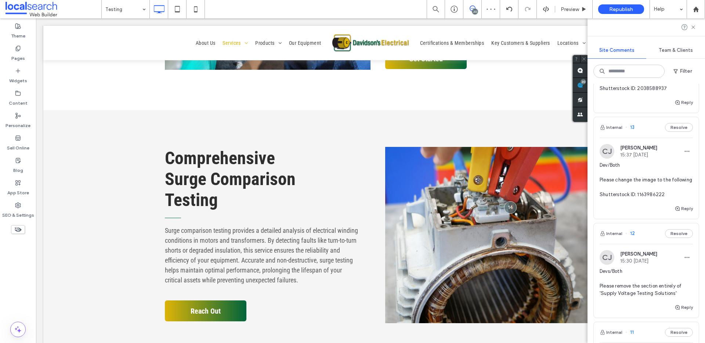
scroll to position [1716, 0]
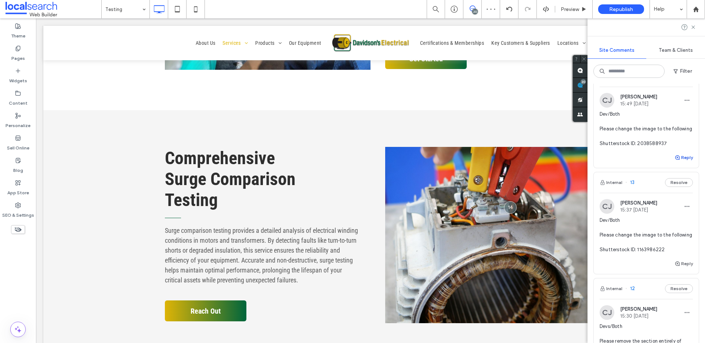
click at [679, 162] on button "Reply" at bounding box center [683, 157] width 18 height 9
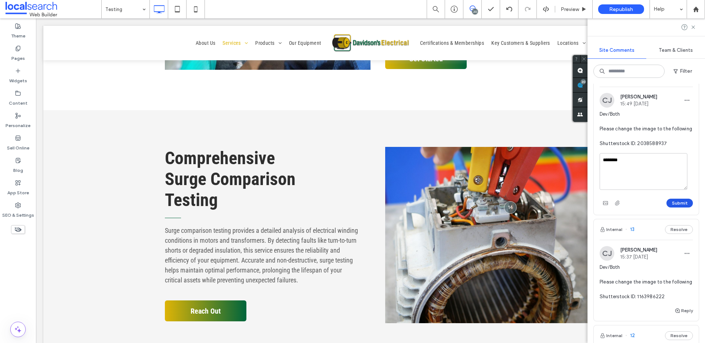
type textarea "********"
click at [676, 207] on button "Submit" at bounding box center [679, 203] width 26 height 9
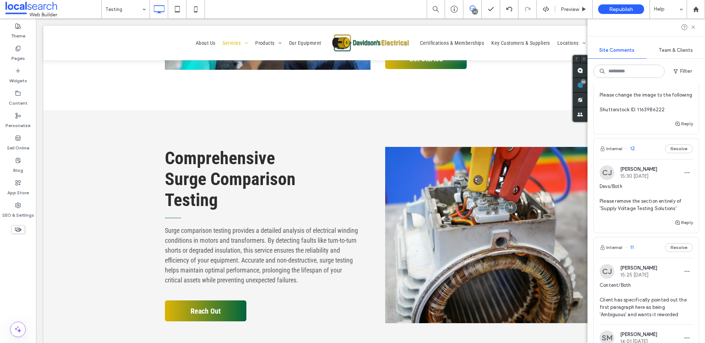
scroll to position [1896, 0]
drag, startPoint x: 637, startPoint y: 195, endPoint x: 667, endPoint y: 198, distance: 30.6
click at [667, 111] on span "Dev/Both Please change the image to the following Shutterstock ID: 1163986222" at bounding box center [646, 93] width 93 height 37
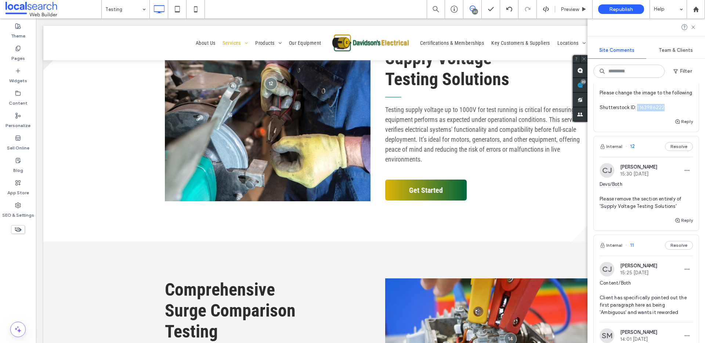
scroll to position [723, 0]
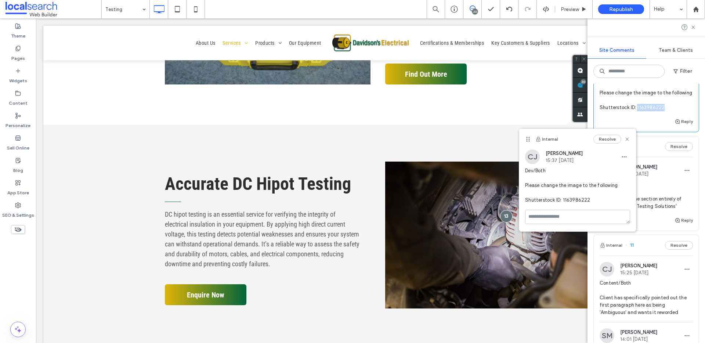
copy span "1163986222"
click at [442, 216] on link at bounding box center [488, 235] width 206 height 147
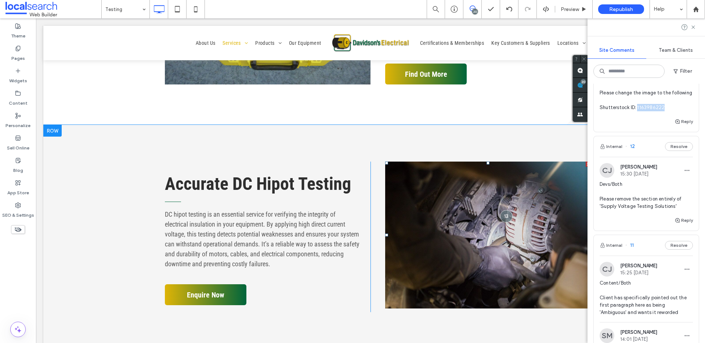
click at [431, 199] on link at bounding box center [488, 235] width 206 height 147
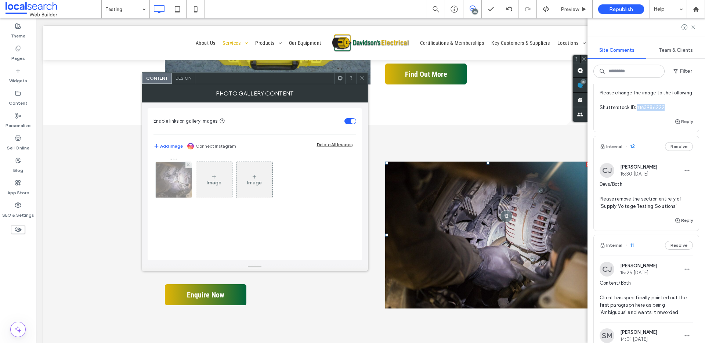
click at [170, 186] on img at bounding box center [173, 180] width 54 height 36
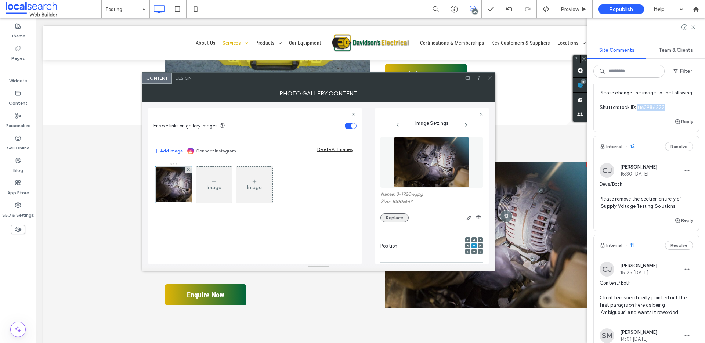
click at [390, 220] on button "Replace" at bounding box center [394, 217] width 28 height 9
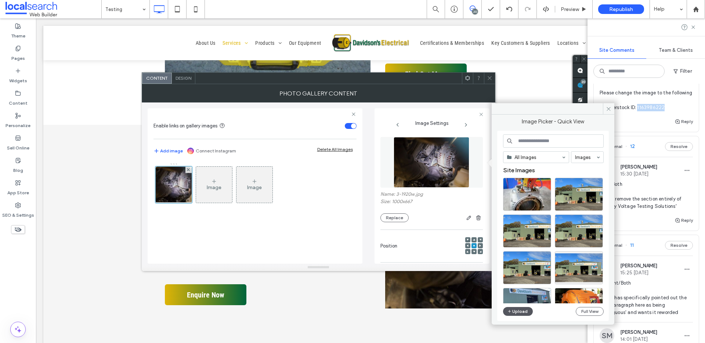
click at [513, 313] on button "Upload" at bounding box center [518, 311] width 30 height 9
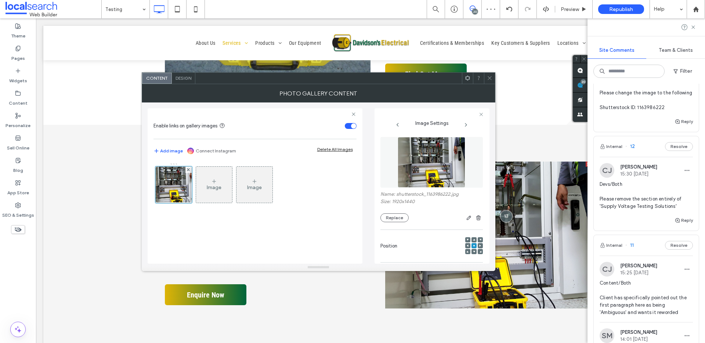
click at [488, 80] on icon at bounding box center [490, 78] width 6 height 6
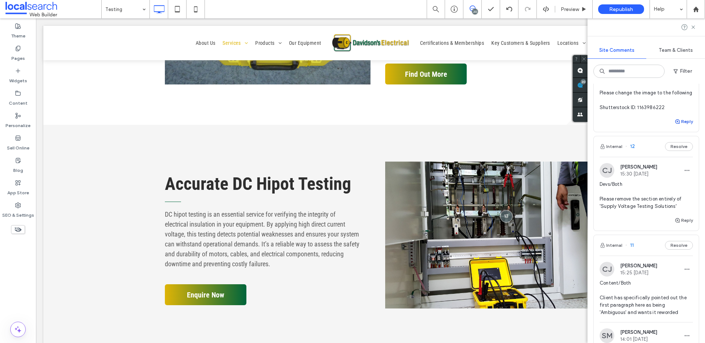
click at [681, 126] on button "Reply" at bounding box center [683, 121] width 18 height 9
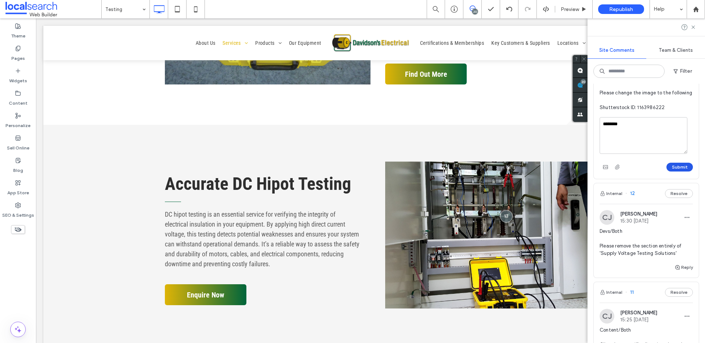
type textarea "********"
click at [682, 171] on button "Submit" at bounding box center [679, 167] width 26 height 9
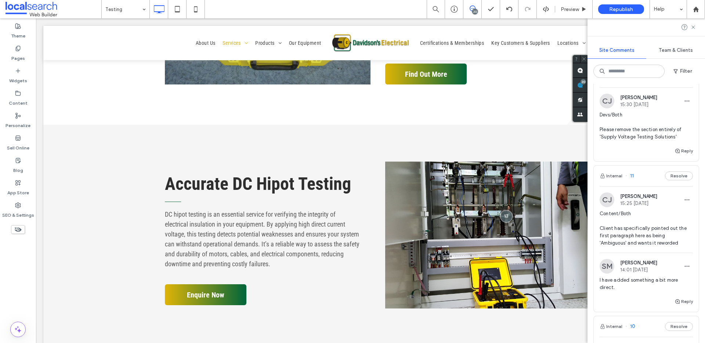
scroll to position [2005, 0]
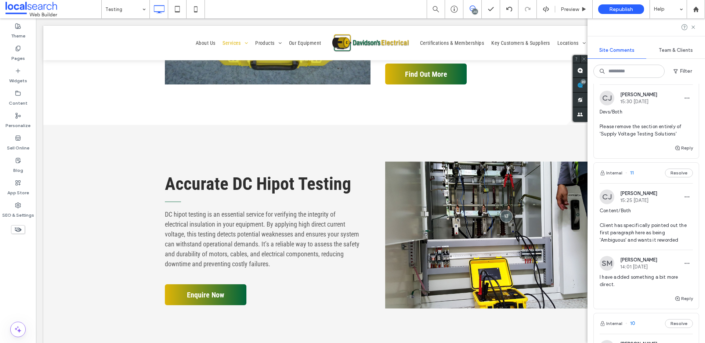
click at [651, 138] on span "Devs/Both Please remove the section entirely of 'Supply Voltage Testing Solutio…" at bounding box center [646, 122] width 93 height 29
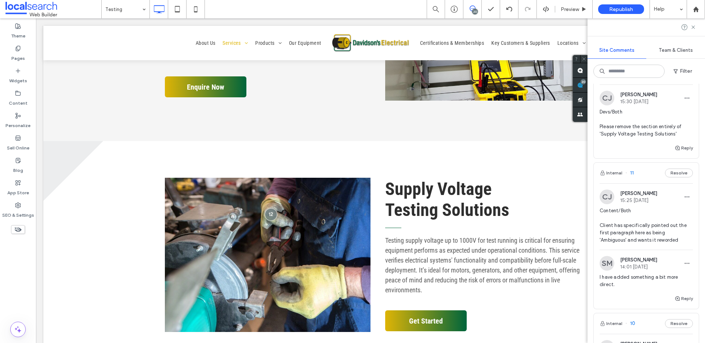
scroll to position [951, 0]
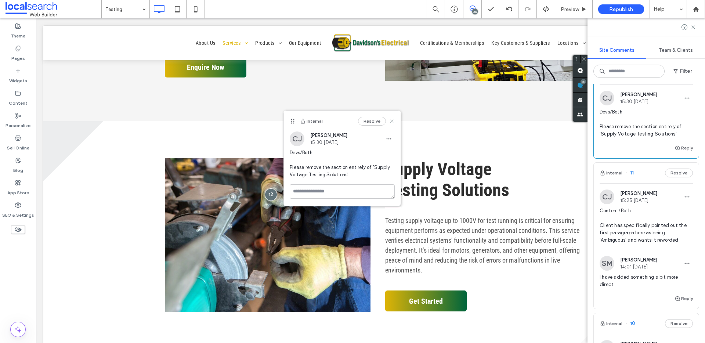
click at [392, 121] on use at bounding box center [391, 121] width 3 height 3
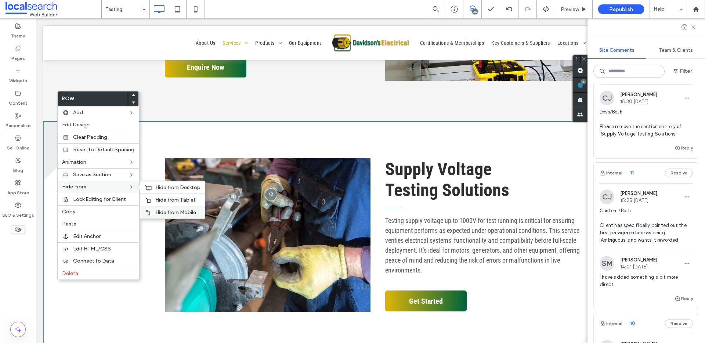
click at [169, 214] on span "Hide from Mobile" at bounding box center [175, 212] width 41 height 6
click at [175, 200] on span "Hide from Tablet" at bounding box center [175, 200] width 40 height 6
click at [164, 186] on span "Hide from Desktop" at bounding box center [177, 187] width 45 height 6
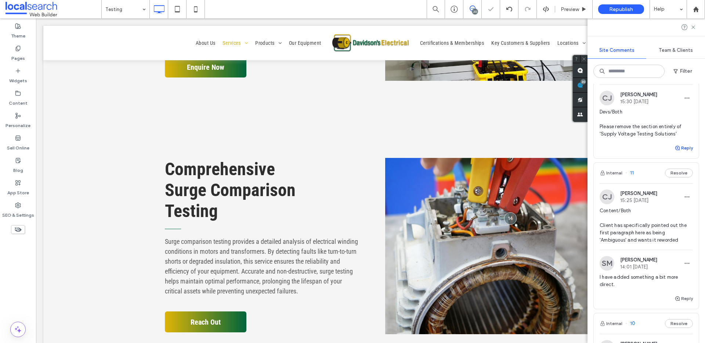
click at [674, 151] on icon "button" at bounding box center [677, 148] width 6 height 6
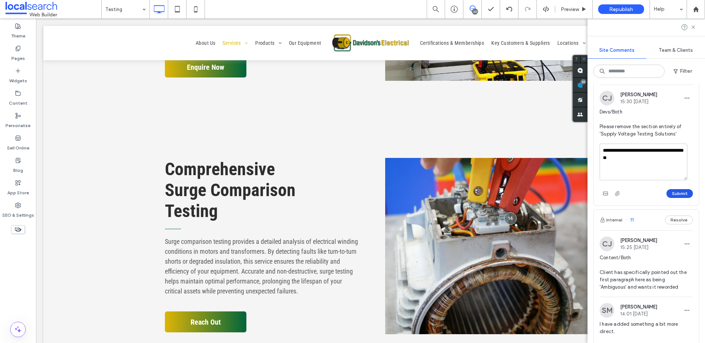
type textarea "**********"
click at [674, 198] on button "Submit" at bounding box center [679, 193] width 26 height 9
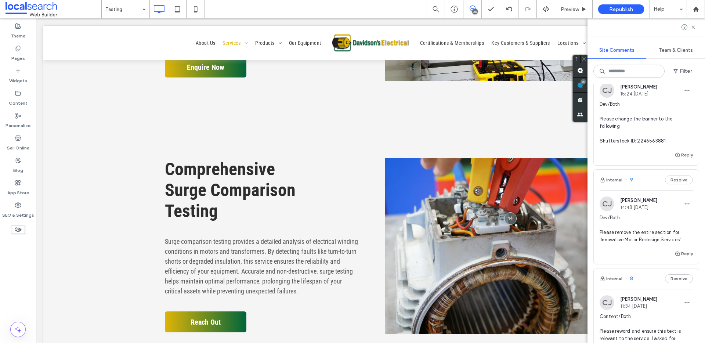
scroll to position [2313, 0]
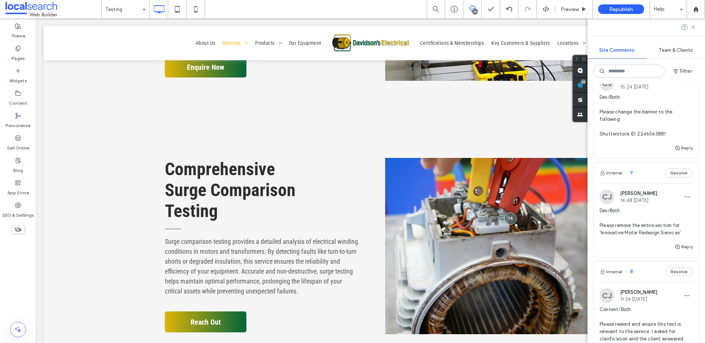
click at [662, 138] on span "Dev/Both Please change the banner to the following Shutterstock ID: 2246563881" at bounding box center [646, 116] width 93 height 44
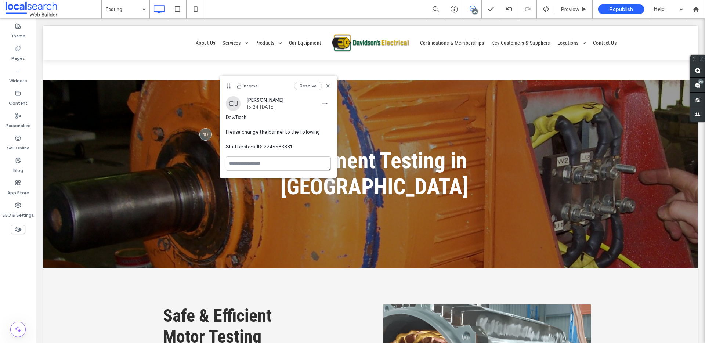
scroll to position [0, 0]
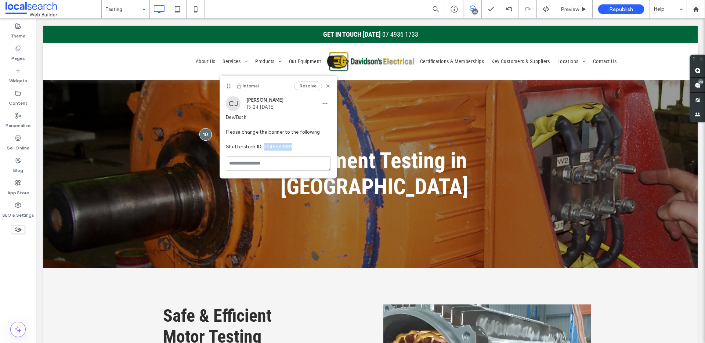
drag, startPoint x: 263, startPoint y: 147, endPoint x: 290, endPoint y: 146, distance: 27.2
click at [290, 146] on span "Dev/Both Please change the banner to the following Shutterstock ID: 2246563881" at bounding box center [278, 132] width 105 height 37
copy span "2246563881"
click at [77, 100] on div "Equipment Testing in Rockhampton Click To Paste Row + Add Section" at bounding box center [370, 174] width 654 height 188
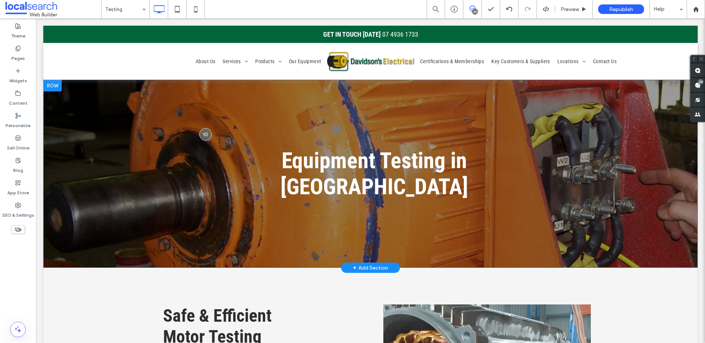
click at [77, 100] on div "Equipment Testing in Rockhampton Click To Paste Row + Add Section" at bounding box center [370, 174] width 654 height 188
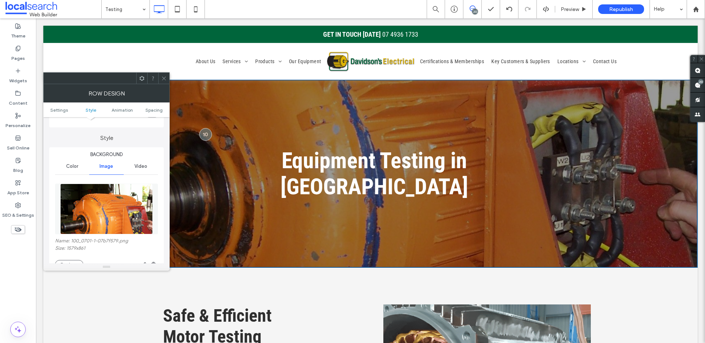
scroll to position [137, 0]
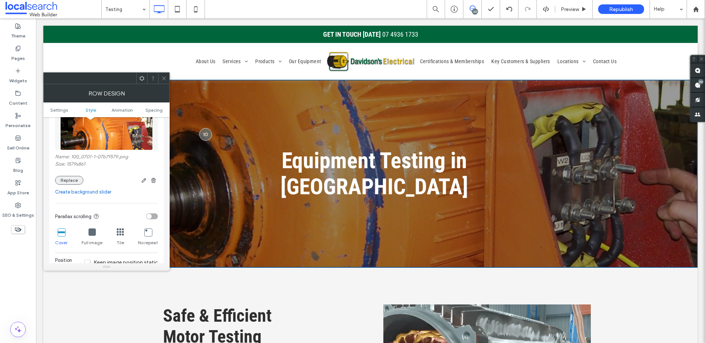
click at [76, 183] on button "Replace" at bounding box center [69, 180] width 28 height 9
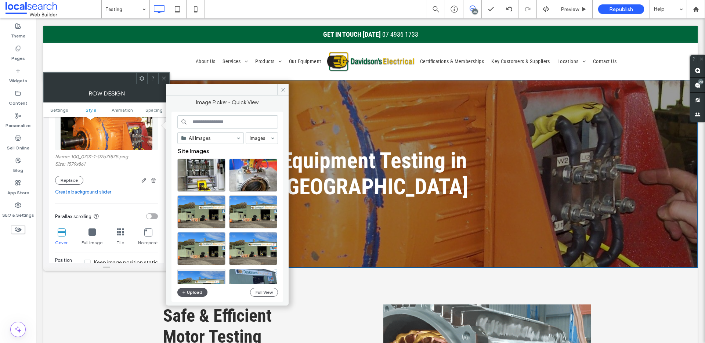
click at [194, 292] on button "Upload" at bounding box center [192, 292] width 30 height 9
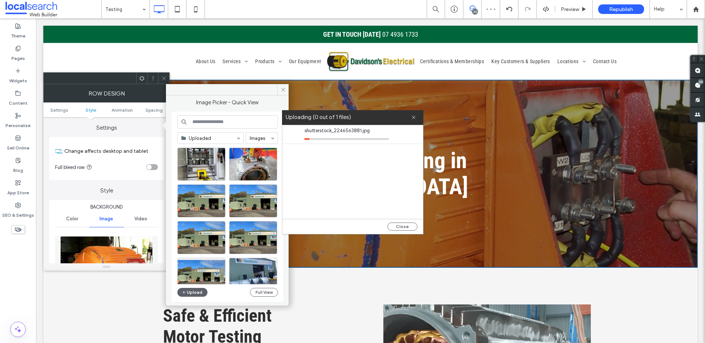
scroll to position [137, 0]
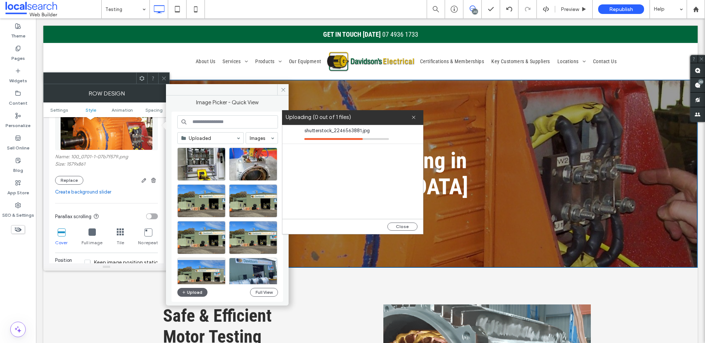
click at [183, 99] on div "Image Picker - Quick View Uploaded Images Upload Full View" at bounding box center [227, 200] width 112 height 203
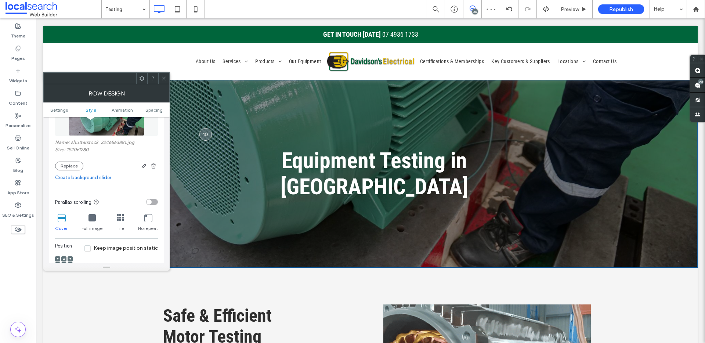
scroll to position [263, 0]
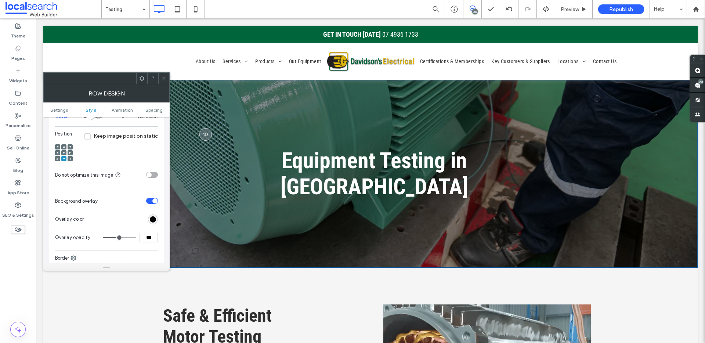
click at [65, 151] on span at bounding box center [64, 152] width 2 height 5
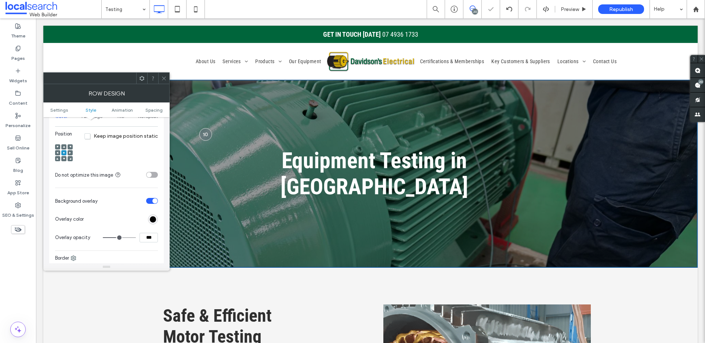
click at [161, 77] on icon at bounding box center [164, 79] width 6 height 6
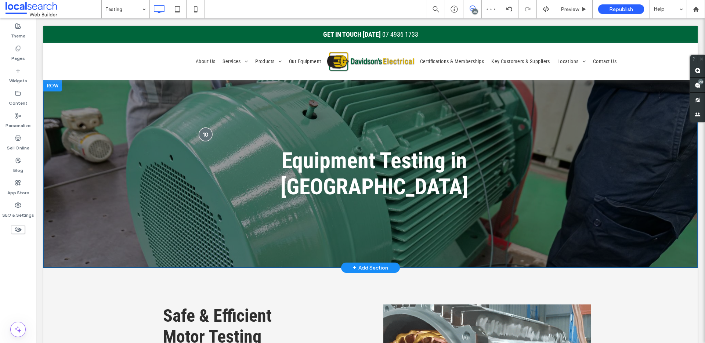
click at [203, 129] on div at bounding box center [206, 135] width 14 height 14
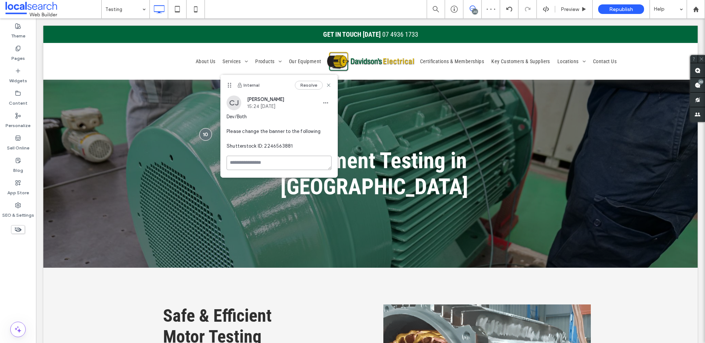
click at [264, 159] on textarea at bounding box center [279, 163] width 105 height 14
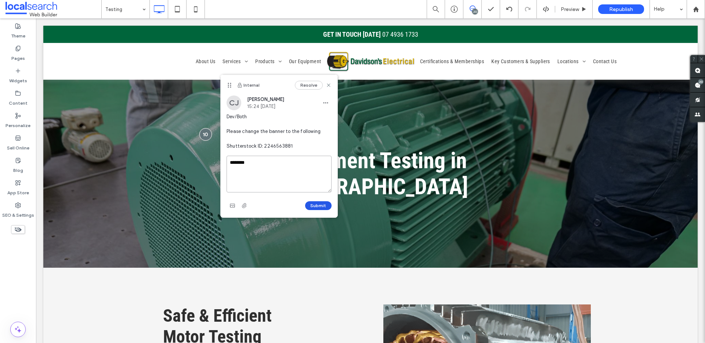
type textarea "********"
click at [316, 206] on button "Submit" at bounding box center [318, 205] width 26 height 9
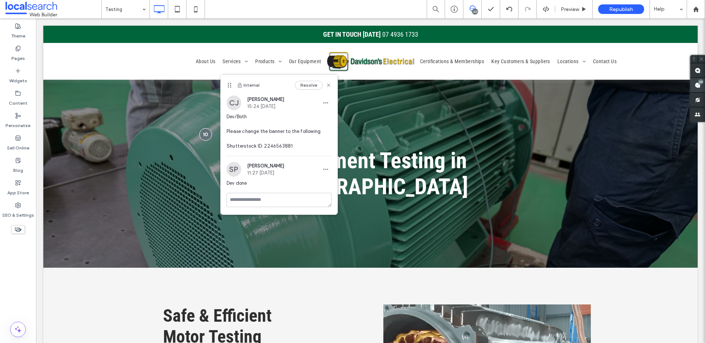
click at [701, 87] on span at bounding box center [697, 85] width 15 height 14
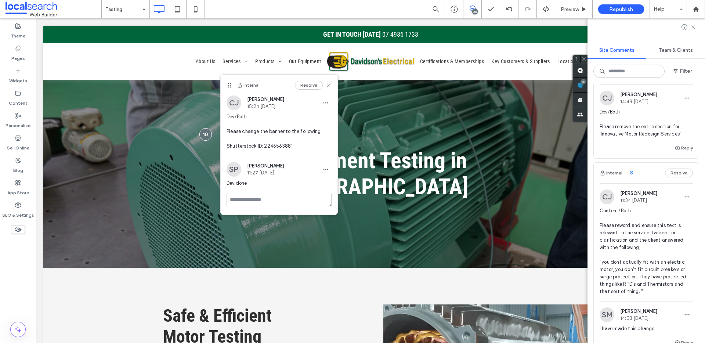
scroll to position [2474, 0]
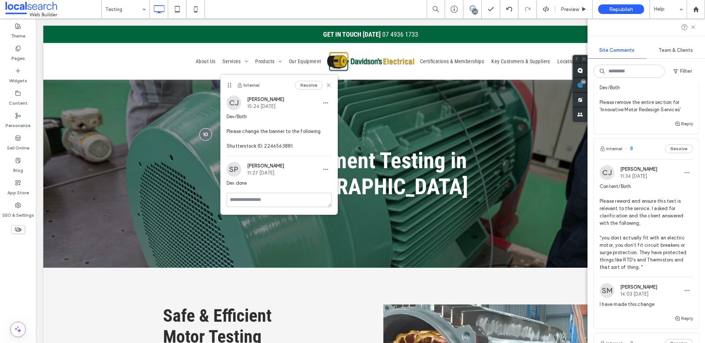
click at [652, 113] on span "Dev/Both Please remove the entire section for 'Innovative Motor Redesign Servic…" at bounding box center [646, 98] width 93 height 29
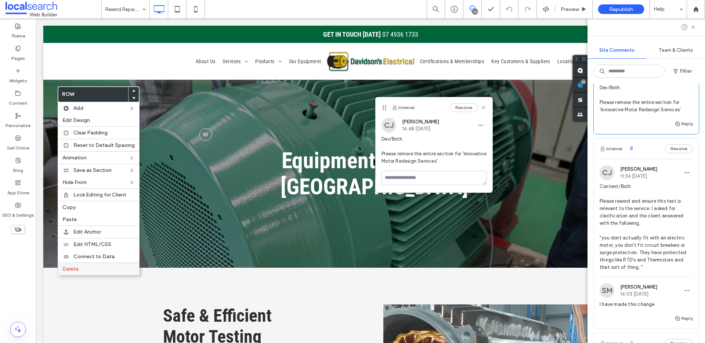
click at [85, 267] on label "Delete" at bounding box center [98, 269] width 72 height 6
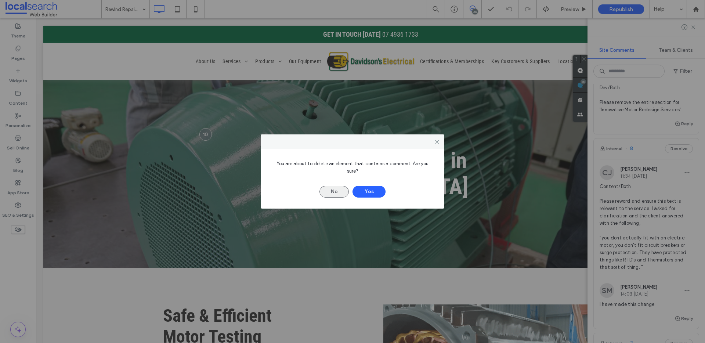
click at [325, 191] on button "No" at bounding box center [333, 192] width 29 height 12
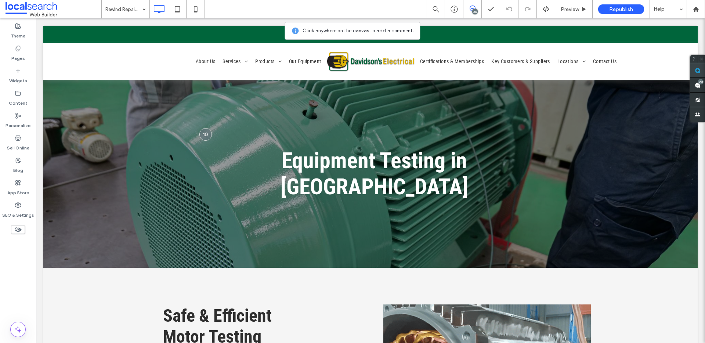
click at [695, 72] on use at bounding box center [698, 71] width 6 height 6
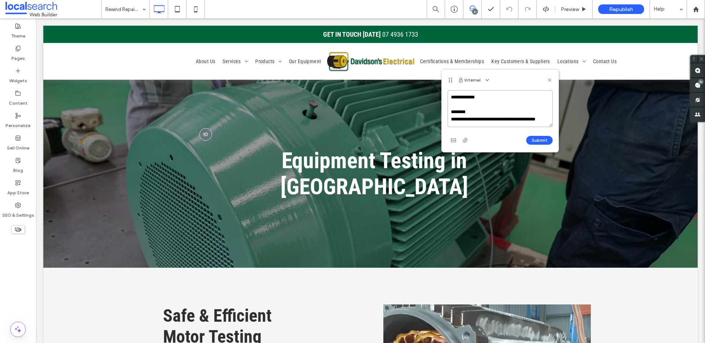
scroll to position [3, 0]
type textarea "**********"
click at [453, 140] on use "button" at bounding box center [453, 140] width 5 height 4
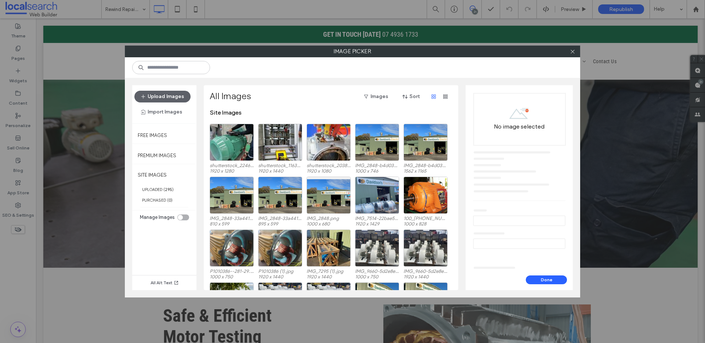
click at [577, 53] on div at bounding box center [572, 51] width 11 height 11
click at [574, 52] on icon at bounding box center [573, 52] width 6 height 6
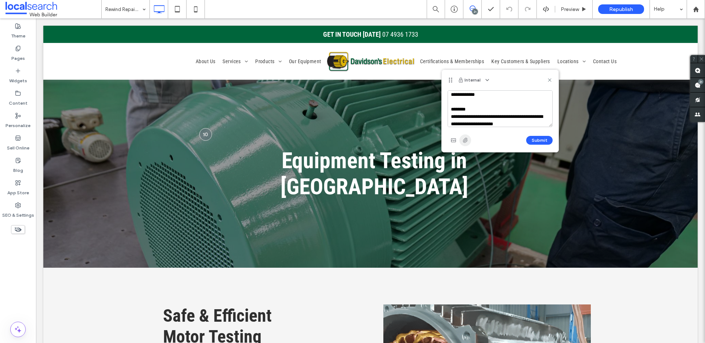
click at [463, 139] on icon "button" at bounding box center [465, 140] width 6 height 6
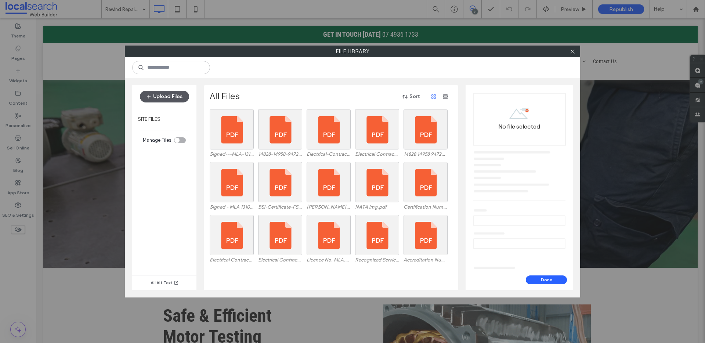
click at [176, 97] on button "Upload Files" at bounding box center [164, 97] width 49 height 12
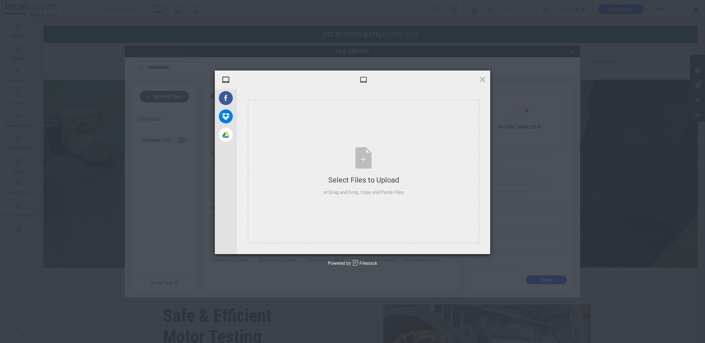
click at [485, 76] on span at bounding box center [482, 79] width 8 height 8
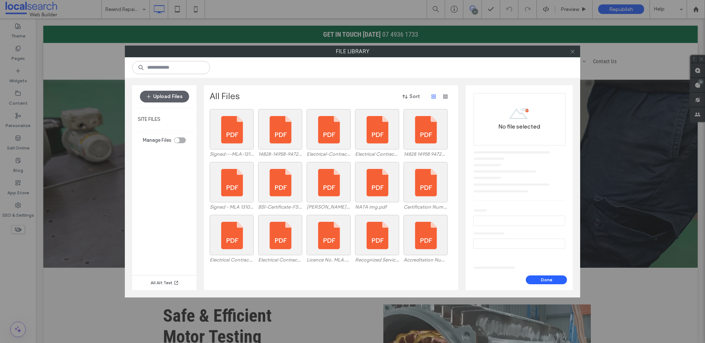
click at [575, 53] on icon at bounding box center [573, 52] width 6 height 6
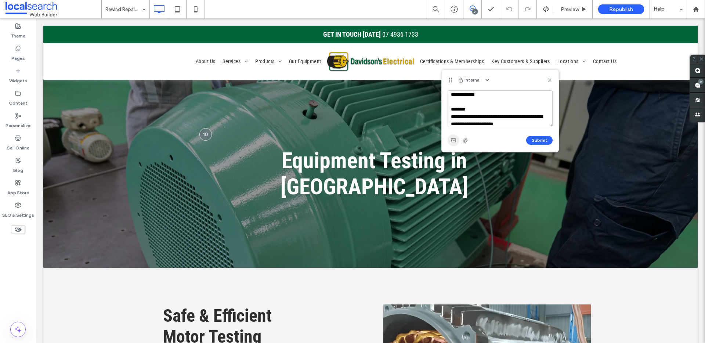
click at [452, 142] on use "button" at bounding box center [453, 140] width 5 height 4
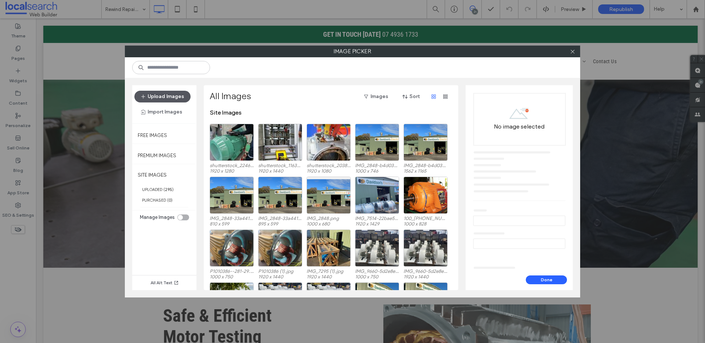
click at [167, 97] on button "Upload Images" at bounding box center [162, 97] width 56 height 12
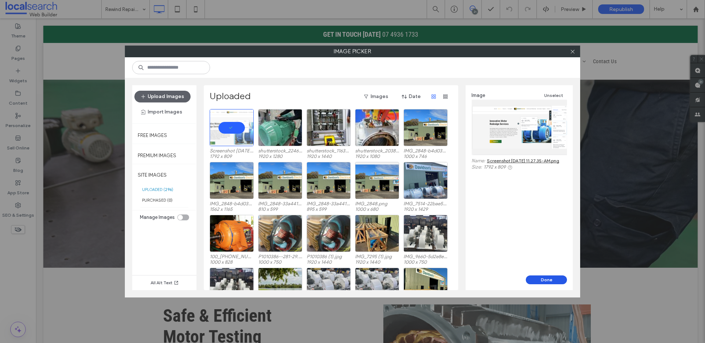
click at [556, 281] on button "Done" at bounding box center [546, 279] width 41 height 9
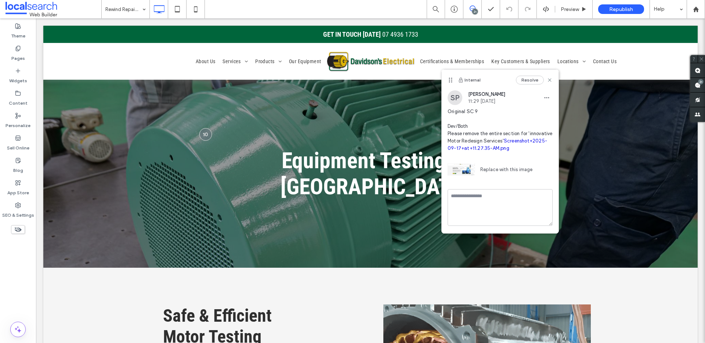
scroll to position [0, 0]
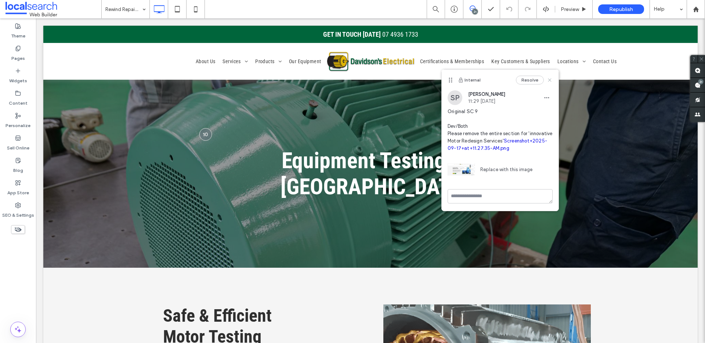
click at [549, 78] on icon at bounding box center [550, 80] width 6 height 6
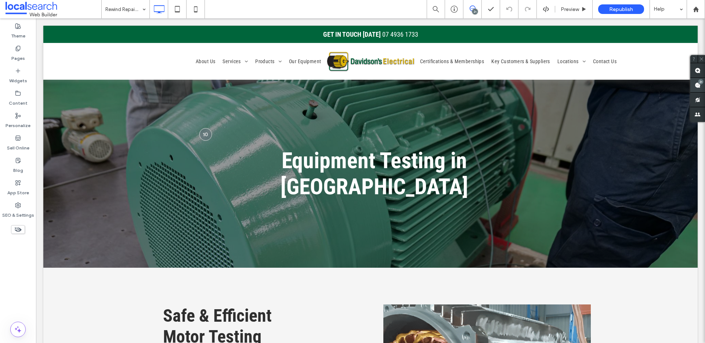
click at [696, 83] on use at bounding box center [698, 85] width 6 height 6
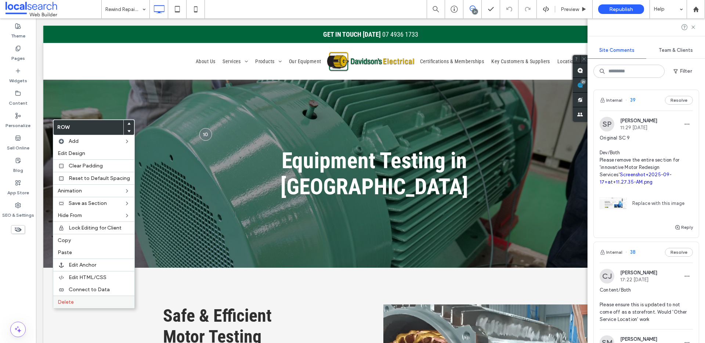
click at [80, 299] on label "Delete" at bounding box center [94, 302] width 72 height 6
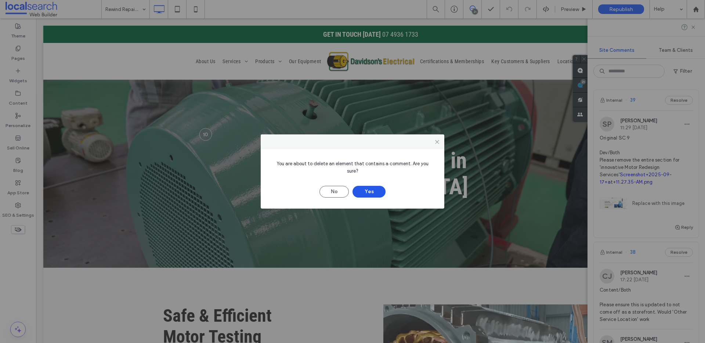
click at [368, 186] on button "Yes" at bounding box center [368, 192] width 33 height 12
click at [372, 189] on button "Yes" at bounding box center [368, 192] width 33 height 12
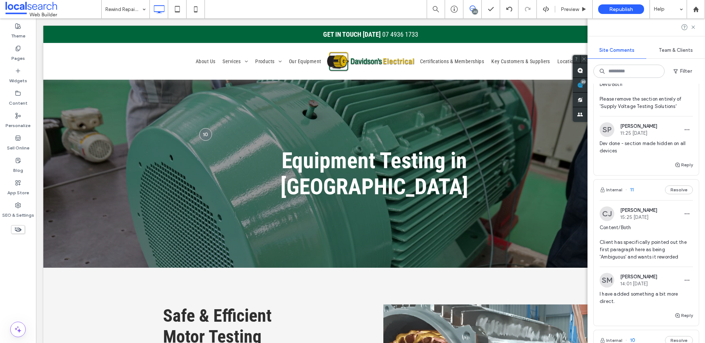
scroll to position [2192, 0]
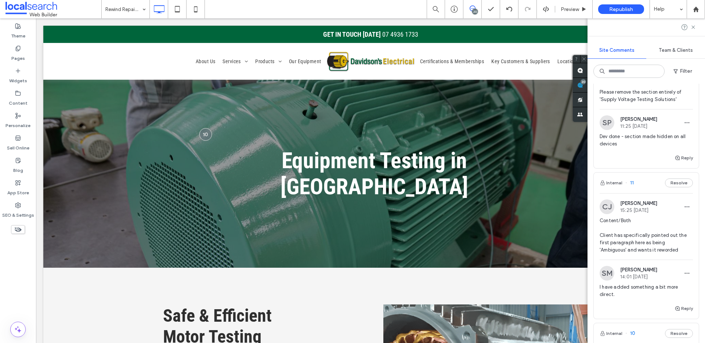
click at [638, 103] on span "Devs/Both Please remove the section entirely of 'Supply Voltage Testing Solutio…" at bounding box center [646, 88] width 93 height 29
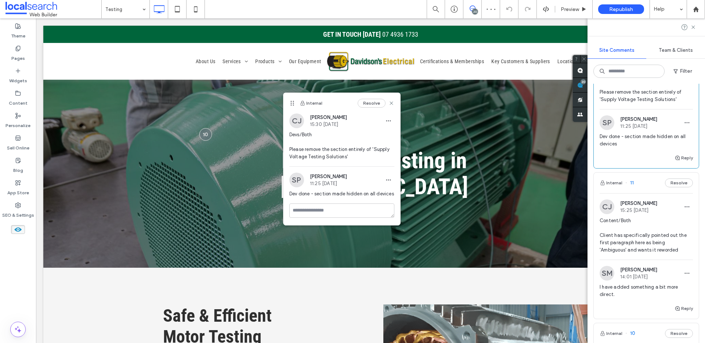
click at [21, 229] on use at bounding box center [17, 229] width 7 height 4
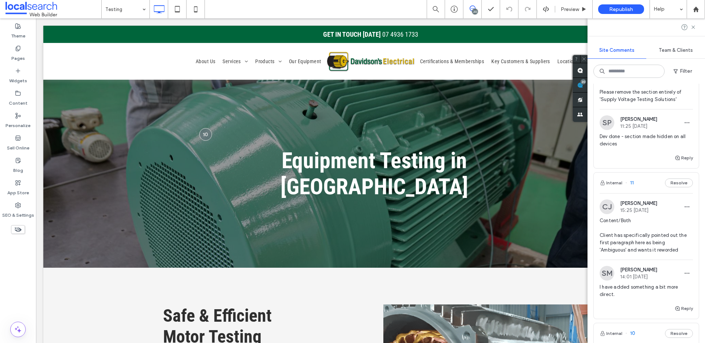
click at [17, 228] on icon at bounding box center [18, 229] width 8 height 8
click at [14, 228] on icon at bounding box center [18, 229] width 8 height 8
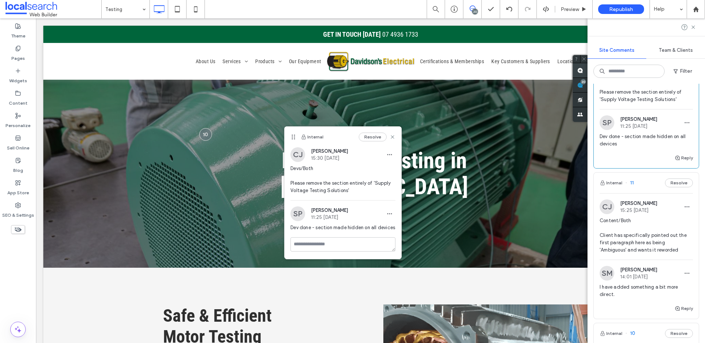
click at [579, 68] on use at bounding box center [580, 71] width 6 height 6
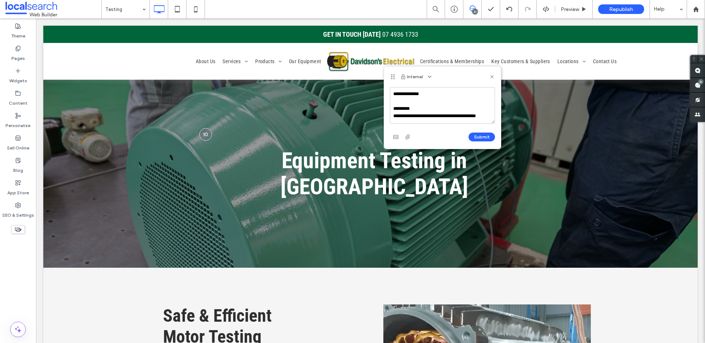
scroll to position [3, 0]
type textarea "**********"
click at [398, 137] on use "button" at bounding box center [395, 137] width 5 height 4
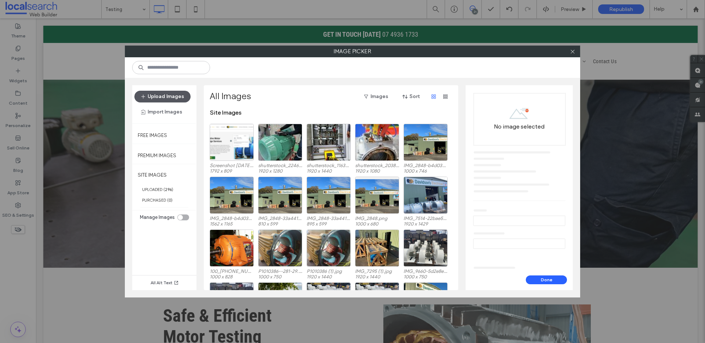
click at [179, 95] on button "Upload Images" at bounding box center [162, 97] width 56 height 12
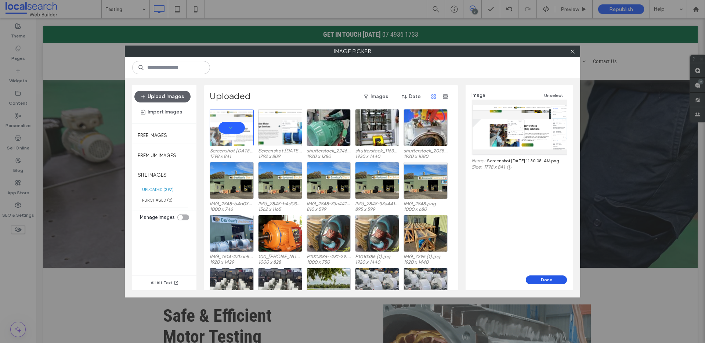
click at [544, 280] on button "Done" at bounding box center [546, 279] width 41 height 9
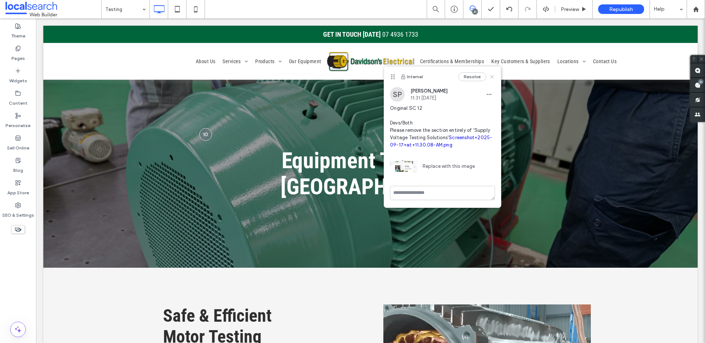
click at [492, 77] on use at bounding box center [491, 76] width 3 height 3
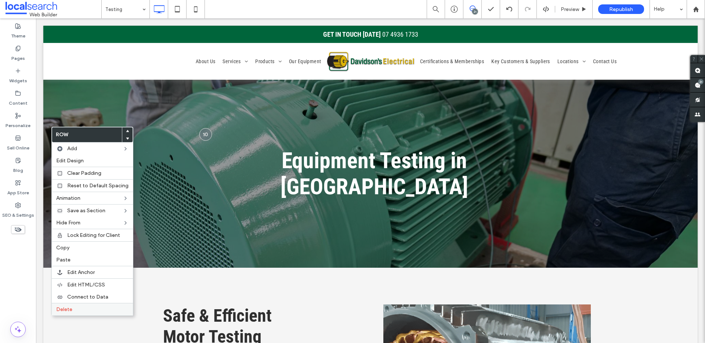
click at [72, 305] on div "Delete" at bounding box center [92, 309] width 81 height 12
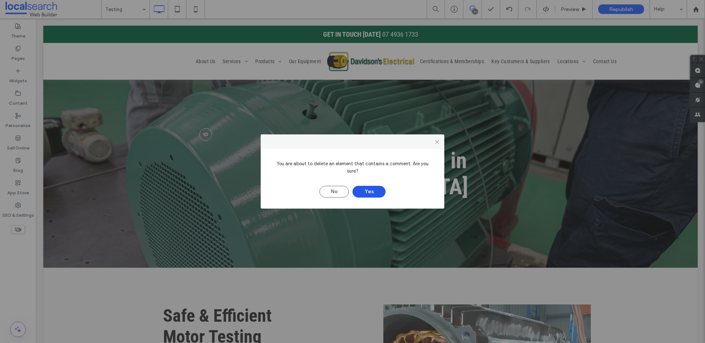
click at [369, 186] on button "Yes" at bounding box center [368, 192] width 33 height 12
click at [376, 193] on button "Yes" at bounding box center [368, 192] width 33 height 12
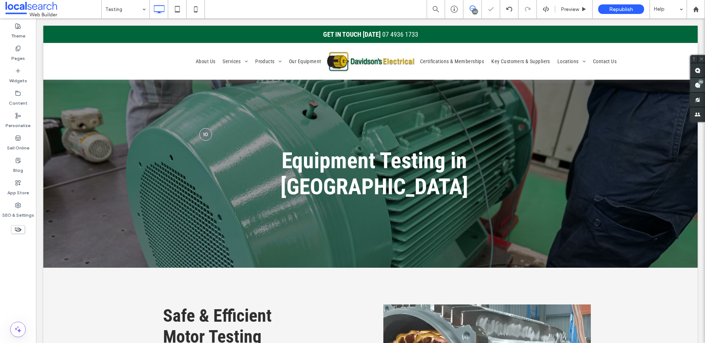
click at [699, 80] on div "20" at bounding box center [701, 82] width 6 height 6
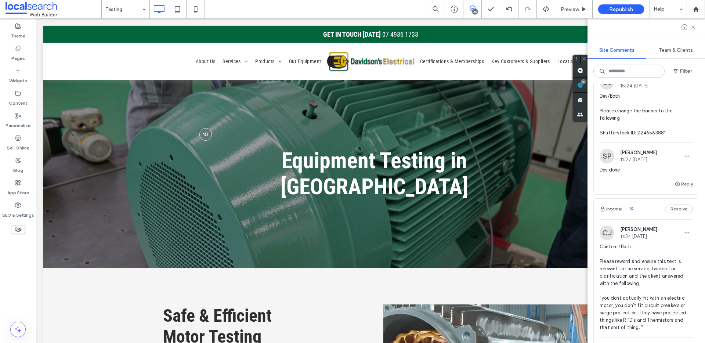
scroll to position [2468, 0]
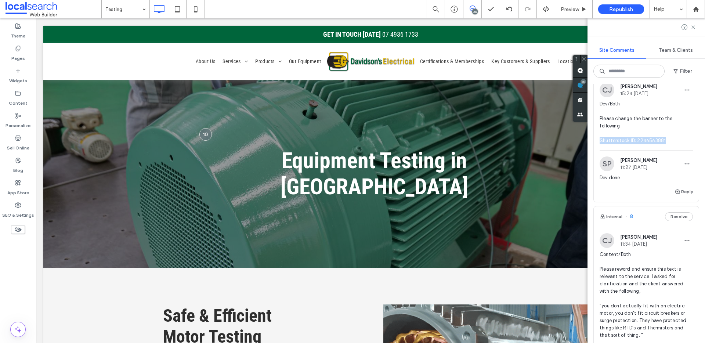
drag, startPoint x: 664, startPoint y: 229, endPoint x: 599, endPoint y: 228, distance: 65.0
click at [599, 150] on div "CJ Cayde Juvakka 15:24 Sep 12 2025 Dev/Both Please change the banner to the fol…" at bounding box center [646, 117] width 105 height 68
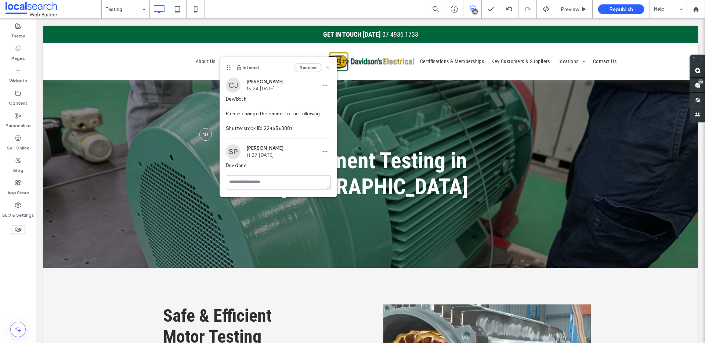
copy span "Shutterstock ID: 2246563881"
click at [222, 127] on div "CJ Cayde Juvakka 15:24 Sep 12 2025 Dev/Both Please change the banner to the fol…" at bounding box center [278, 108] width 117 height 60
drag, startPoint x: 246, startPoint y: 130, endPoint x: 291, endPoint y: 132, distance: 45.2
click at [291, 132] on div "CJ Cayde Juvakka 15:24 Sep 12 2025 Dev/Both Please change the banner to the fol…" at bounding box center [278, 108] width 117 height 60
copy div "CJ Cayde Juvakka 15:24 Sep 12 2025 Dev/Both Please change the banner to the fol…"
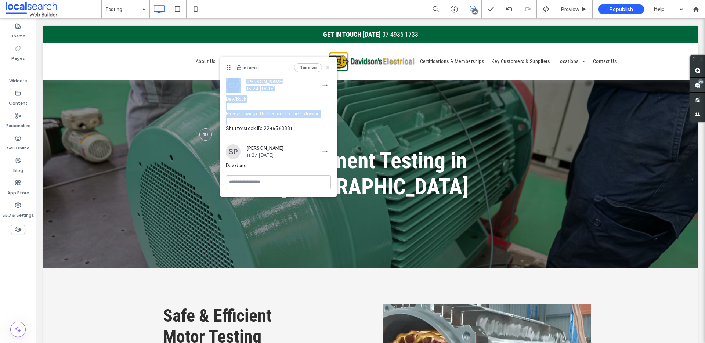
click at [695, 84] on use at bounding box center [698, 85] width 6 height 6
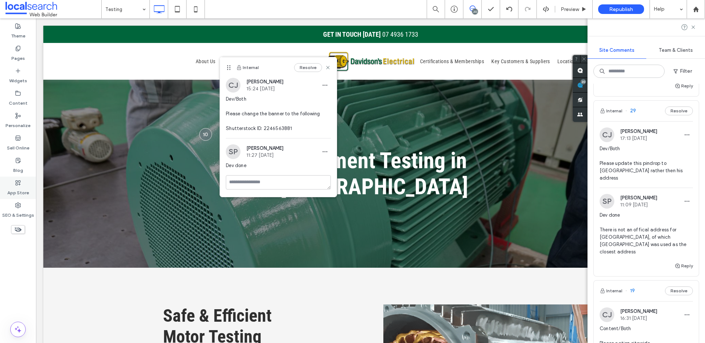
scroll to position [1046, 0]
click at [645, 237] on span "Dev done There is not an offical address for Central Highland, of which Sapphir…" at bounding box center [646, 234] width 93 height 44
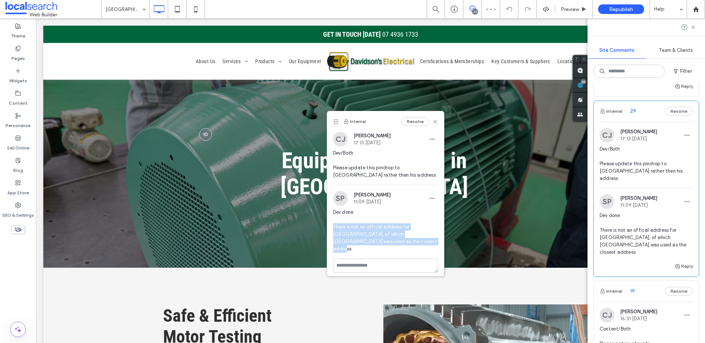
drag, startPoint x: 387, startPoint y: 243, endPoint x: 335, endPoint y: 227, distance: 53.8
click at [332, 228] on div "SP Shanuille Parsa 11:09 Sep 17 2025 Dev done There is not an offical address f…" at bounding box center [385, 225] width 117 height 68
copy span "There is not an offical address for Central Highland, of which Sapphire Central…"
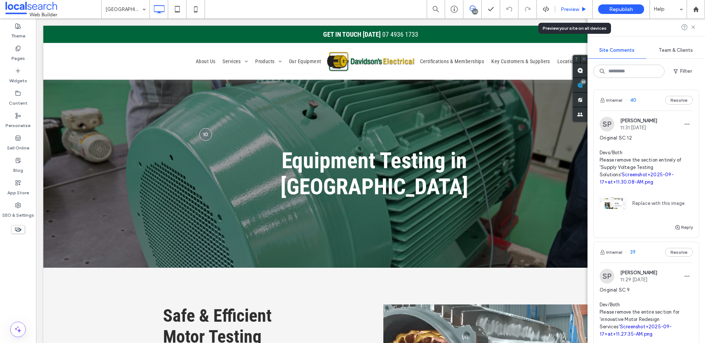
click at [576, 10] on span "Preview" at bounding box center [570, 9] width 18 height 6
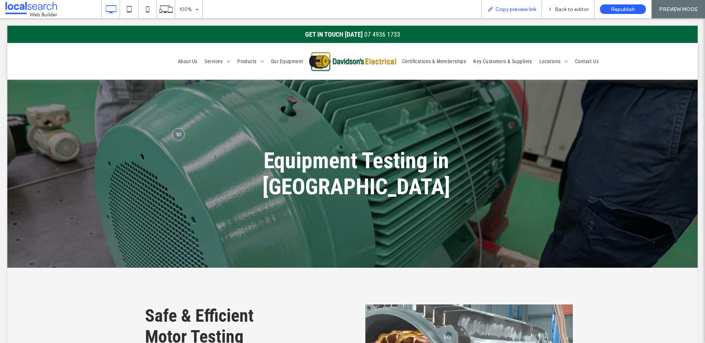
click at [518, 10] on span "Copy preview link" at bounding box center [515, 9] width 41 height 6
click at [575, 6] on span "Back to editor" at bounding box center [572, 9] width 34 height 6
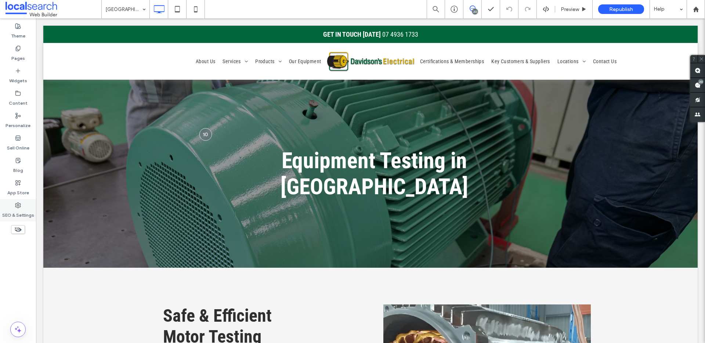
click at [17, 207] on icon at bounding box center [18, 205] width 6 height 6
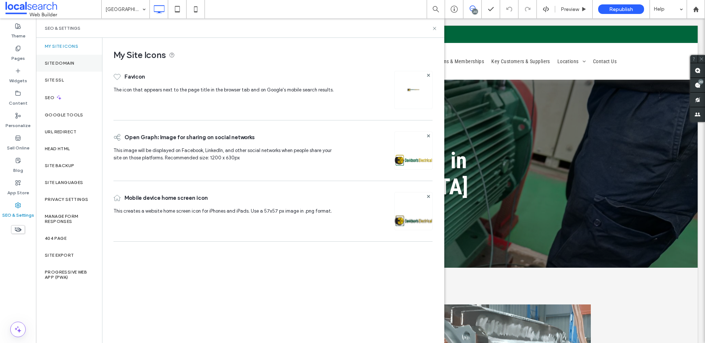
click at [68, 62] on label "Site Domain" at bounding box center [59, 63] width 29 height 5
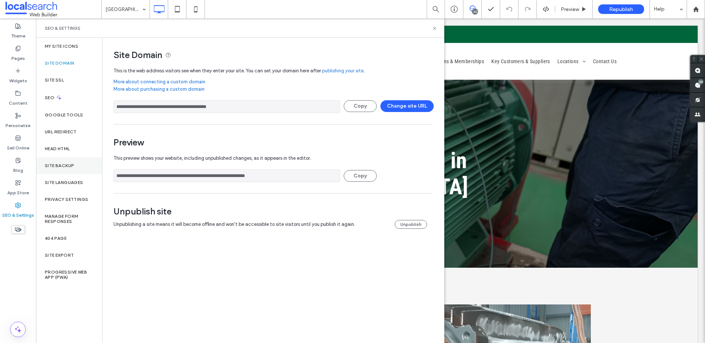
click at [42, 168] on div "Site Backup" at bounding box center [69, 165] width 66 height 17
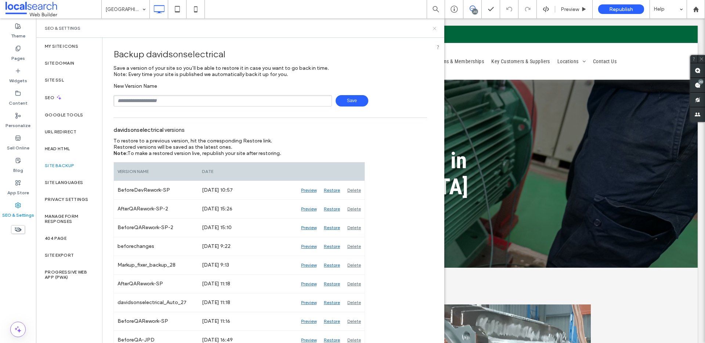
click at [434, 28] on use at bounding box center [434, 28] width 3 height 3
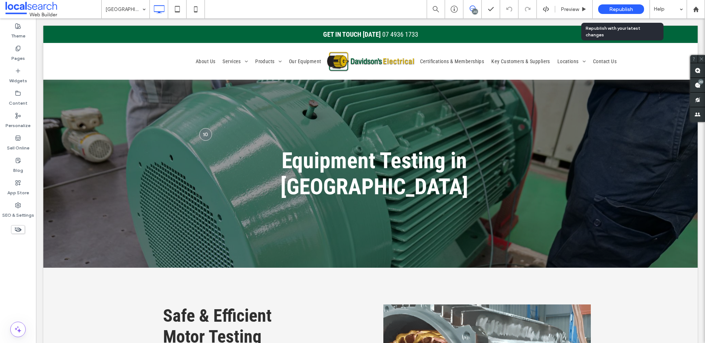
click at [628, 5] on div "Republish" at bounding box center [621, 9] width 46 height 10
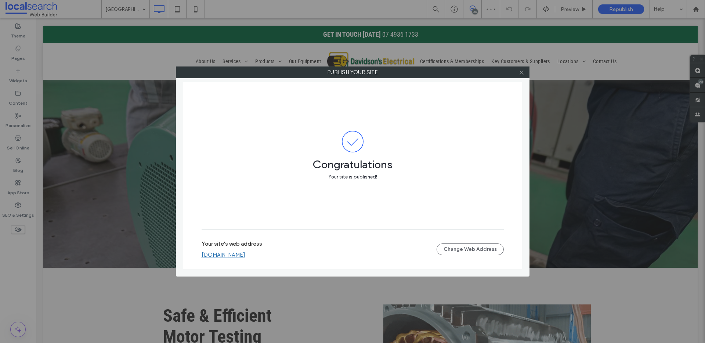
click at [518, 72] on div at bounding box center [521, 72] width 11 height 11
click at [521, 72] on use at bounding box center [522, 72] width 4 height 4
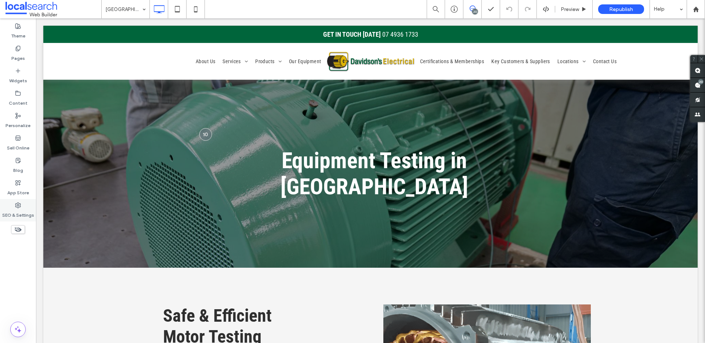
click at [25, 213] on label "SEO & Settings" at bounding box center [18, 213] width 32 height 10
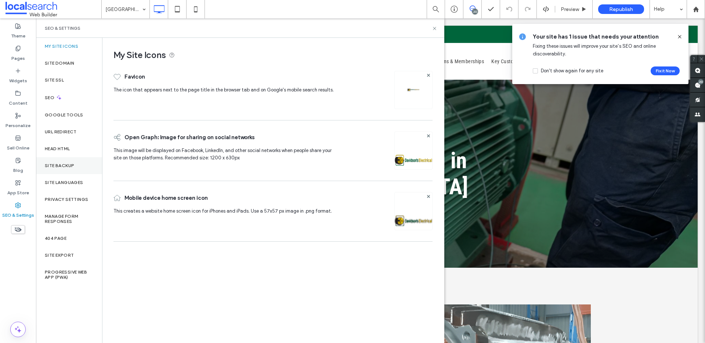
click at [73, 167] on label "Site Backup" at bounding box center [59, 165] width 29 height 5
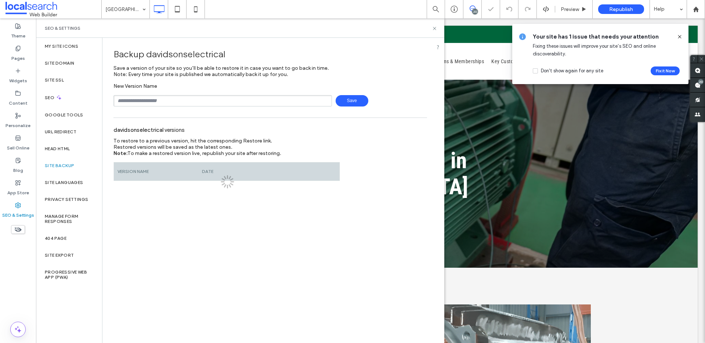
click at [221, 103] on input "text" at bounding box center [222, 100] width 218 height 11
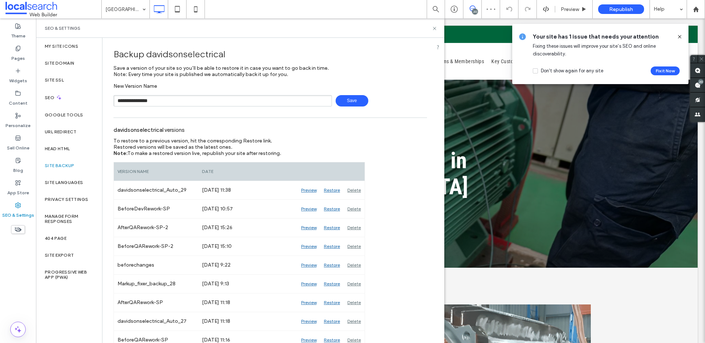
click at [138, 100] on input "**********" at bounding box center [222, 100] width 218 height 11
type input "**********"
click at [343, 97] on span "Save" at bounding box center [352, 100] width 33 height 11
click at [434, 27] on icon at bounding box center [435, 29] width 6 height 6
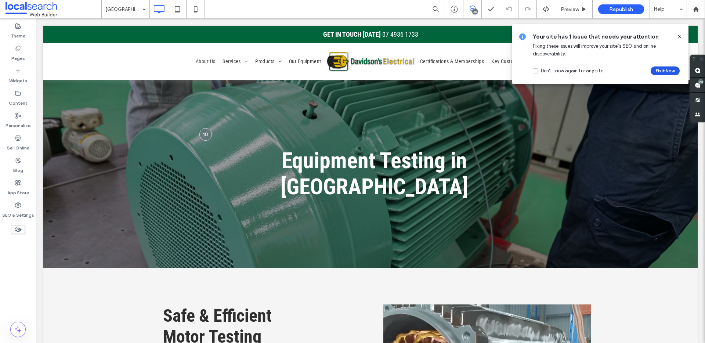
click at [665, 69] on button "Fix it Now" at bounding box center [665, 70] width 29 height 9
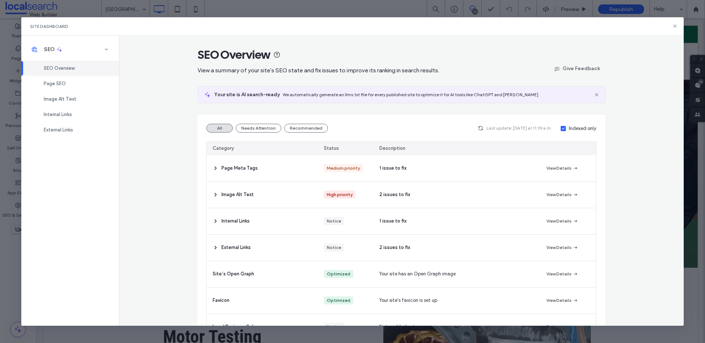
click at [282, 196] on div "Image Alt Text" at bounding box center [262, 195] width 111 height 26
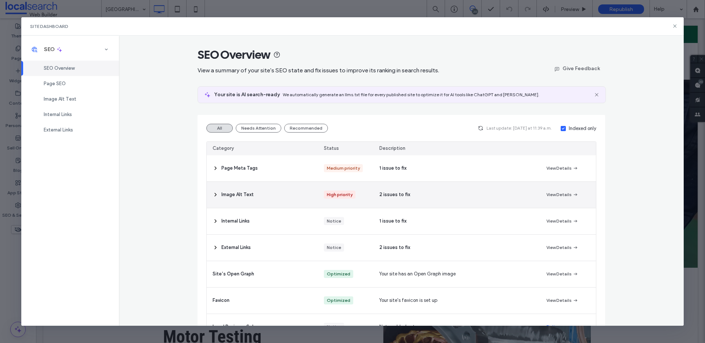
click at [247, 187] on div "Image Alt Text" at bounding box center [262, 195] width 111 height 26
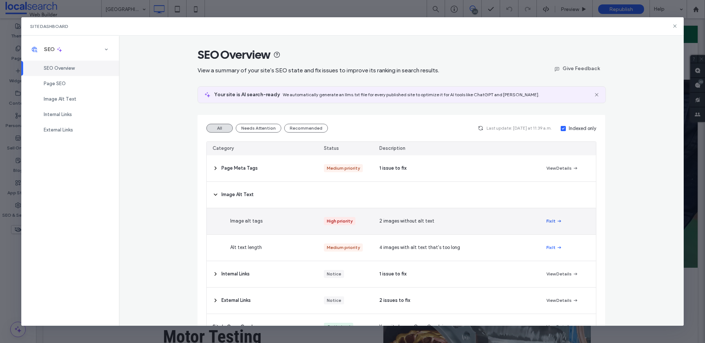
click at [556, 217] on span "button" at bounding box center [559, 221] width 7 height 8
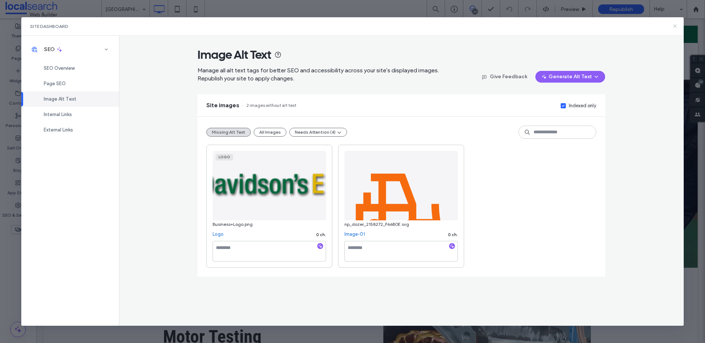
click at [674, 23] on icon at bounding box center [675, 26] width 6 height 6
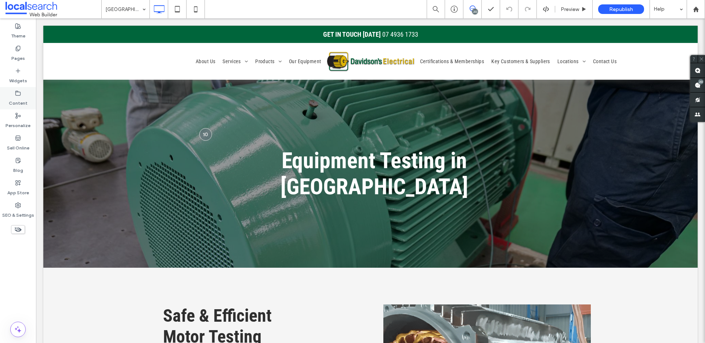
click at [21, 96] on label "Content" at bounding box center [18, 101] width 19 height 10
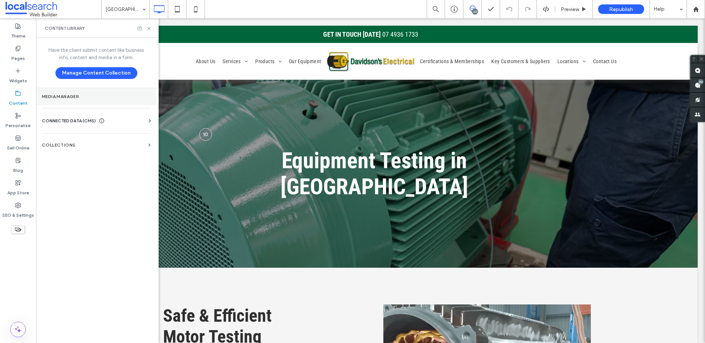
click at [76, 95] on label "Media Manager" at bounding box center [96, 96] width 109 height 5
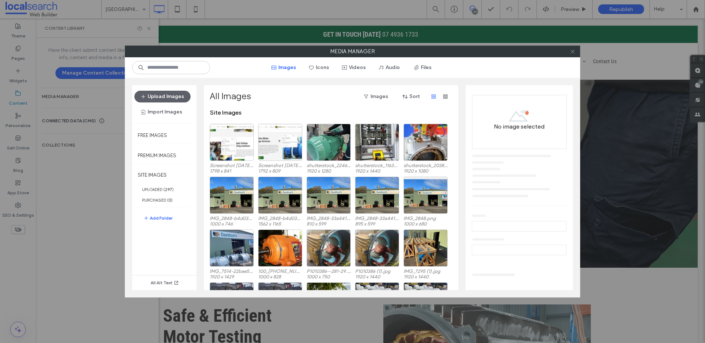
click at [574, 53] on icon at bounding box center [573, 52] width 6 height 6
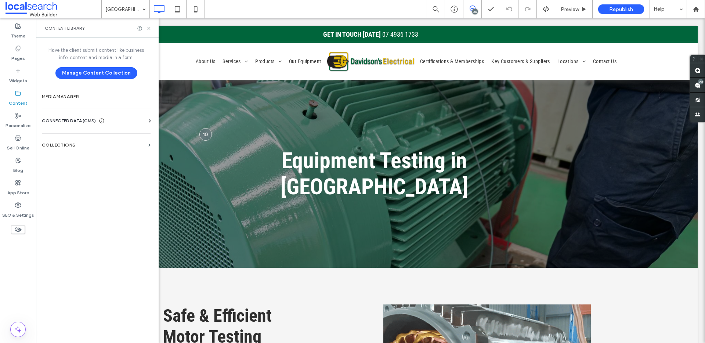
click at [65, 118] on span "CONNECTED DATA (CMS)" at bounding box center [69, 120] width 54 height 7
click at [66, 135] on section "Business Info" at bounding box center [98, 138] width 112 height 17
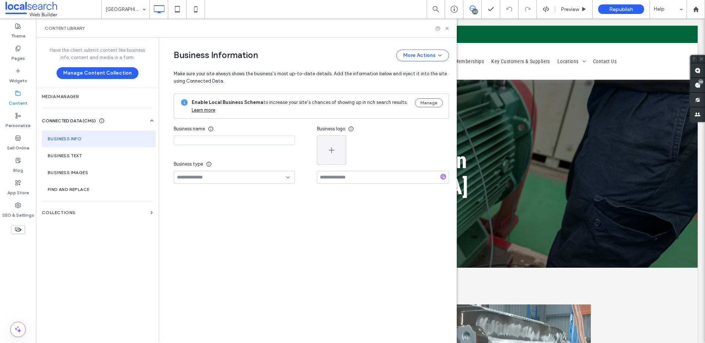
type input "**********"
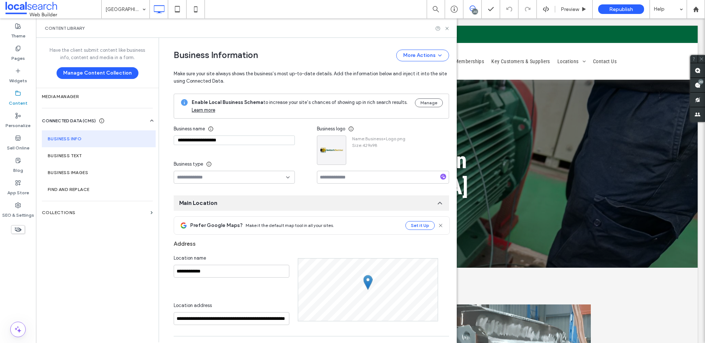
scroll to position [81, 0]
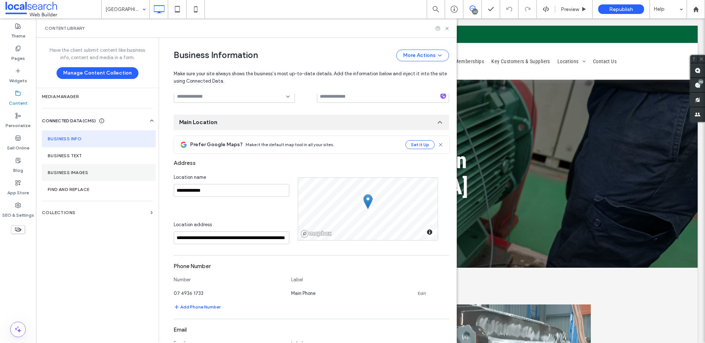
click at [69, 175] on section "Business Images" at bounding box center [99, 172] width 114 height 17
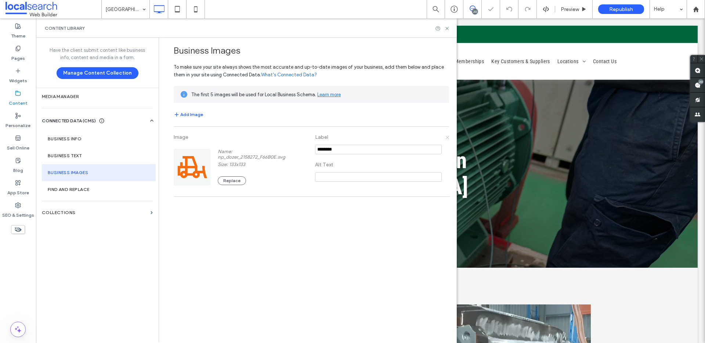
click at [446, 136] on icon at bounding box center [447, 137] width 4 height 4
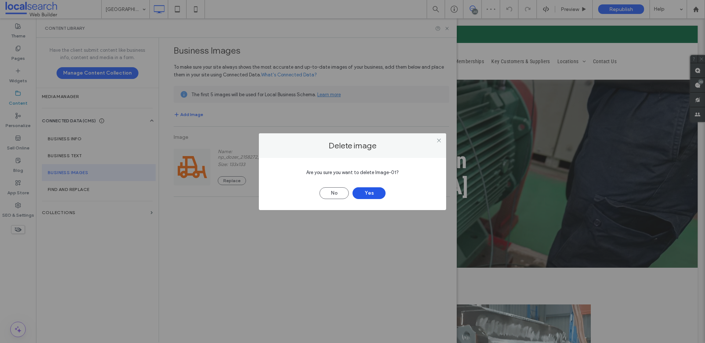
click at [377, 193] on button "Yes" at bounding box center [368, 193] width 33 height 12
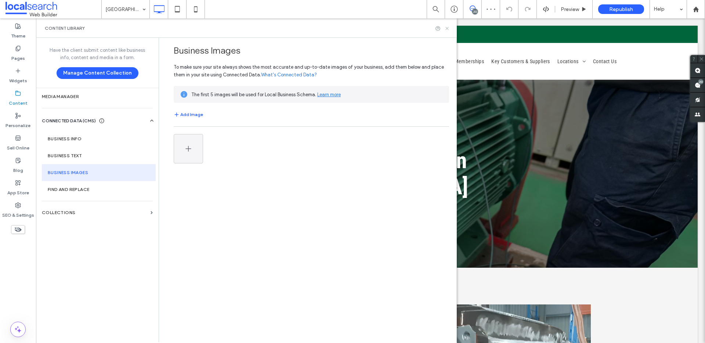
click at [446, 28] on icon at bounding box center [447, 29] width 6 height 6
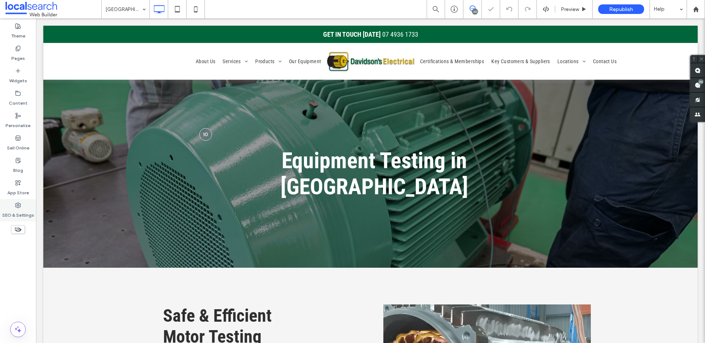
click at [11, 213] on label "SEO & Settings" at bounding box center [18, 213] width 32 height 10
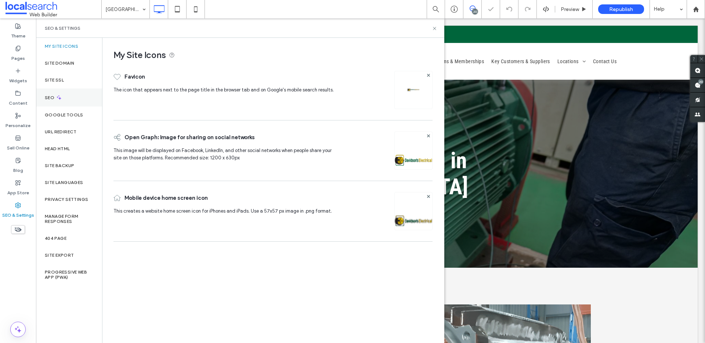
click at [56, 95] on icon at bounding box center [59, 97] width 6 height 6
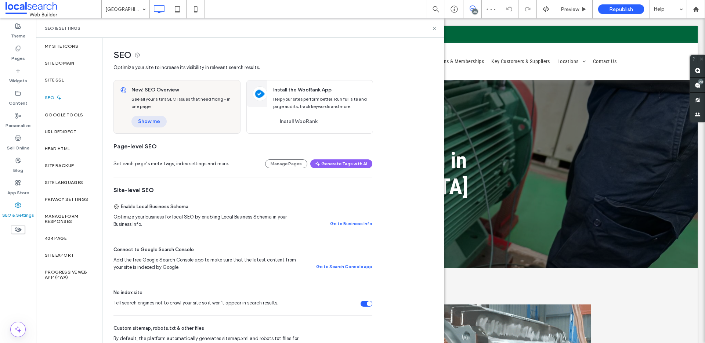
drag, startPoint x: 157, startPoint y: 114, endPoint x: 152, endPoint y: 122, distance: 9.4
click at [157, 114] on div "New! SEO Overview See all your site's SEO issues that need fixing - in one page…" at bounding box center [183, 106] width 113 height 53
click at [152, 122] on button "Show me" at bounding box center [148, 122] width 35 height 12
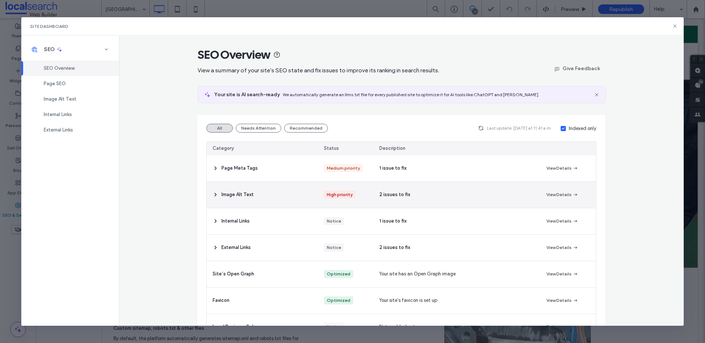
click at [395, 187] on div "2 issues to fix" at bounding box center [456, 195] width 167 height 26
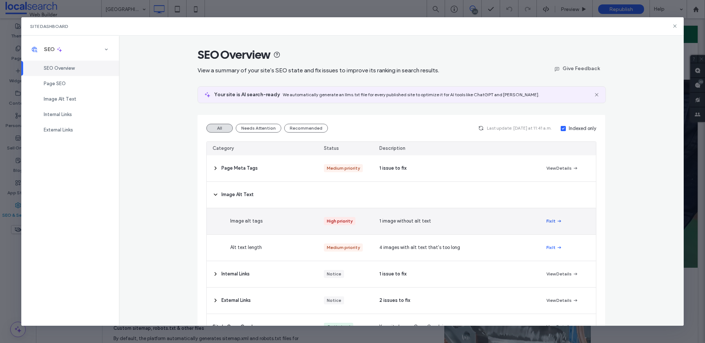
click at [549, 222] on button "Fix It" at bounding box center [554, 221] width 16 height 9
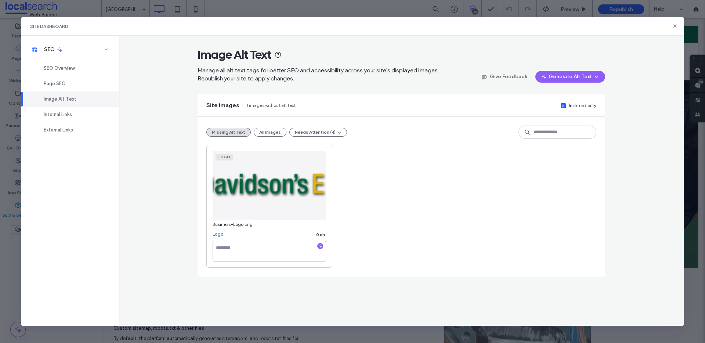
click at [267, 252] on textarea at bounding box center [269, 251] width 113 height 21
type textarea "**********"
click at [464, 186] on div "**********" at bounding box center [401, 206] width 390 height 123
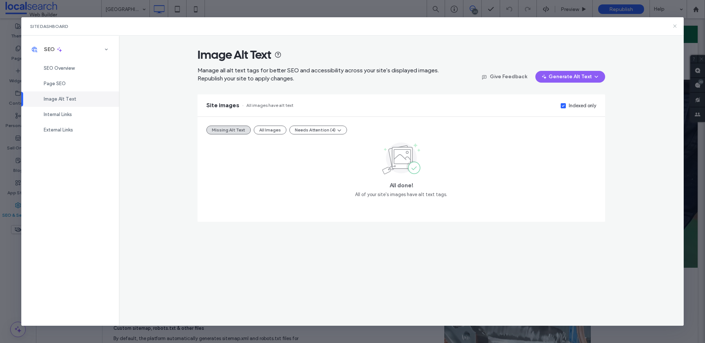
click at [673, 26] on icon at bounding box center [675, 26] width 6 height 6
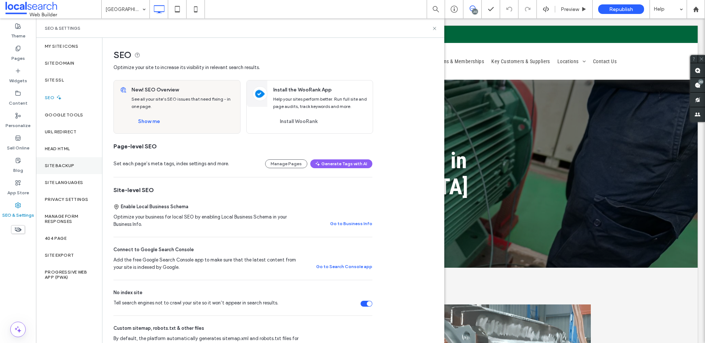
click at [81, 169] on div "Site Backup" at bounding box center [69, 165] width 66 height 17
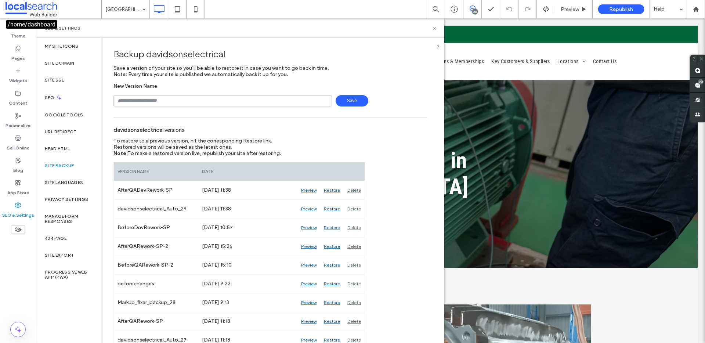
click at [36, 7] on span at bounding box center [54, 9] width 96 height 15
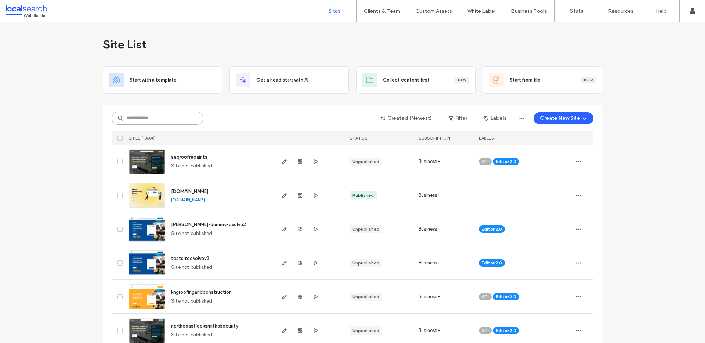
click at [144, 121] on input at bounding box center [158, 118] width 92 height 13
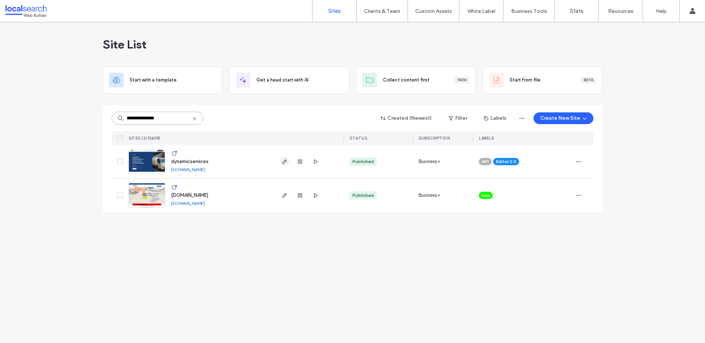
type input "**********"
click at [282, 160] on icon "button" at bounding box center [285, 162] width 6 height 6
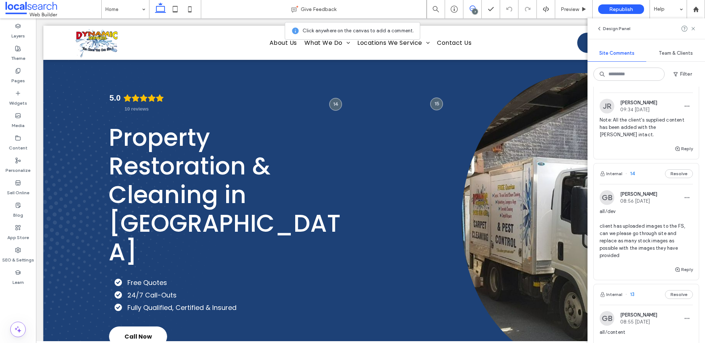
scroll to position [22, 0]
click at [575, 9] on span "Preview" at bounding box center [570, 9] width 18 height 6
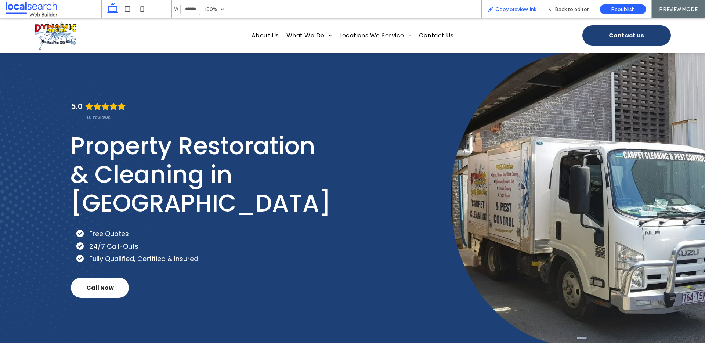
click at [522, 11] on span "Copy preview link" at bounding box center [515, 9] width 41 height 6
click at [561, 8] on span "Back to editor" at bounding box center [572, 9] width 34 height 6
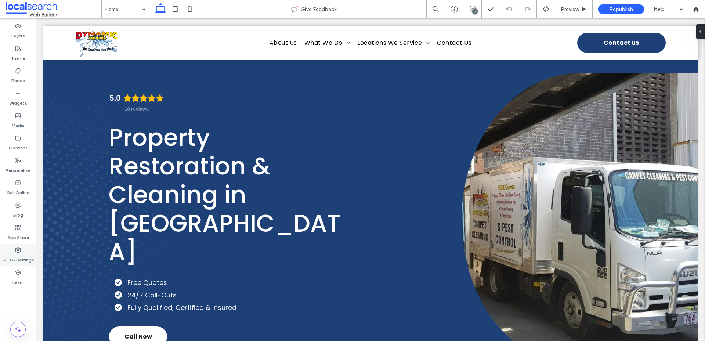
click at [14, 251] on div "SEO & Settings" at bounding box center [18, 255] width 36 height 22
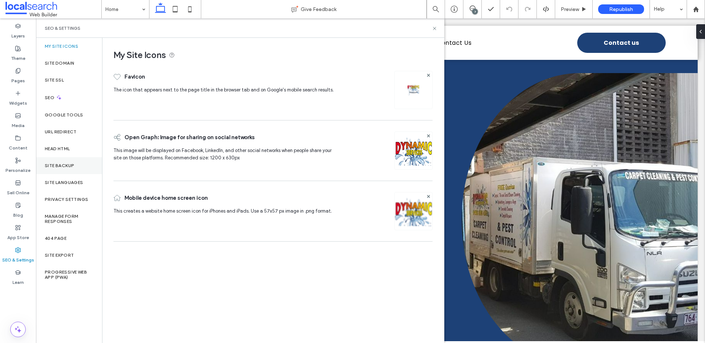
click at [72, 164] on label "Site Backup" at bounding box center [59, 165] width 29 height 5
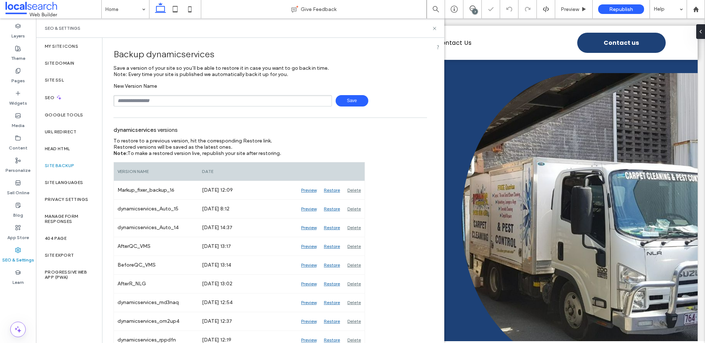
click at [176, 99] on input "text" at bounding box center [222, 100] width 218 height 11
click at [142, 98] on input "**********" at bounding box center [222, 100] width 218 height 11
type input "**********"
click at [352, 99] on span "Save" at bounding box center [352, 100] width 33 height 11
click at [433, 27] on icon at bounding box center [435, 29] width 6 height 6
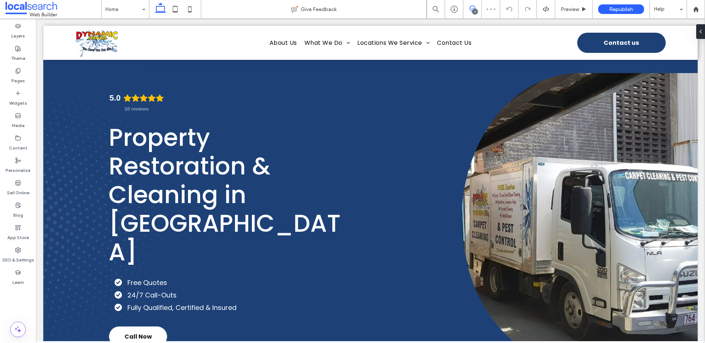
click at [470, 8] on use at bounding box center [473, 9] width 6 height 6
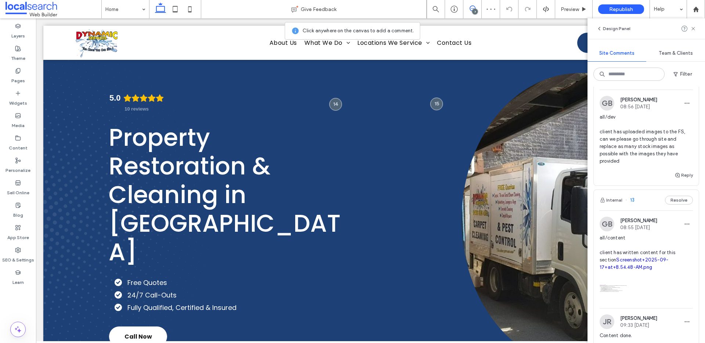
scroll to position [118, 0]
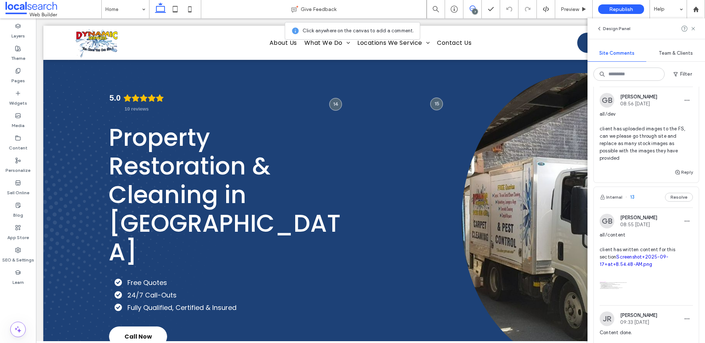
click at [660, 143] on span "all/dev client has uploaded images to the FS, can we please go through site and…" at bounding box center [646, 136] width 93 height 51
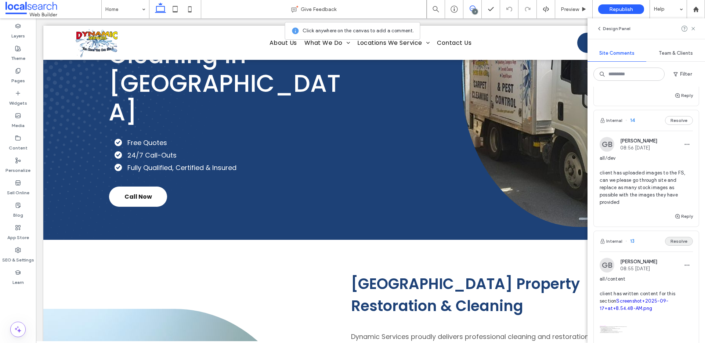
scroll to position [0, 0]
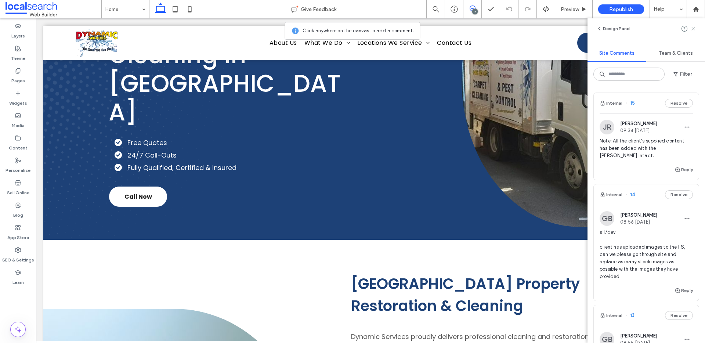
click at [691, 30] on icon at bounding box center [693, 29] width 6 height 6
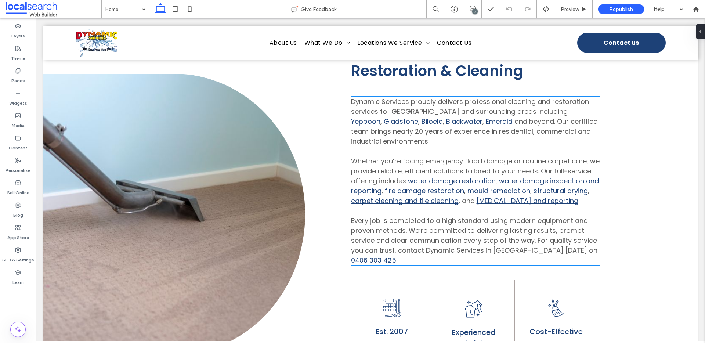
scroll to position [380, 0]
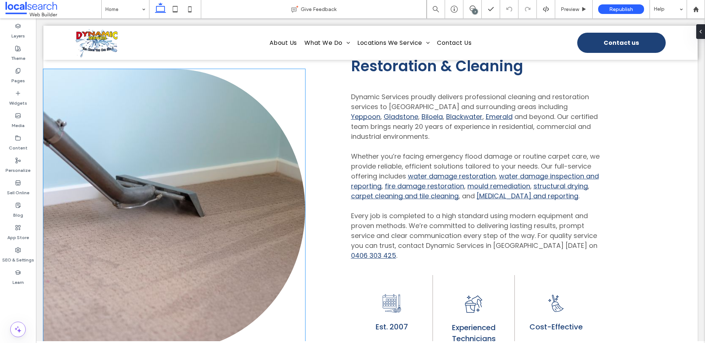
click at [207, 185] on link at bounding box center [174, 209] width 262 height 281
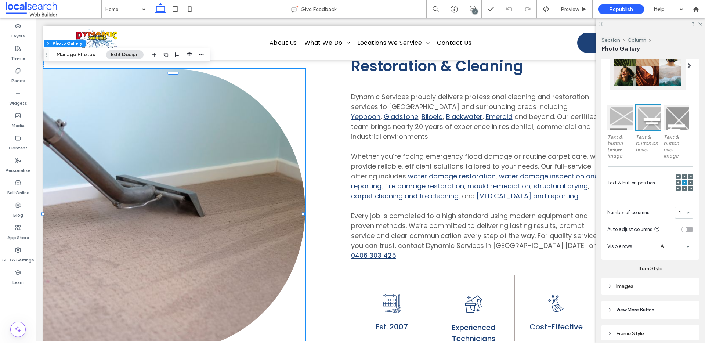
scroll to position [215, 0]
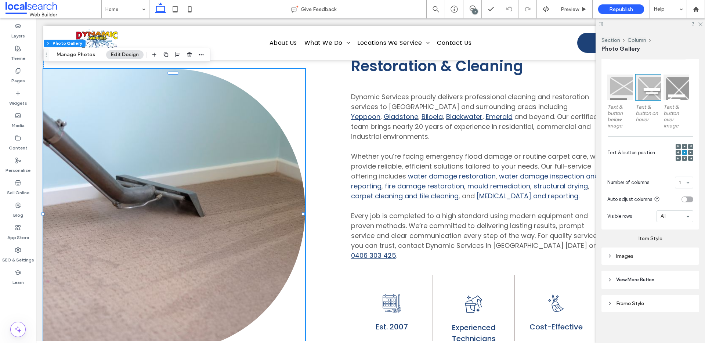
click at [654, 253] on div "Images" at bounding box center [650, 256] width 86 height 6
click at [655, 255] on div "Images" at bounding box center [650, 256] width 86 height 6
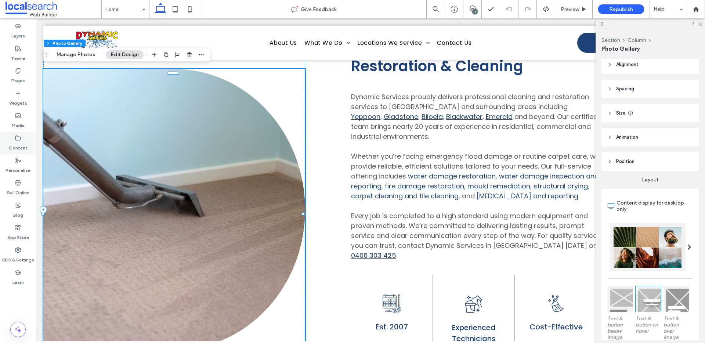
scroll to position [0, 0]
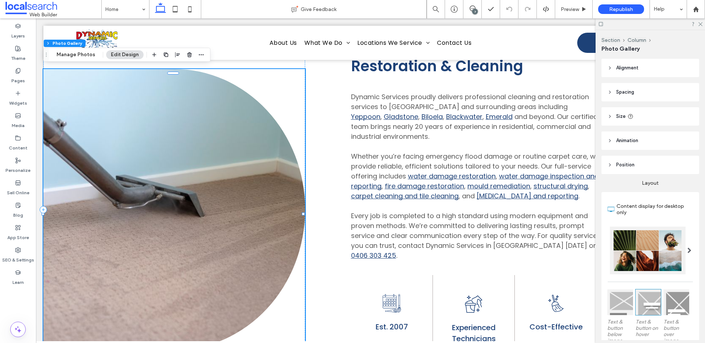
click at [190, 163] on link at bounding box center [174, 209] width 262 height 281
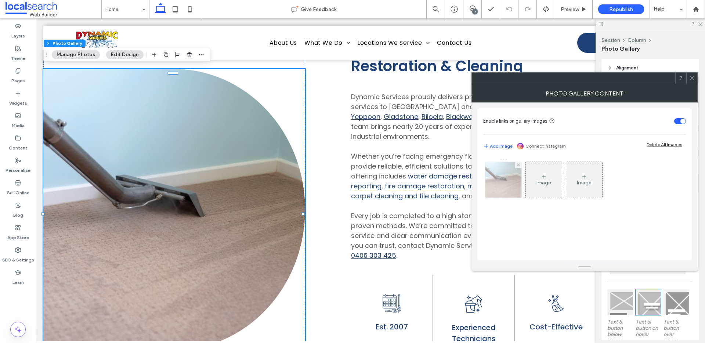
click at [500, 181] on img at bounding box center [503, 180] width 54 height 36
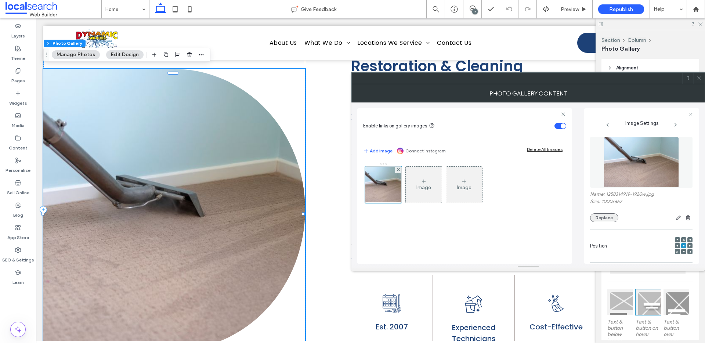
click at [610, 216] on button "Replace" at bounding box center [604, 217] width 28 height 9
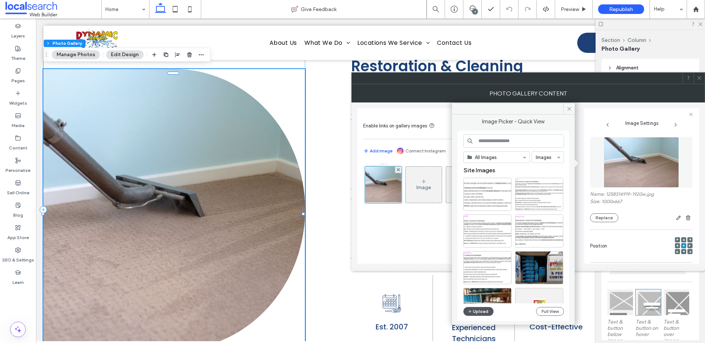
click at [472, 313] on span "button" at bounding box center [470, 311] width 5 height 8
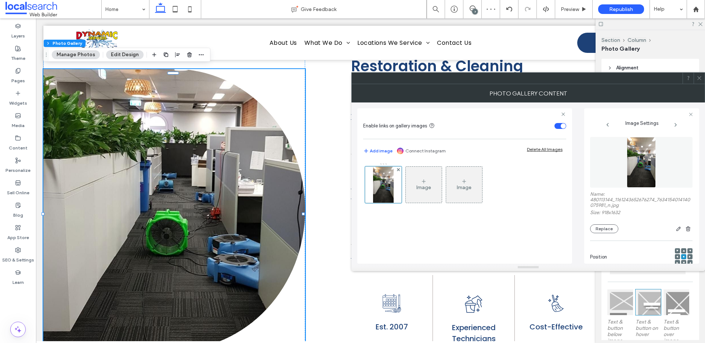
click at [700, 80] on icon at bounding box center [699, 78] width 6 height 6
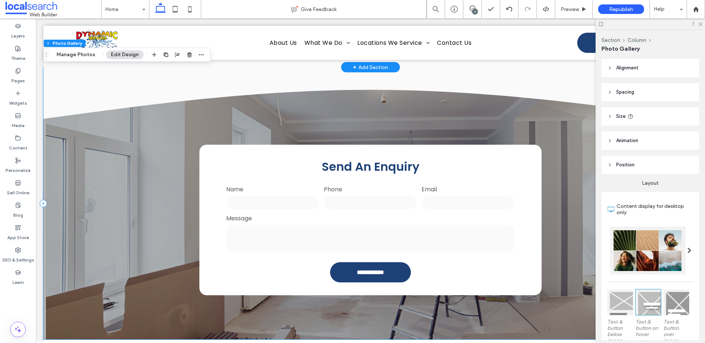
scroll to position [1403, 0]
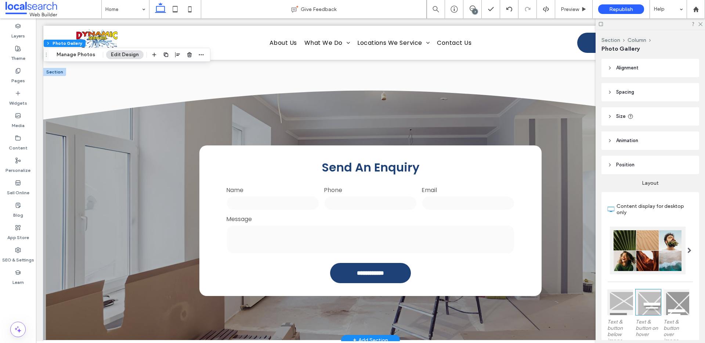
click at [141, 110] on div "**********" at bounding box center [370, 204] width 654 height 272
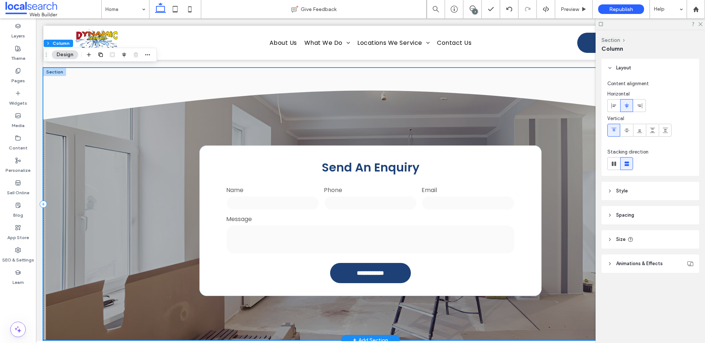
click at [86, 99] on div "**********" at bounding box center [370, 204] width 654 height 272
click at [148, 80] on icon "Divider" at bounding box center [370, 93] width 654 height 51
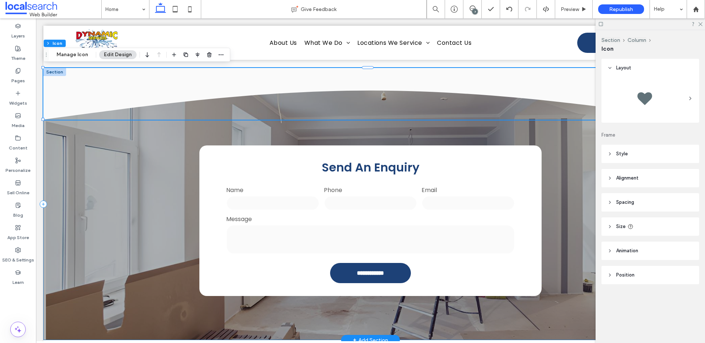
click at [96, 113] on div "**********" at bounding box center [370, 204] width 654 height 272
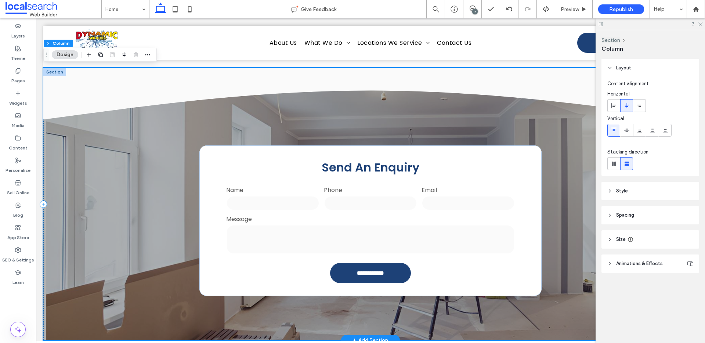
click at [68, 107] on div "**********" at bounding box center [370, 204] width 654 height 272
click at [645, 193] on header "Style" at bounding box center [650, 191] width 98 height 18
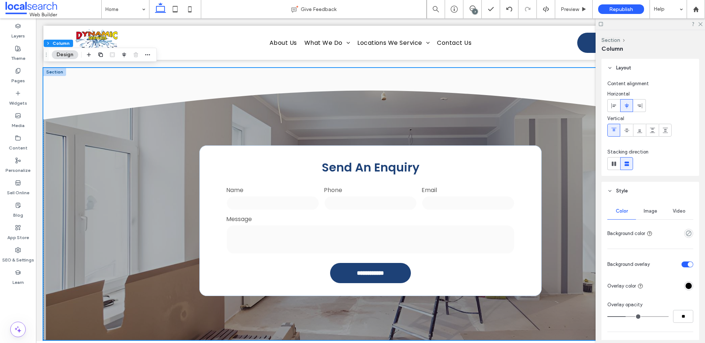
click at [652, 216] on div "Image" at bounding box center [650, 211] width 29 height 16
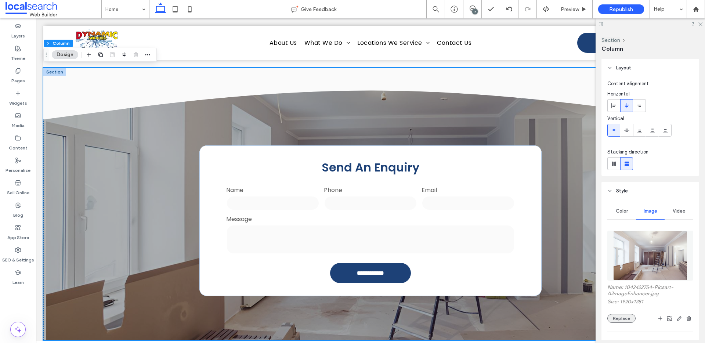
click at [626, 320] on button "Replace" at bounding box center [621, 318] width 28 height 9
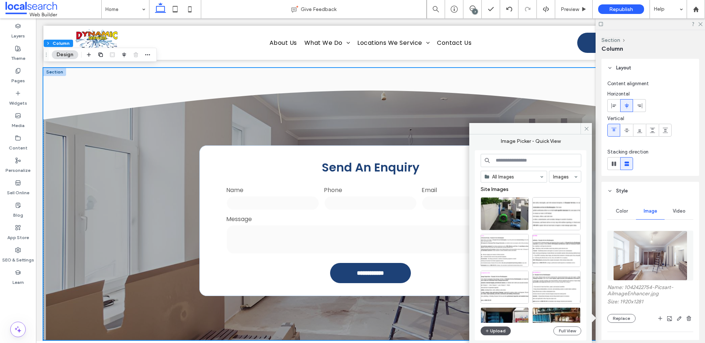
click at [499, 327] on button "Upload" at bounding box center [496, 330] width 30 height 9
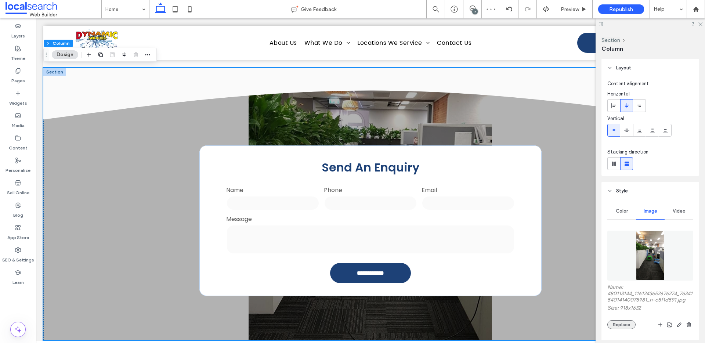
click at [622, 329] on button "Replace" at bounding box center [621, 324] width 28 height 9
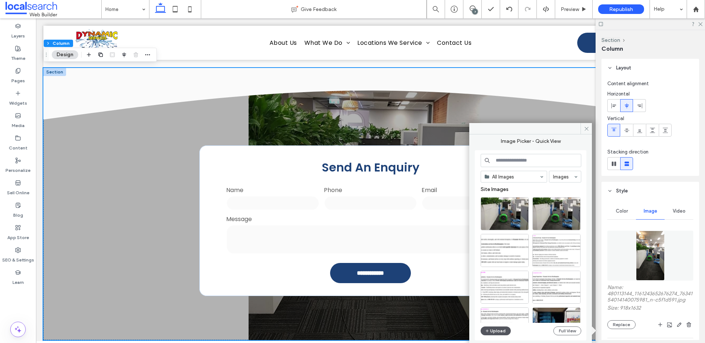
click at [502, 330] on button "Upload" at bounding box center [496, 330] width 30 height 9
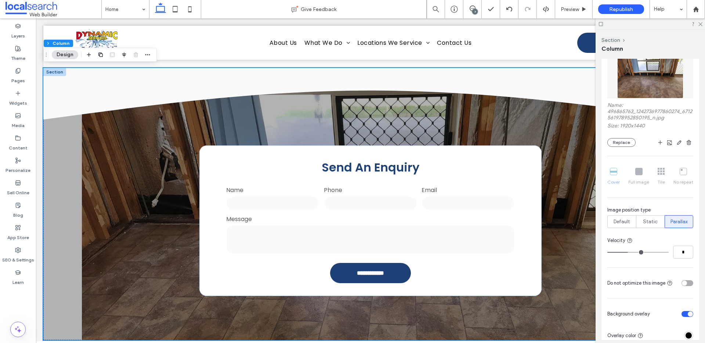
scroll to position [181, 0]
click at [649, 221] on span "Static" at bounding box center [650, 222] width 15 height 7
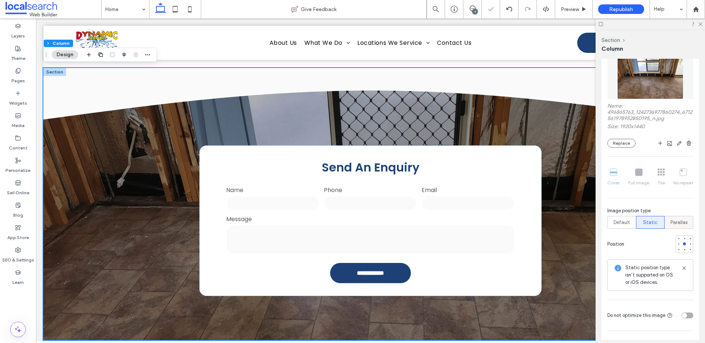
click at [679, 219] on span "Parallax" at bounding box center [678, 222] width 17 height 7
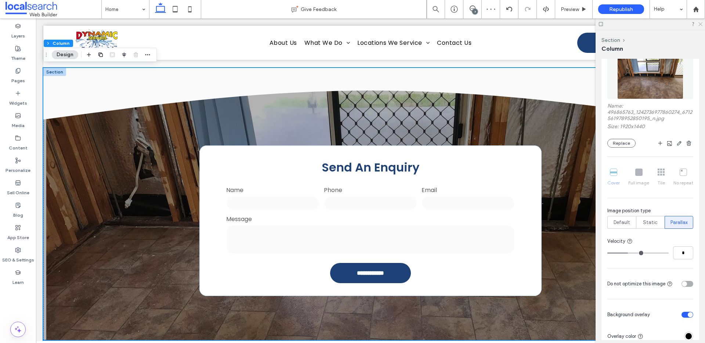
click at [701, 23] on use at bounding box center [700, 24] width 4 height 4
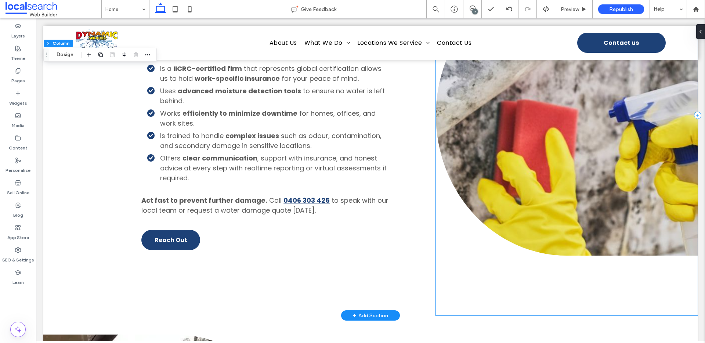
scroll to position [1781, 0]
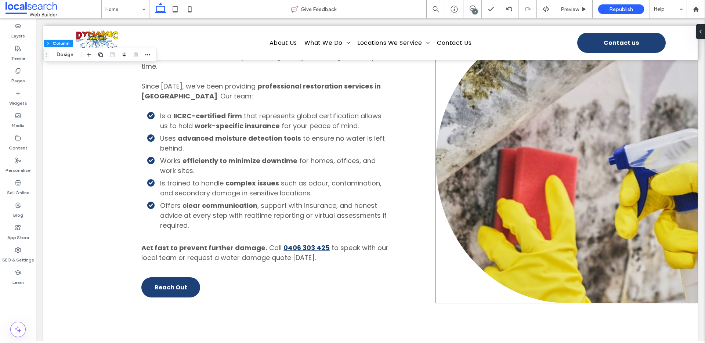
click at [547, 165] on link at bounding box center [567, 162] width 262 height 281
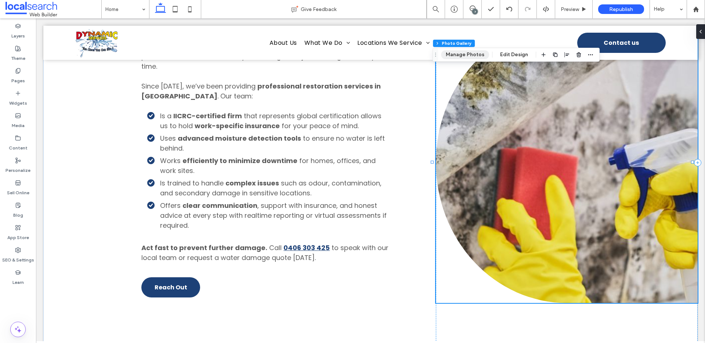
click at [460, 56] on button "Manage Photos" at bounding box center [465, 54] width 48 height 9
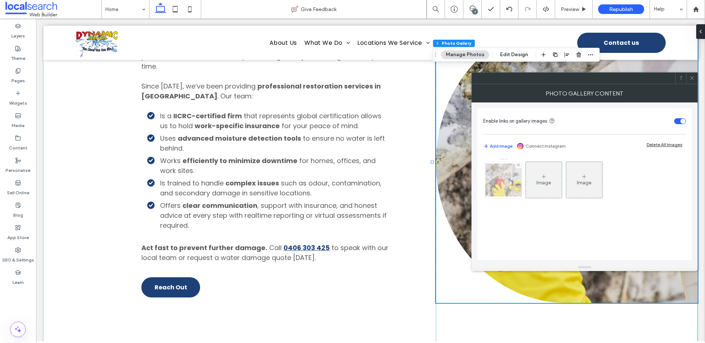
click at [499, 179] on img at bounding box center [503, 179] width 59 height 33
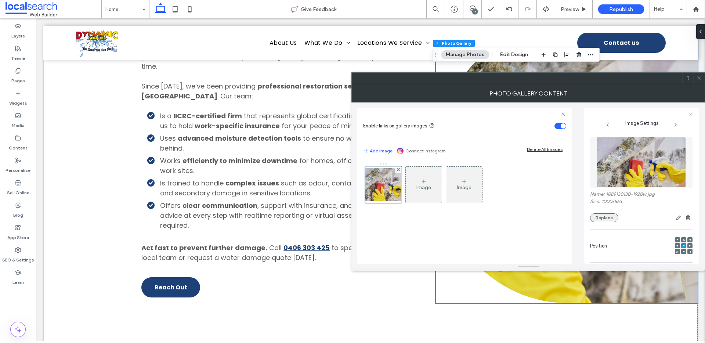
click at [608, 221] on button "Replace" at bounding box center [604, 217] width 28 height 9
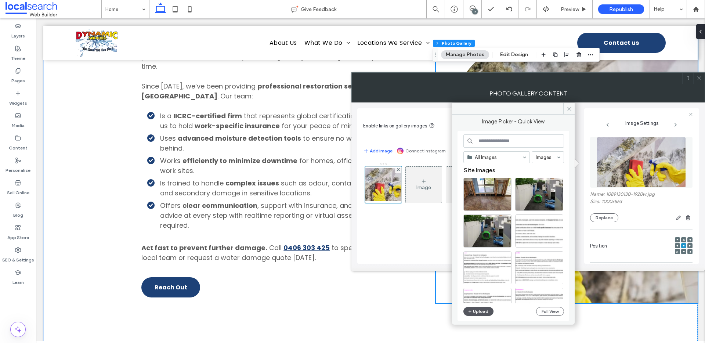
click at [480, 312] on button "Upload" at bounding box center [478, 311] width 30 height 9
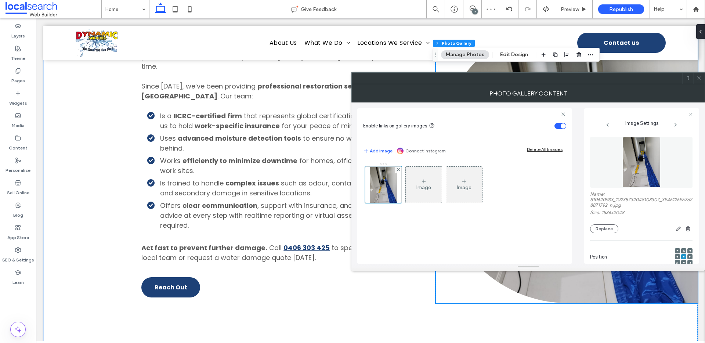
click at [700, 74] on span at bounding box center [699, 78] width 6 height 11
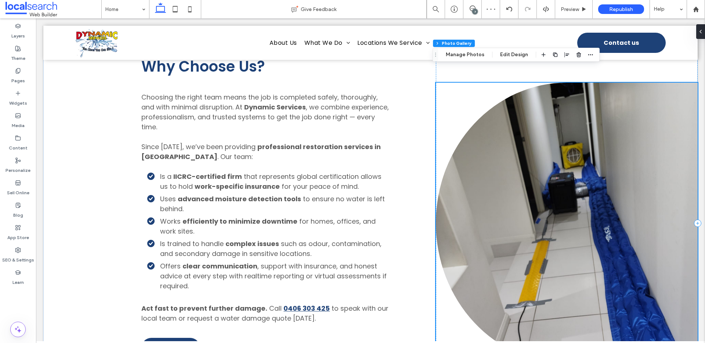
scroll to position [1720, 0]
click at [510, 193] on link at bounding box center [567, 223] width 262 height 281
click at [476, 55] on button "Manage Photos" at bounding box center [465, 54] width 48 height 9
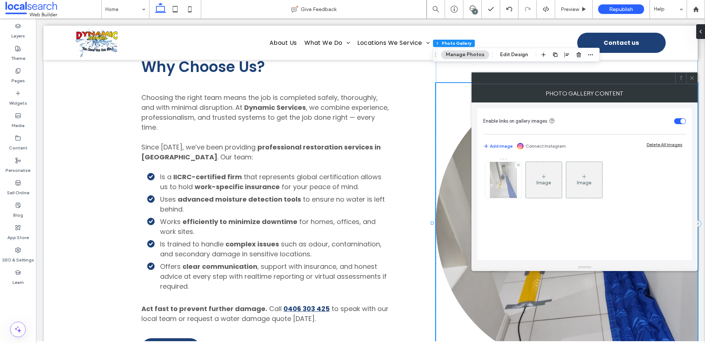
click at [497, 184] on img at bounding box center [503, 180] width 27 height 36
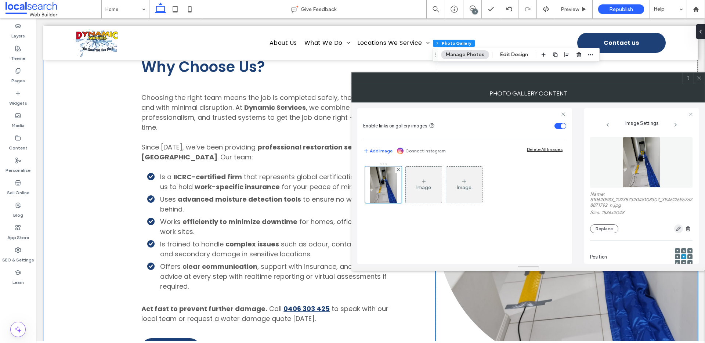
click at [676, 227] on icon "button" at bounding box center [679, 229] width 6 height 6
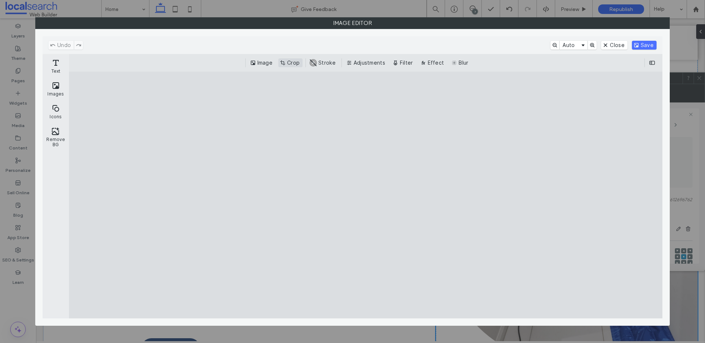
click at [290, 64] on button "Crop" at bounding box center [290, 62] width 24 height 9
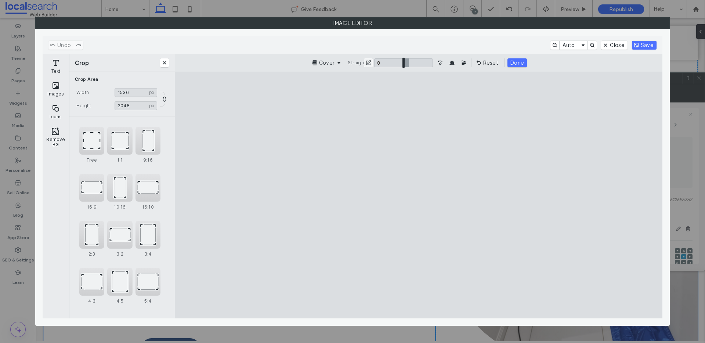
type input "*"
click at [408, 64] on input "ui.ed.cesdk.component.inspectorBar" at bounding box center [403, 62] width 59 height 9
click at [645, 46] on button "Save" at bounding box center [644, 45] width 25 height 9
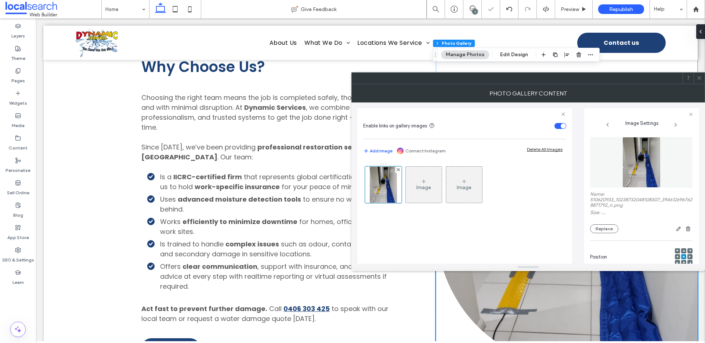
click at [698, 79] on icon at bounding box center [699, 78] width 6 height 6
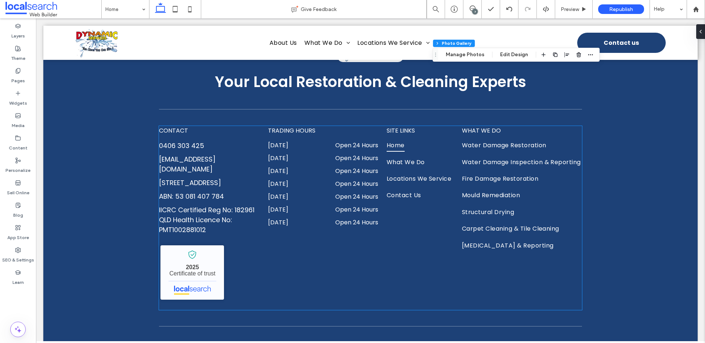
scroll to position [3104, 0]
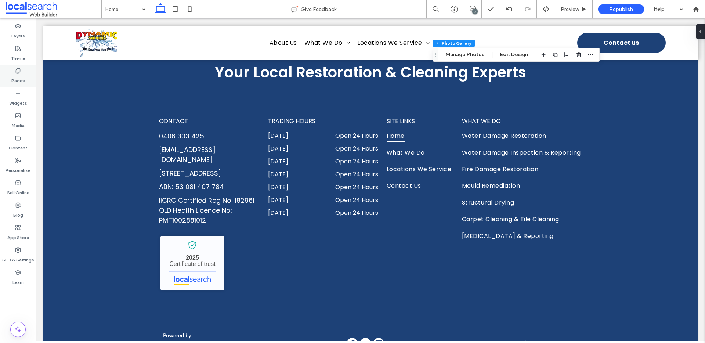
click at [11, 72] on div "Pages" at bounding box center [18, 76] width 36 height 22
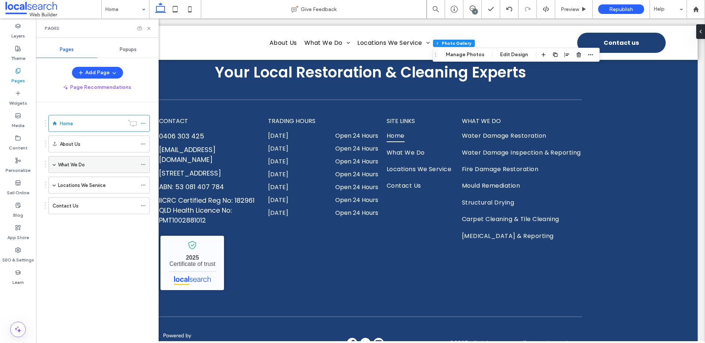
click at [81, 162] on label "What We Do" at bounding box center [71, 164] width 27 height 13
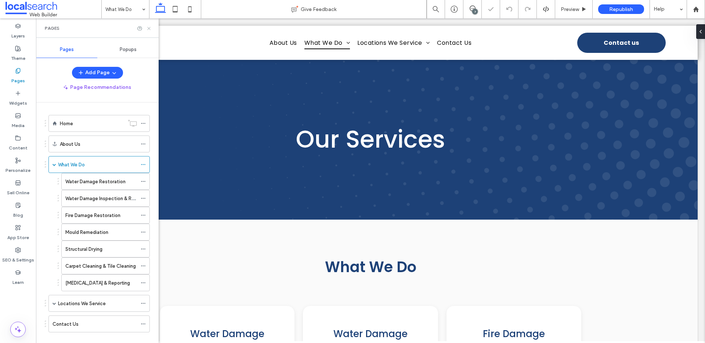
click at [149, 30] on icon at bounding box center [149, 29] width 6 height 6
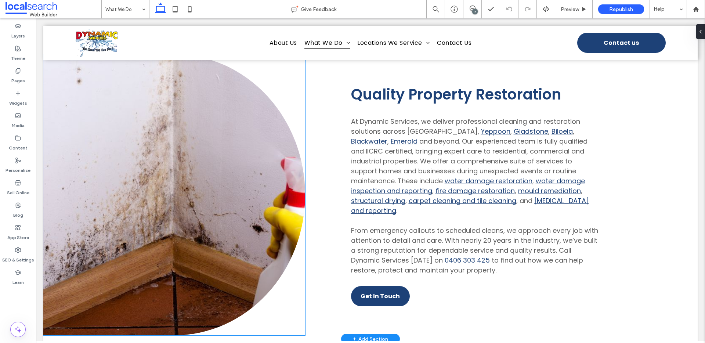
scroll to position [842, 0]
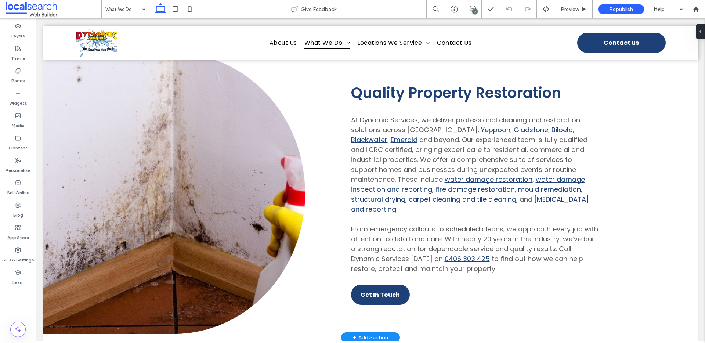
click at [218, 156] on link at bounding box center [174, 193] width 262 height 281
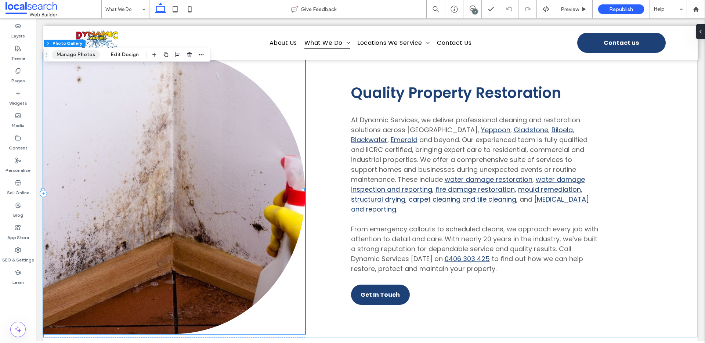
click at [74, 51] on button "Manage Photos" at bounding box center [76, 54] width 48 height 9
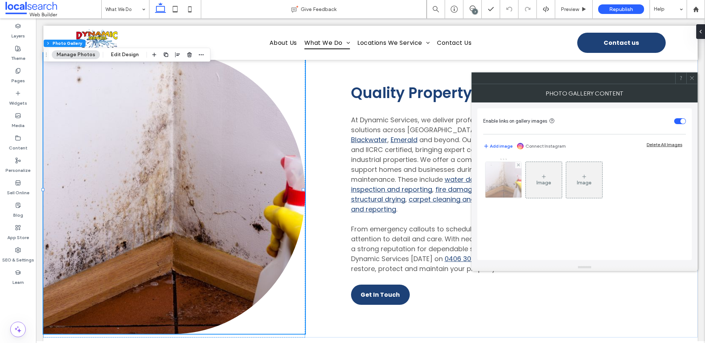
click at [496, 192] on div at bounding box center [503, 180] width 36 height 36
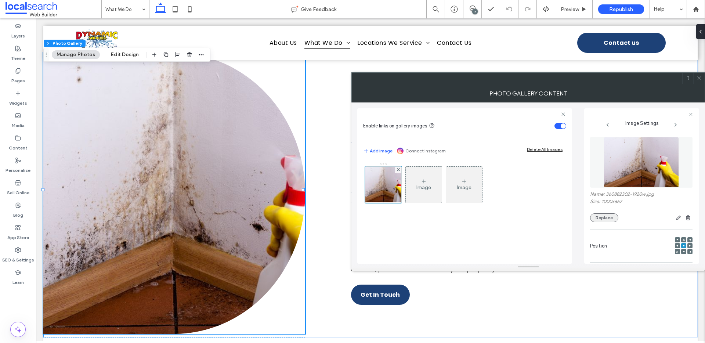
click at [612, 218] on button "Replace" at bounding box center [604, 217] width 28 height 9
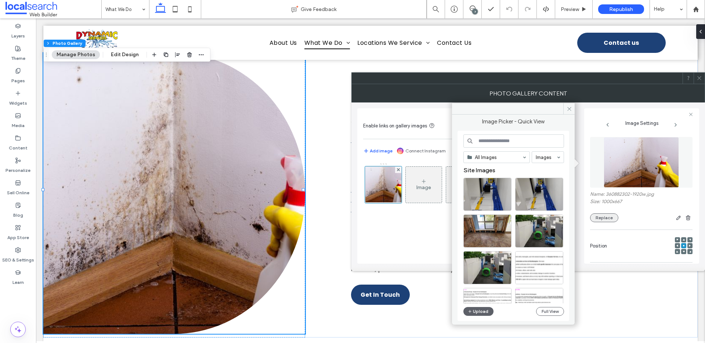
click at [612, 218] on button "Replace" at bounding box center [604, 217] width 28 height 9
click at [478, 311] on button "Upload" at bounding box center [478, 311] width 30 height 9
click at [551, 310] on button "Full View" at bounding box center [550, 311] width 28 height 9
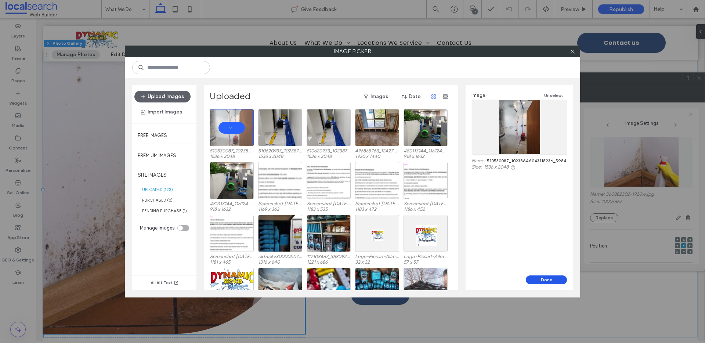
click at [561, 282] on button "Done" at bounding box center [546, 279] width 41 height 9
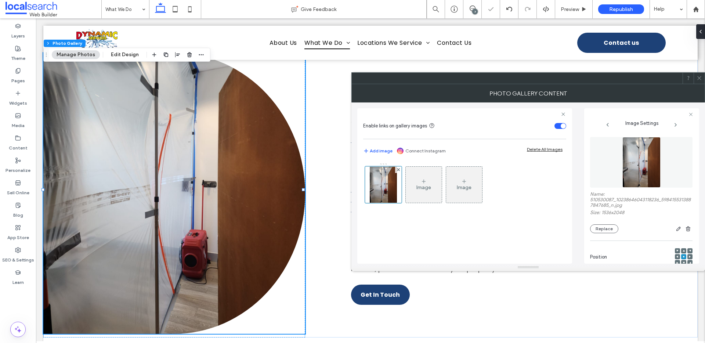
click at [697, 79] on icon at bounding box center [699, 78] width 6 height 6
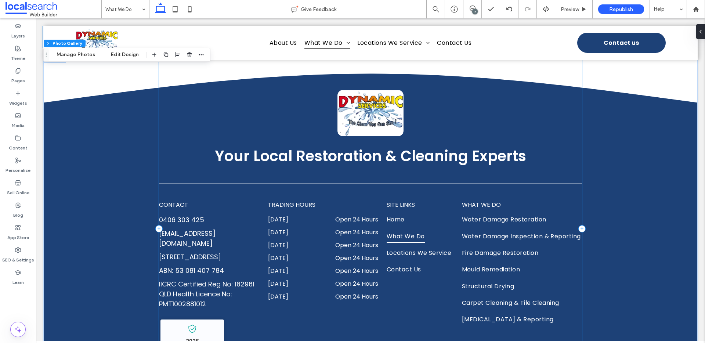
scroll to position [1139, 0]
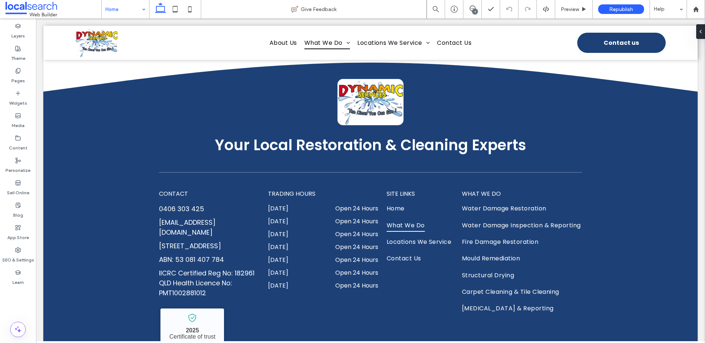
click at [119, 12] on input at bounding box center [123, 9] width 36 height 18
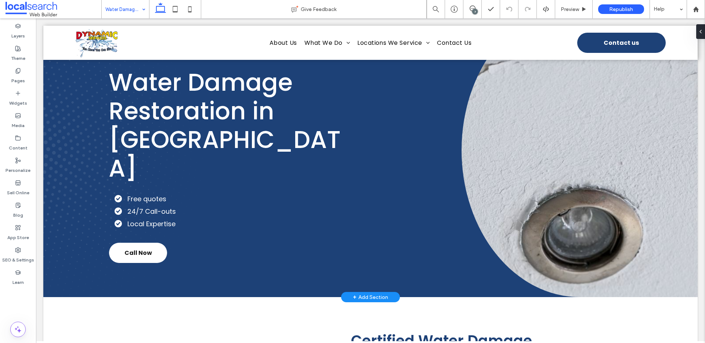
scroll to position [58, 0]
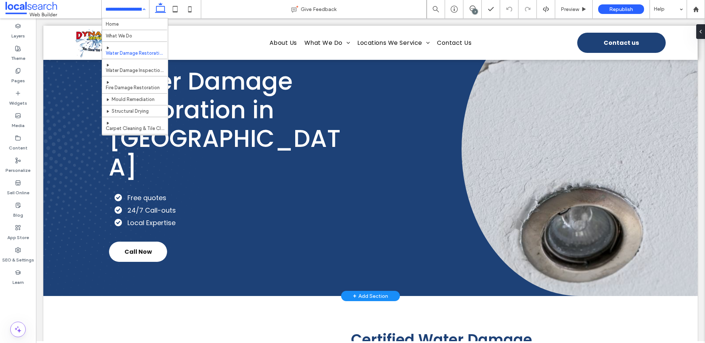
click at [590, 193] on link at bounding box center [580, 149] width 236 height 294
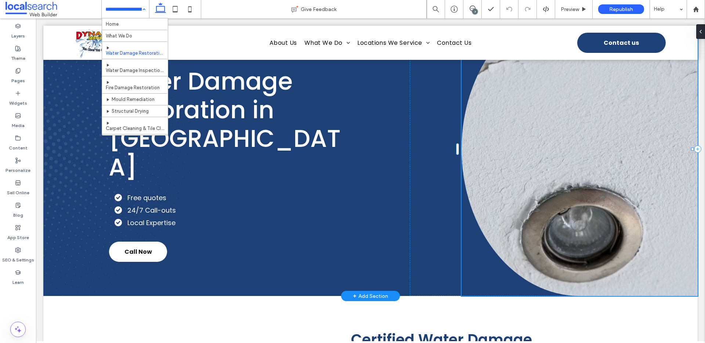
click at [590, 193] on link at bounding box center [580, 149] width 236 height 294
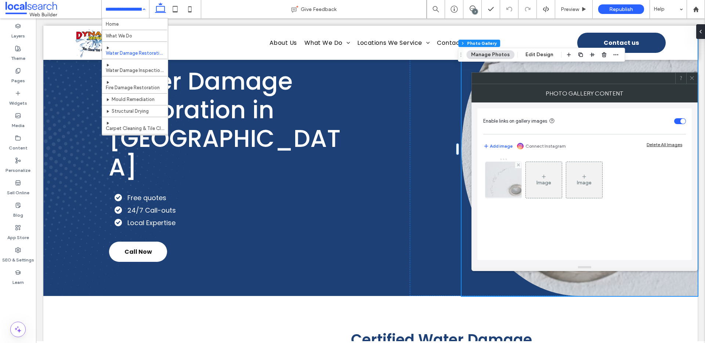
click at [508, 176] on img at bounding box center [503, 180] width 54 height 36
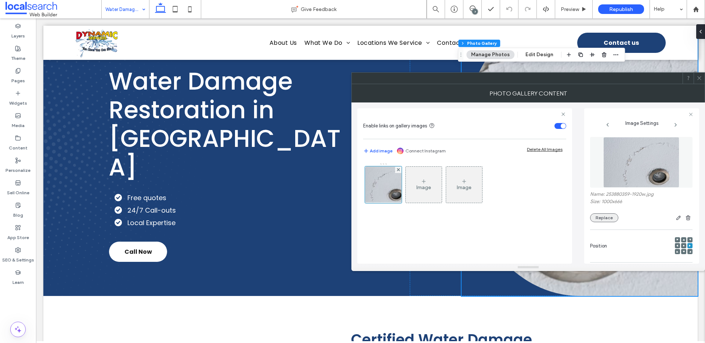
click at [604, 218] on button "Replace" at bounding box center [604, 217] width 28 height 9
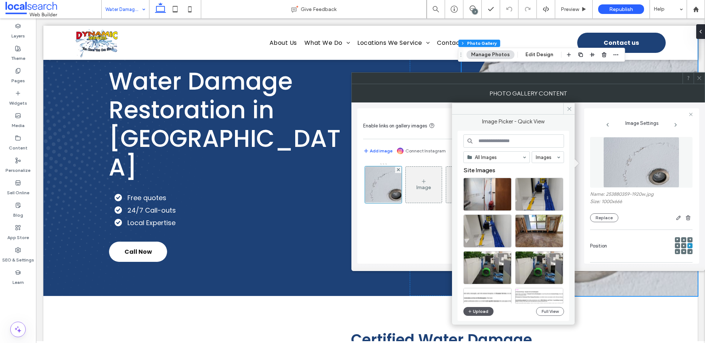
click at [478, 308] on button "Upload" at bounding box center [478, 311] width 30 height 9
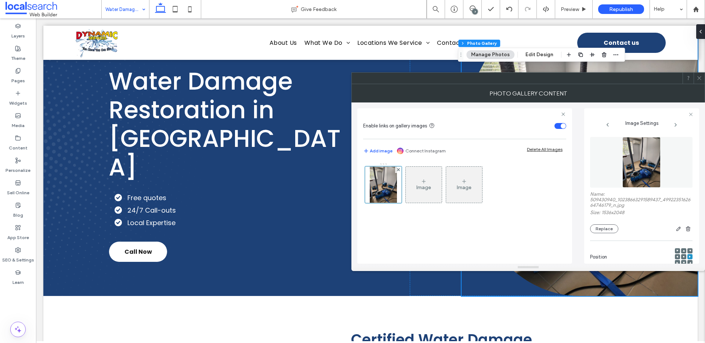
click at [698, 77] on icon at bounding box center [699, 78] width 6 height 6
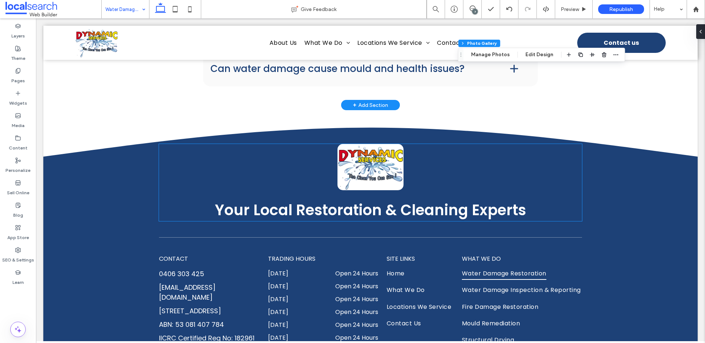
scroll to position [1231, 0]
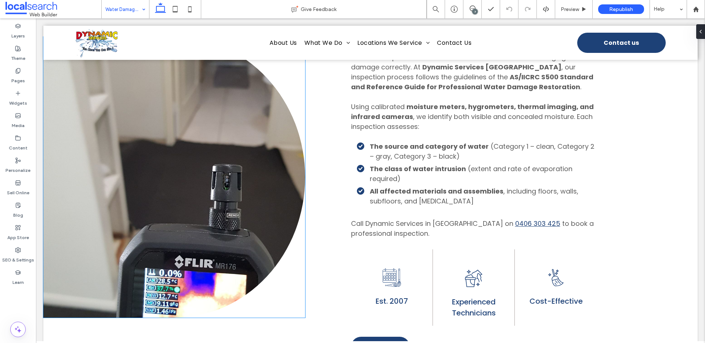
scroll to position [401, 0]
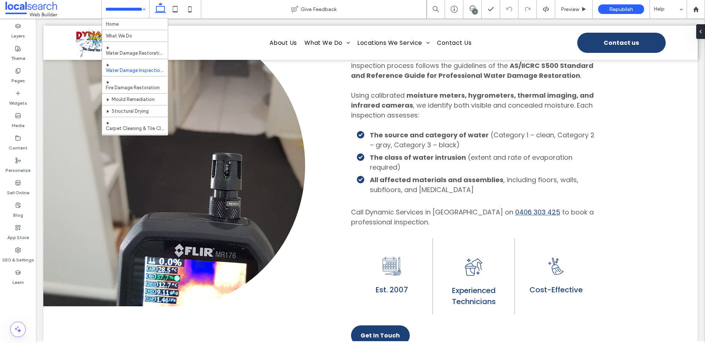
click at [260, 135] on link at bounding box center [174, 165] width 262 height 281
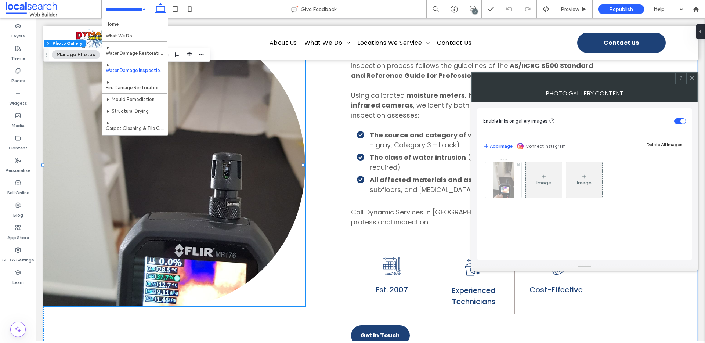
click at [507, 188] on div at bounding box center [503, 180] width 36 height 36
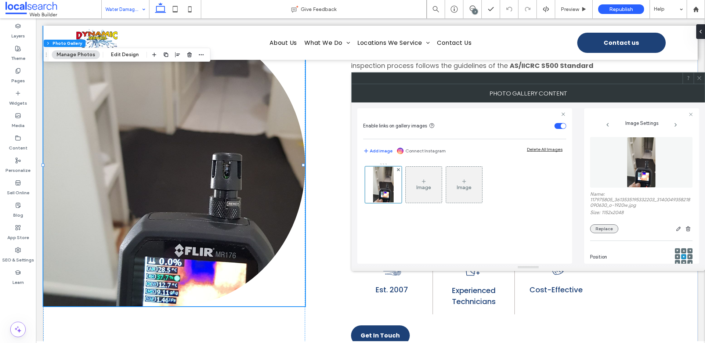
click at [612, 232] on button "Replace" at bounding box center [604, 228] width 28 height 9
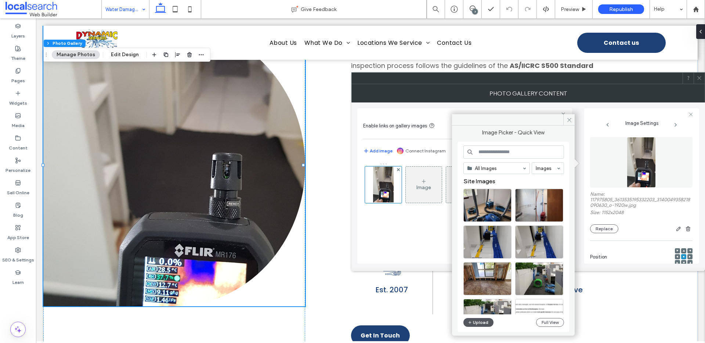
click at [487, 325] on button "Upload" at bounding box center [478, 322] width 30 height 9
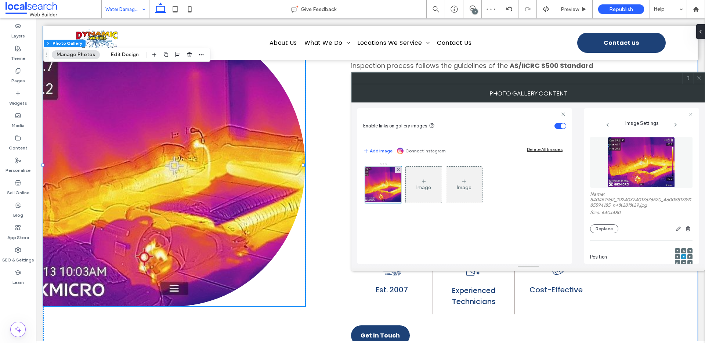
click at [676, 258] on span at bounding box center [677, 256] width 2 height 5
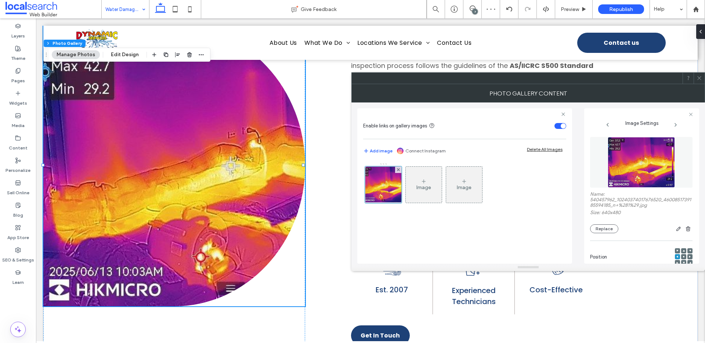
click at [698, 80] on icon at bounding box center [699, 78] width 6 height 6
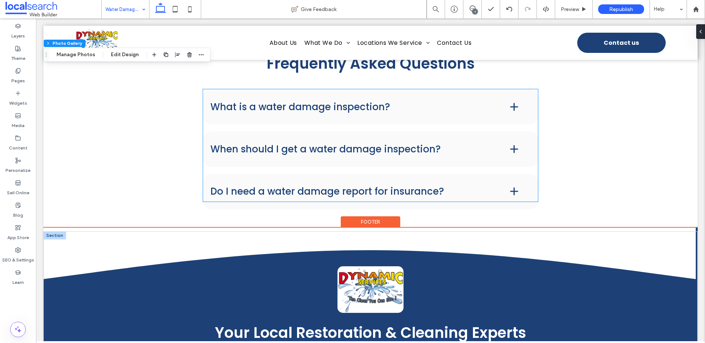
scroll to position [1217, 0]
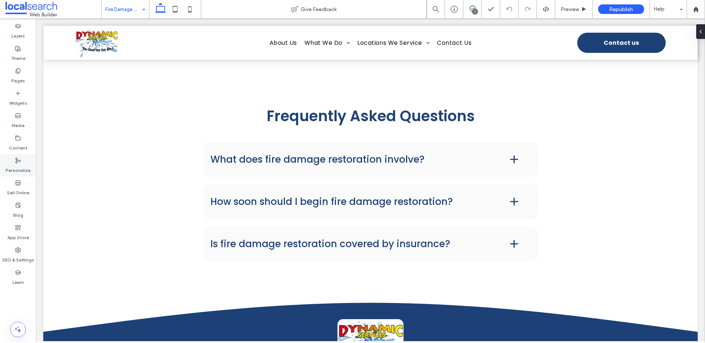
scroll to position [1150, 0]
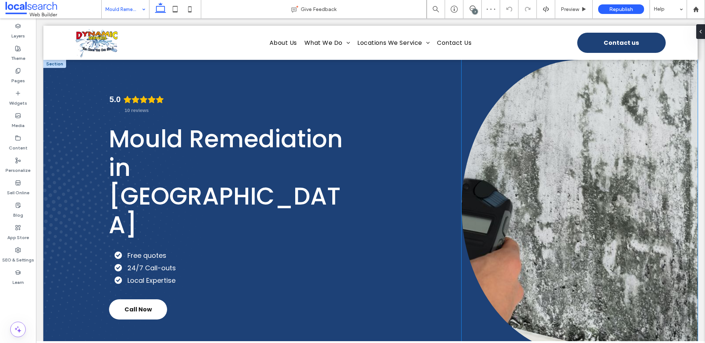
click at [579, 150] on link at bounding box center [580, 207] width 236 height 294
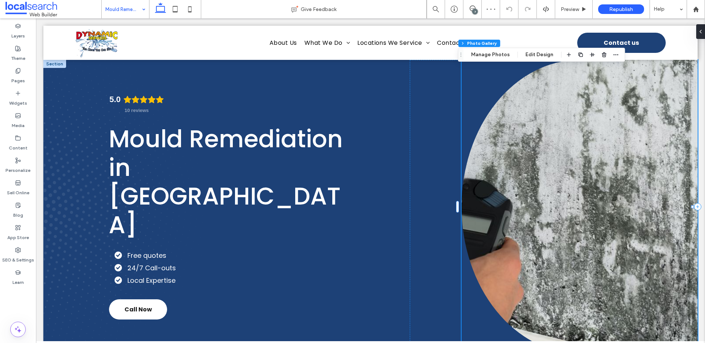
click at [500, 61] on div "Section Column Photo Gallery Manage Photos Edit Design" at bounding box center [541, 55] width 167 height 14
click at [501, 54] on button "Manage Photos" at bounding box center [490, 54] width 48 height 9
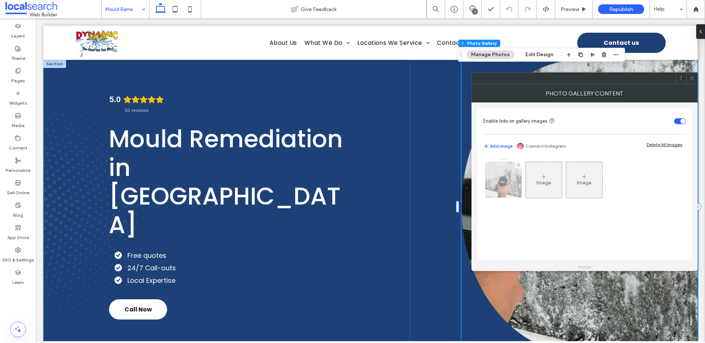
click at [515, 182] on img at bounding box center [503, 180] width 54 height 36
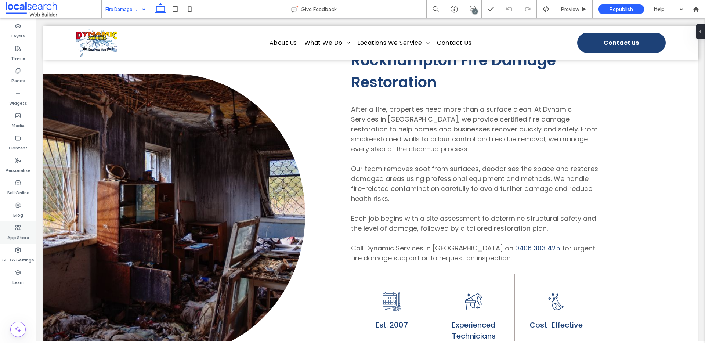
scroll to position [379, 0]
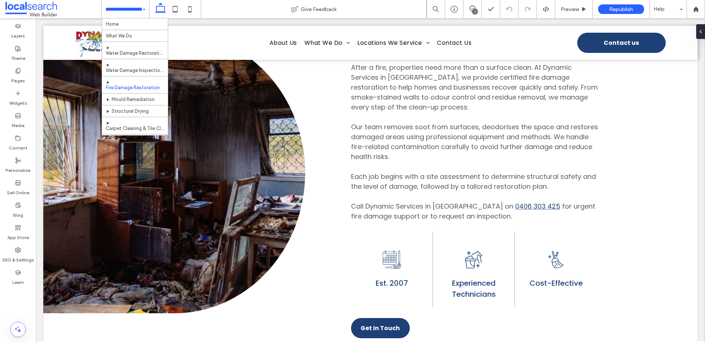
click at [224, 166] on link at bounding box center [174, 172] width 262 height 281
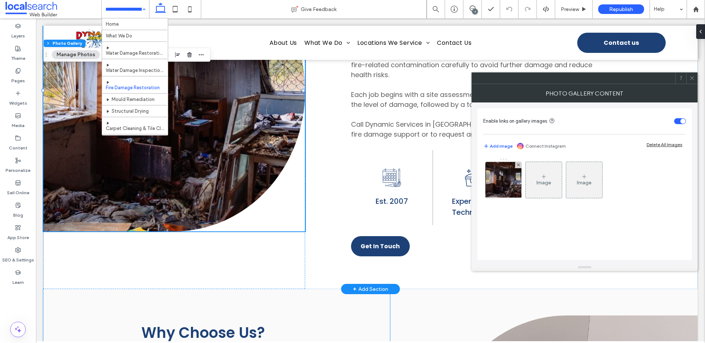
scroll to position [421, 0]
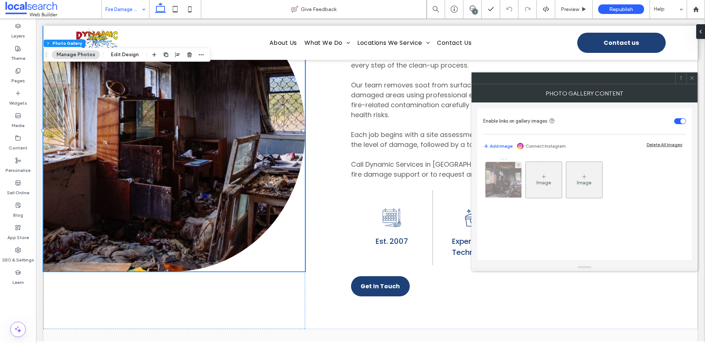
click at [510, 184] on img at bounding box center [503, 180] width 54 height 36
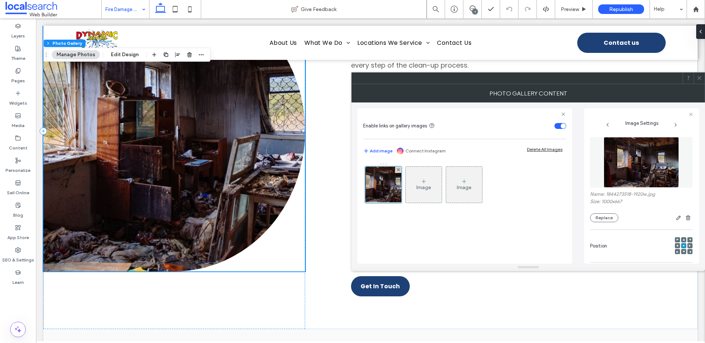
click at [606, 224] on div "Name: 1844273518-1920w.jpg Size: 1000x667 Replace" at bounding box center [641, 179] width 102 height 93
click at [607, 221] on button "Replace" at bounding box center [604, 217] width 28 height 9
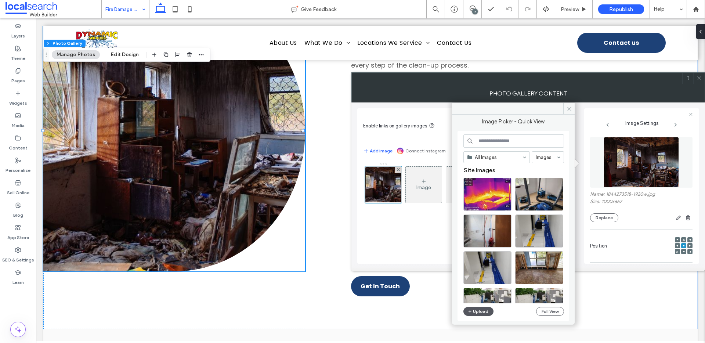
click at [476, 308] on button "Upload" at bounding box center [478, 311] width 30 height 9
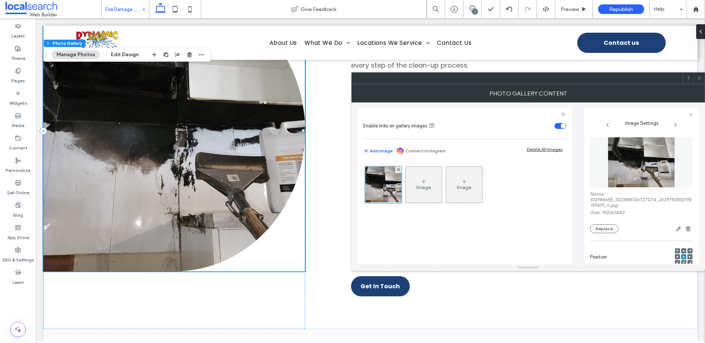
click at [699, 75] on icon at bounding box center [699, 78] width 6 height 6
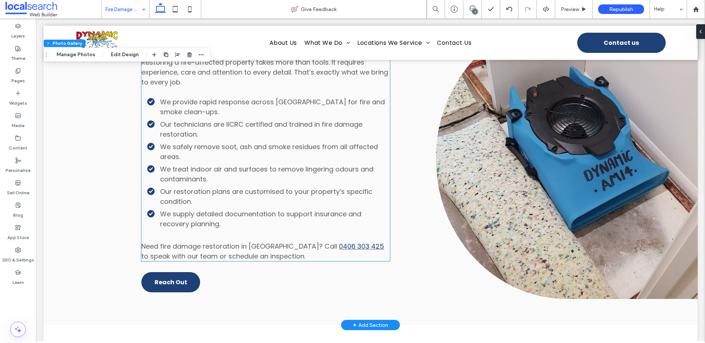
scroll to position [750, 0]
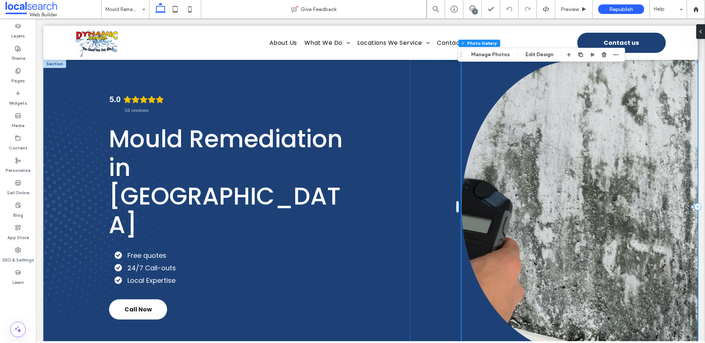
click at [507, 60] on div "Section Column Photo Gallery Manage Photos Edit Design" at bounding box center [541, 55] width 167 height 14
click at [507, 58] on button "Manage Photos" at bounding box center [490, 54] width 48 height 9
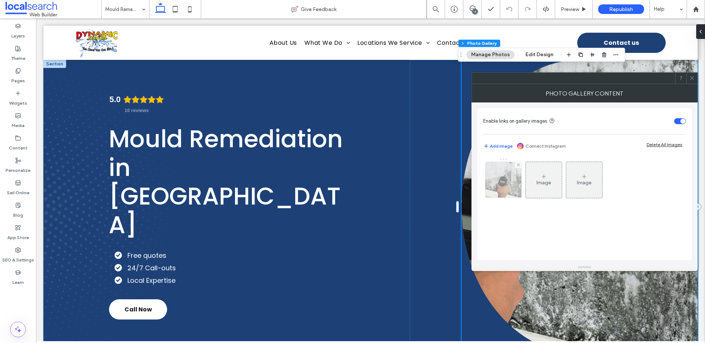
click at [506, 180] on img at bounding box center [503, 180] width 54 height 36
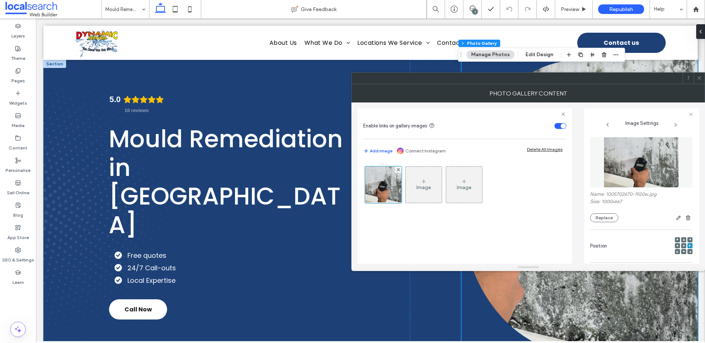
click at [683, 245] on icon at bounding box center [684, 246] width 2 height 2
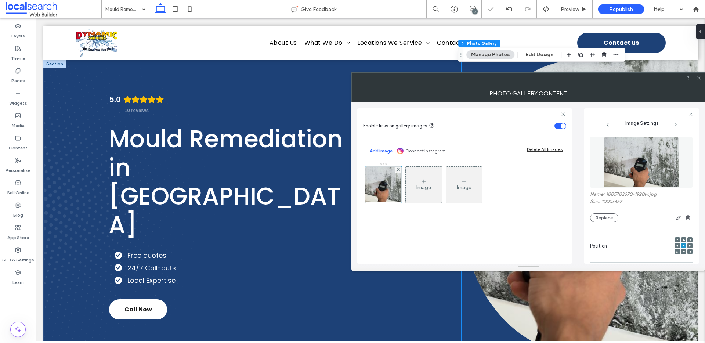
click at [698, 74] on span at bounding box center [699, 78] width 6 height 11
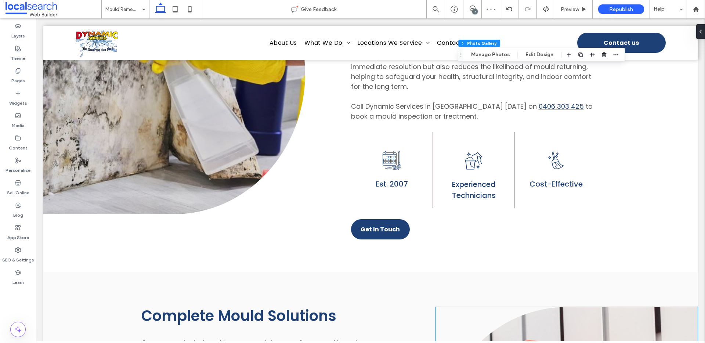
scroll to position [419, 0]
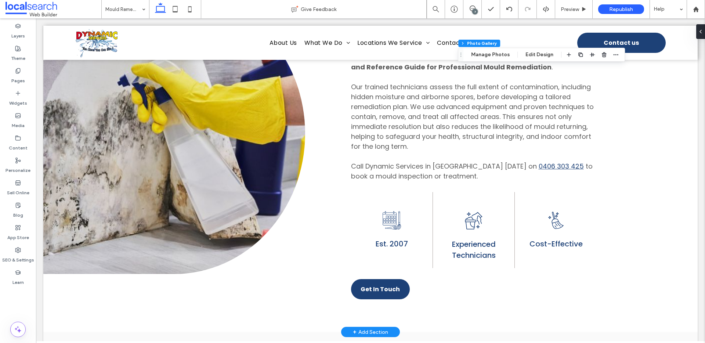
click at [232, 164] on link at bounding box center [174, 133] width 262 height 281
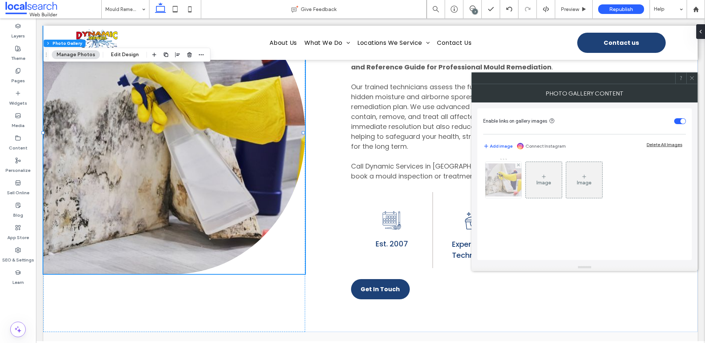
click at [496, 182] on div at bounding box center [503, 180] width 36 height 36
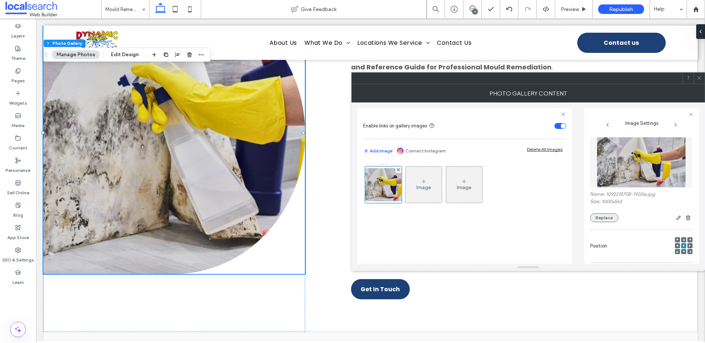
click at [604, 220] on button "Replace" at bounding box center [604, 217] width 28 height 9
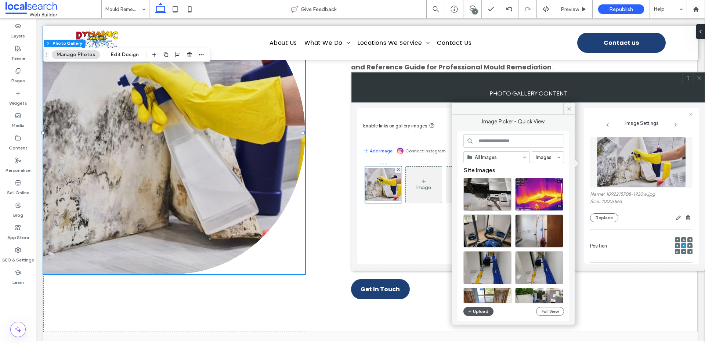
click at [483, 312] on button "Upload" at bounding box center [478, 311] width 30 height 9
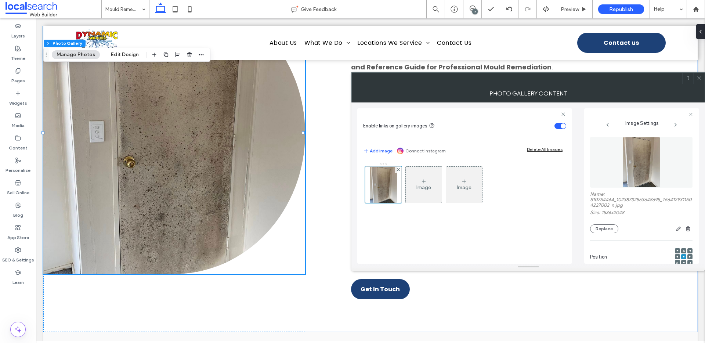
click at [702, 77] on div at bounding box center [699, 78] width 11 height 11
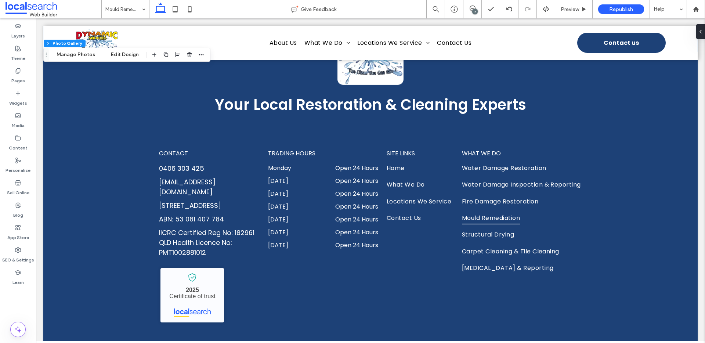
scroll to position [1334, 0]
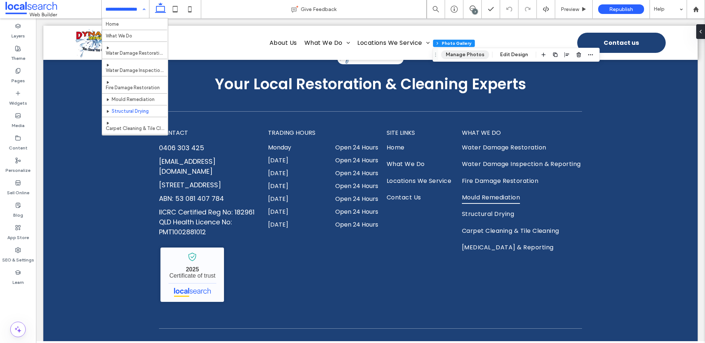
click at [475, 55] on button "Manage Photos" at bounding box center [465, 54] width 48 height 9
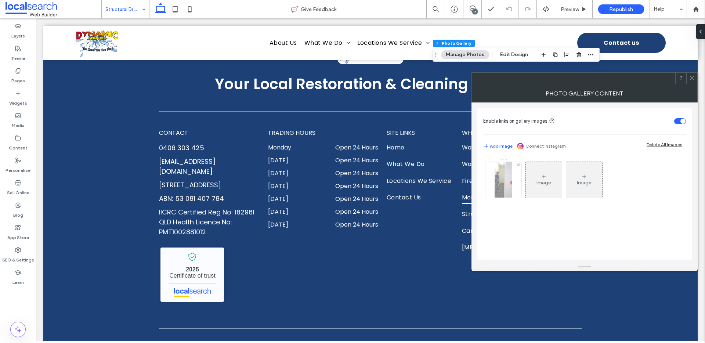
click at [501, 182] on img at bounding box center [504, 180] width 18 height 36
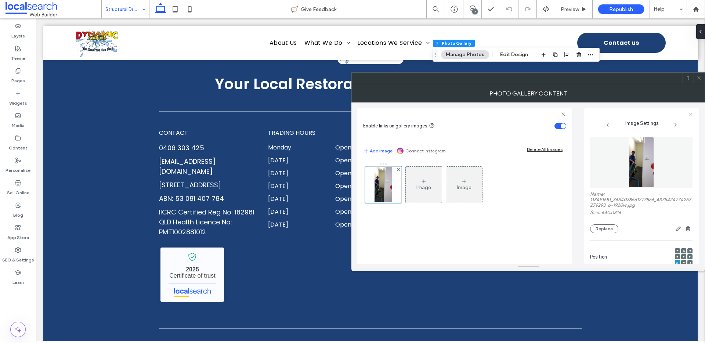
click at [700, 78] on icon at bounding box center [699, 78] width 6 height 6
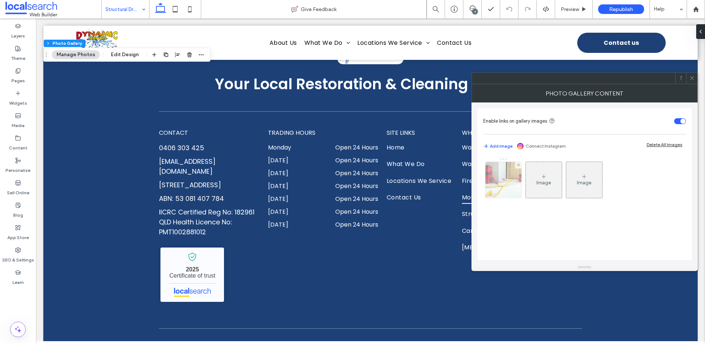
click at [488, 182] on img at bounding box center [503, 180] width 54 height 36
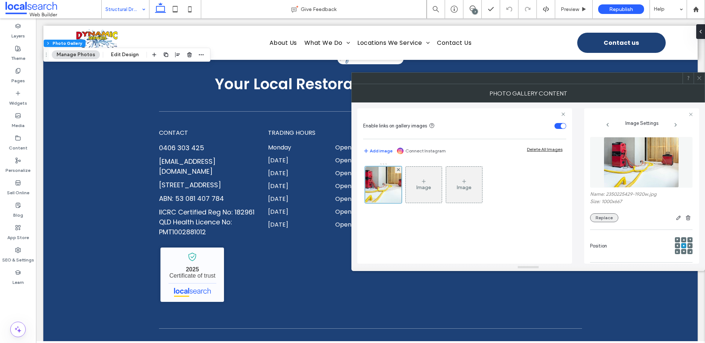
click at [608, 220] on button "Replace" at bounding box center [604, 217] width 28 height 9
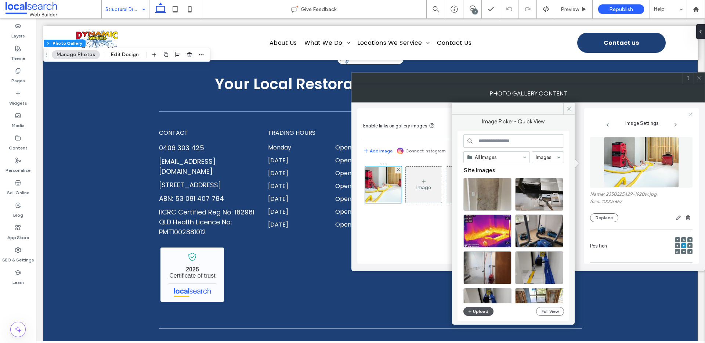
click at [481, 308] on button "Upload" at bounding box center [478, 311] width 30 height 9
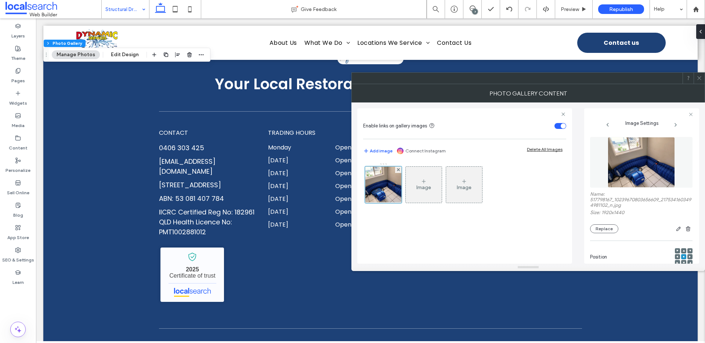
click at [699, 79] on icon at bounding box center [699, 78] width 6 height 6
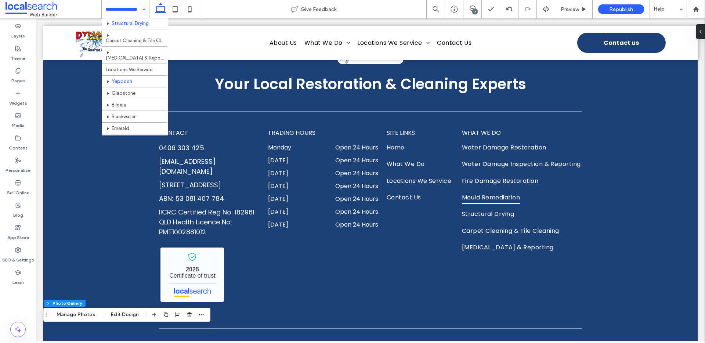
scroll to position [83, 0]
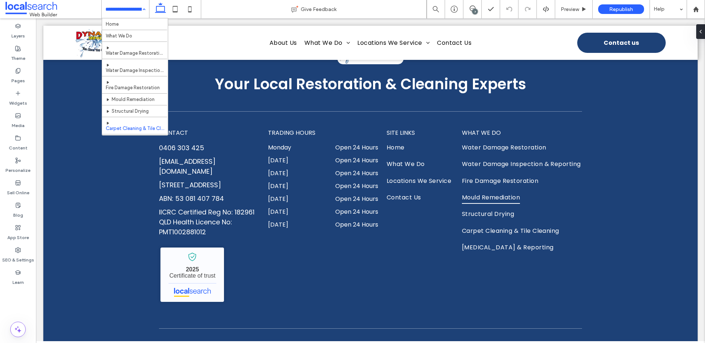
click at [134, 11] on input at bounding box center [123, 9] width 36 height 18
drag, startPoint x: 133, startPoint y: 12, endPoint x: 131, endPoint y: 17, distance: 5.7
click at [133, 12] on input at bounding box center [123, 9] width 36 height 18
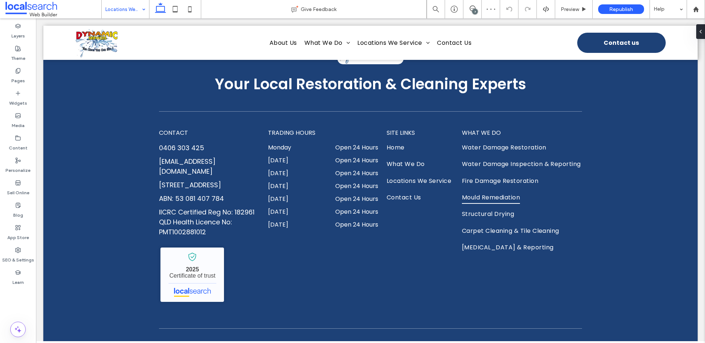
click at [120, 17] on input at bounding box center [123, 9] width 36 height 18
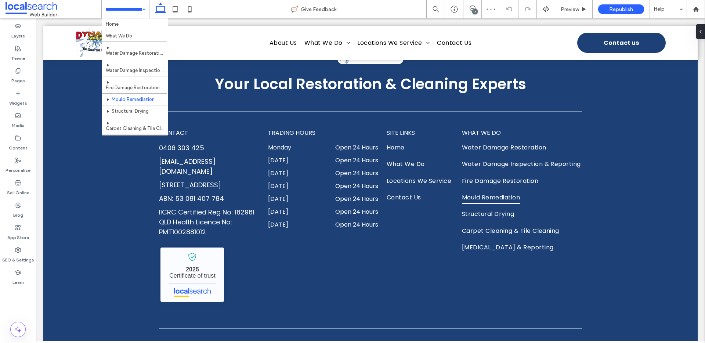
scroll to position [98, 0]
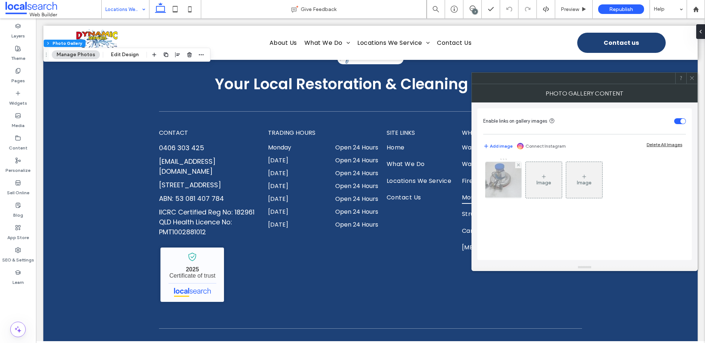
click at [506, 183] on img at bounding box center [504, 180] width 54 height 36
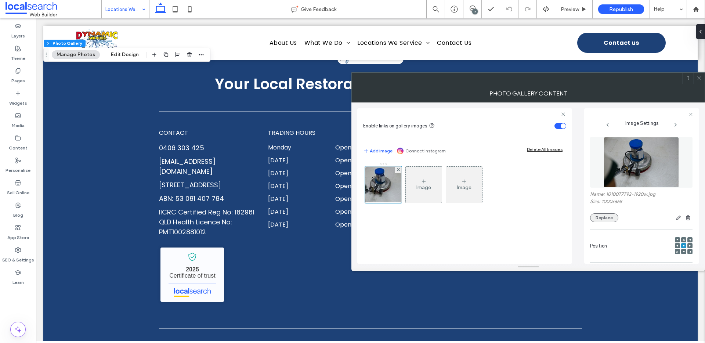
click at [612, 216] on button "Replace" at bounding box center [604, 217] width 28 height 9
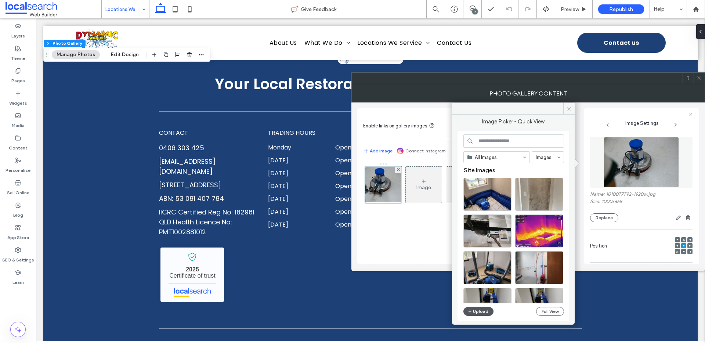
click at [477, 311] on button "Upload" at bounding box center [478, 311] width 30 height 9
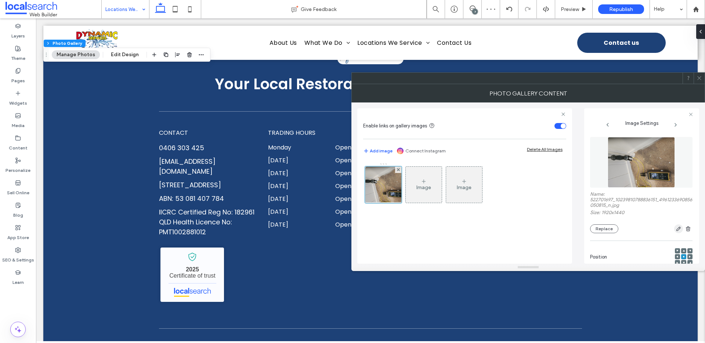
click at [676, 228] on icon "button" at bounding box center [679, 229] width 6 height 6
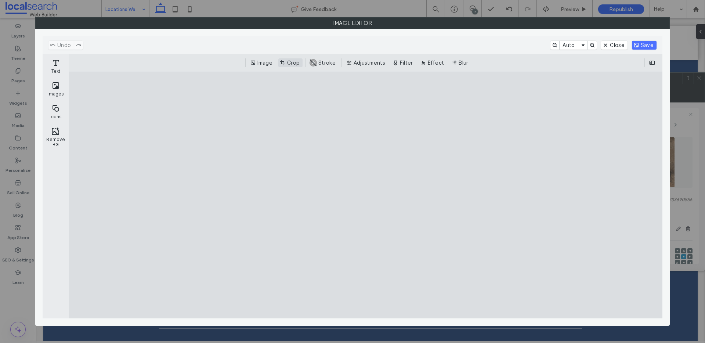
click at [296, 64] on button "Crop" at bounding box center [290, 62] width 24 height 9
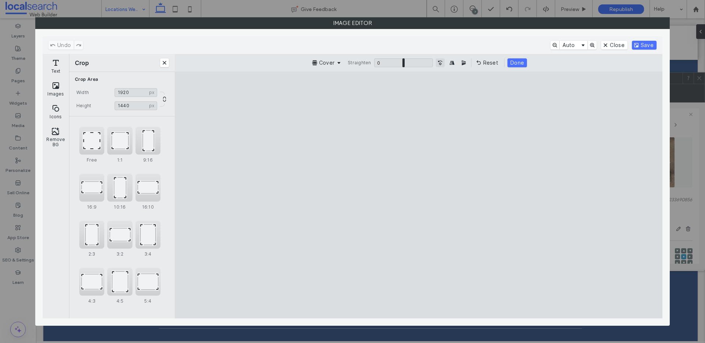
click at [437, 64] on button "Turn the Image 90˚ Counterclockwise" at bounding box center [440, 62] width 9 height 9
click at [437, 63] on button "Turn the Image 90˚ Counterclockwise" at bounding box center [440, 62] width 9 height 9
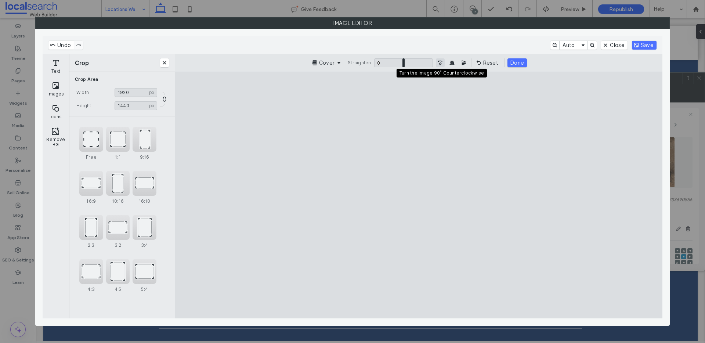
click at [437, 63] on button "Turn the Image 90˚ Counterclockwise" at bounding box center [440, 62] width 9 height 9
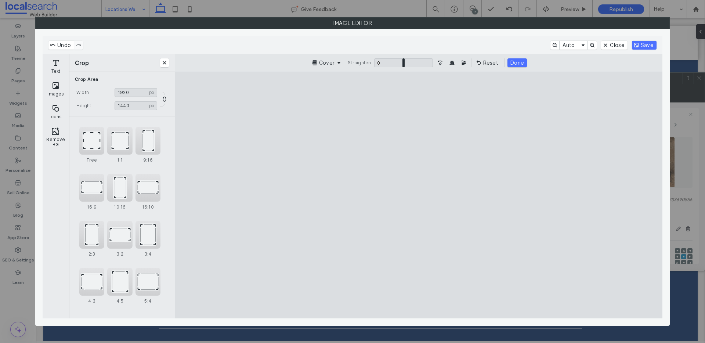
click at [642, 43] on button "Save" at bounding box center [644, 45] width 25 height 9
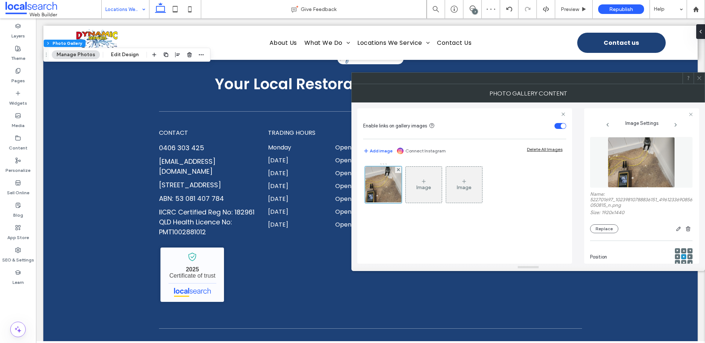
click at [700, 77] on icon at bounding box center [699, 78] width 6 height 6
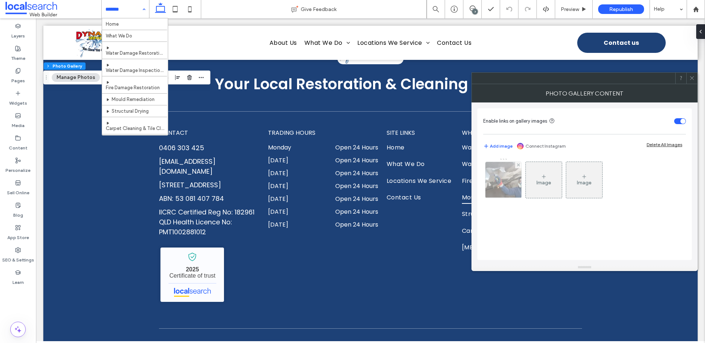
click at [512, 182] on img at bounding box center [503, 180] width 54 height 36
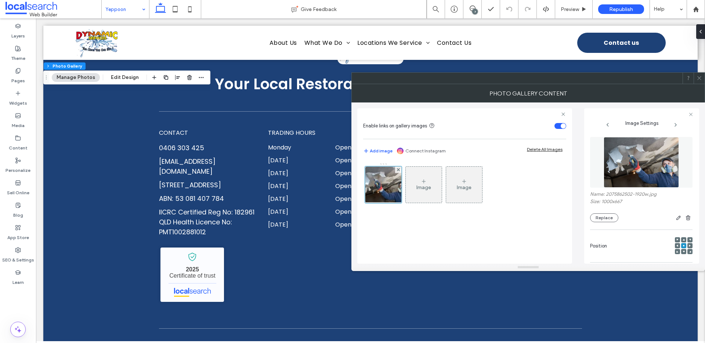
click at [618, 218] on div at bounding box center [655, 217] width 74 height 9
click at [595, 218] on button "Replace" at bounding box center [604, 217] width 28 height 9
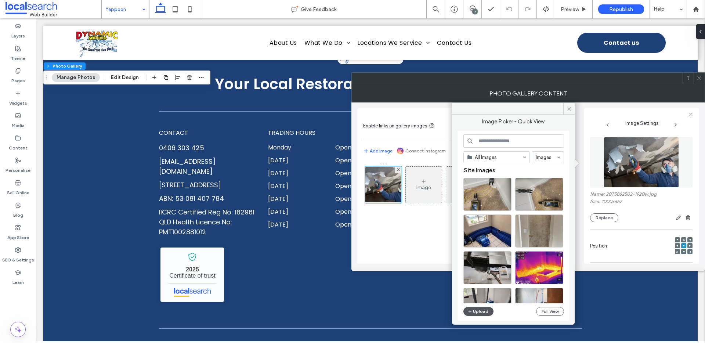
click at [482, 313] on button "Upload" at bounding box center [478, 311] width 30 height 9
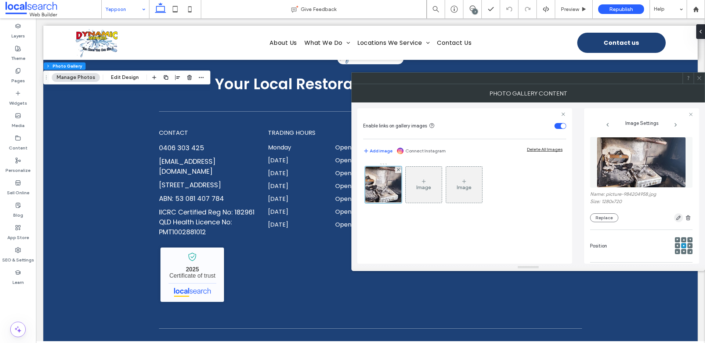
click at [676, 217] on icon "button" at bounding box center [679, 218] width 6 height 6
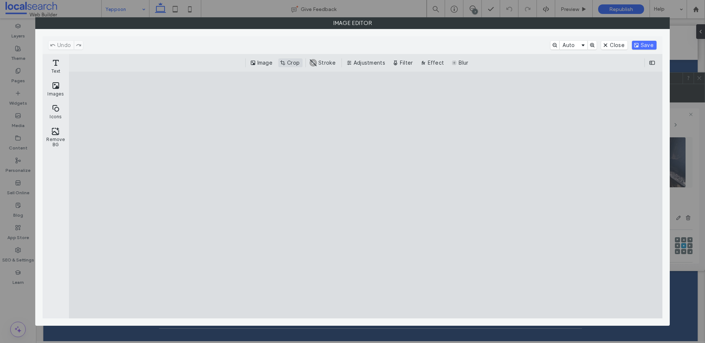
click at [290, 63] on button "Crop" at bounding box center [290, 62] width 24 height 9
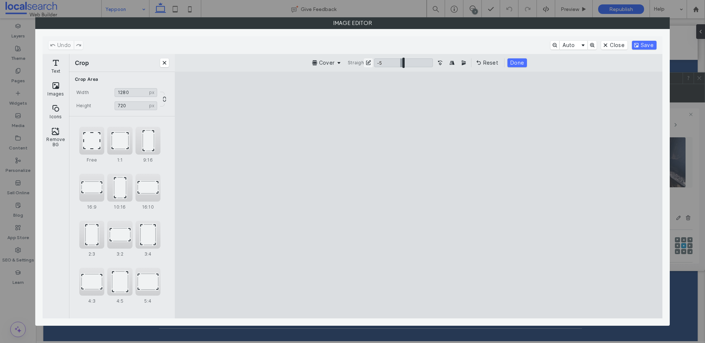
type input "**"
click at [400, 64] on input "ui.ed.cesdk.component.inspectorBar" at bounding box center [403, 62] width 59 height 9
click at [517, 61] on button "Done" at bounding box center [516, 62] width 19 height 9
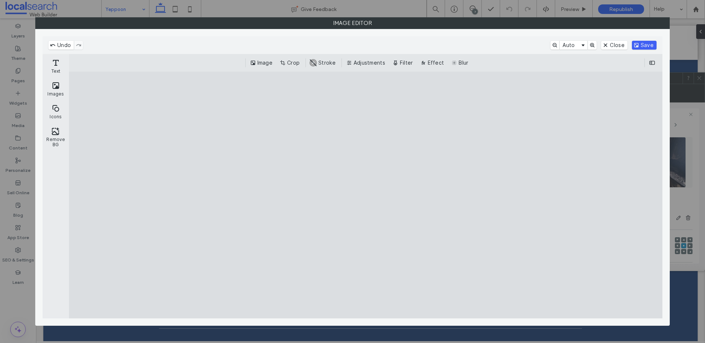
click at [637, 43] on button "Save" at bounding box center [644, 45] width 25 height 9
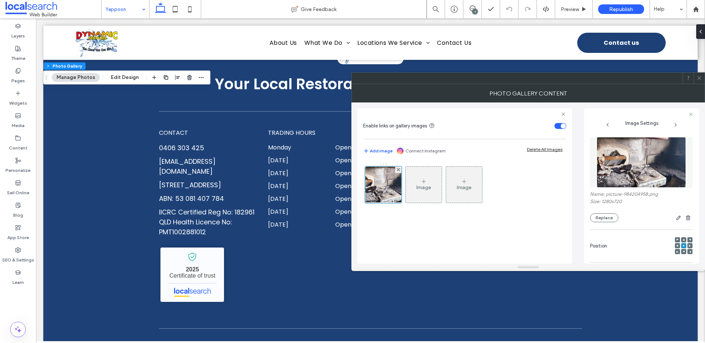
click at [699, 77] on icon at bounding box center [699, 78] width 6 height 6
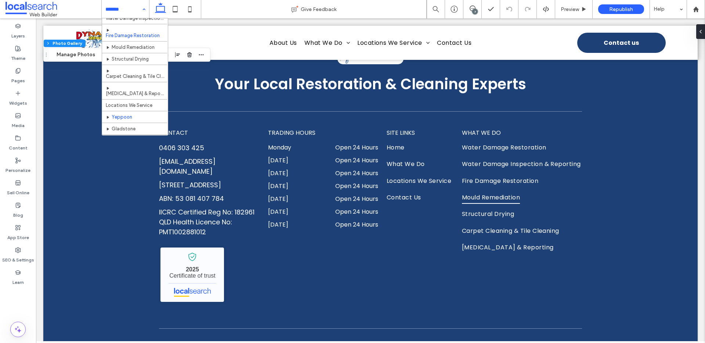
scroll to position [98, 0]
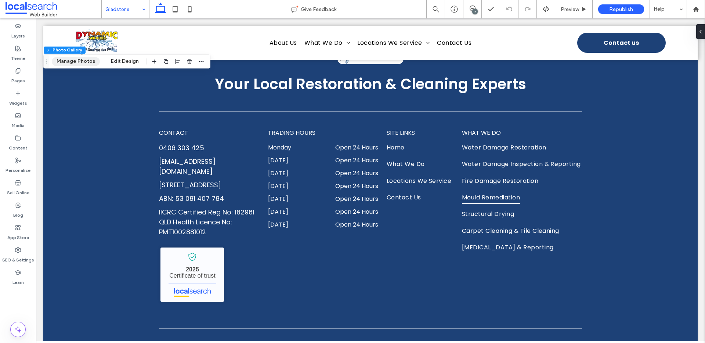
click at [87, 64] on button "Manage Photos" at bounding box center [76, 61] width 48 height 9
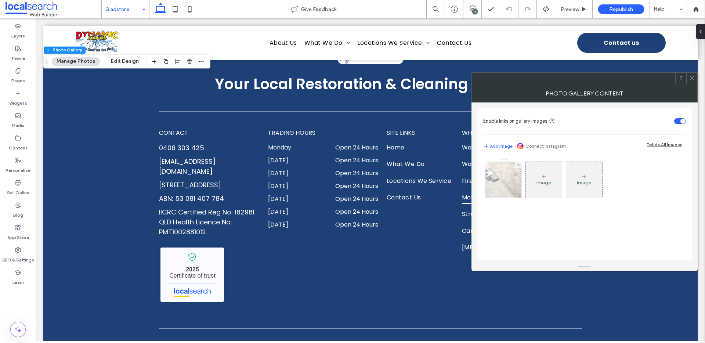
click at [504, 182] on div at bounding box center [503, 180] width 36 height 36
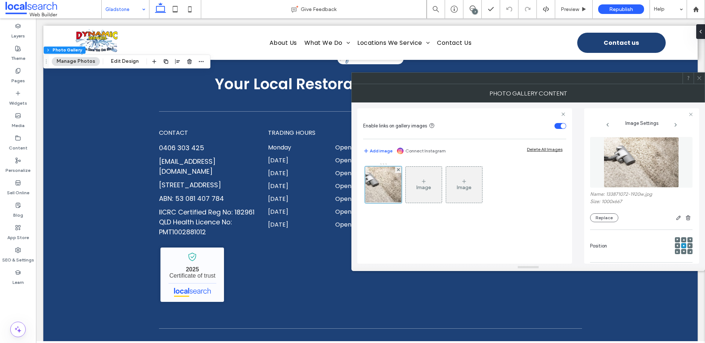
click at [676, 246] on use at bounding box center [677, 246] width 2 height 2
click at [695, 77] on div at bounding box center [699, 78] width 11 height 11
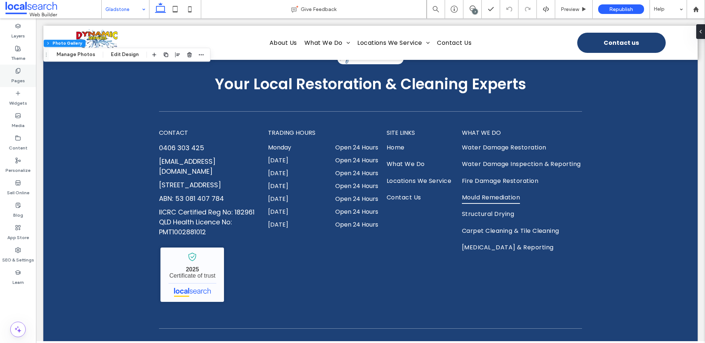
click at [18, 72] on icon at bounding box center [18, 71] width 6 height 6
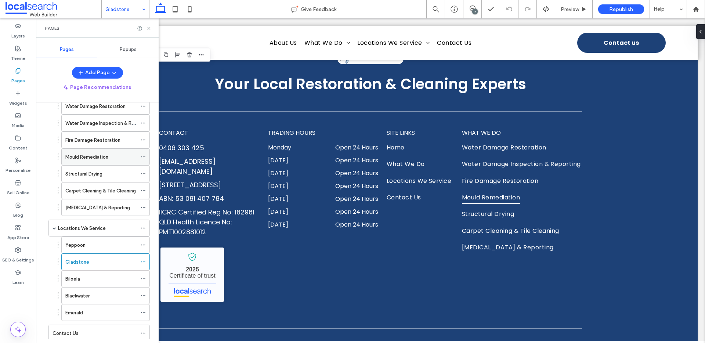
scroll to position [96, 0]
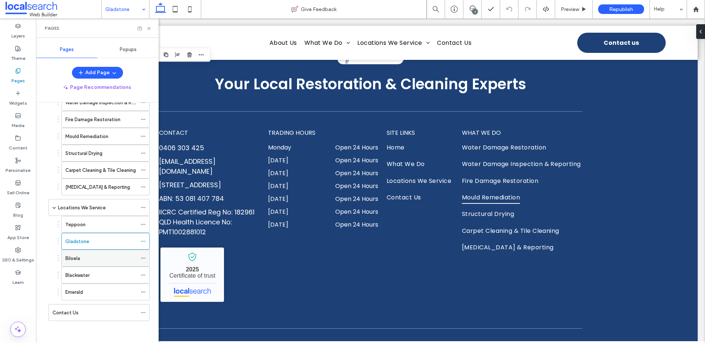
click at [88, 260] on div "Biloela" at bounding box center [101, 258] width 72 height 8
click at [148, 28] on use at bounding box center [148, 28] width 3 height 3
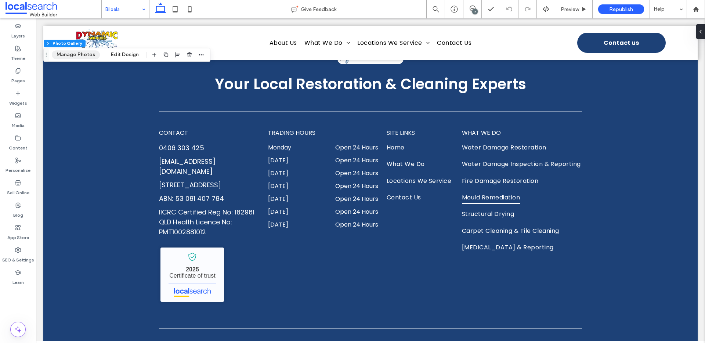
click at [86, 56] on button "Manage Photos" at bounding box center [76, 54] width 48 height 9
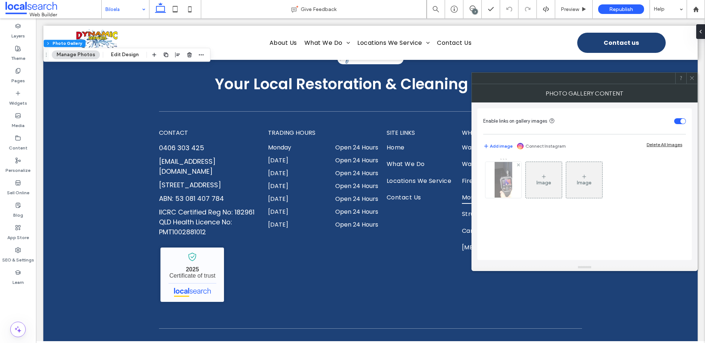
click at [511, 188] on div at bounding box center [503, 180] width 36 height 36
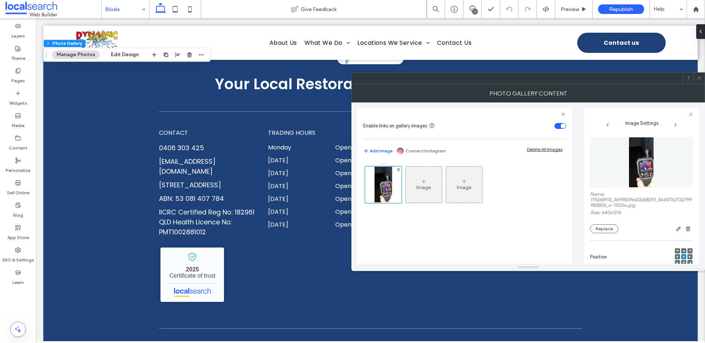
click at [689, 258] on span at bounding box center [690, 256] width 2 height 5
click at [689, 257] on icon at bounding box center [690, 257] width 2 height 2
click at [683, 257] on use at bounding box center [683, 256] width 1 height 1
click at [698, 77] on use at bounding box center [699, 78] width 4 height 4
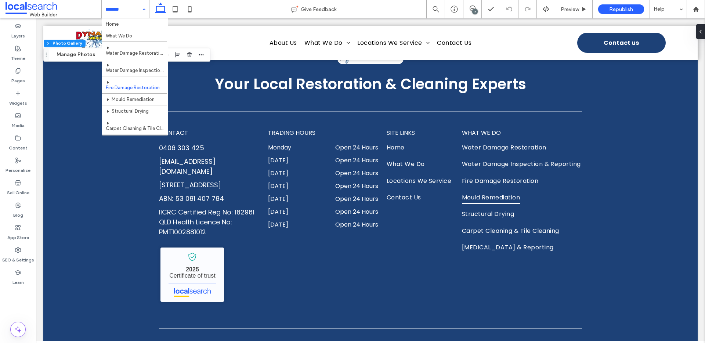
scroll to position [98, 0]
